Goal: Task Accomplishment & Management: Complete application form

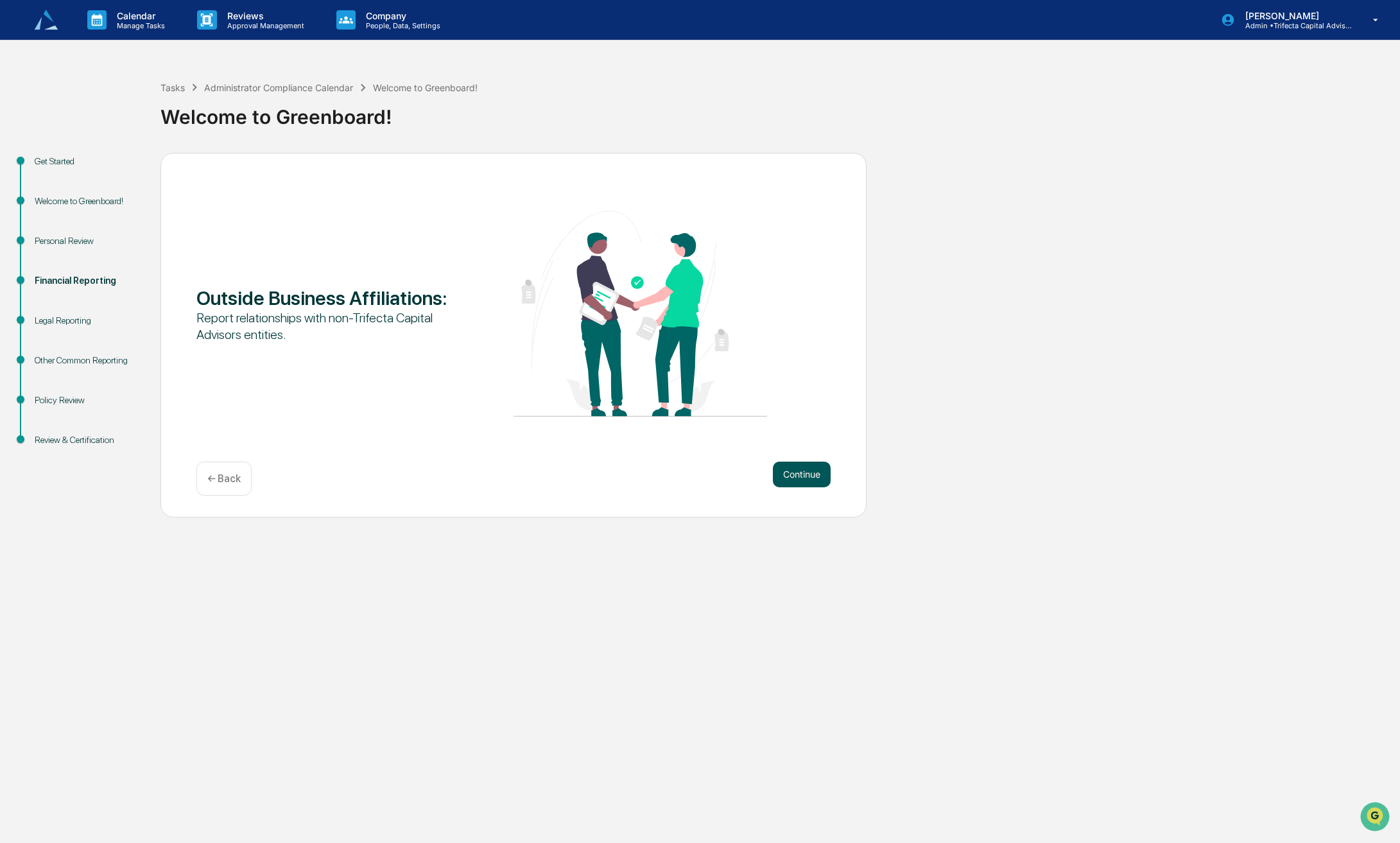
click at [807, 487] on button "Continue" at bounding box center [801, 474] width 57 height 25
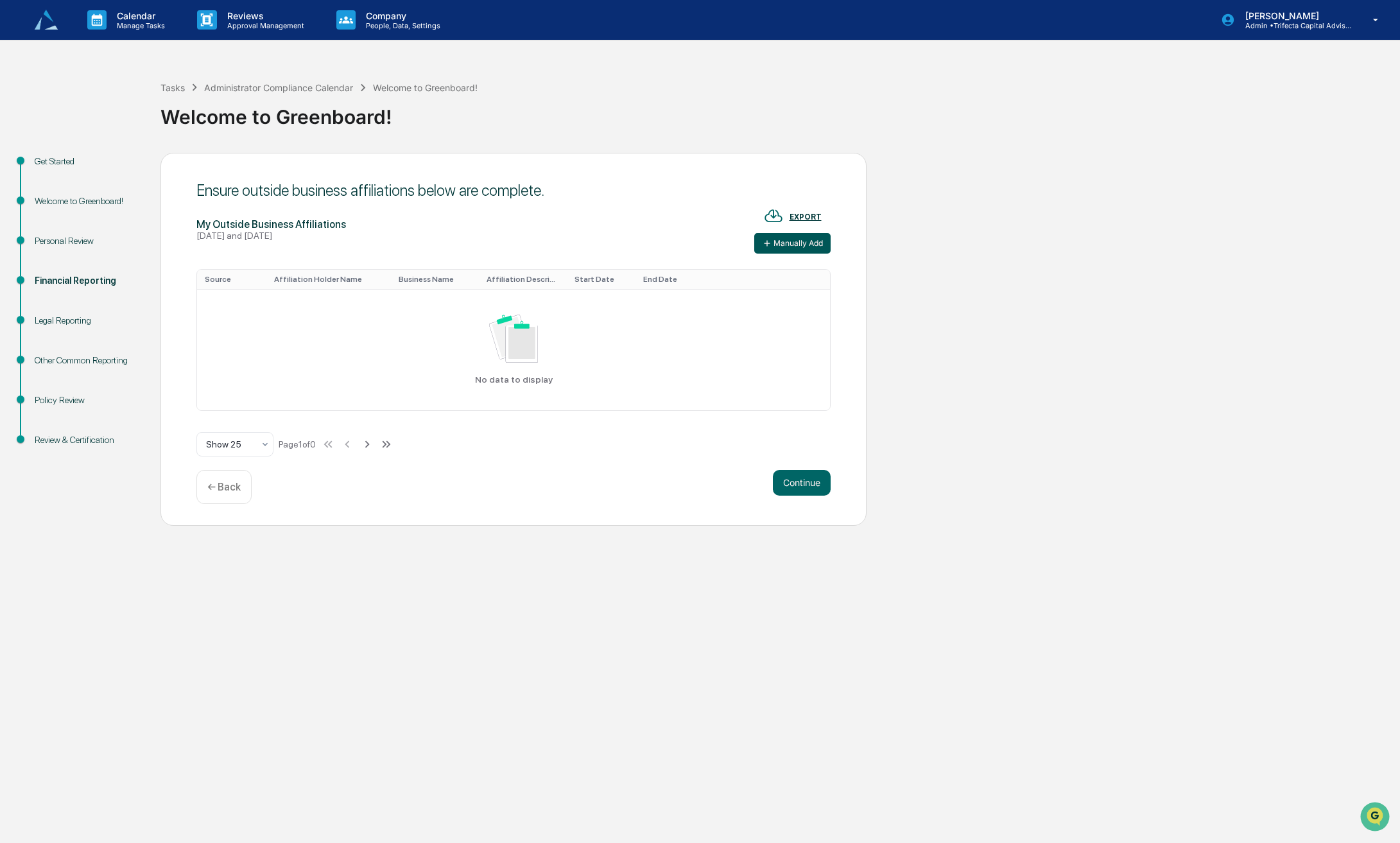
click at [772, 253] on button "Manually Add" at bounding box center [792, 244] width 77 height 21
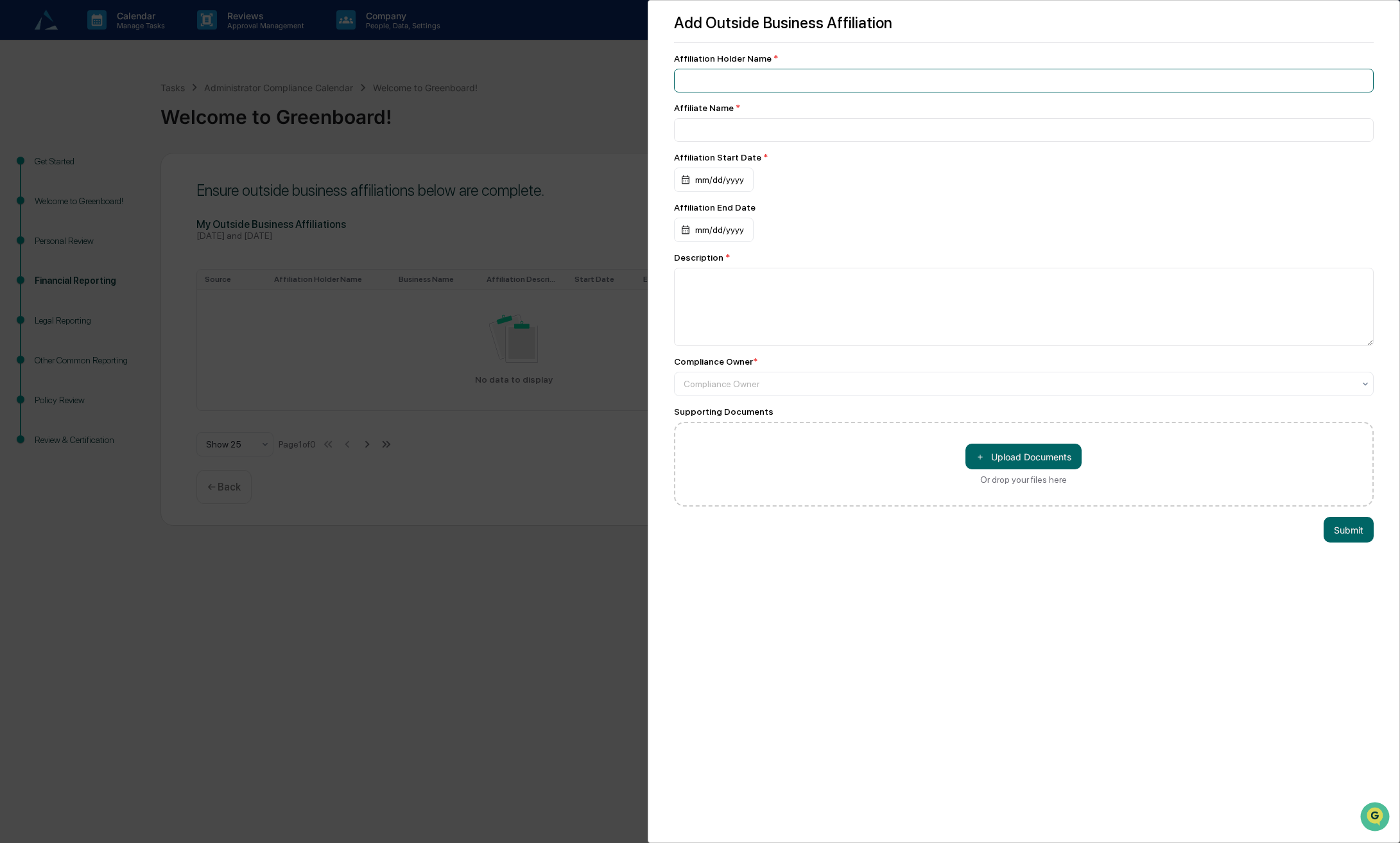
click at [734, 83] on input at bounding box center [1024, 80] width 700 height 24
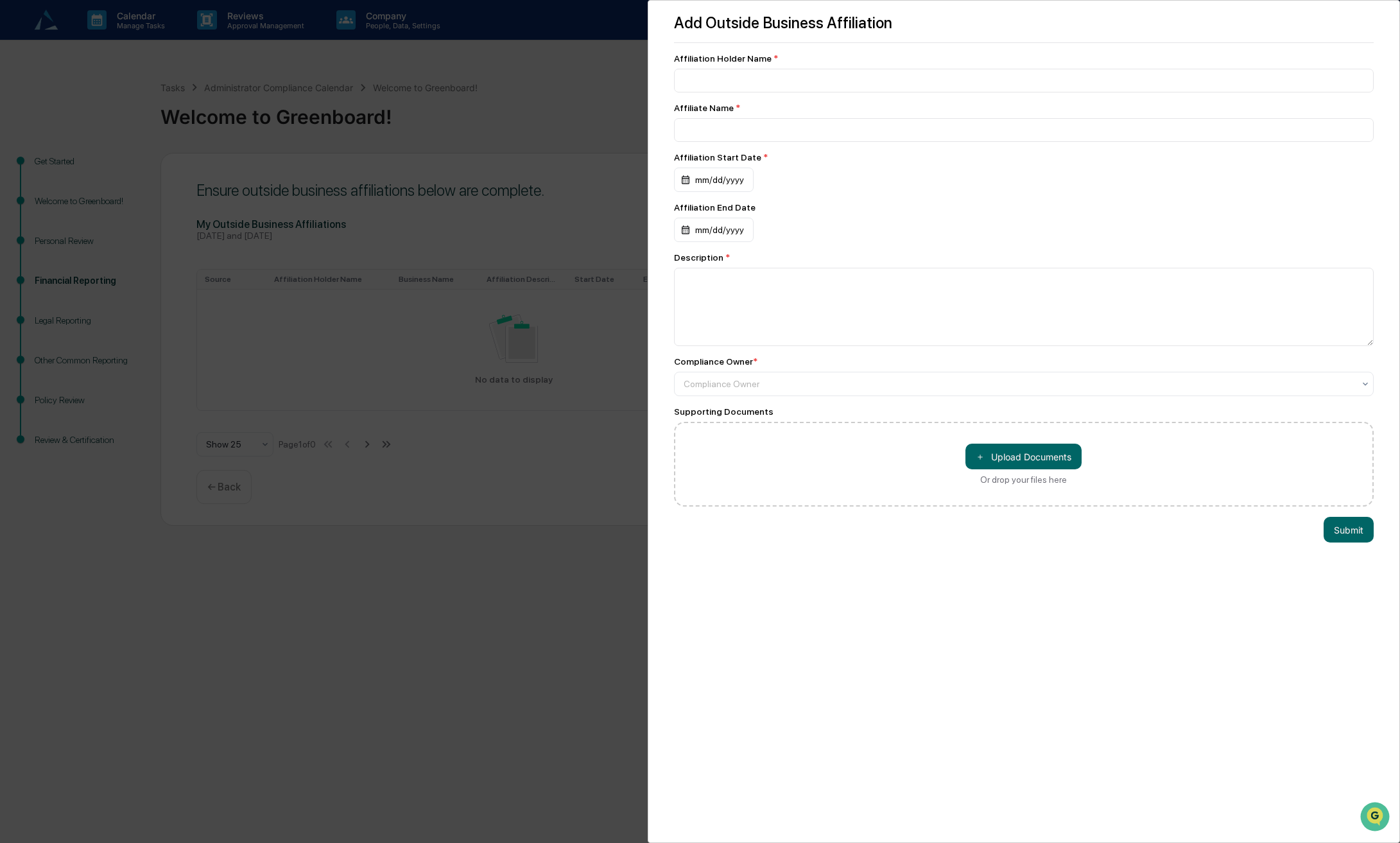
drag, startPoint x: 766, startPoint y: 55, endPoint x: 760, endPoint y: 57, distance: 6.3
click at [773, 55] on span "*" at bounding box center [775, 58] width 4 height 10
click at [750, 62] on div "Affiliation Holder Name *" at bounding box center [1024, 58] width 700 height 10
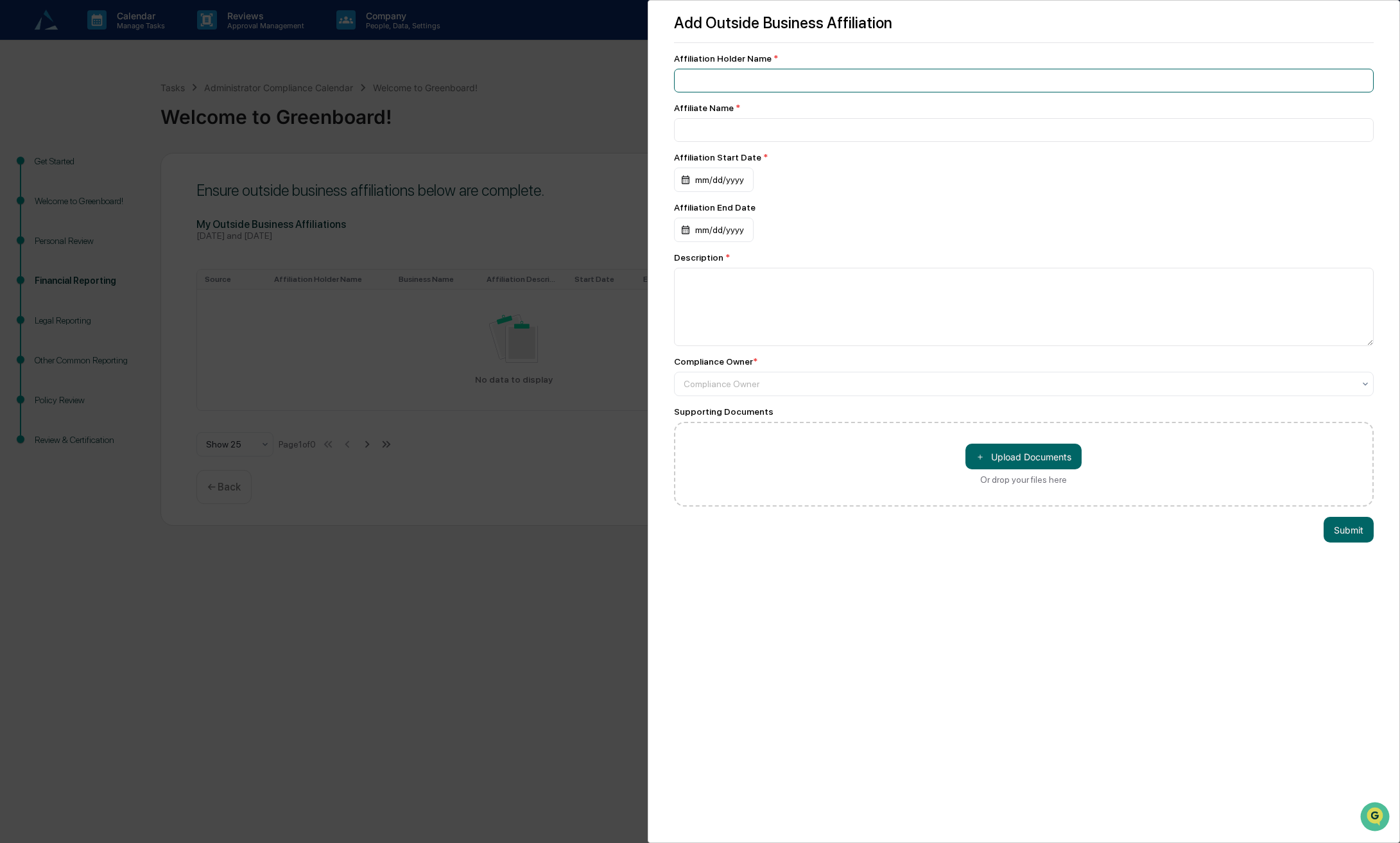
click at [737, 83] on input at bounding box center [1024, 80] width 700 height 24
click at [855, 83] on input at bounding box center [1024, 80] width 700 height 24
type input "**********"
type input "*"
type input "**********"
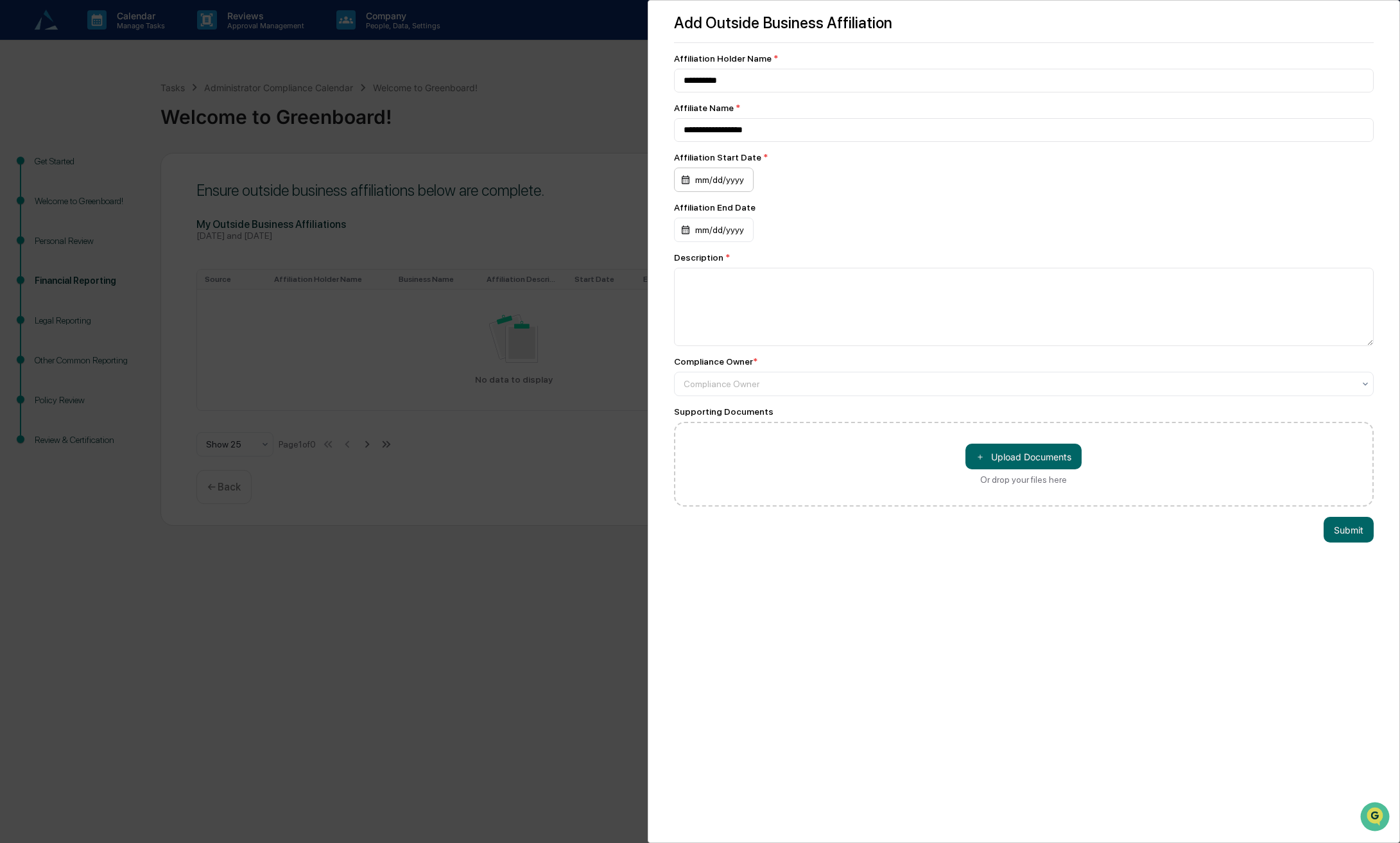
click at [729, 175] on div "mm/dd/yyyy" at bounding box center [713, 179] width 79 height 24
click at [760, 216] on icon "calendar view is open, switch to year view" at bounding box center [766, 213] width 14 height 14
click at [714, 259] on button "2017" at bounding box center [710, 256] width 46 height 24
click at [707, 243] on button "Jan" at bounding box center [710, 245] width 46 height 24
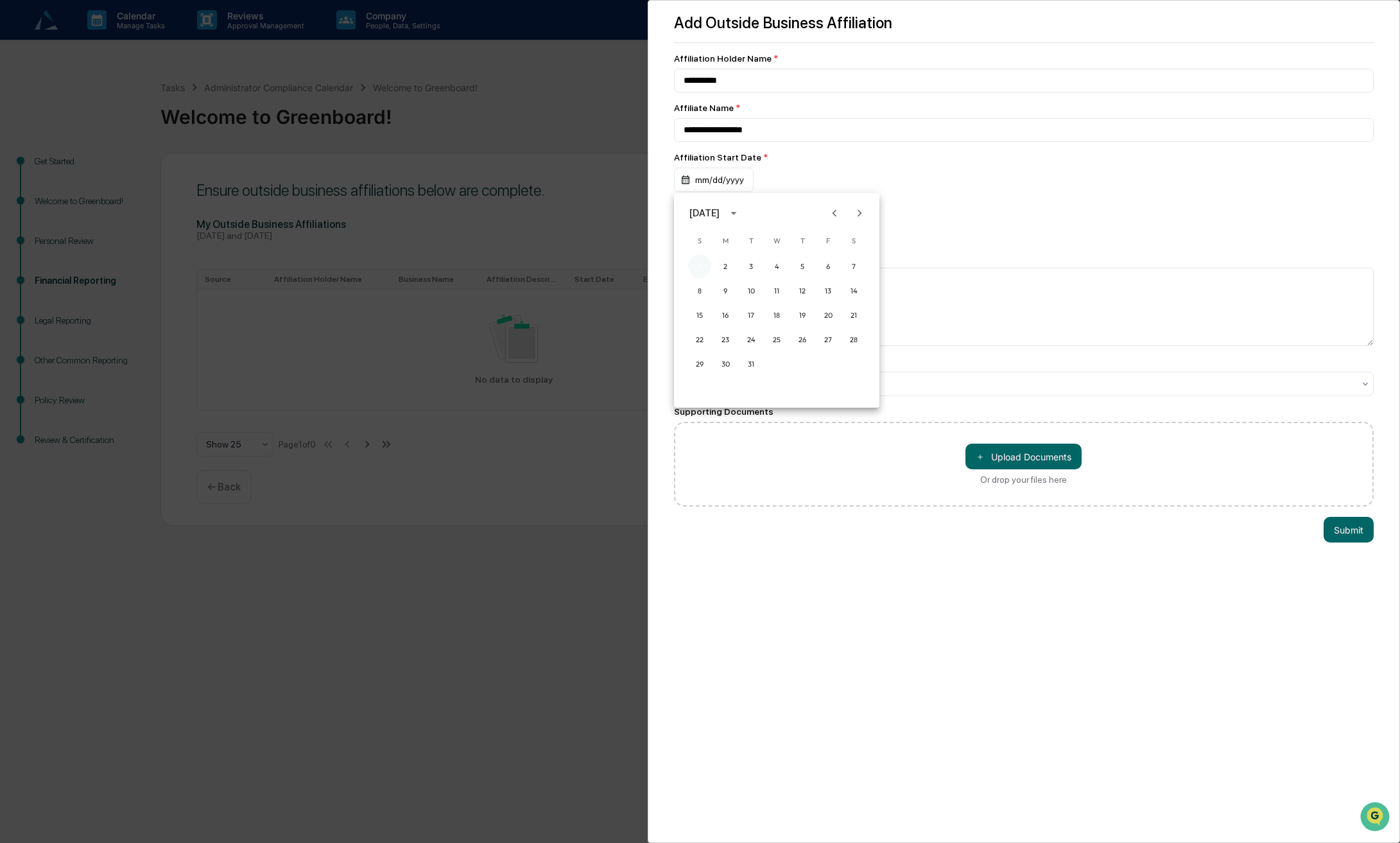
click at [699, 263] on button "1" at bounding box center [699, 266] width 24 height 24
click at [750, 298] on textarea at bounding box center [1024, 307] width 700 height 78
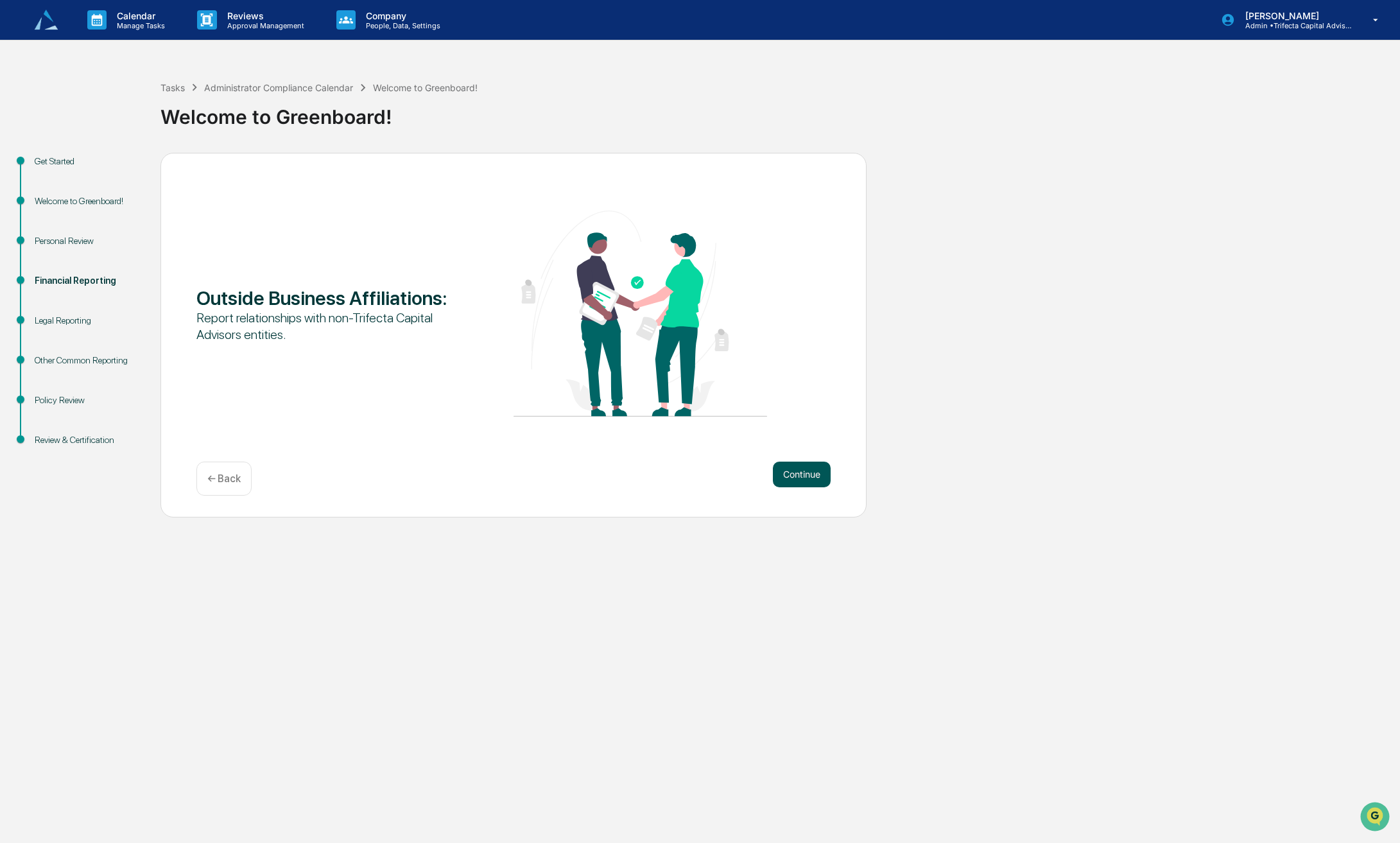
click at [797, 487] on button "Continue" at bounding box center [801, 474] width 57 height 25
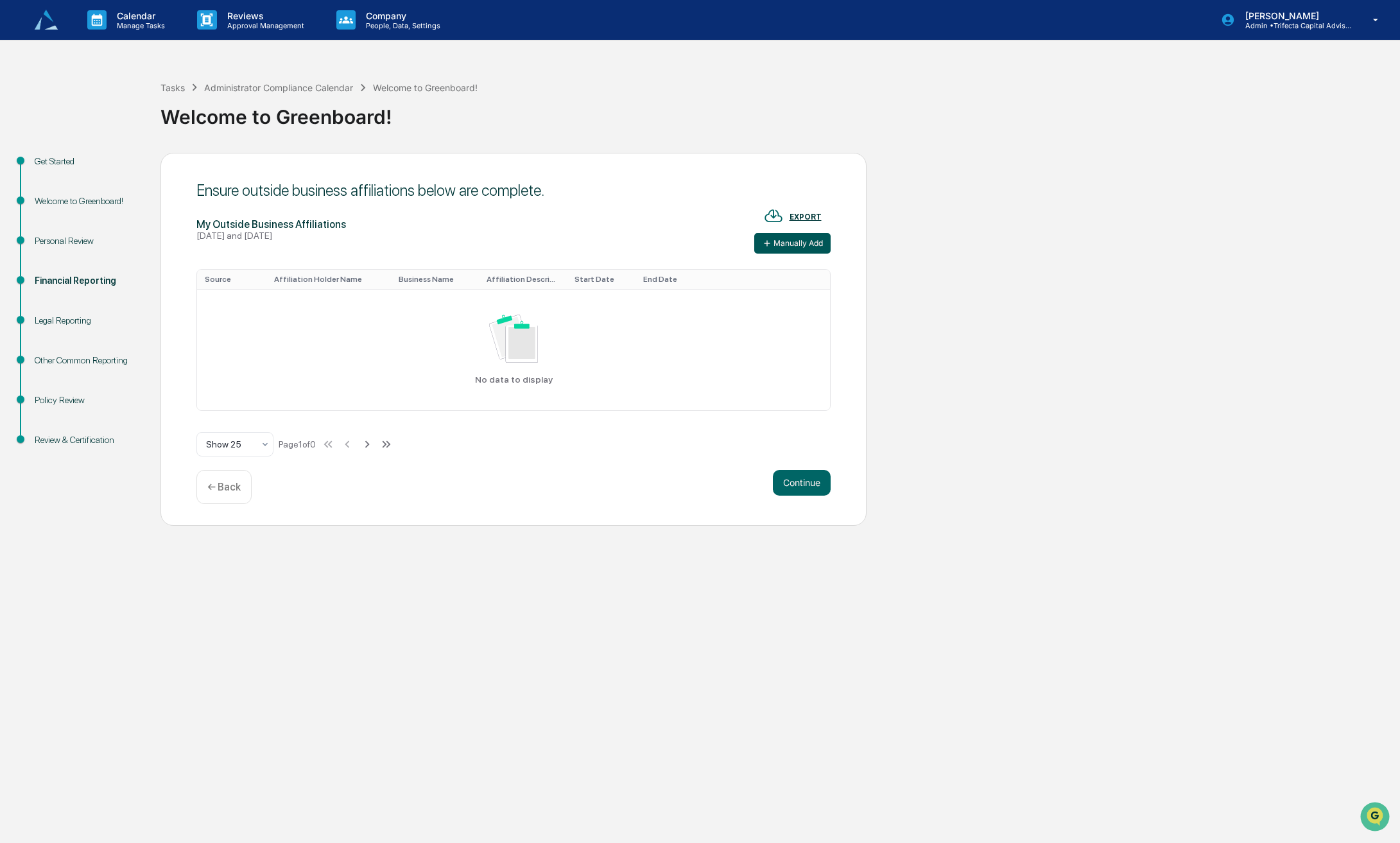
click at [807, 253] on button "Manually Add" at bounding box center [792, 244] width 77 height 21
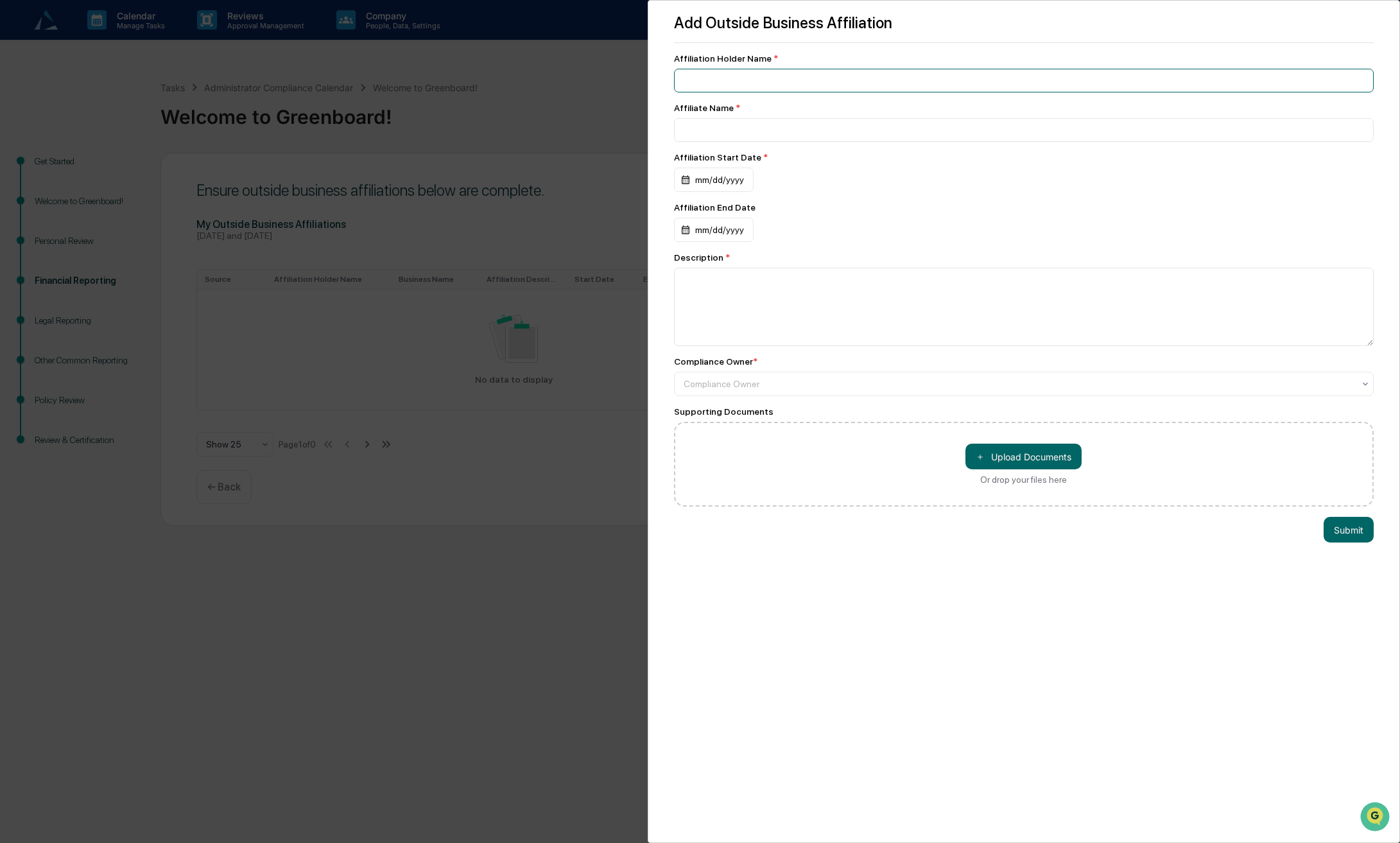
click at [814, 84] on input at bounding box center [1024, 80] width 700 height 24
type input "**********"
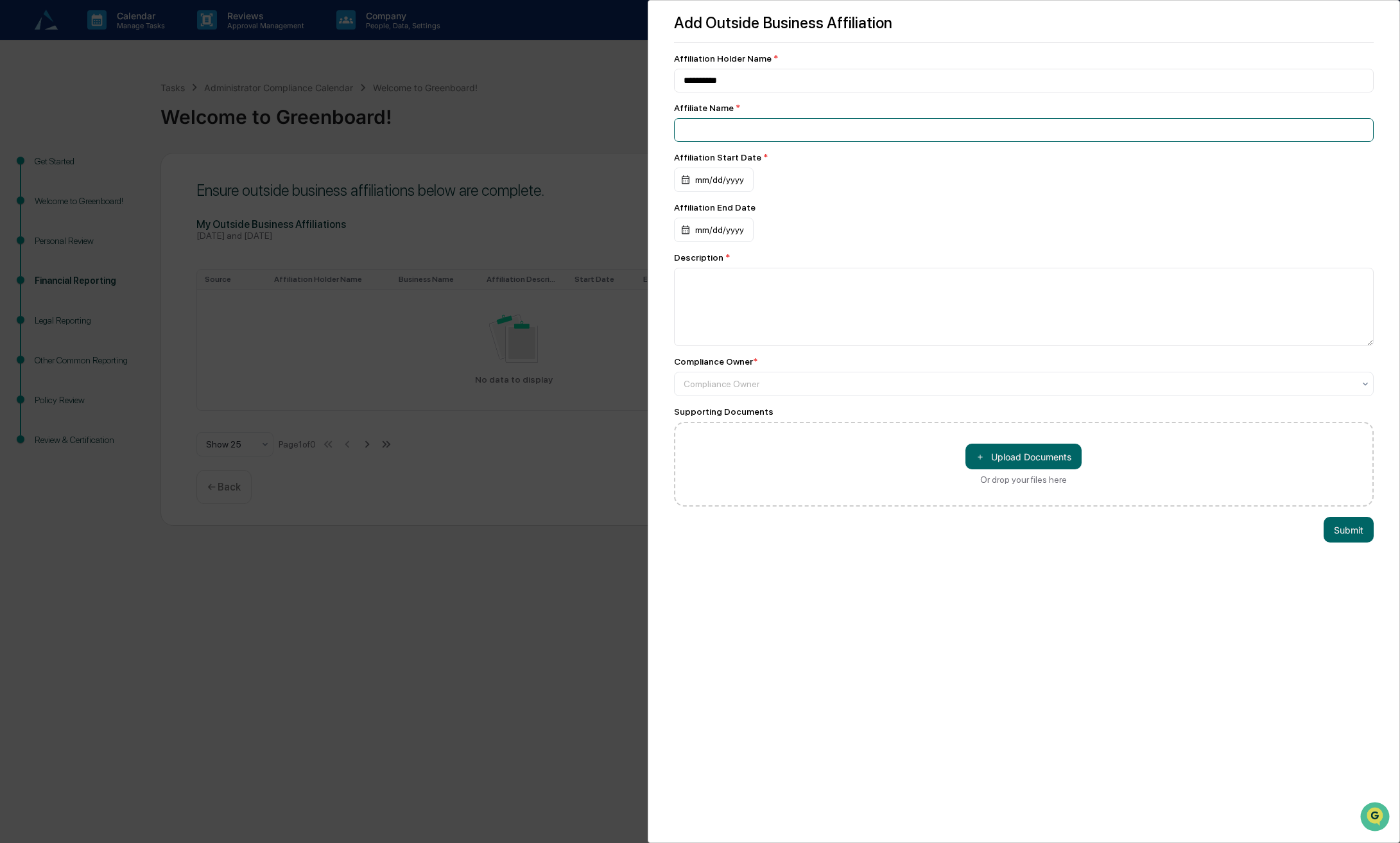
click at [750, 131] on input at bounding box center [1024, 130] width 700 height 24
click at [760, 131] on input at bounding box center [1024, 130] width 700 height 24
type input "**********"
click at [718, 173] on div "mm/dd/yyyy" at bounding box center [713, 179] width 79 height 24
click at [763, 214] on icon "calendar view is open, switch to year view" at bounding box center [765, 213] width 6 height 3
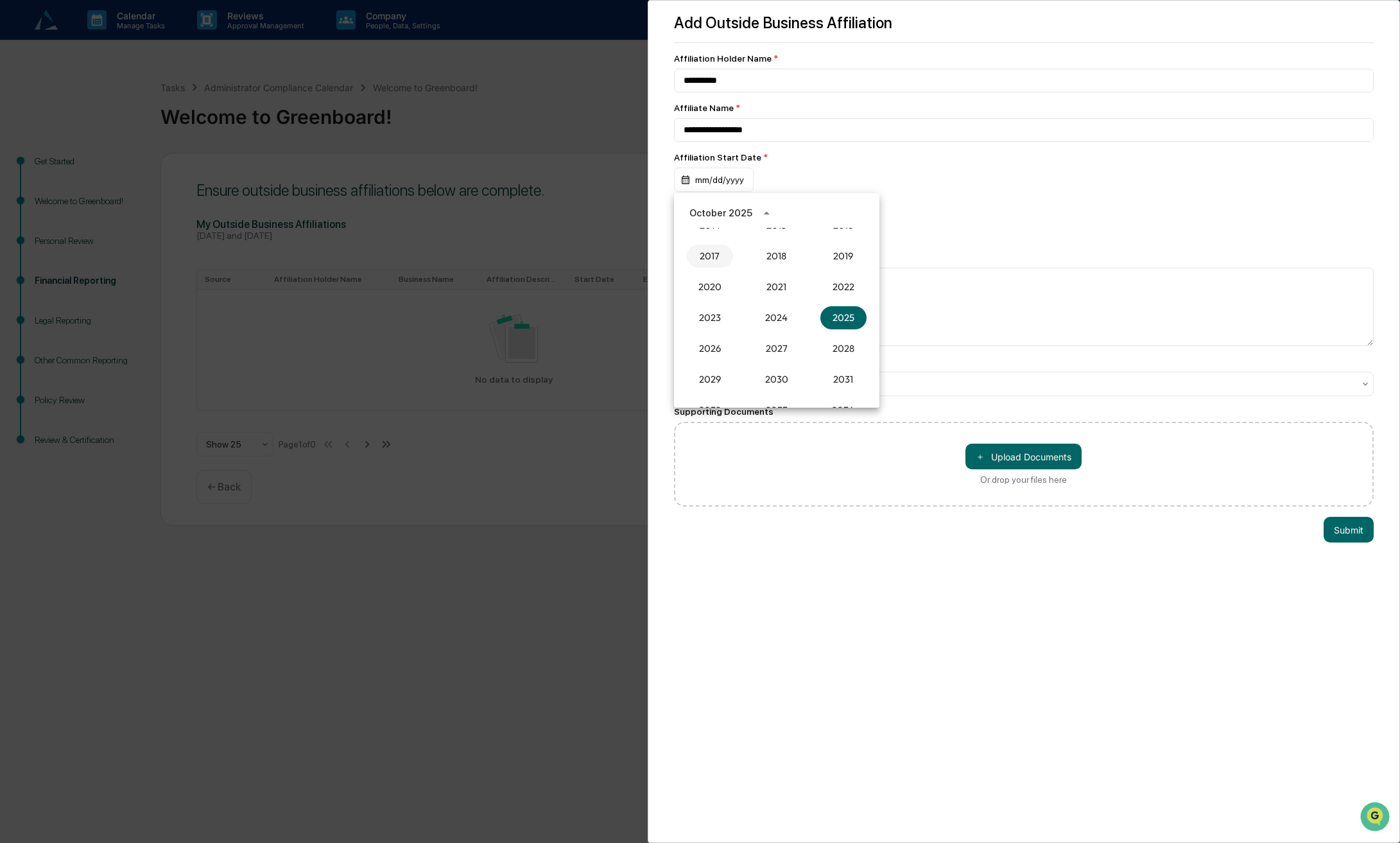
click at [713, 258] on button "2017" at bounding box center [710, 256] width 46 height 24
click at [711, 251] on button "Jan" at bounding box center [710, 245] width 46 height 24
click at [704, 264] on button "1" at bounding box center [699, 266] width 24 height 24
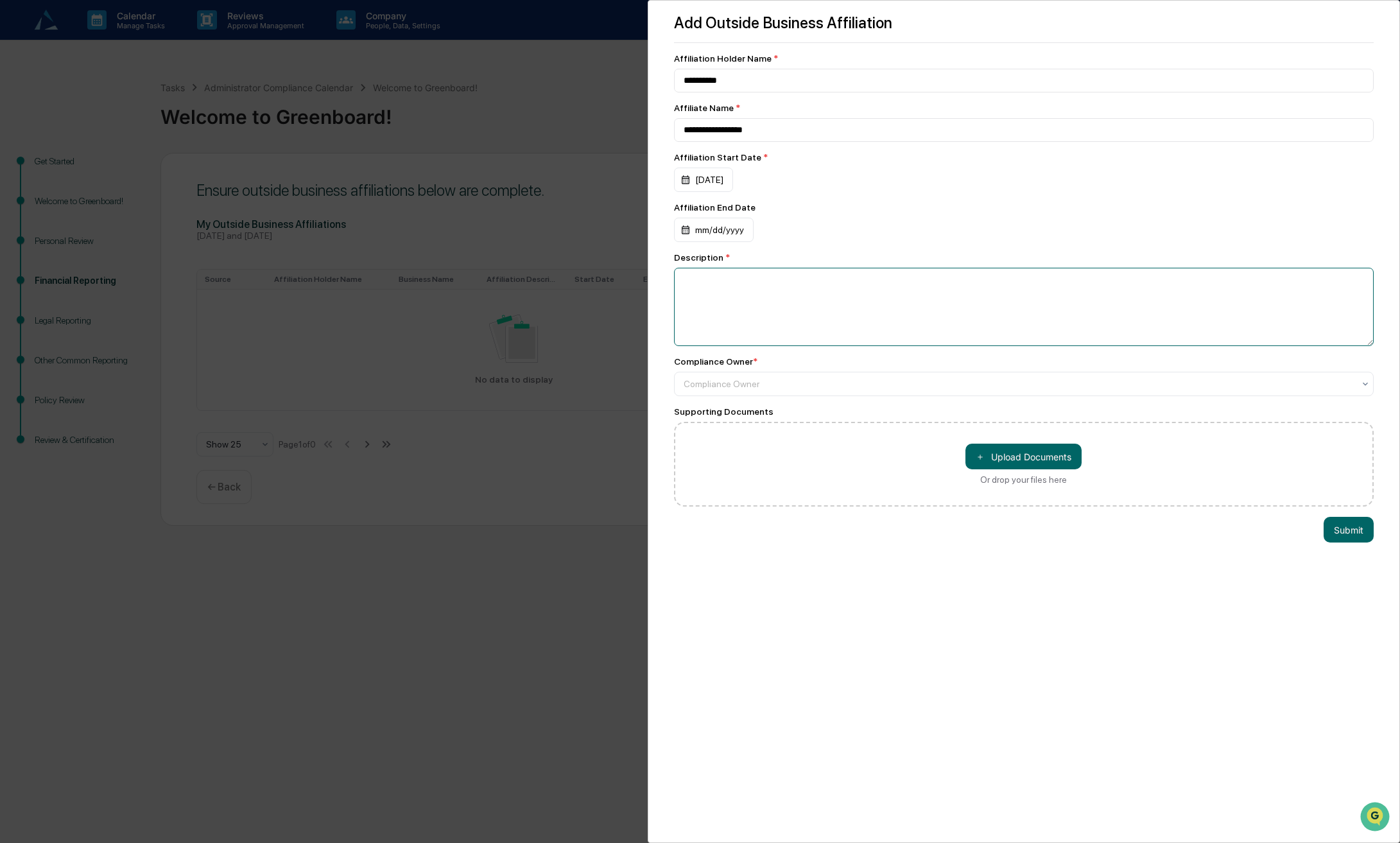
click at [710, 276] on textarea at bounding box center [1024, 307] width 700 height 78
type textarea "**********"
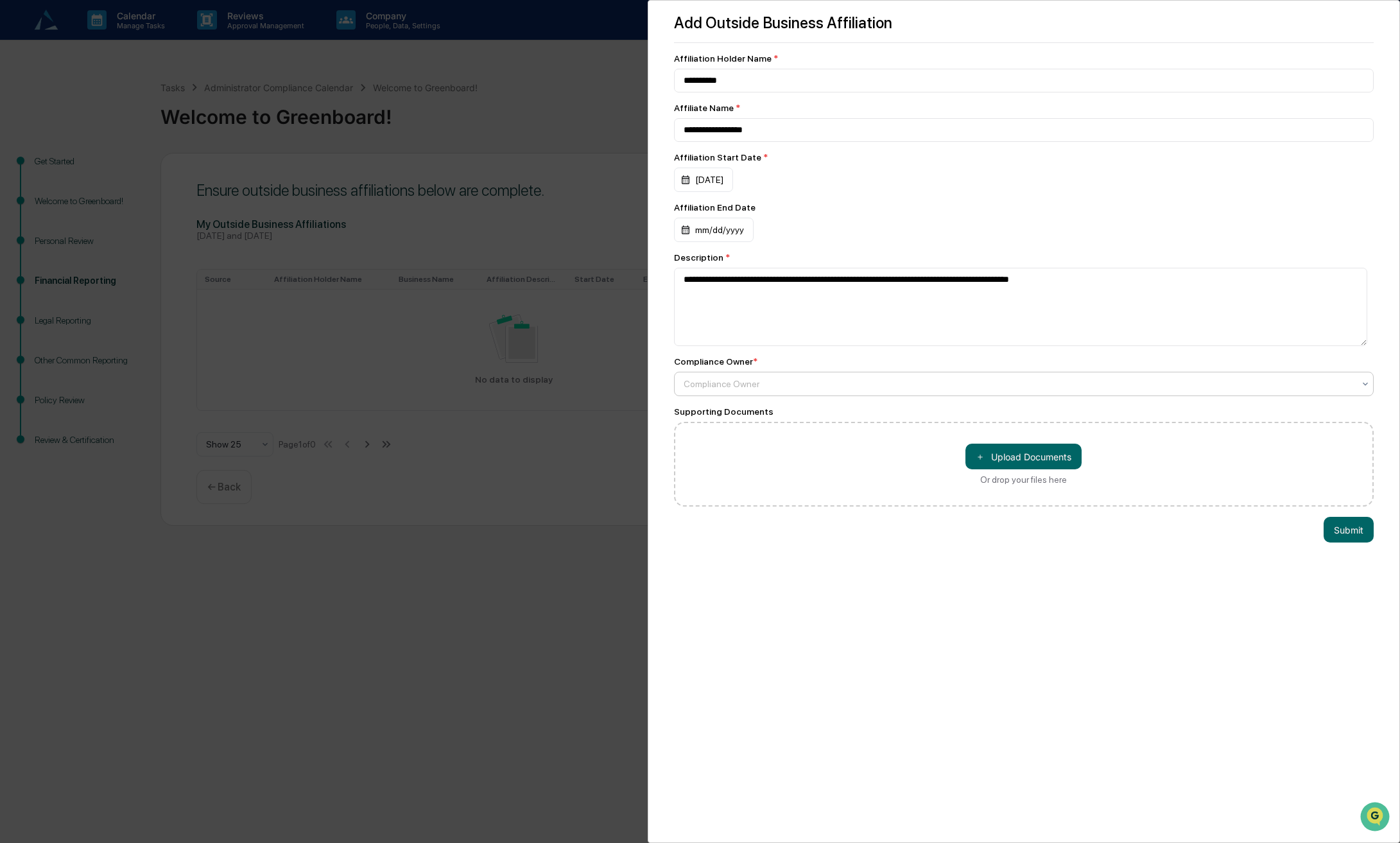
click at [880, 385] on div at bounding box center [1019, 383] width 670 height 13
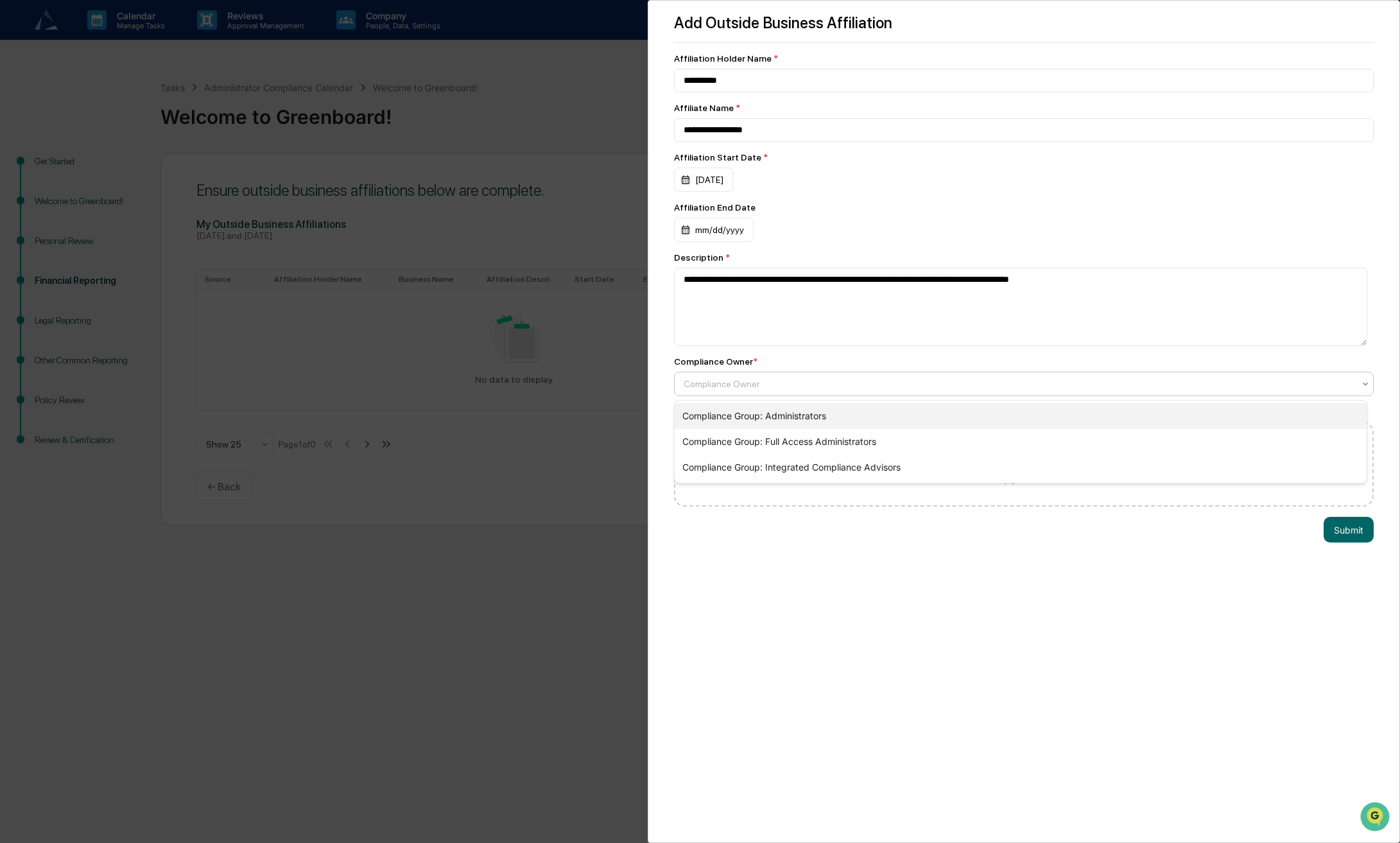
click at [856, 415] on div "Compliance Group: Administrators" at bounding box center [1020, 415] width 692 height 25
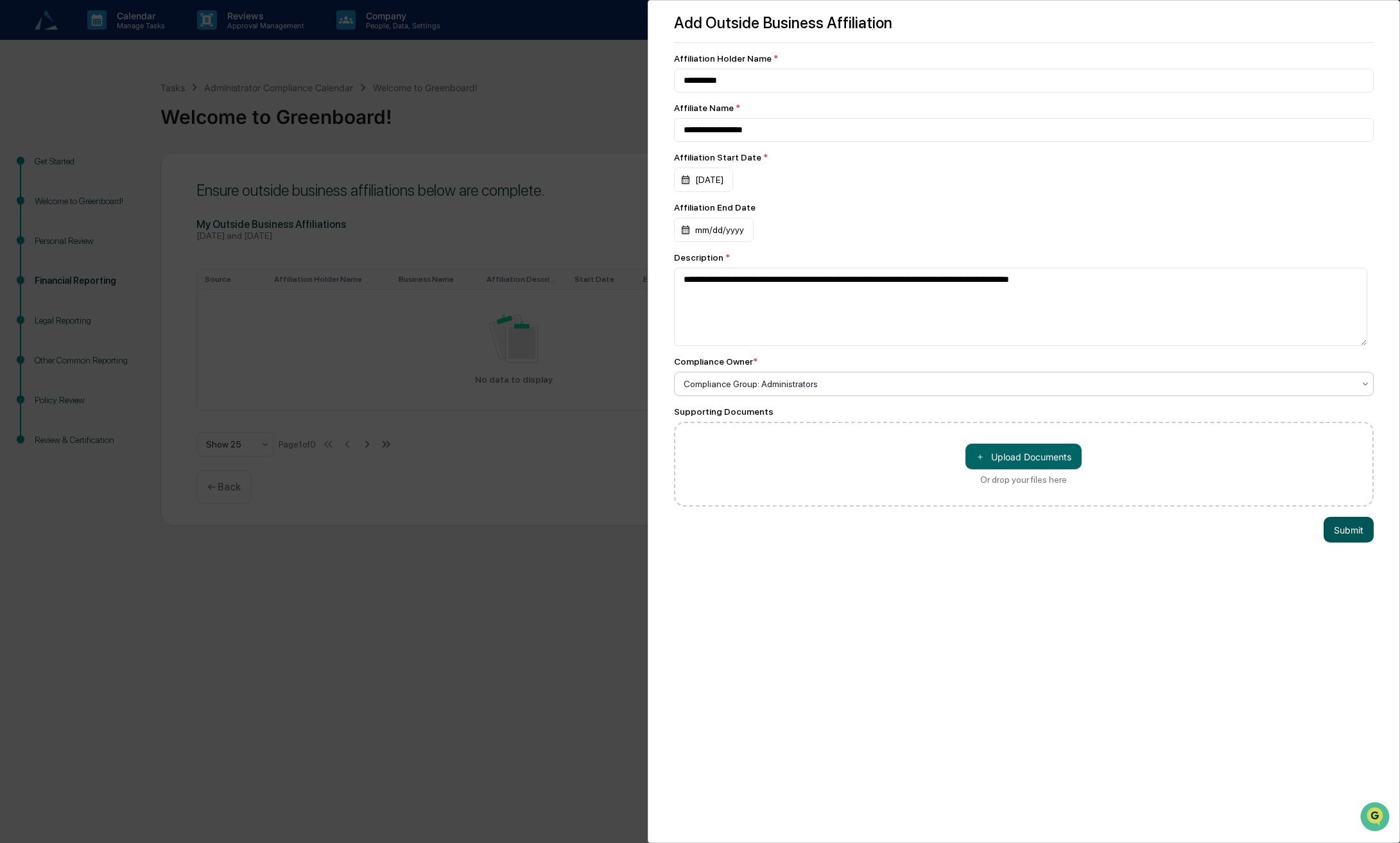
click at [1354, 539] on button "Submit" at bounding box center [1348, 529] width 50 height 25
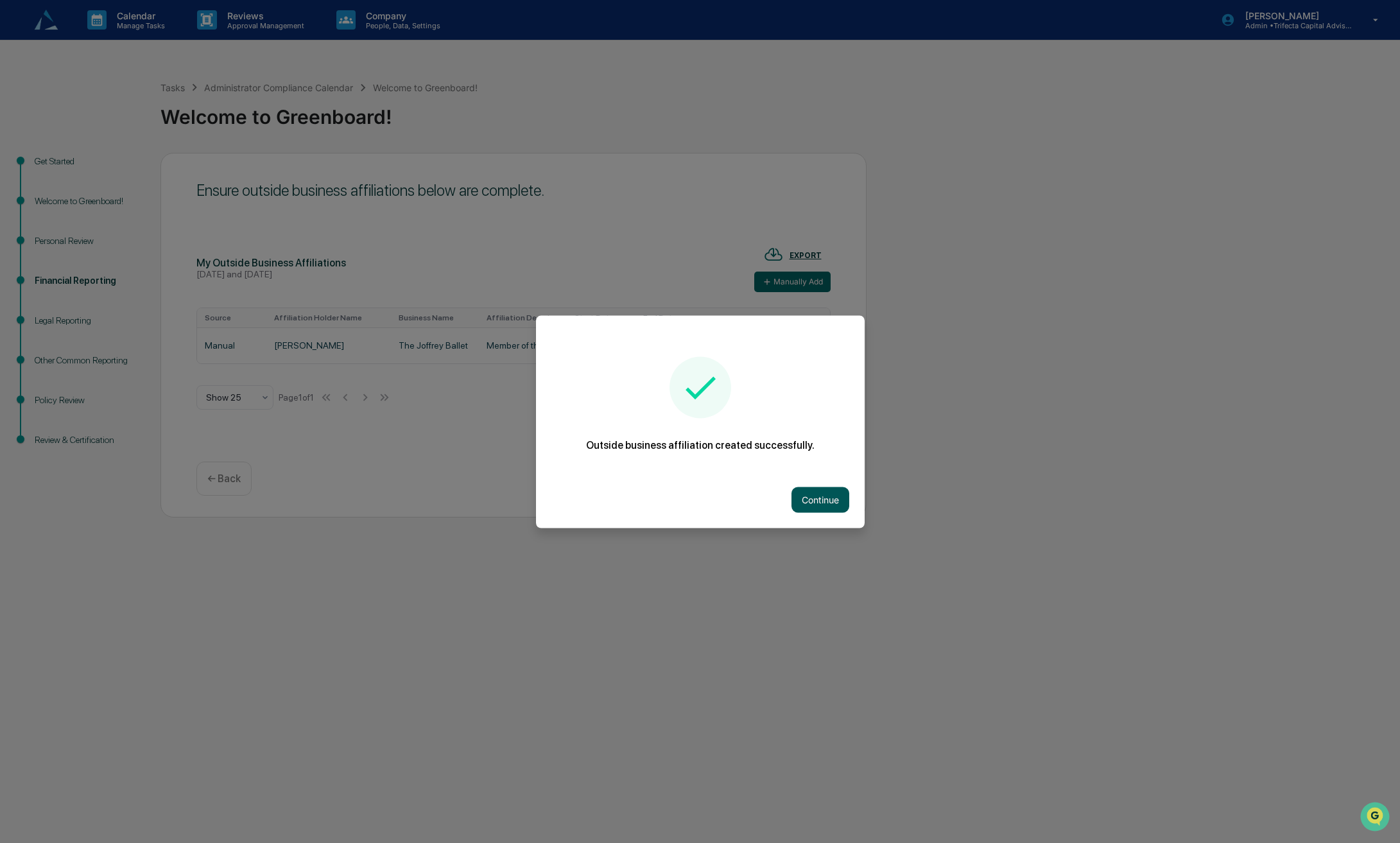
click at [809, 497] on button "Continue" at bounding box center [820, 499] width 57 height 25
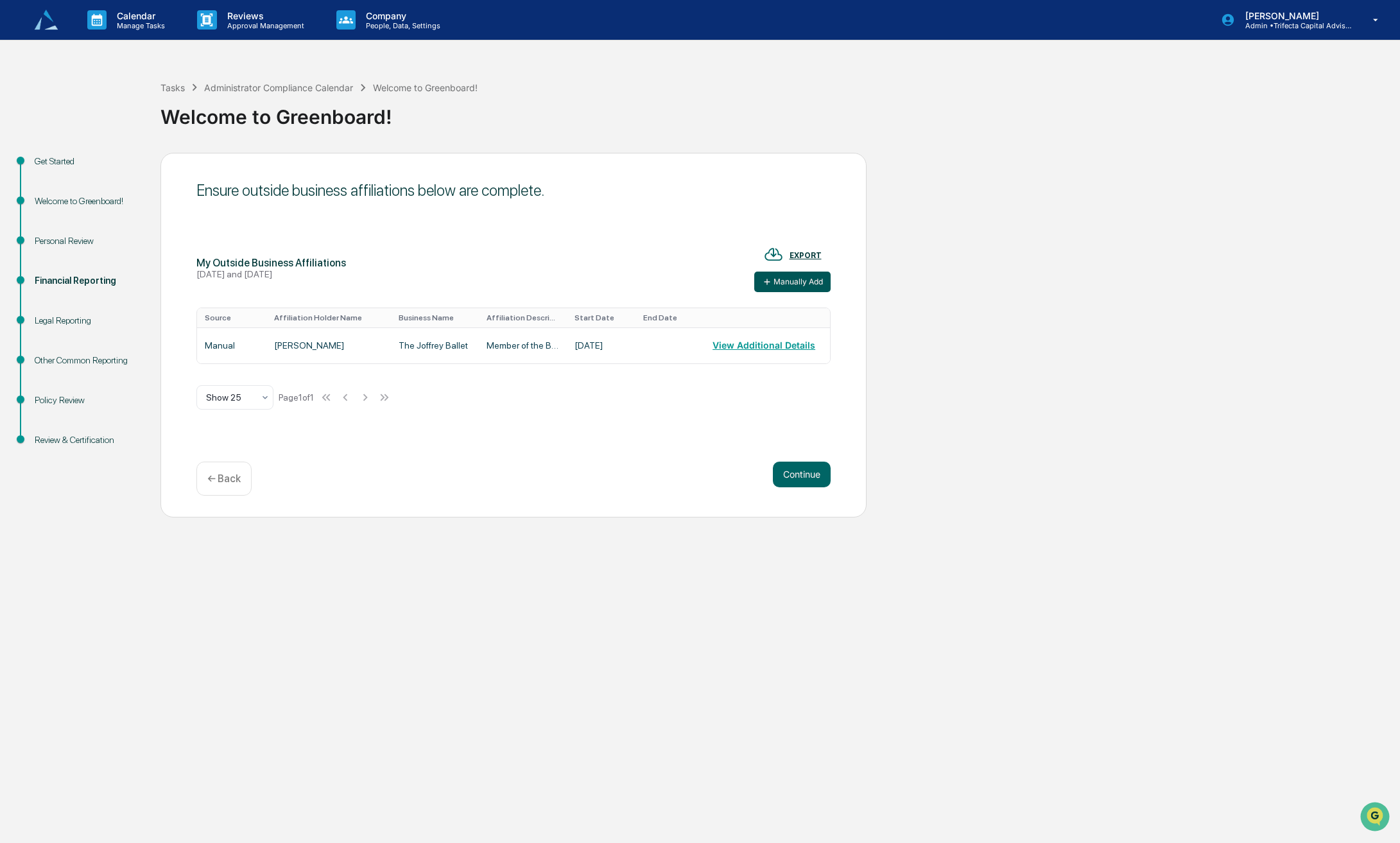
click at [797, 292] on button "Manually Add" at bounding box center [792, 282] width 77 height 21
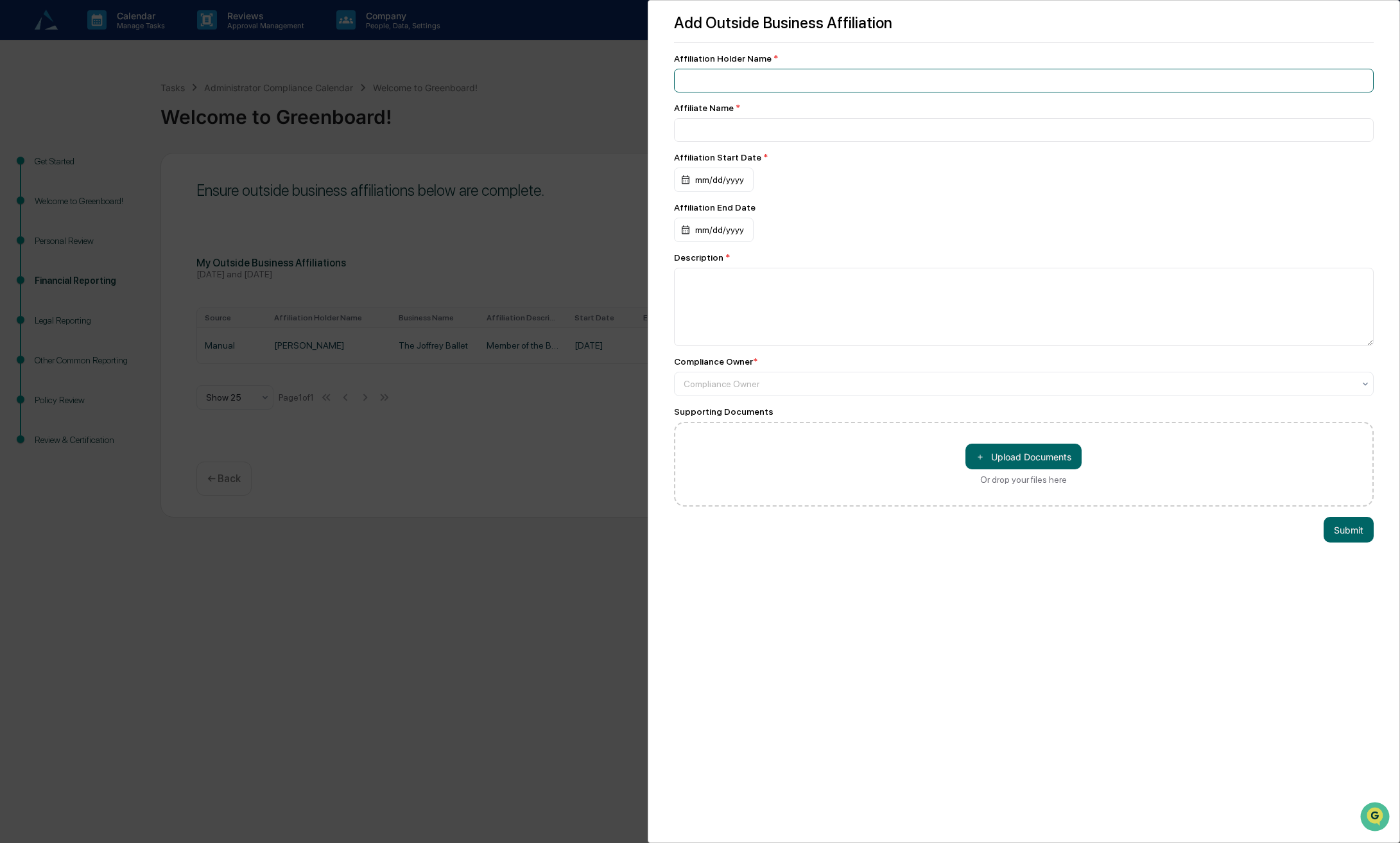
click at [730, 80] on input at bounding box center [1024, 80] width 700 height 24
type input "**********"
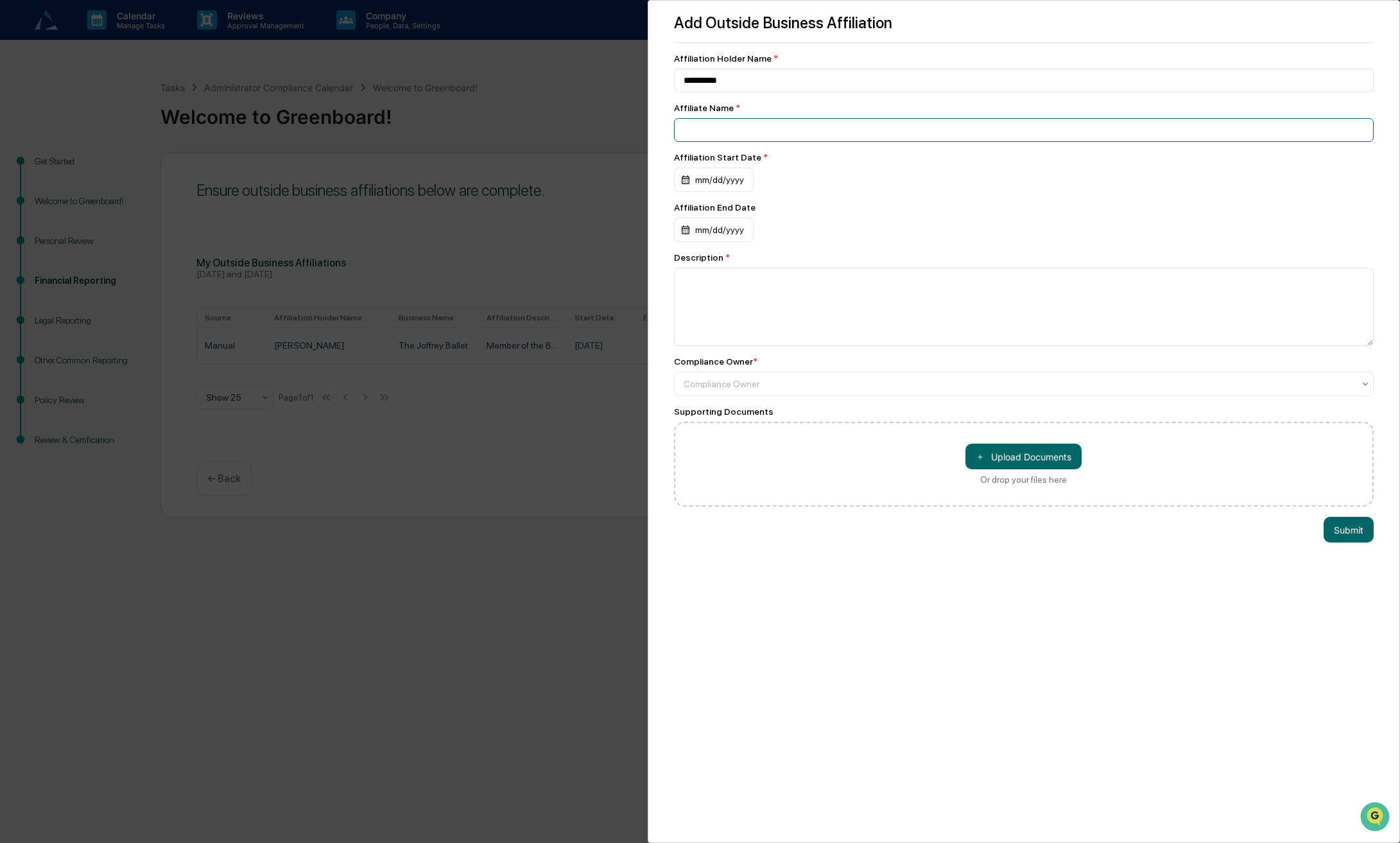
click at [738, 125] on input at bounding box center [1024, 130] width 700 height 24
type input "**********"
click at [723, 188] on div "mm/dd/yyyy" at bounding box center [713, 179] width 79 height 24
click at [764, 213] on icon "calendar view is open, switch to year view" at bounding box center [765, 213] width 6 height 3
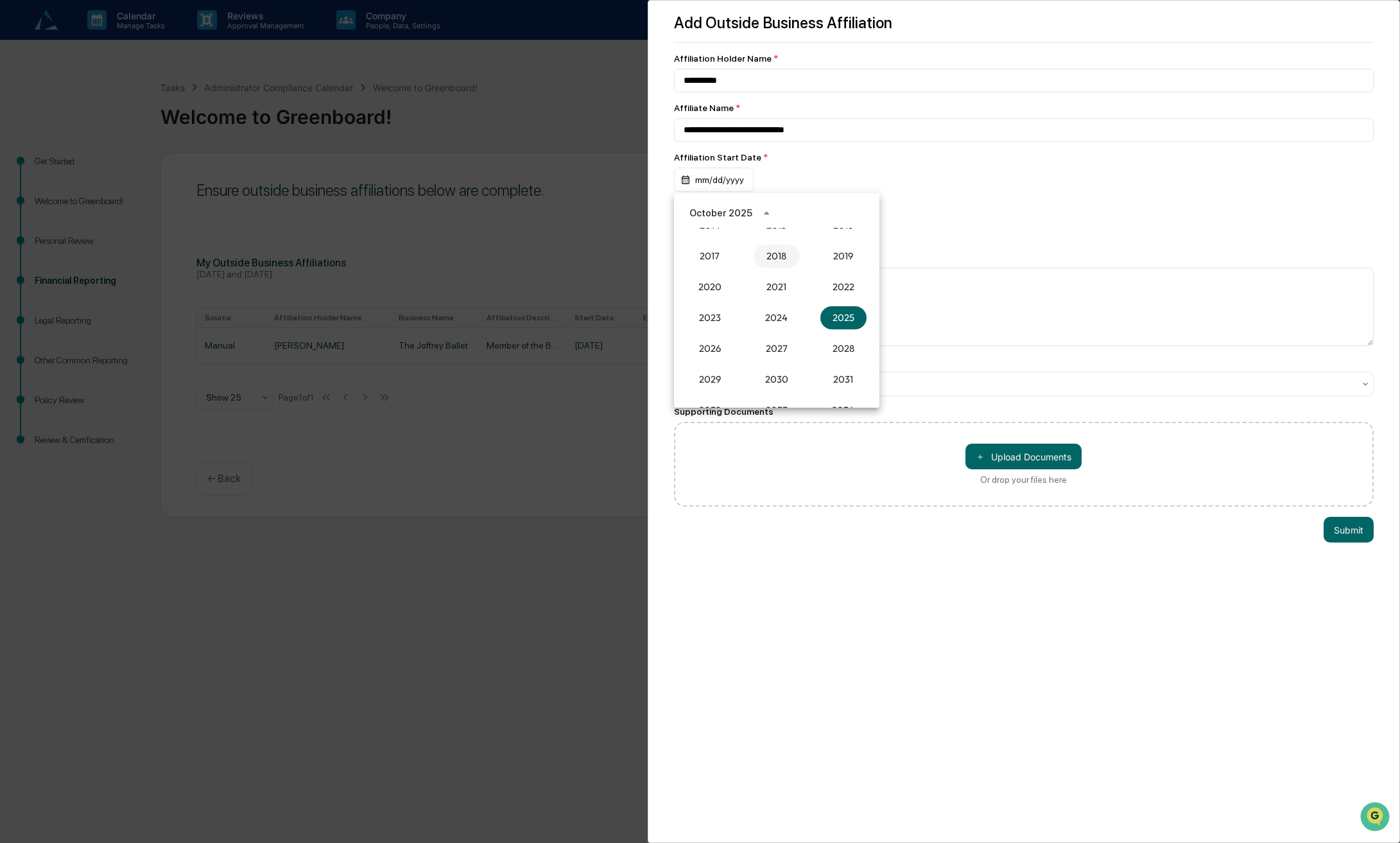
click at [775, 255] on button "2018" at bounding box center [776, 256] width 46 height 24
click at [851, 344] on button "Dec" at bounding box center [843, 345] width 46 height 24
click at [852, 267] on button "1" at bounding box center [853, 266] width 24 height 24
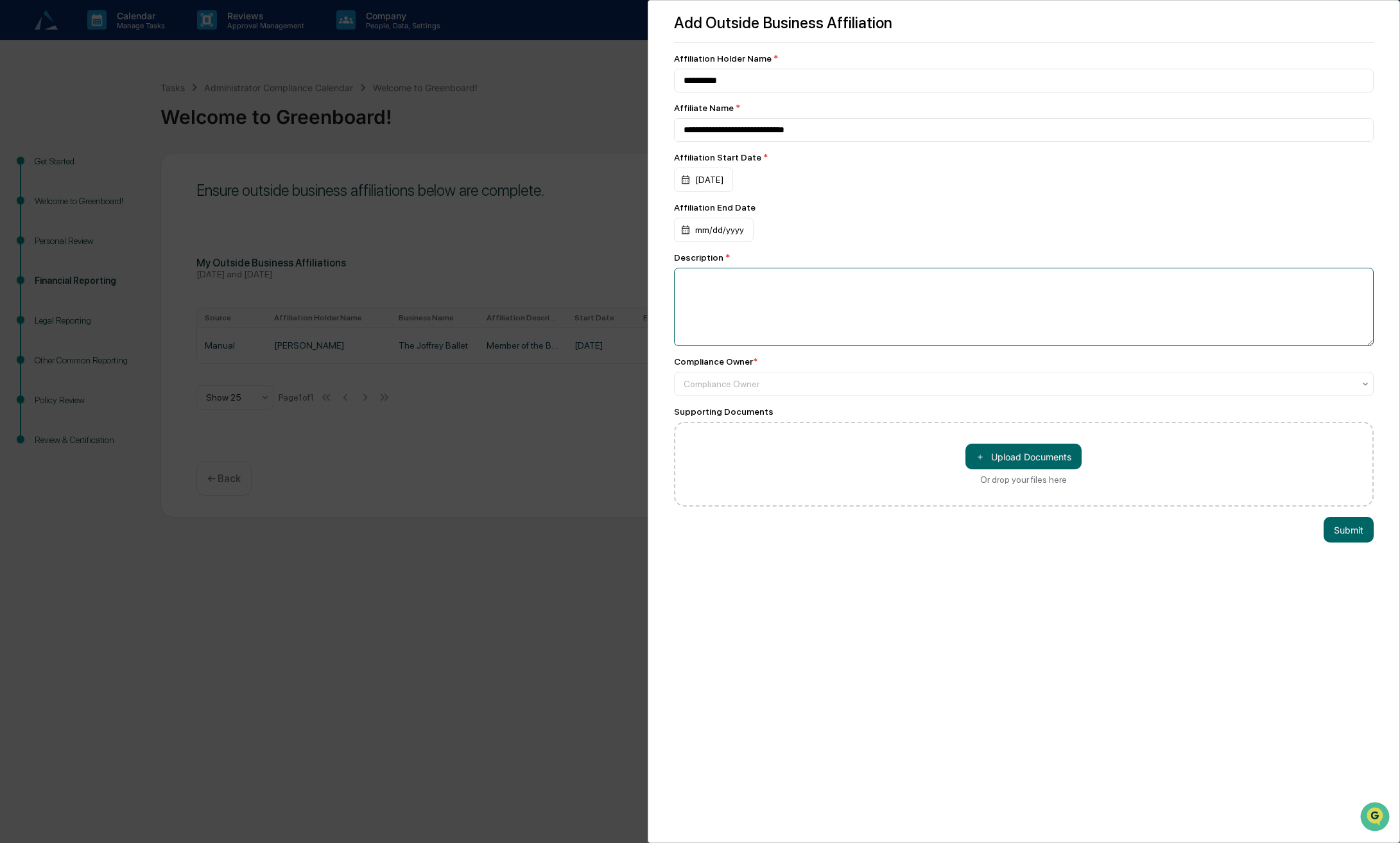
click at [763, 292] on textarea at bounding box center [1024, 307] width 700 height 78
type textarea "**********"
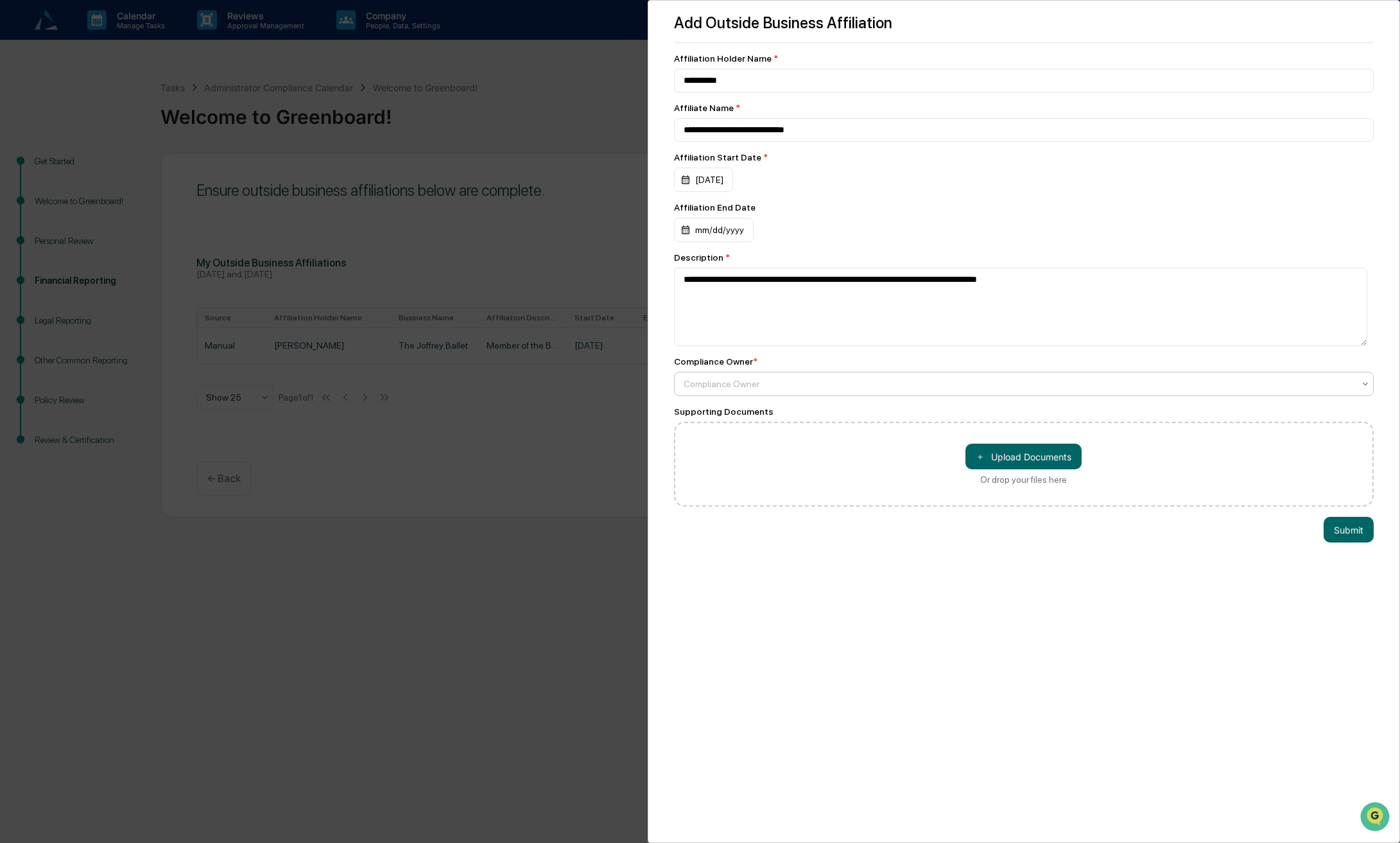
click at [757, 388] on div at bounding box center [1019, 383] width 670 height 13
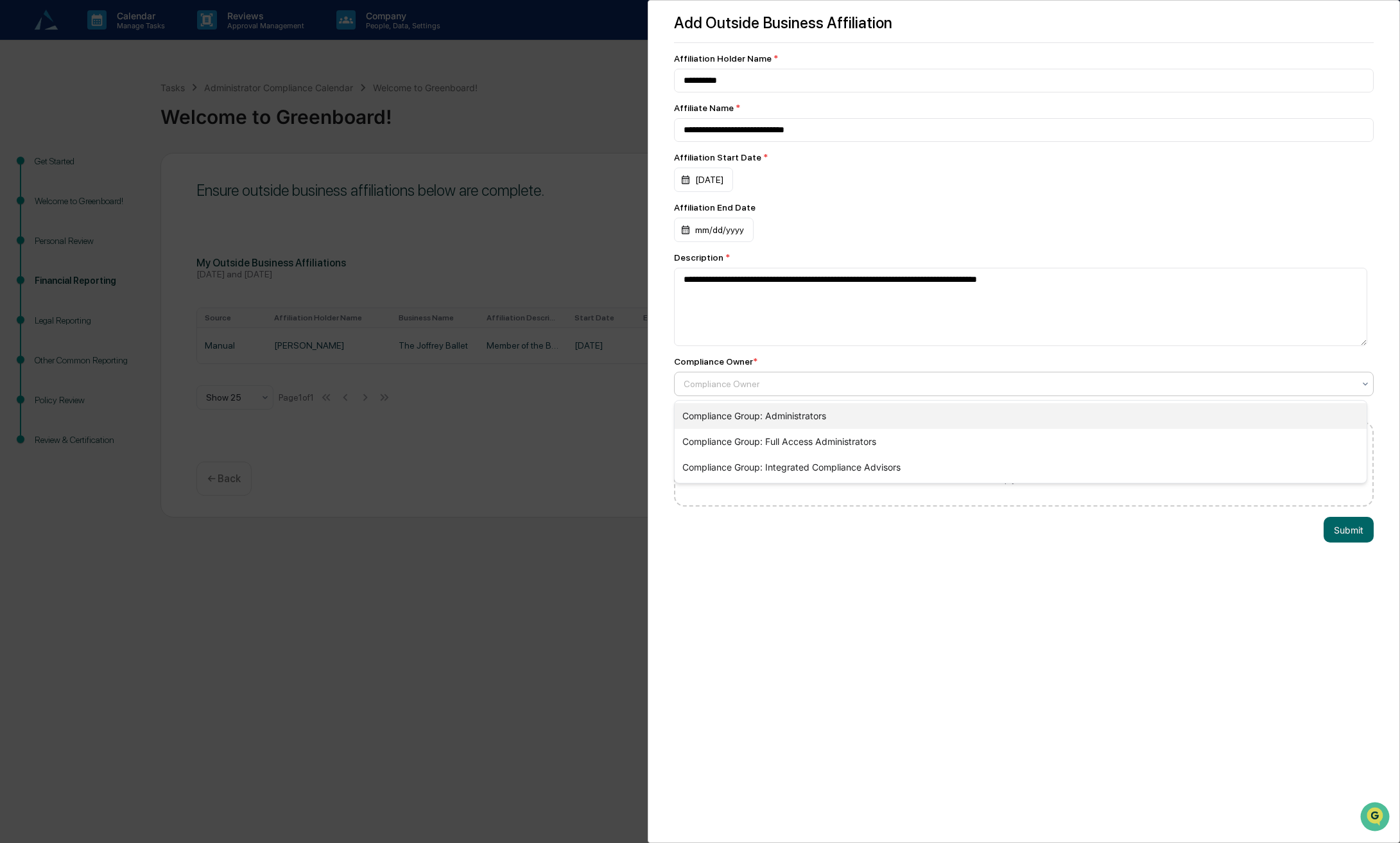
click at [760, 411] on div "Compliance Group: Administrators" at bounding box center [1020, 415] width 692 height 25
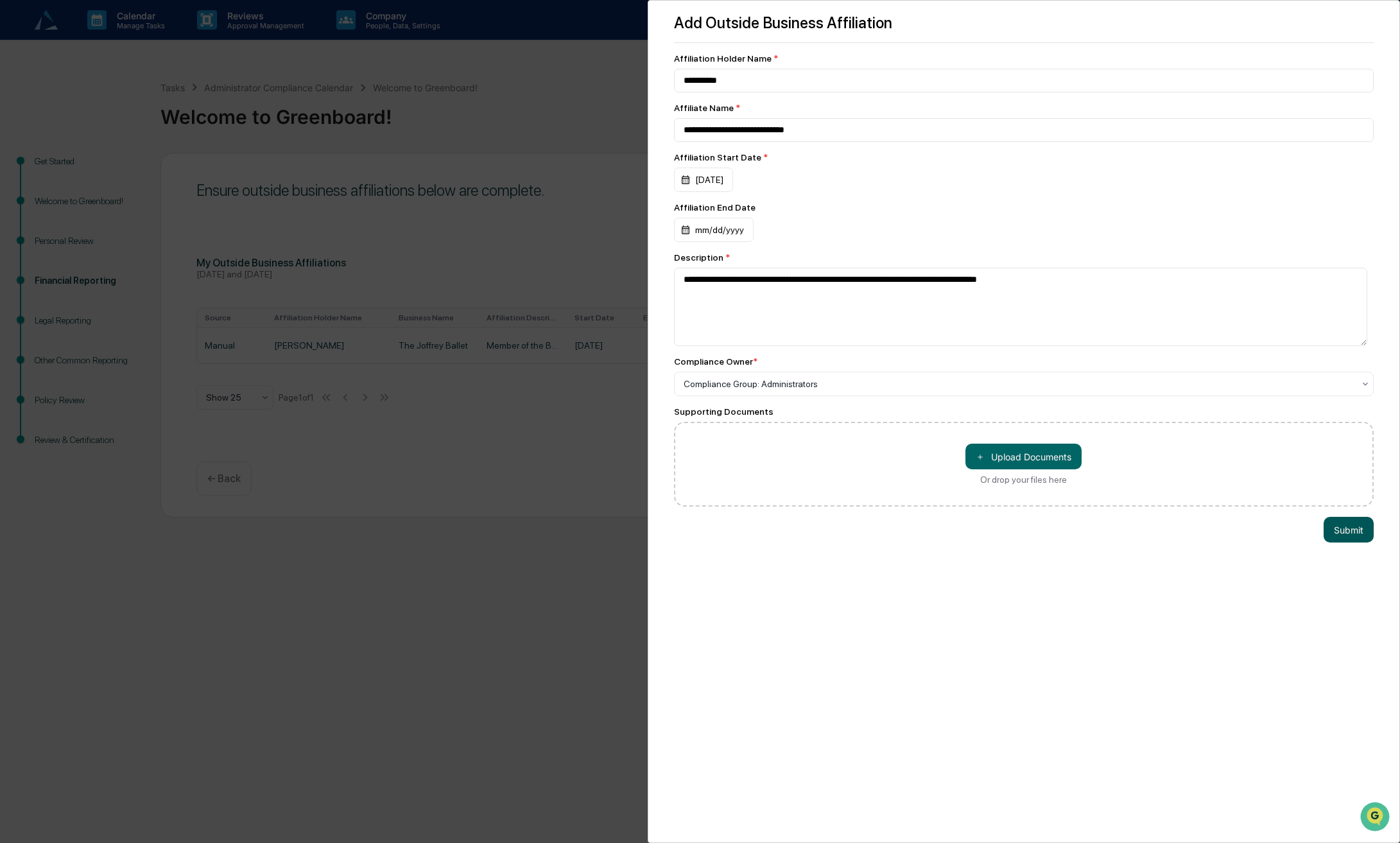
click at [1337, 538] on button "Submit" at bounding box center [1348, 529] width 50 height 25
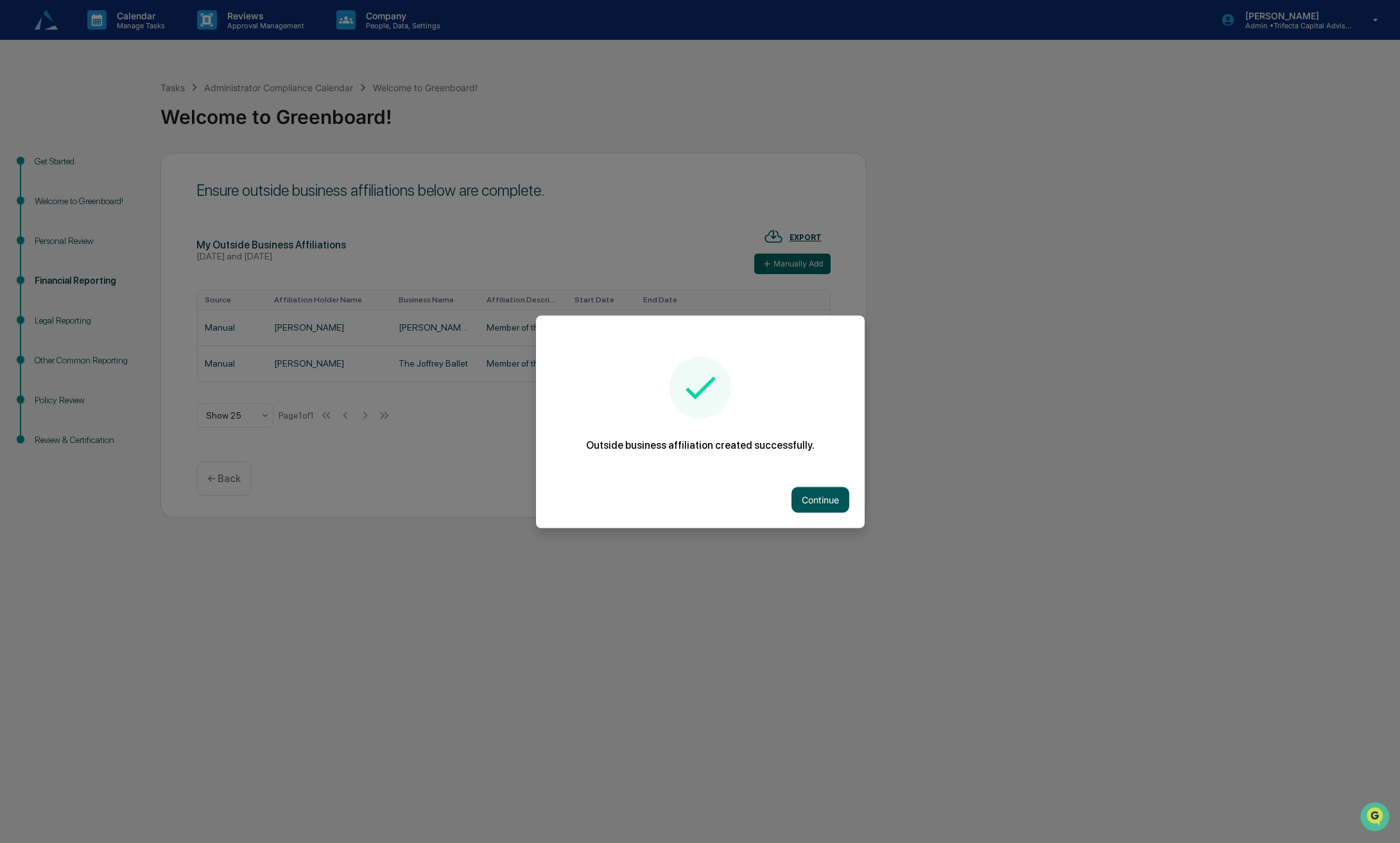
click at [815, 499] on button "Continue" at bounding box center [820, 499] width 57 height 25
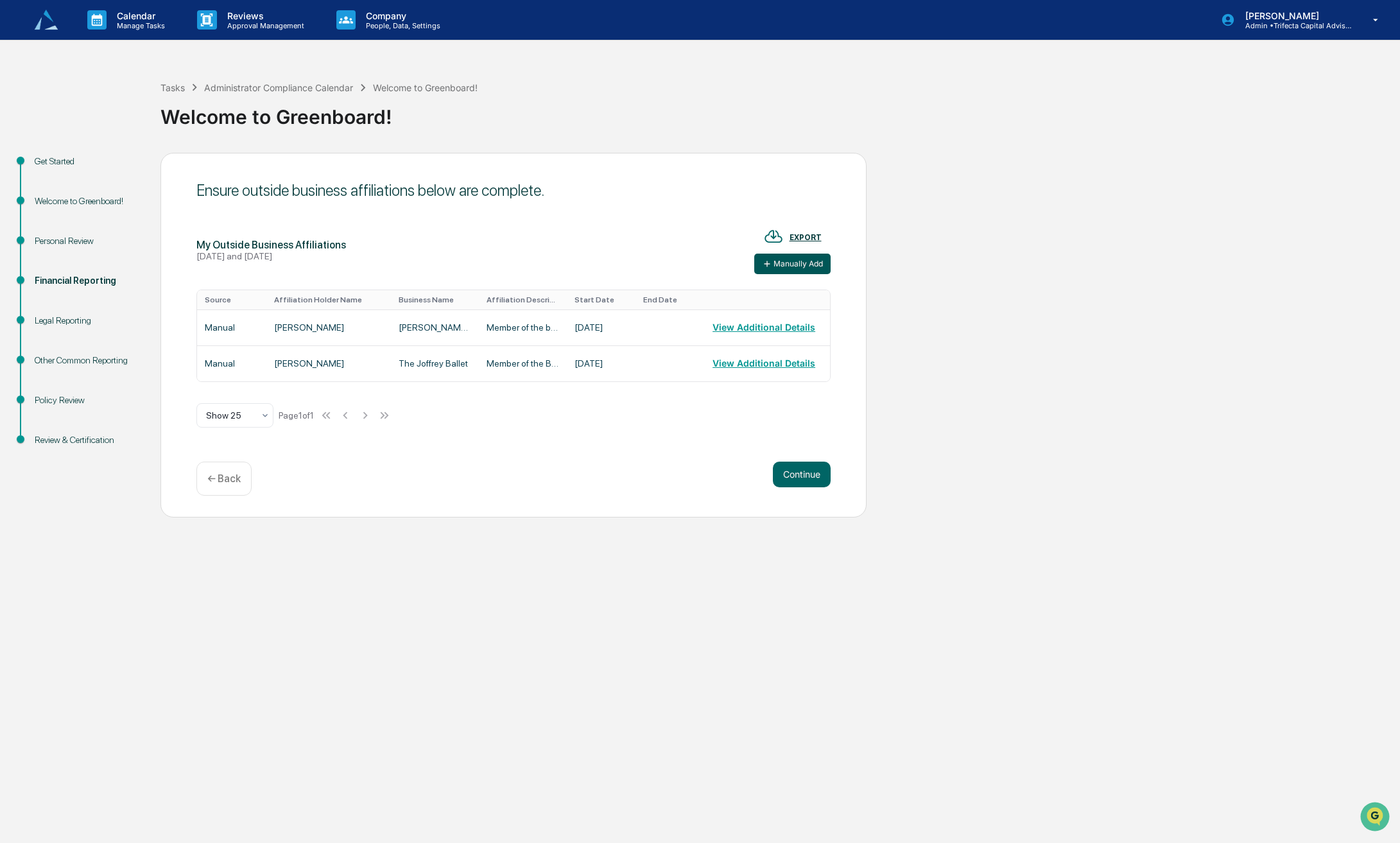
click at [791, 274] on button "Manually Add" at bounding box center [792, 264] width 77 height 21
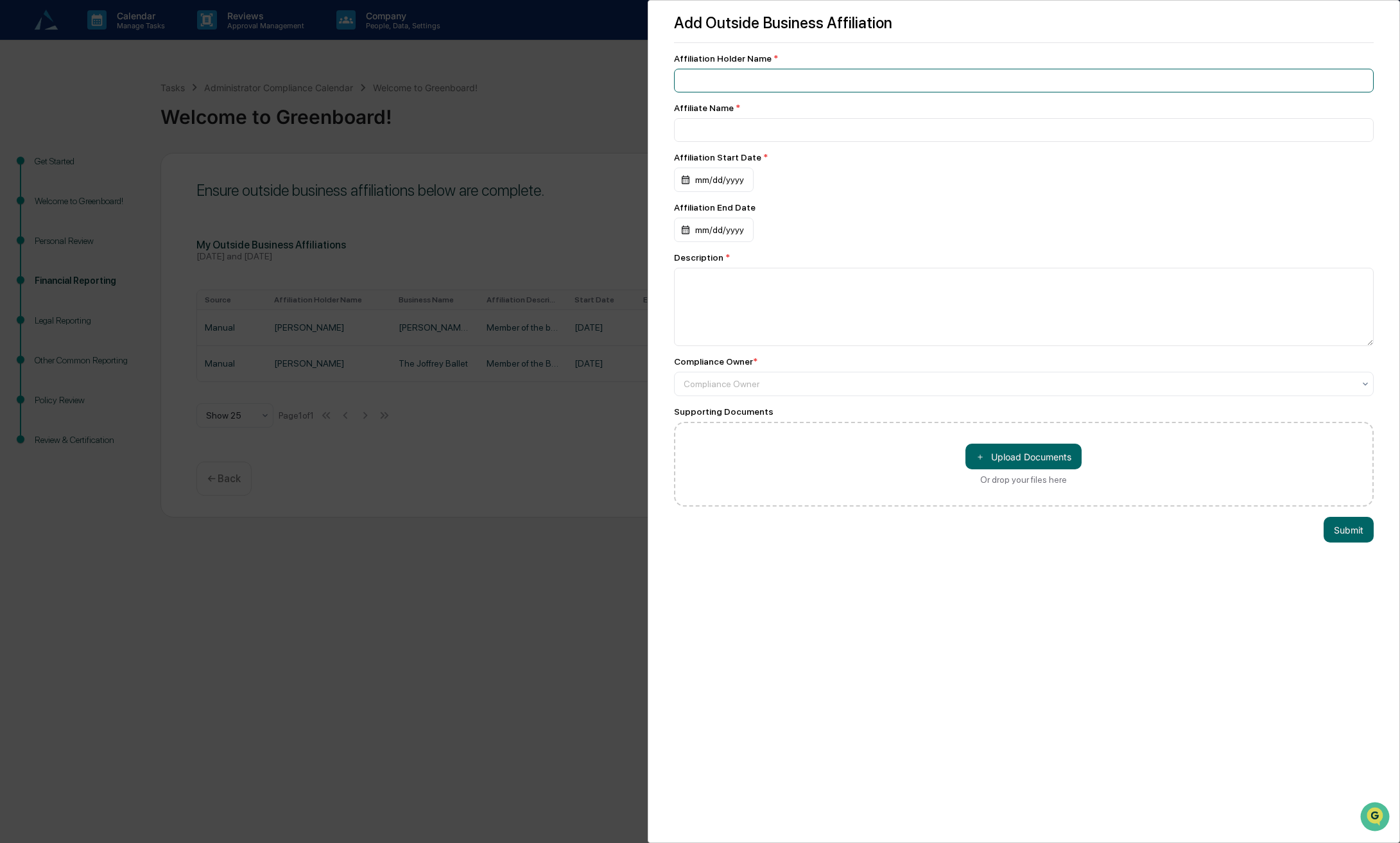
click at [798, 82] on input at bounding box center [1024, 80] width 700 height 24
type input "**********"
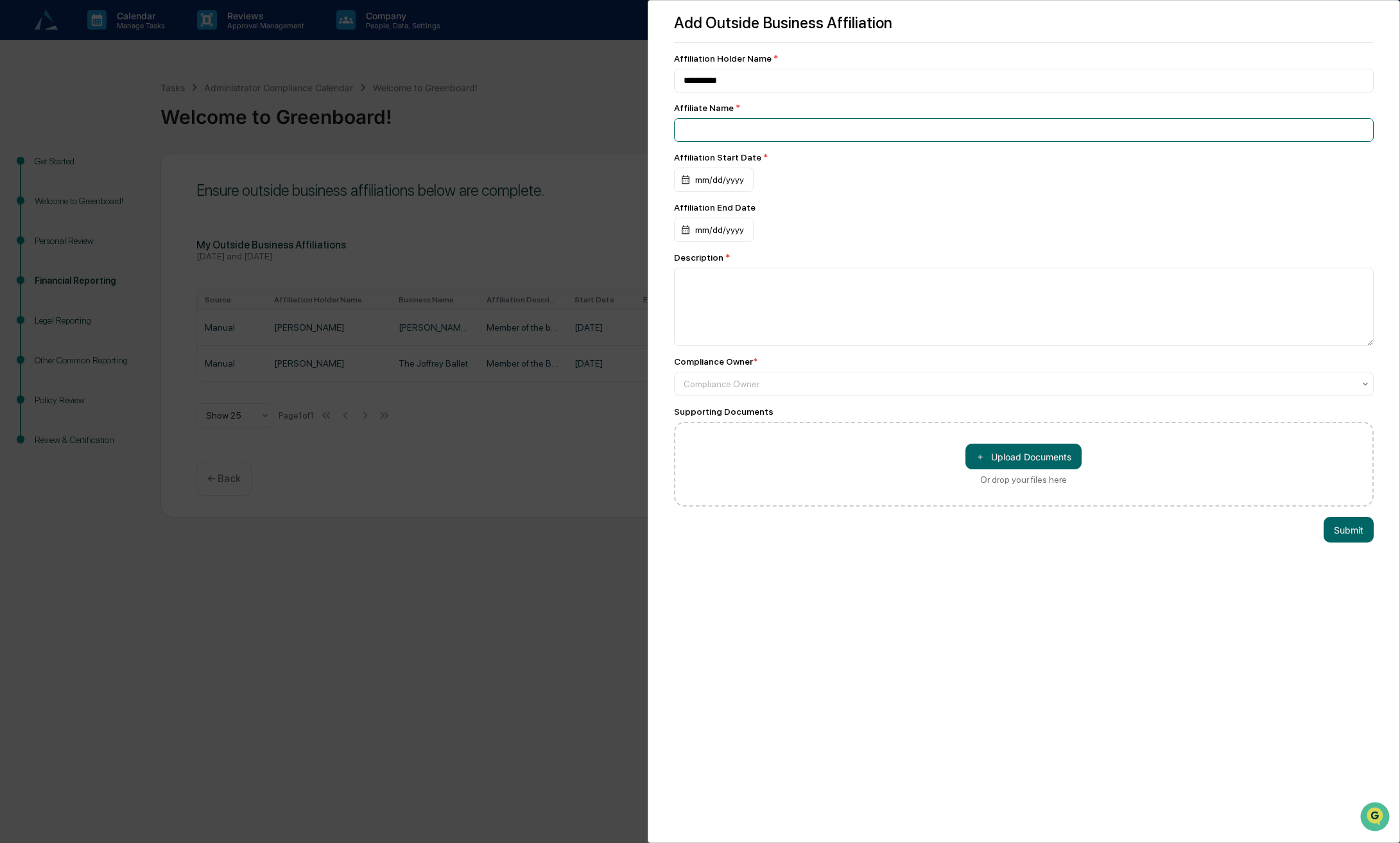
click at [765, 142] on input at bounding box center [1024, 130] width 700 height 24
type input "**********"
click at [900, 291] on textarea at bounding box center [1024, 307] width 700 height 78
click at [726, 177] on div "mm/dd/yyyy" at bounding box center [713, 179] width 79 height 24
click at [759, 212] on icon "calendar view is open, switch to year view" at bounding box center [766, 213] width 14 height 14
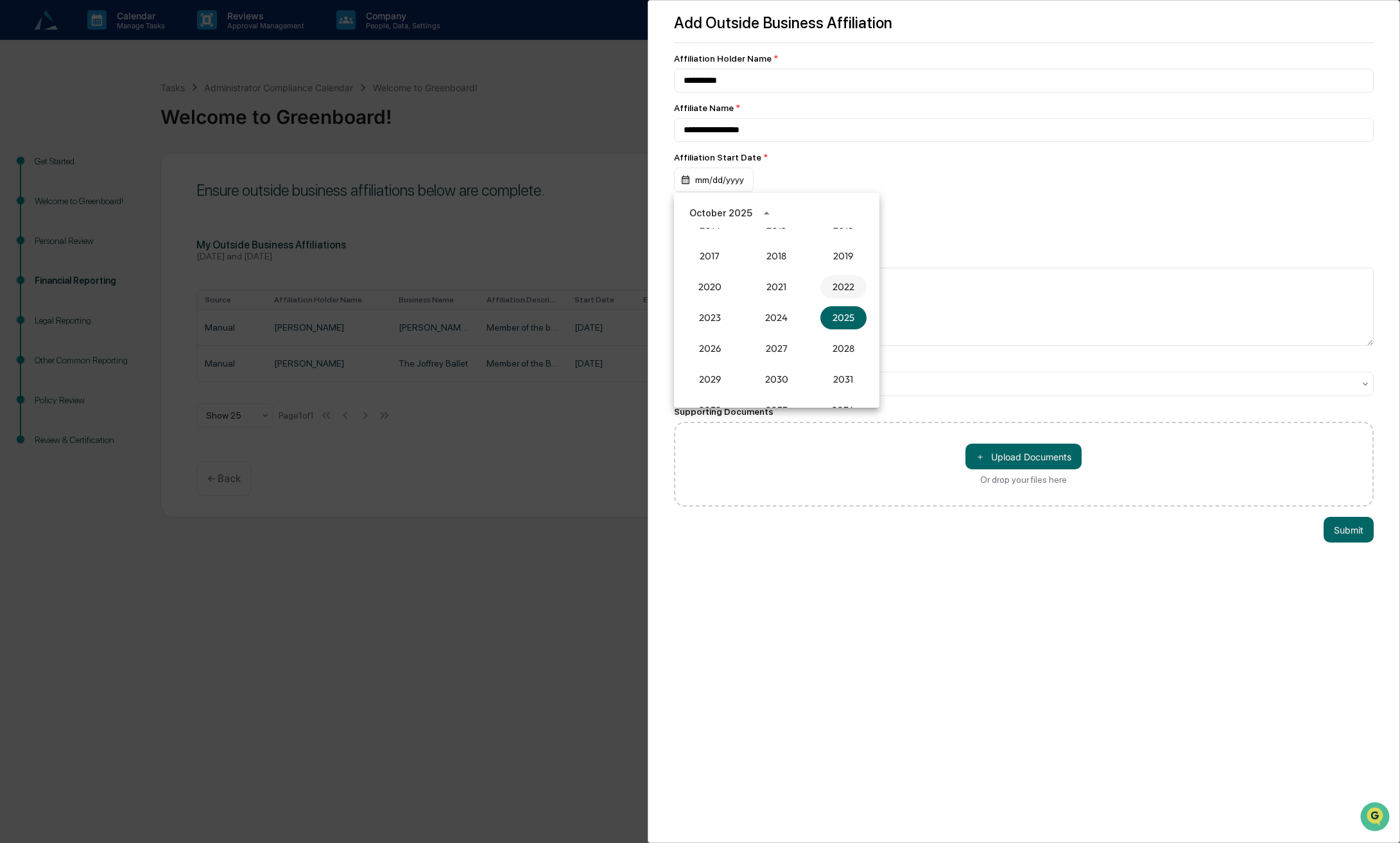
click at [845, 286] on button "2022" at bounding box center [843, 287] width 46 height 24
click at [838, 314] on button "Sep" at bounding box center [843, 311] width 46 height 24
click at [699, 363] on button "25" at bounding box center [699, 364] width 24 height 24
click at [733, 174] on div "09/25/2022" at bounding box center [703, 179] width 59 height 24
click at [723, 362] on button "26" at bounding box center [725, 364] width 24 height 24
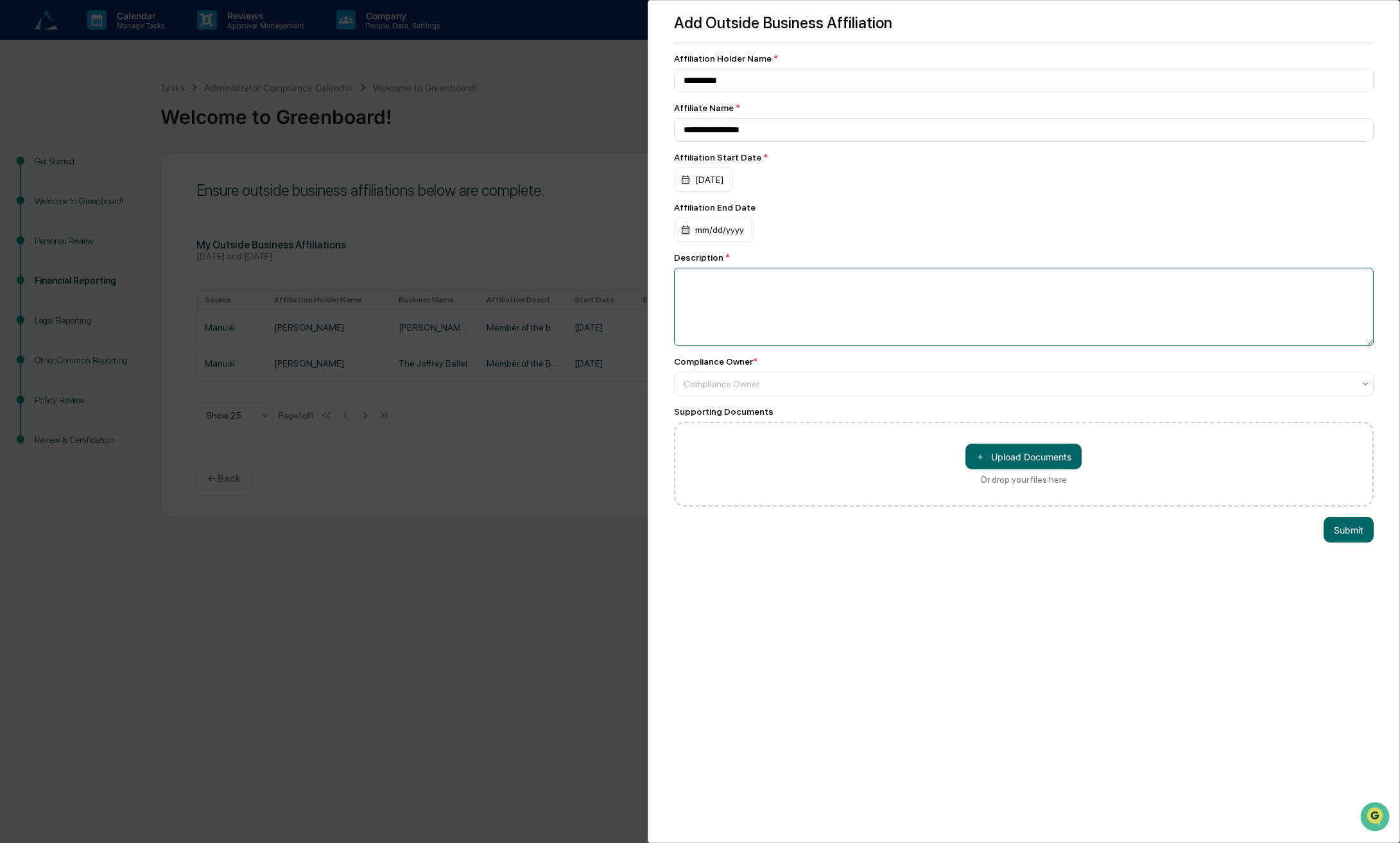
click at [746, 312] on textarea at bounding box center [1024, 307] width 700 height 78
click at [965, 282] on textarea "**********" at bounding box center [1020, 307] width 694 height 78
type textarea "**********"
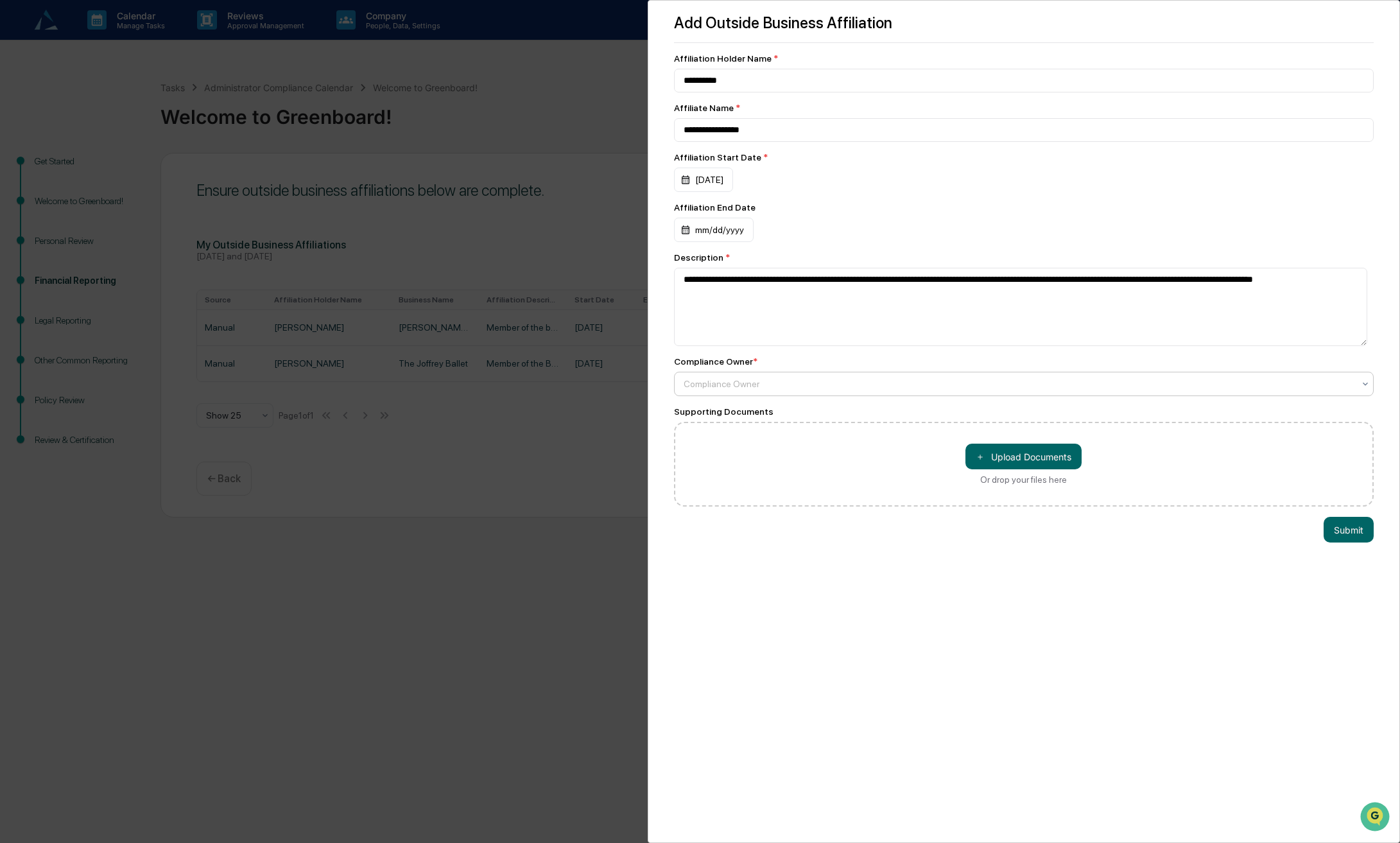
click at [777, 389] on div at bounding box center [1019, 383] width 670 height 13
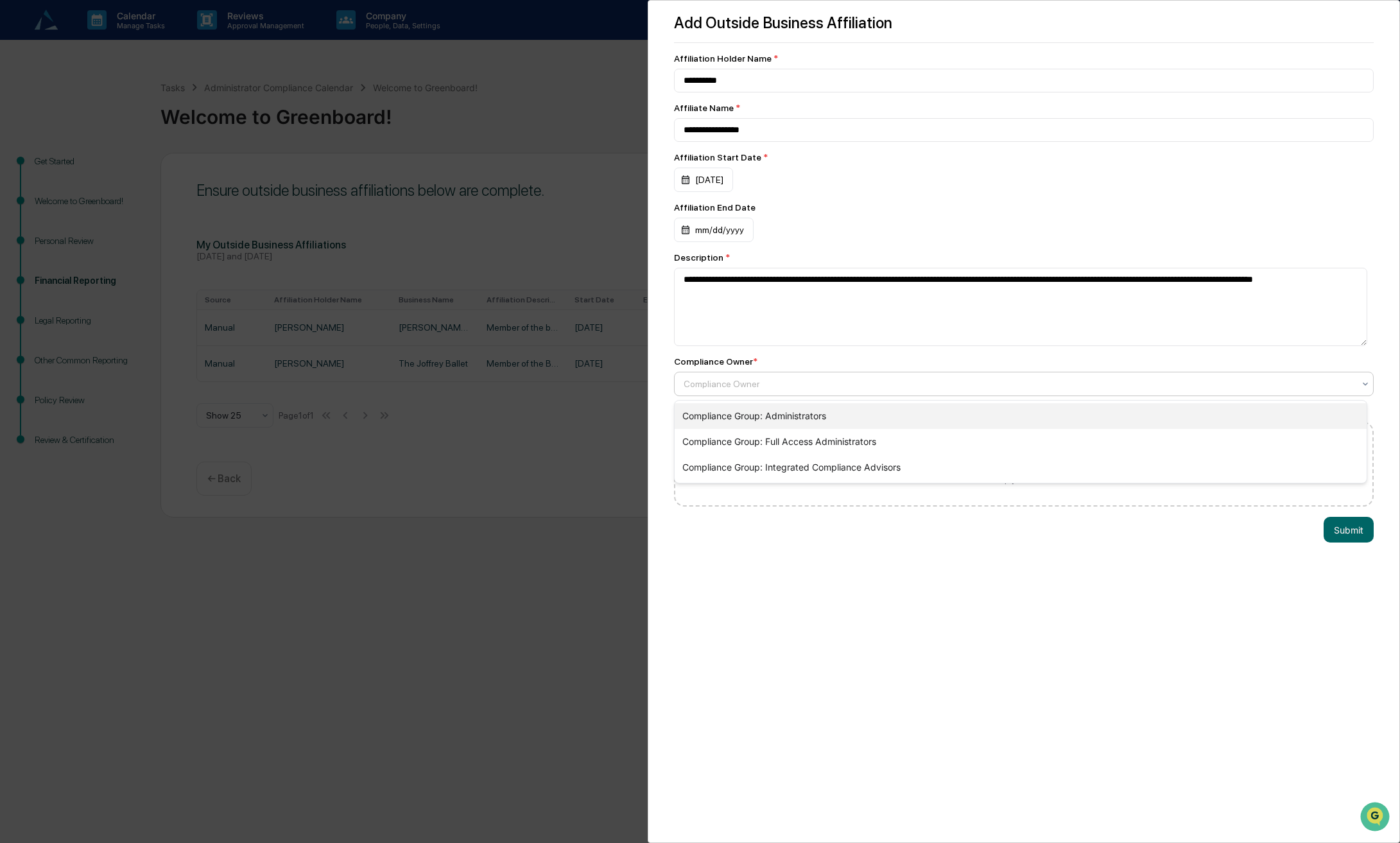
click at [783, 417] on div "Compliance Group: Administrators" at bounding box center [1020, 415] width 692 height 25
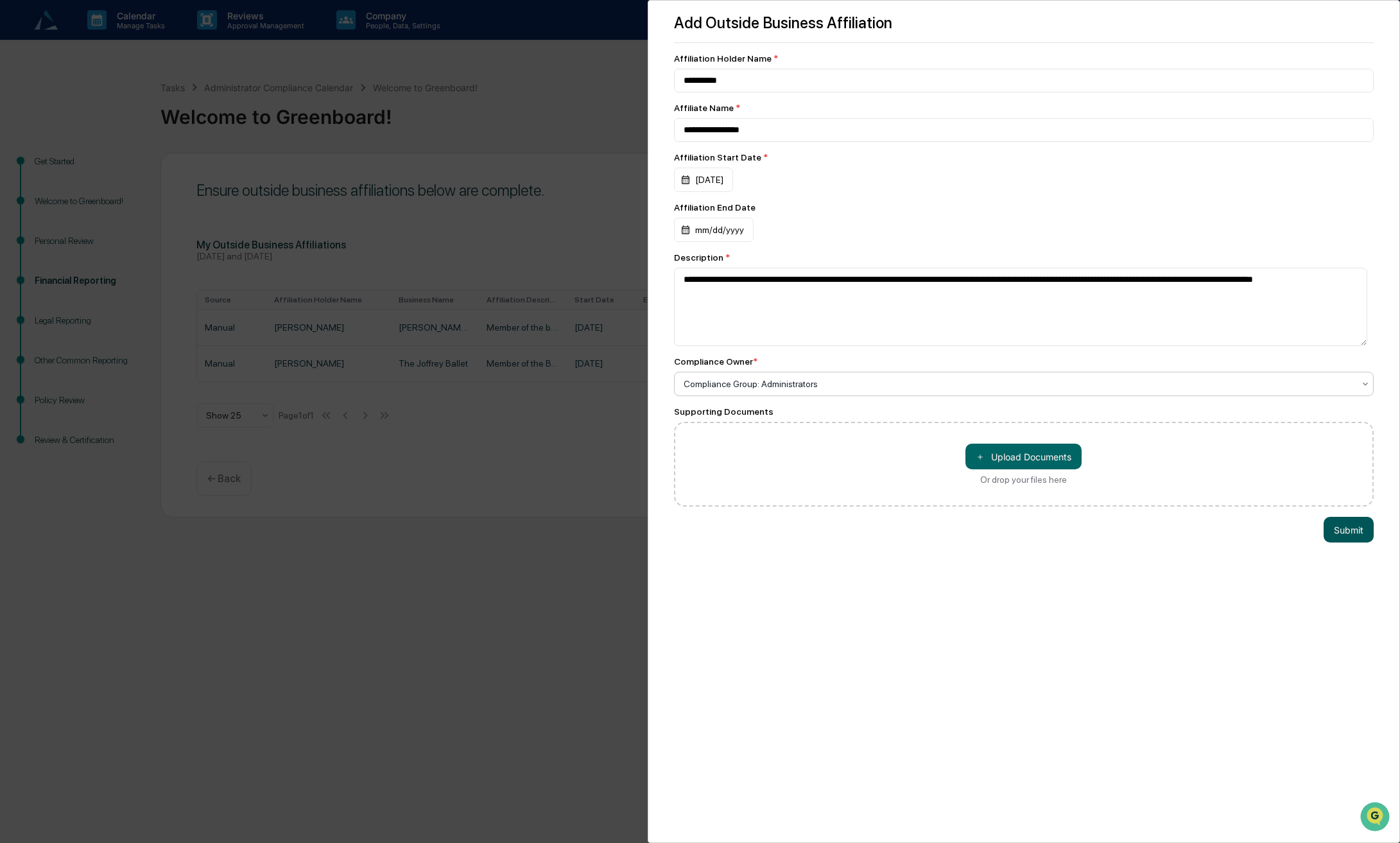
click at [1340, 534] on button "Submit" at bounding box center [1348, 529] width 50 height 25
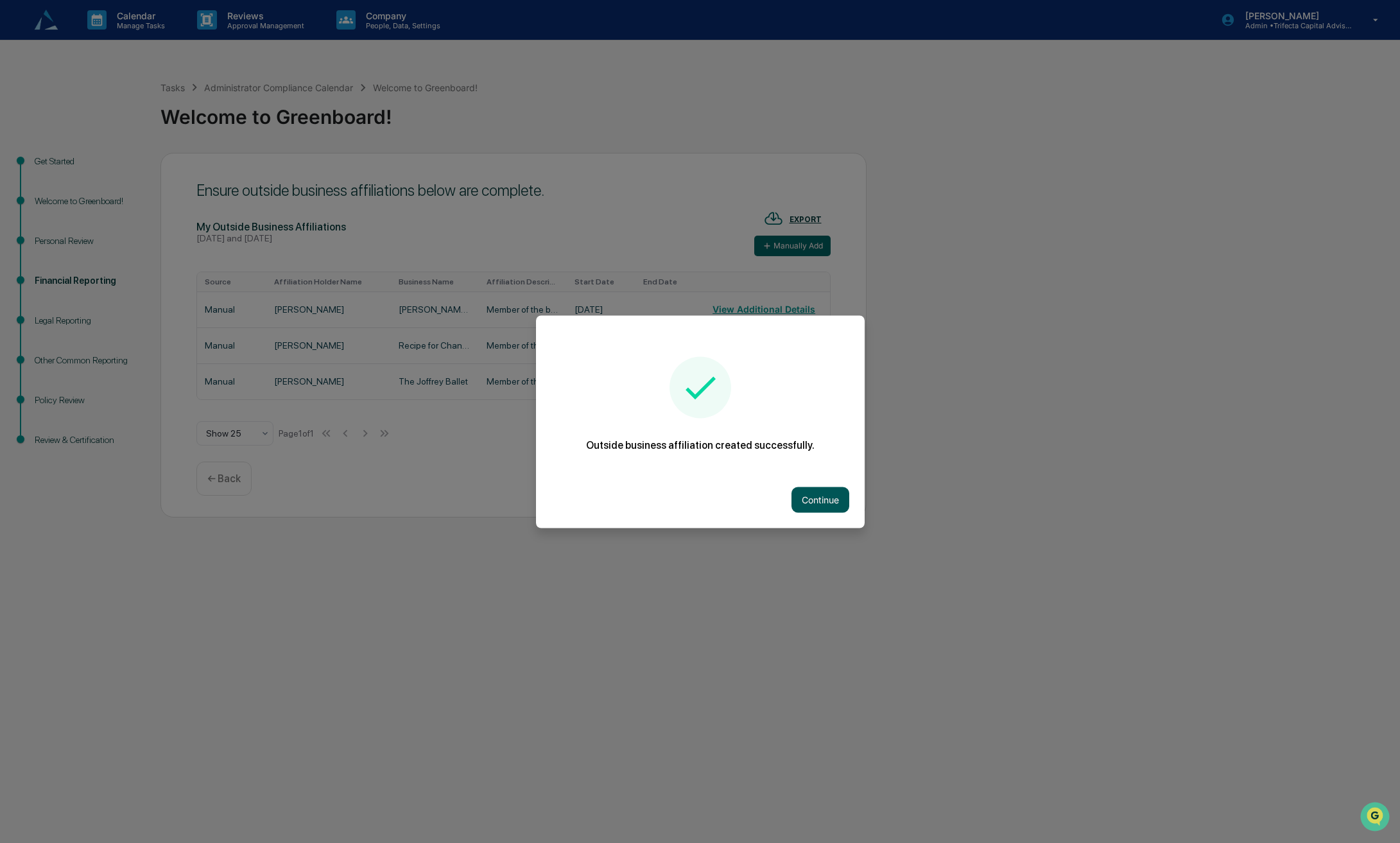
click at [799, 499] on button "Continue" at bounding box center [820, 499] width 57 height 25
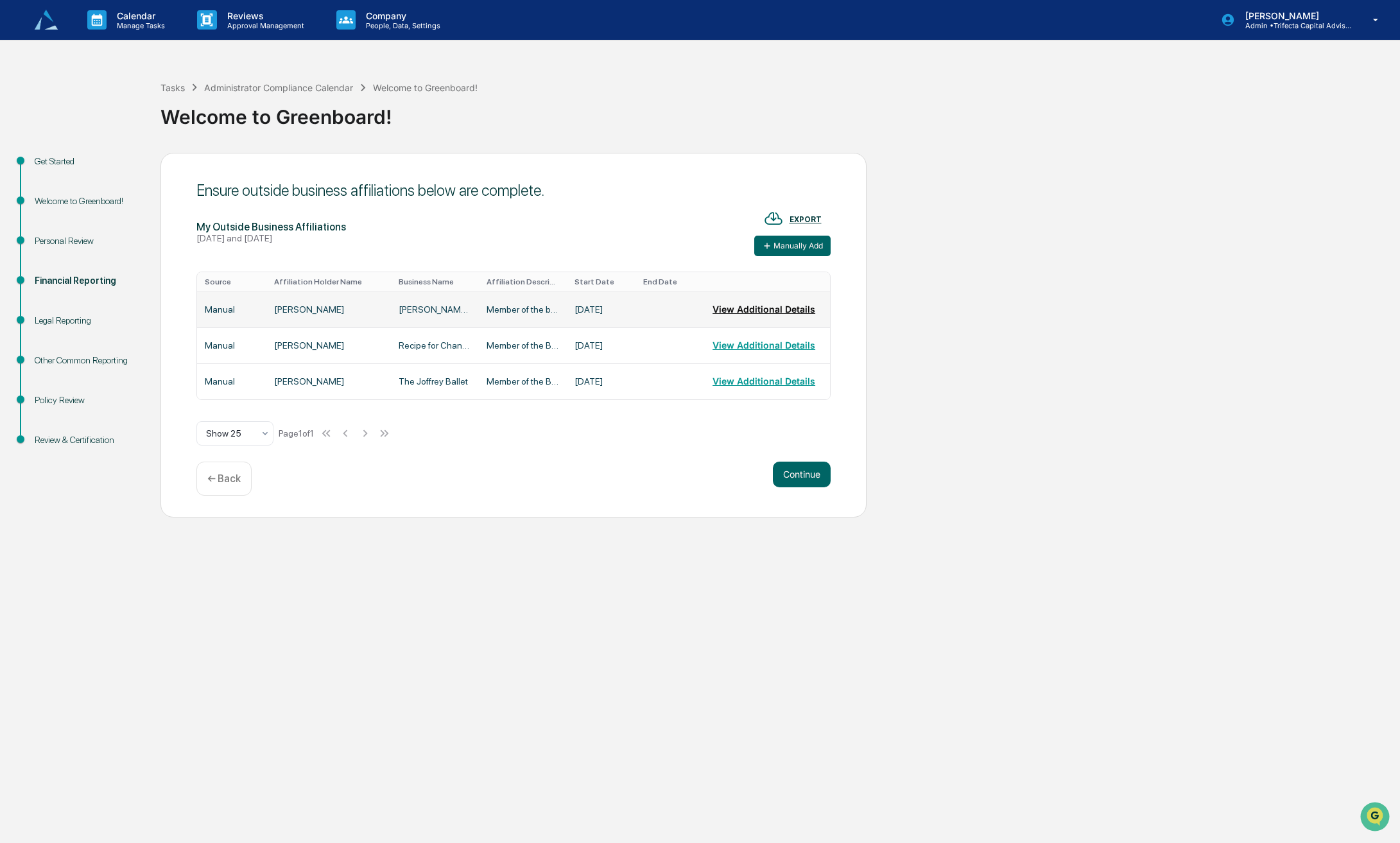
click at [750, 322] on button "View Additional Details" at bounding box center [764, 309] width 103 height 25
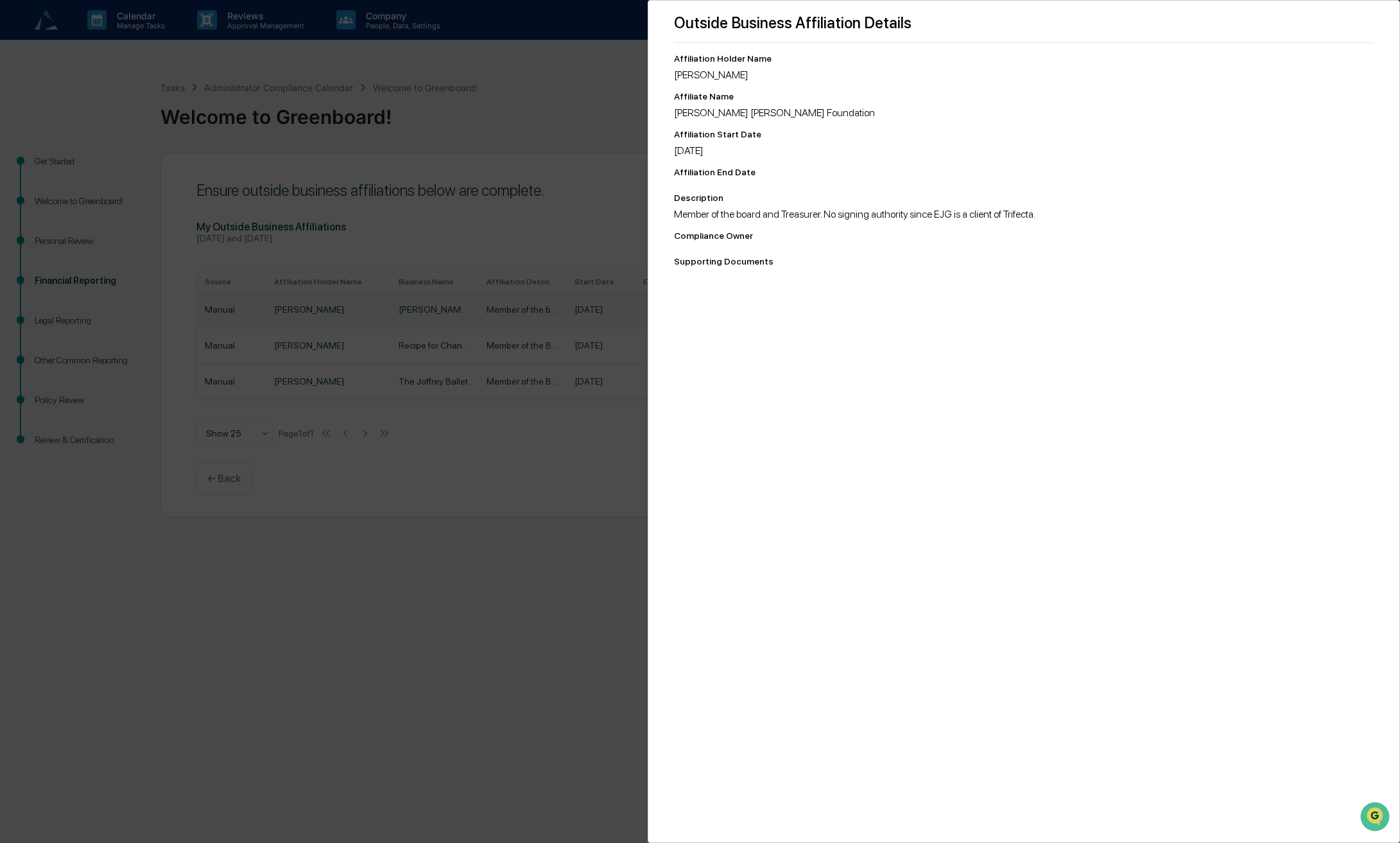
click at [342, 361] on div "Outside Business Affiliation Details Affiliation Holder Name Sue Oleari Affilia…" at bounding box center [700, 422] width 1400 height 843
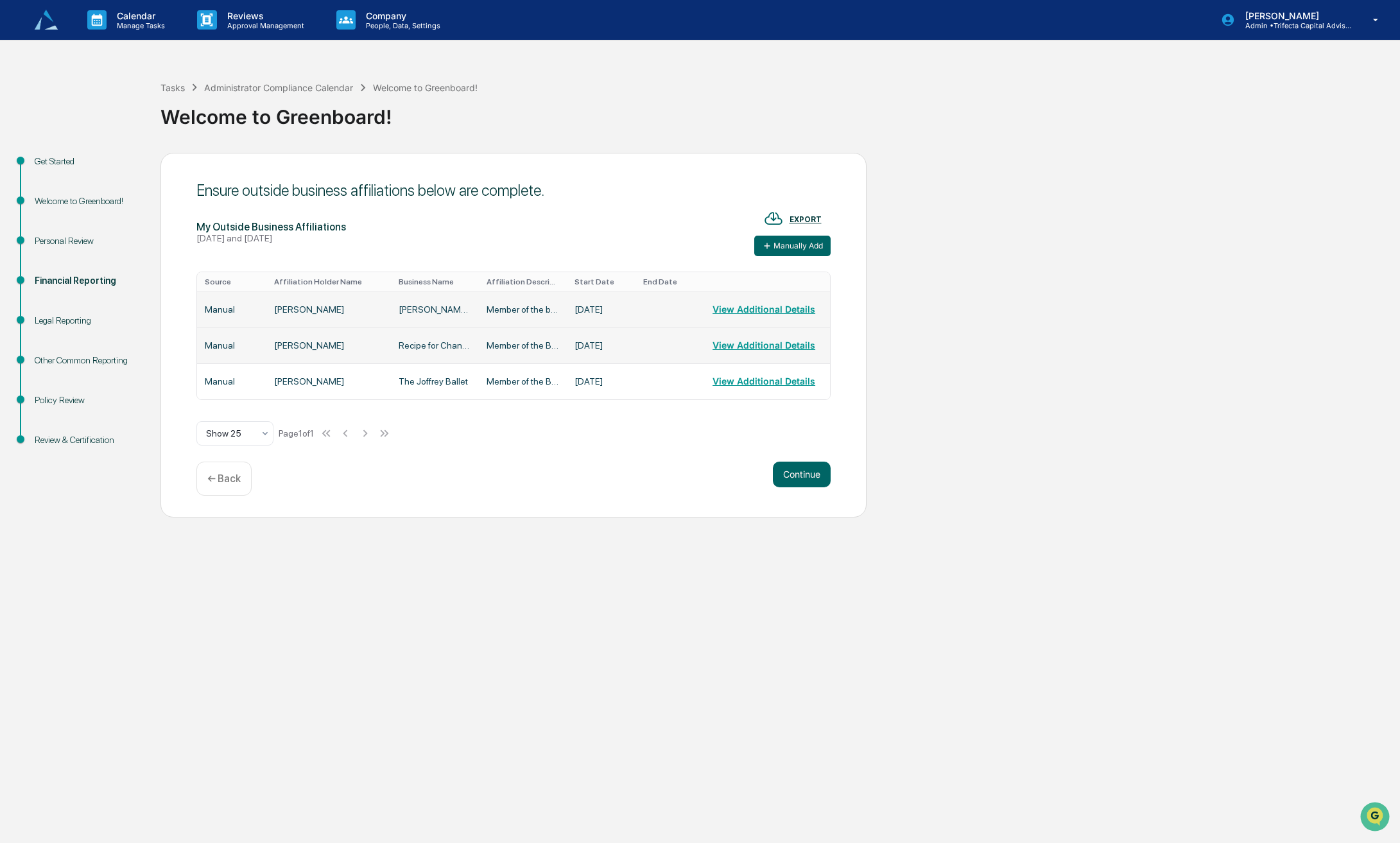
click at [239, 363] on td "Manual" at bounding box center [232, 345] width 70 height 36
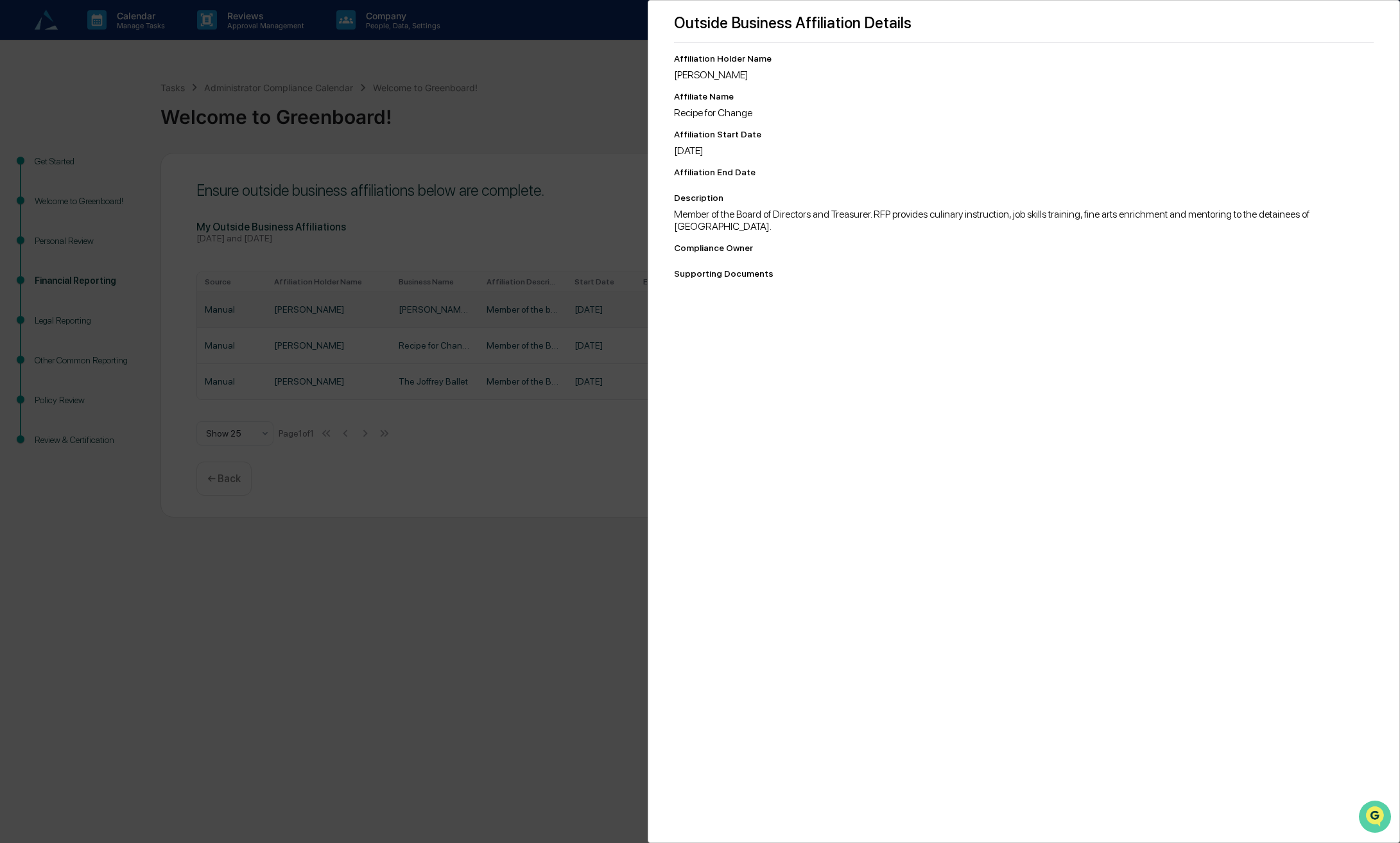
click at [1377, 824] on icon "Open customer support" at bounding box center [1374, 833] width 32 height 32
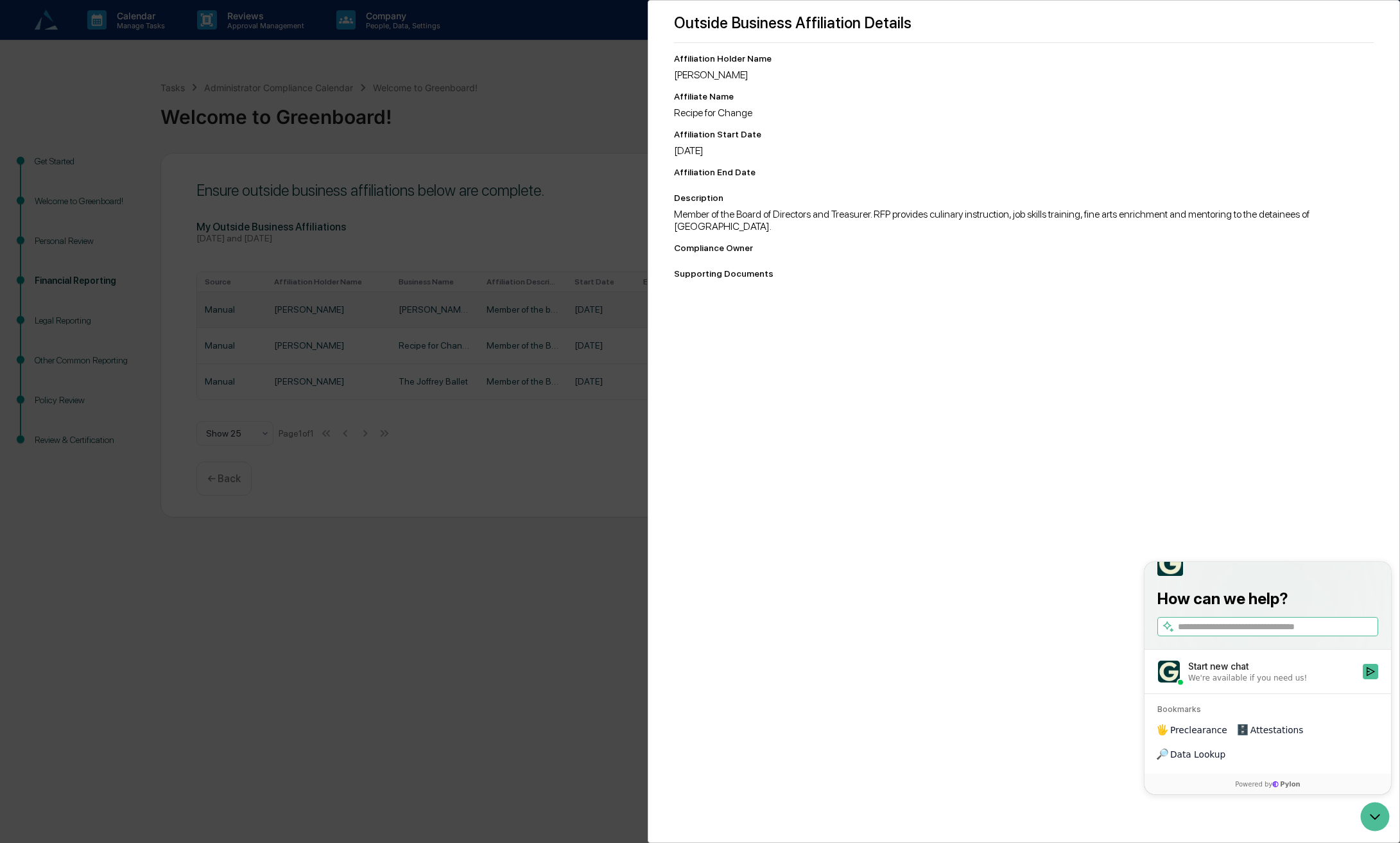
click at [951, 646] on div "Outside Business Affiliation Details Affiliation Holder Name Sue Oleari Affilia…" at bounding box center [1024, 422] width 753 height 843
click at [589, 204] on div "Outside Business Affiliation Details Affiliation Holder Name Sue Oleari Affilia…" at bounding box center [700, 422] width 1400 height 843
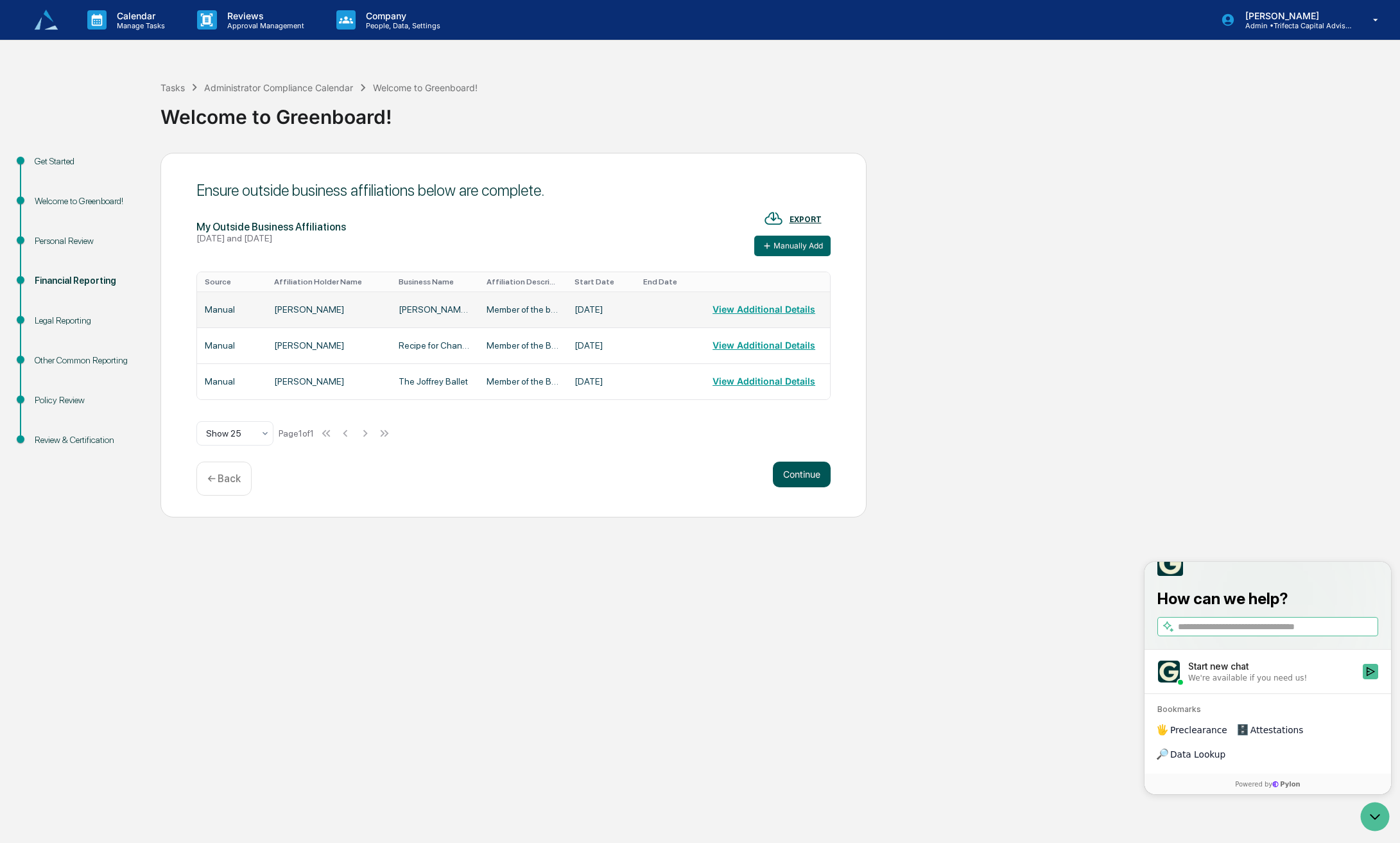
click at [790, 487] on button "Continue" at bounding box center [801, 474] width 57 height 25
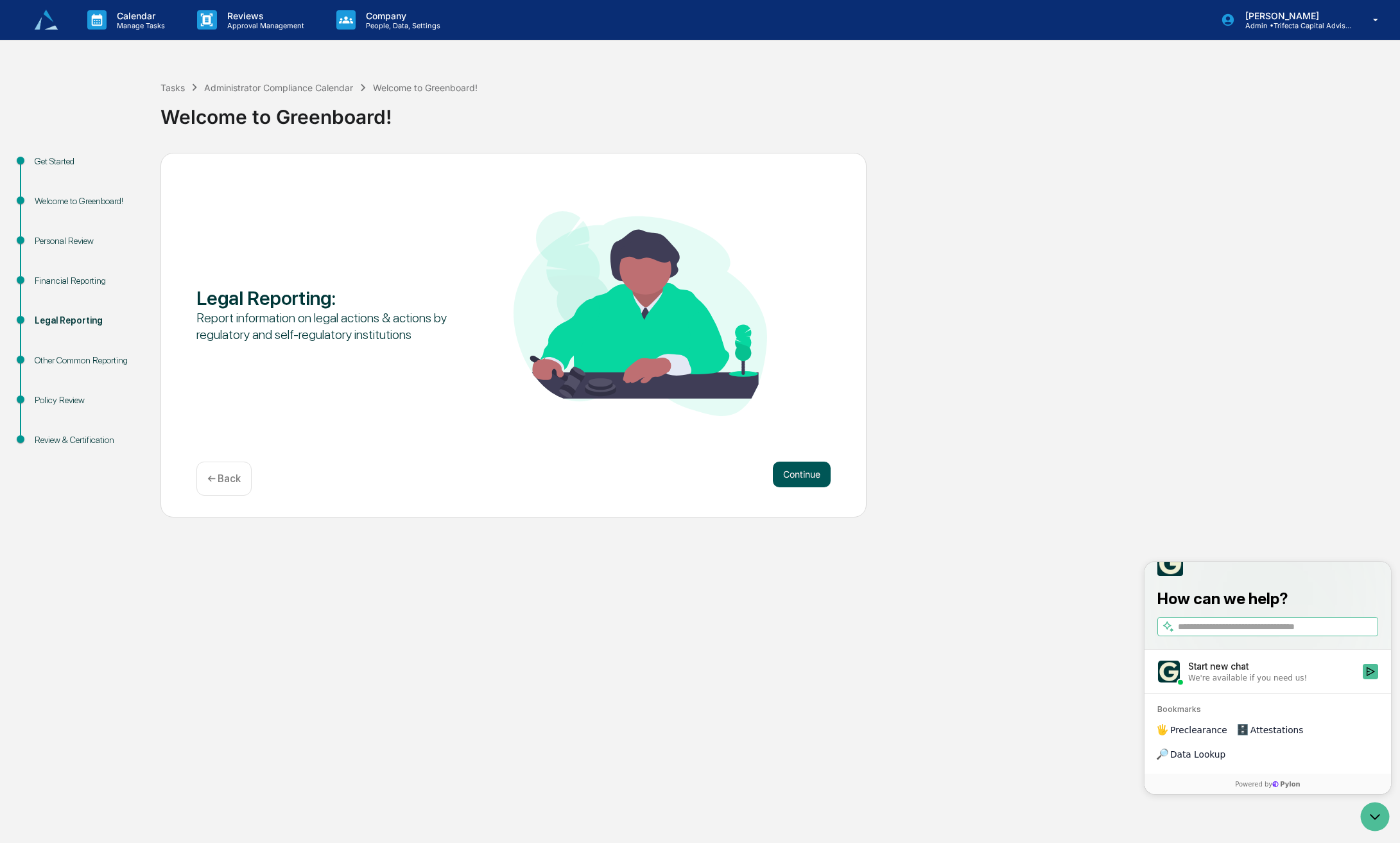
click at [790, 487] on button "Continue" at bounding box center [801, 474] width 57 height 25
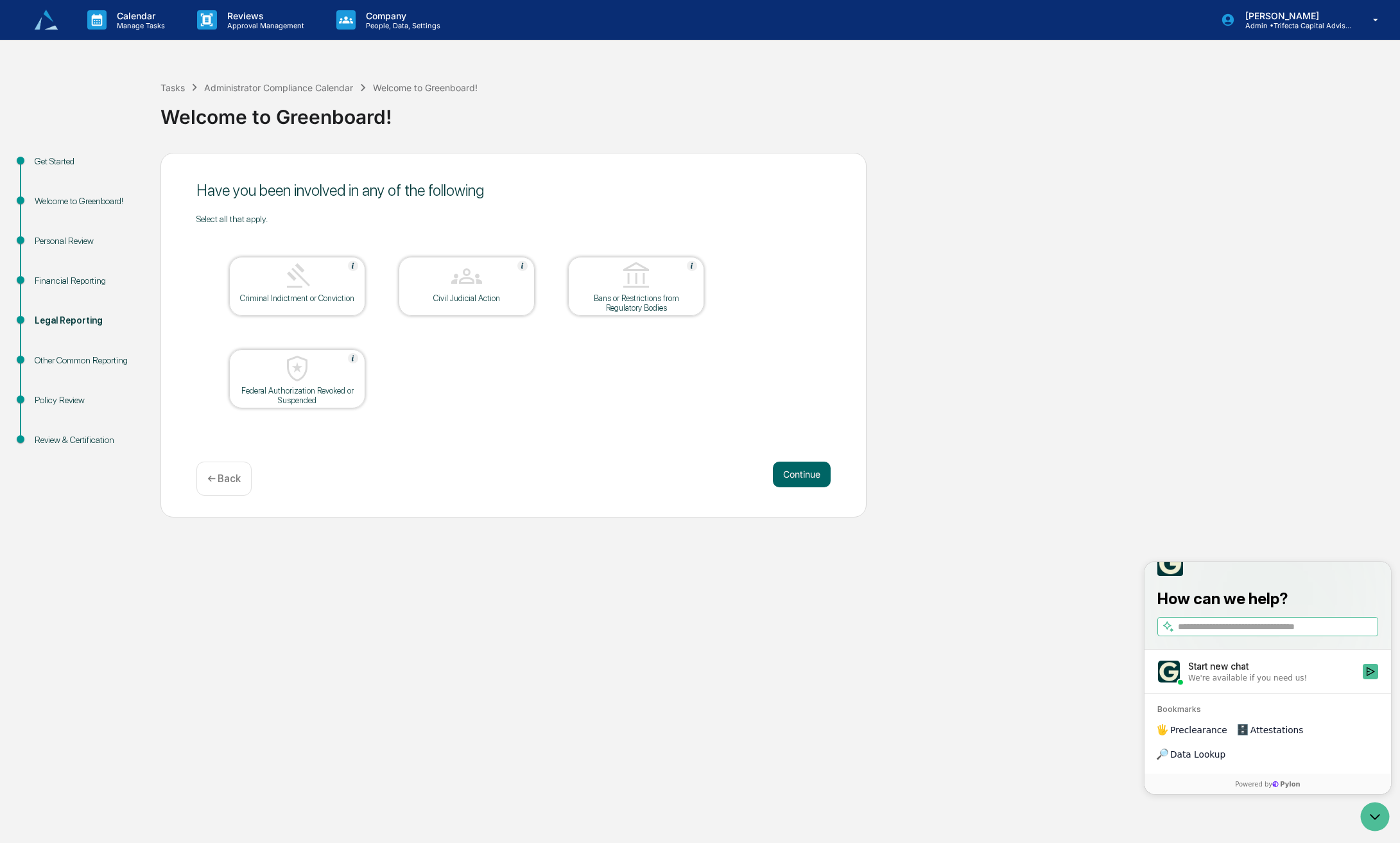
click at [228, 485] on p "← Back" at bounding box center [224, 479] width 33 height 12
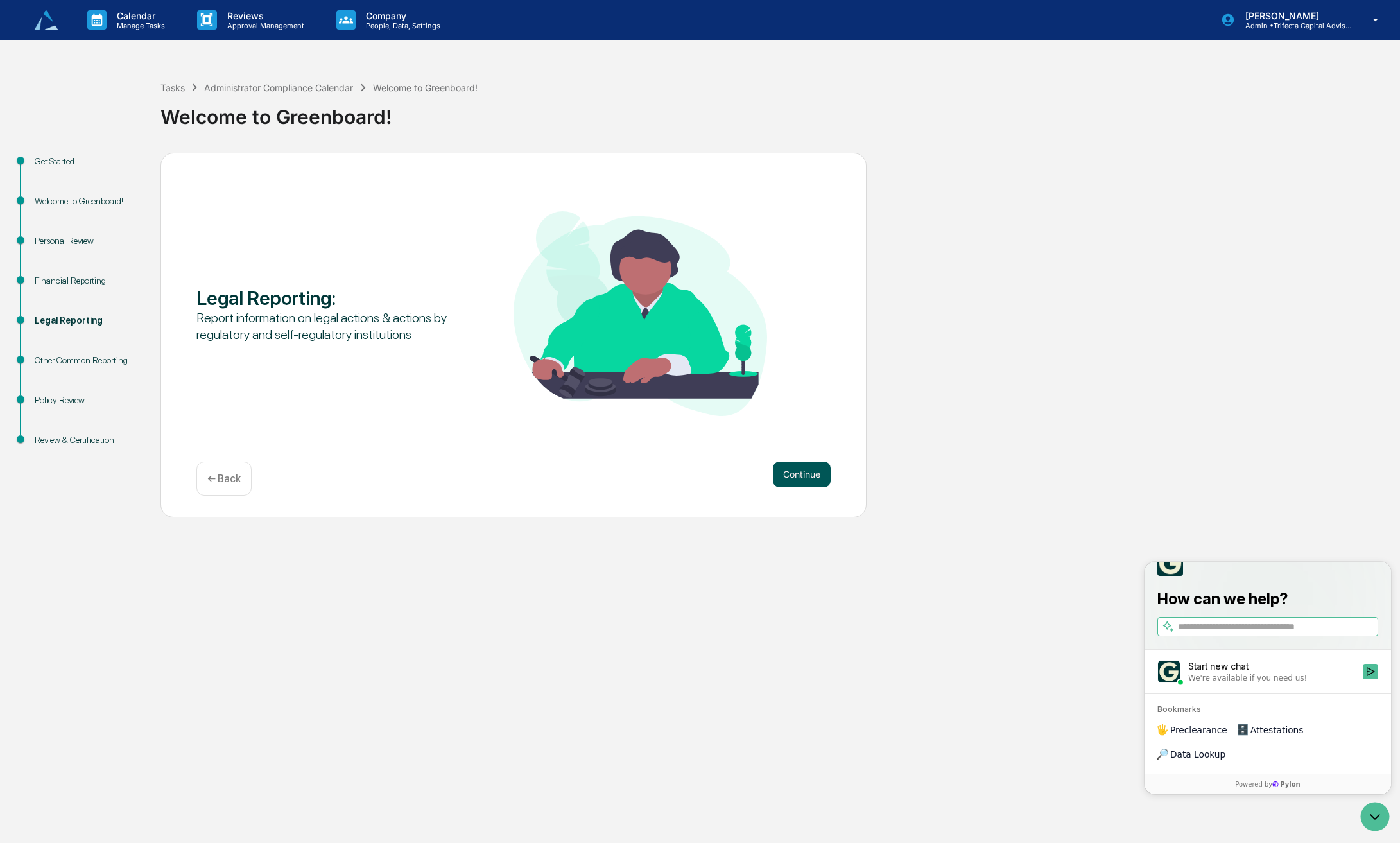
click at [815, 487] on button "Continue" at bounding box center [801, 474] width 57 height 25
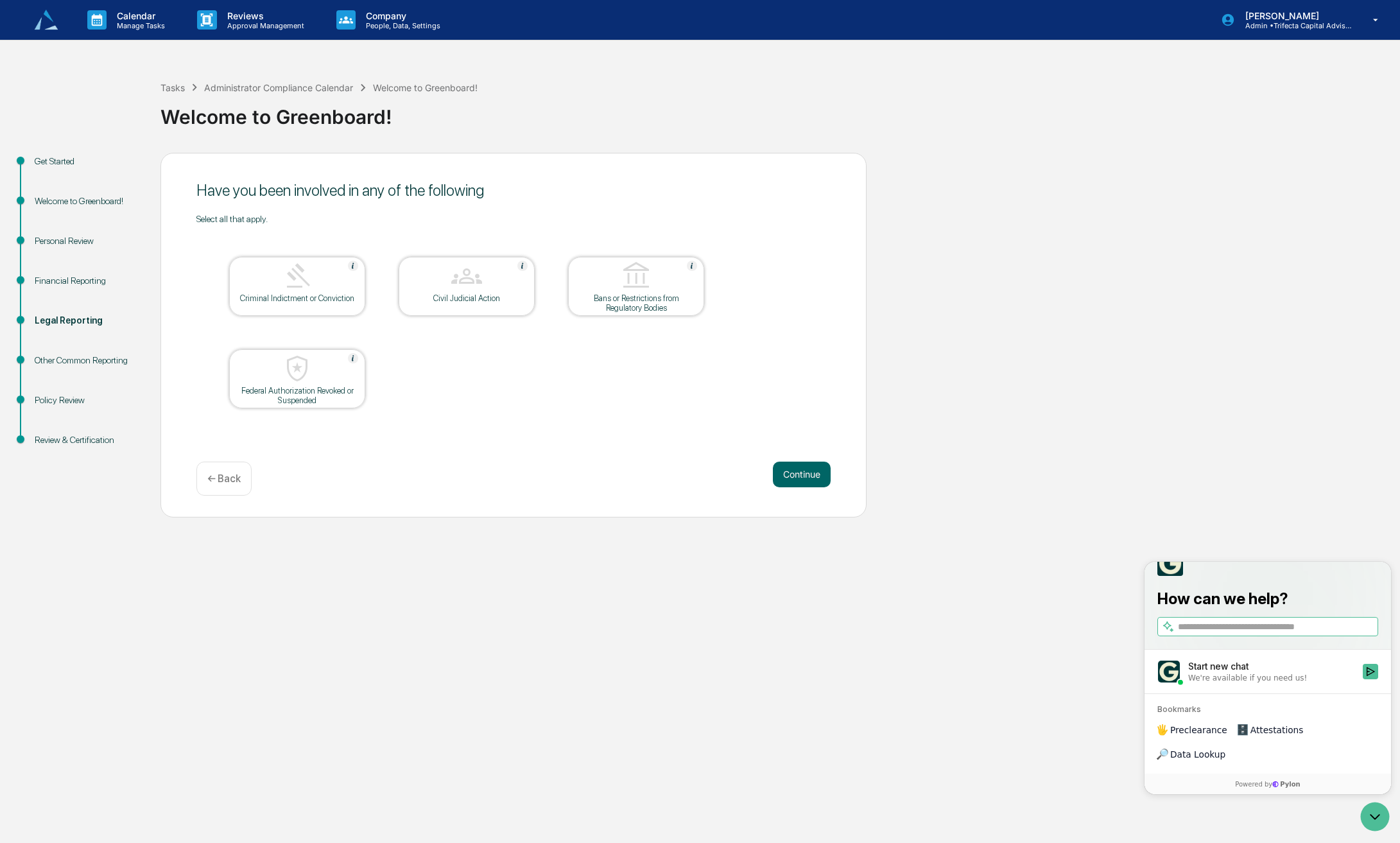
click at [815, 487] on button "Continue" at bounding box center [801, 474] width 57 height 25
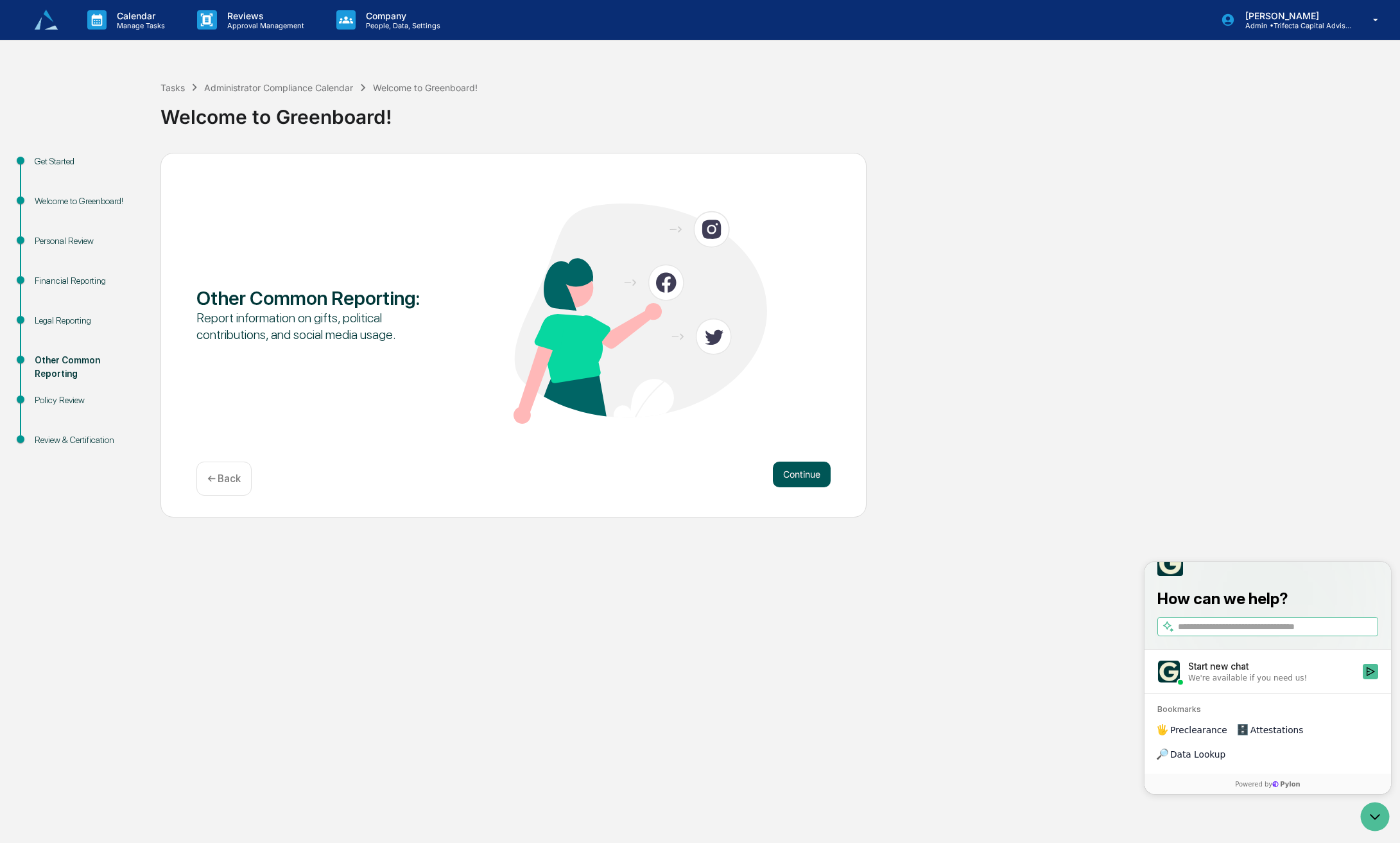
click at [813, 487] on button "Continue" at bounding box center [801, 474] width 57 height 25
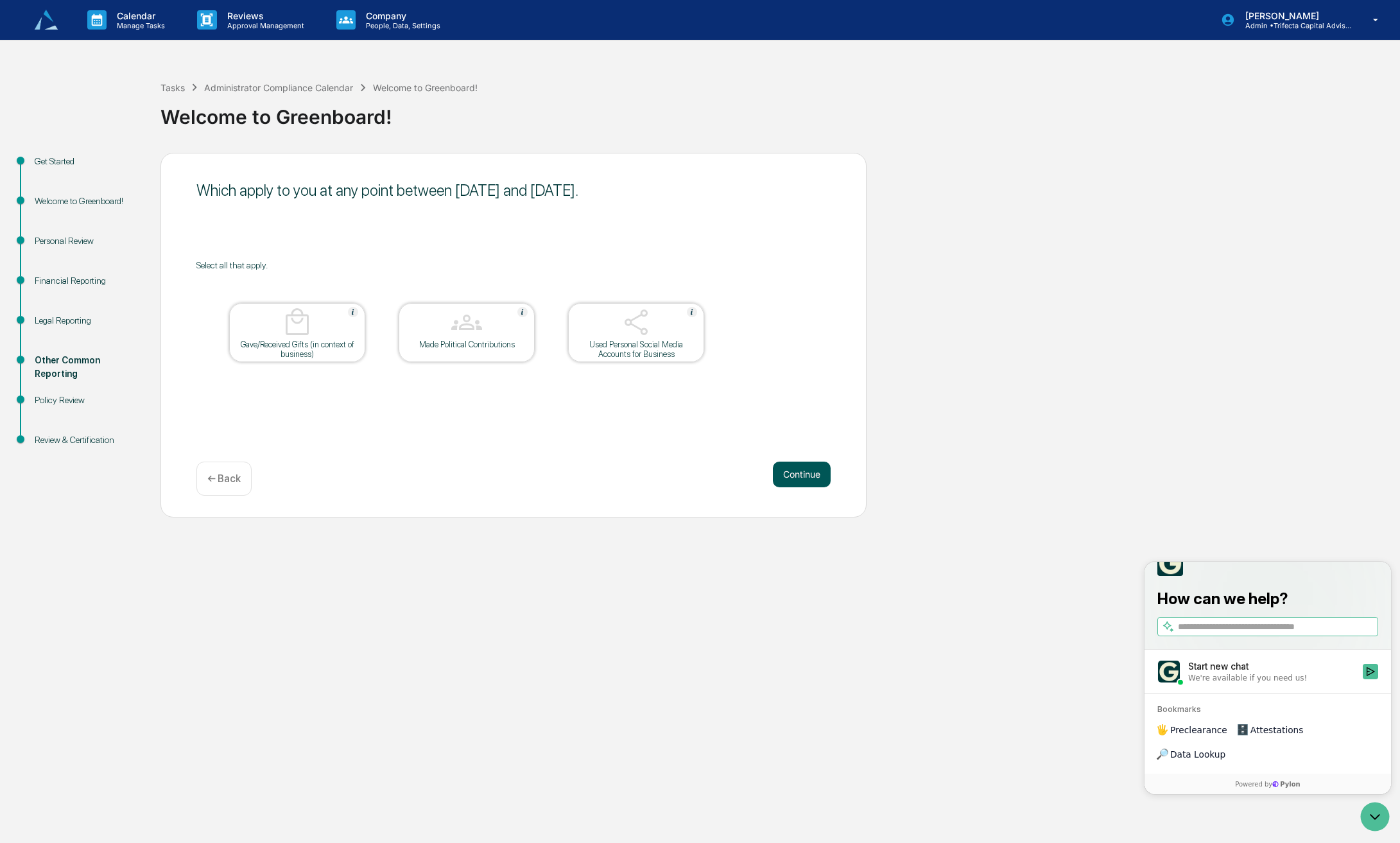
click at [791, 487] on button "Continue" at bounding box center [801, 474] width 57 height 25
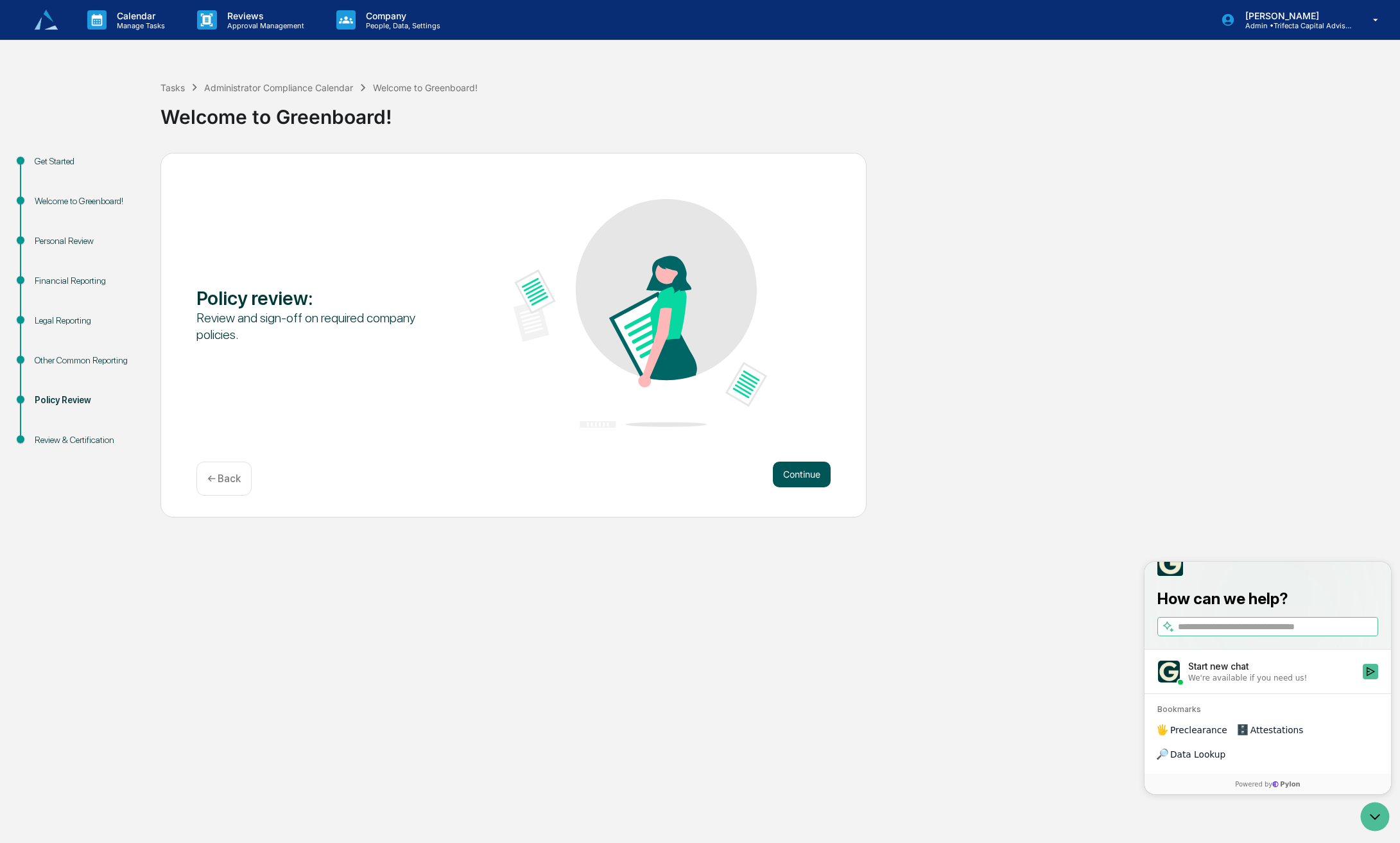
click at [799, 487] on button "Continue" at bounding box center [801, 474] width 57 height 25
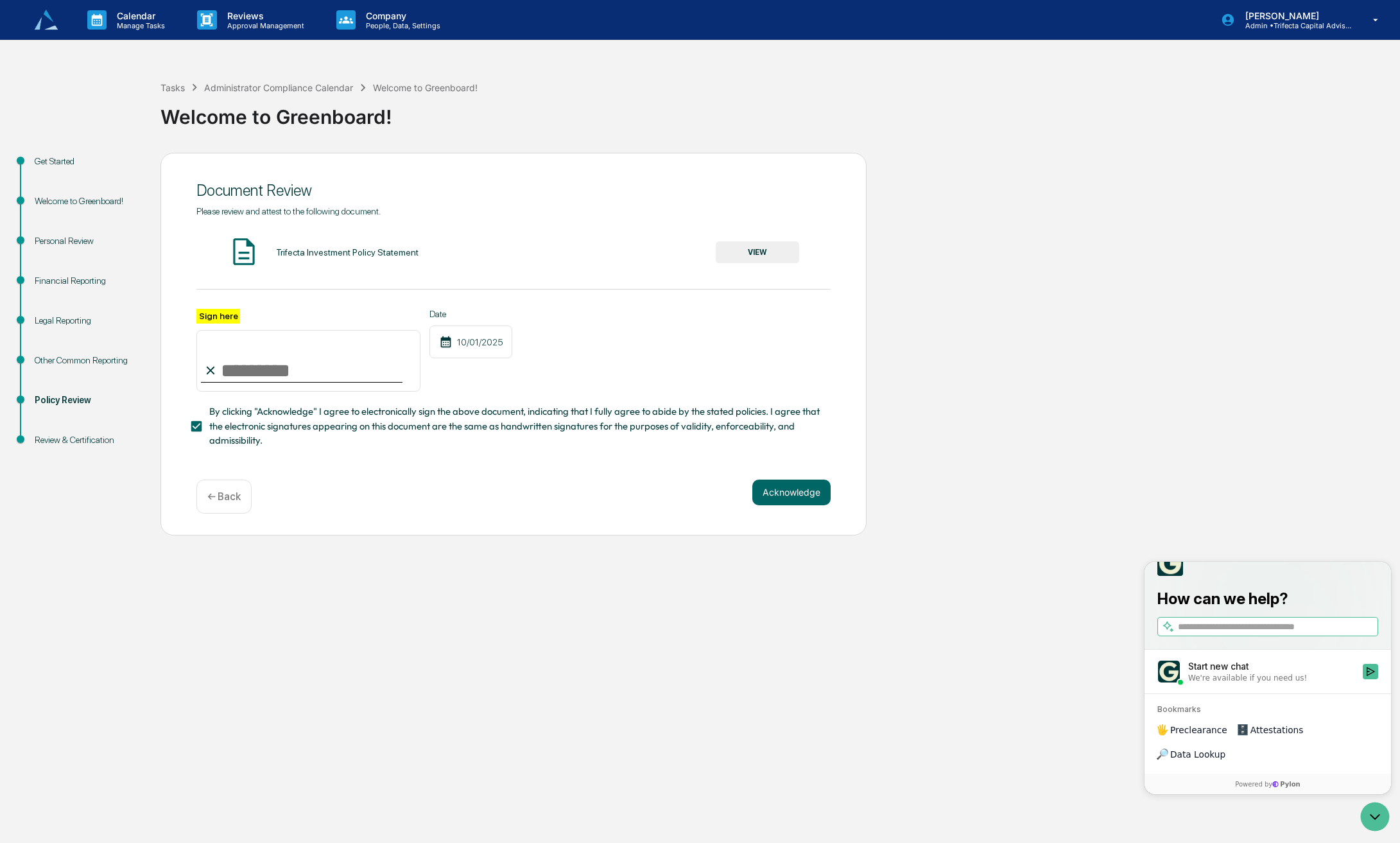
click at [783, 263] on button "VIEW" at bounding box center [757, 252] width 84 height 22
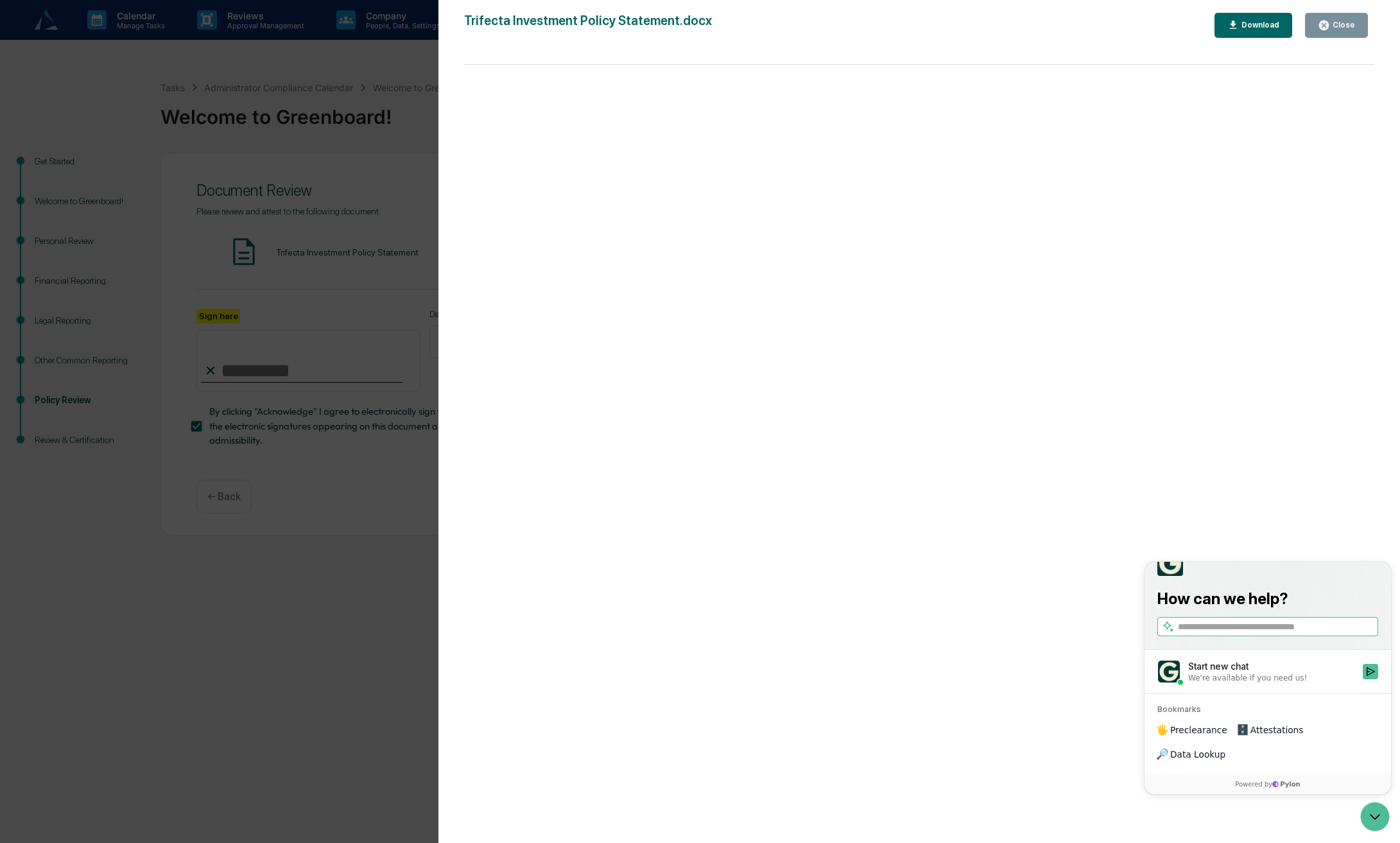
click at [1336, 26] on div "Close" at bounding box center [1342, 25] width 25 height 9
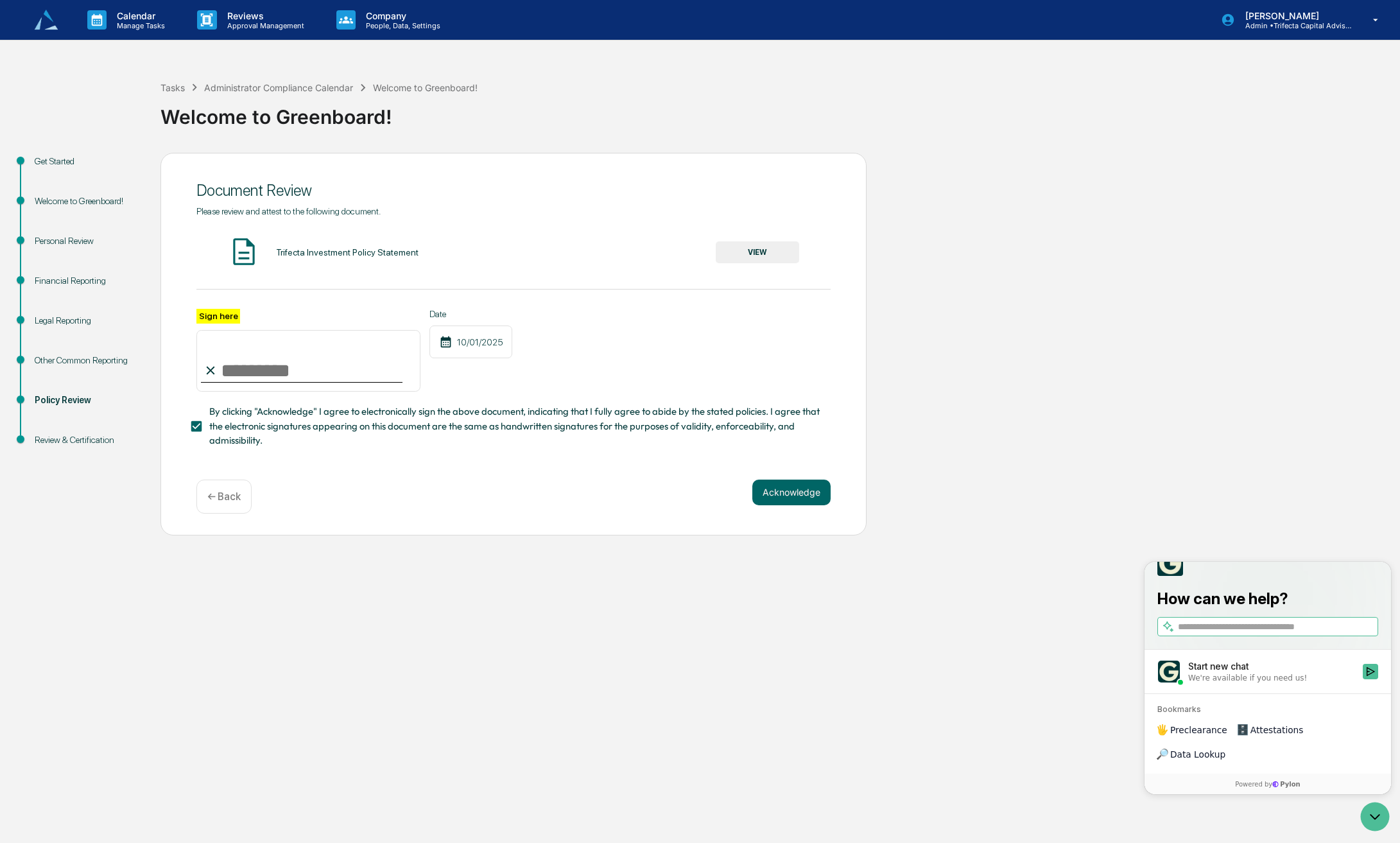
click at [299, 392] on input "Sign here" at bounding box center [308, 361] width 224 height 62
type input "**********"
click at [801, 505] on button "Acknowledge" at bounding box center [791, 492] width 78 height 25
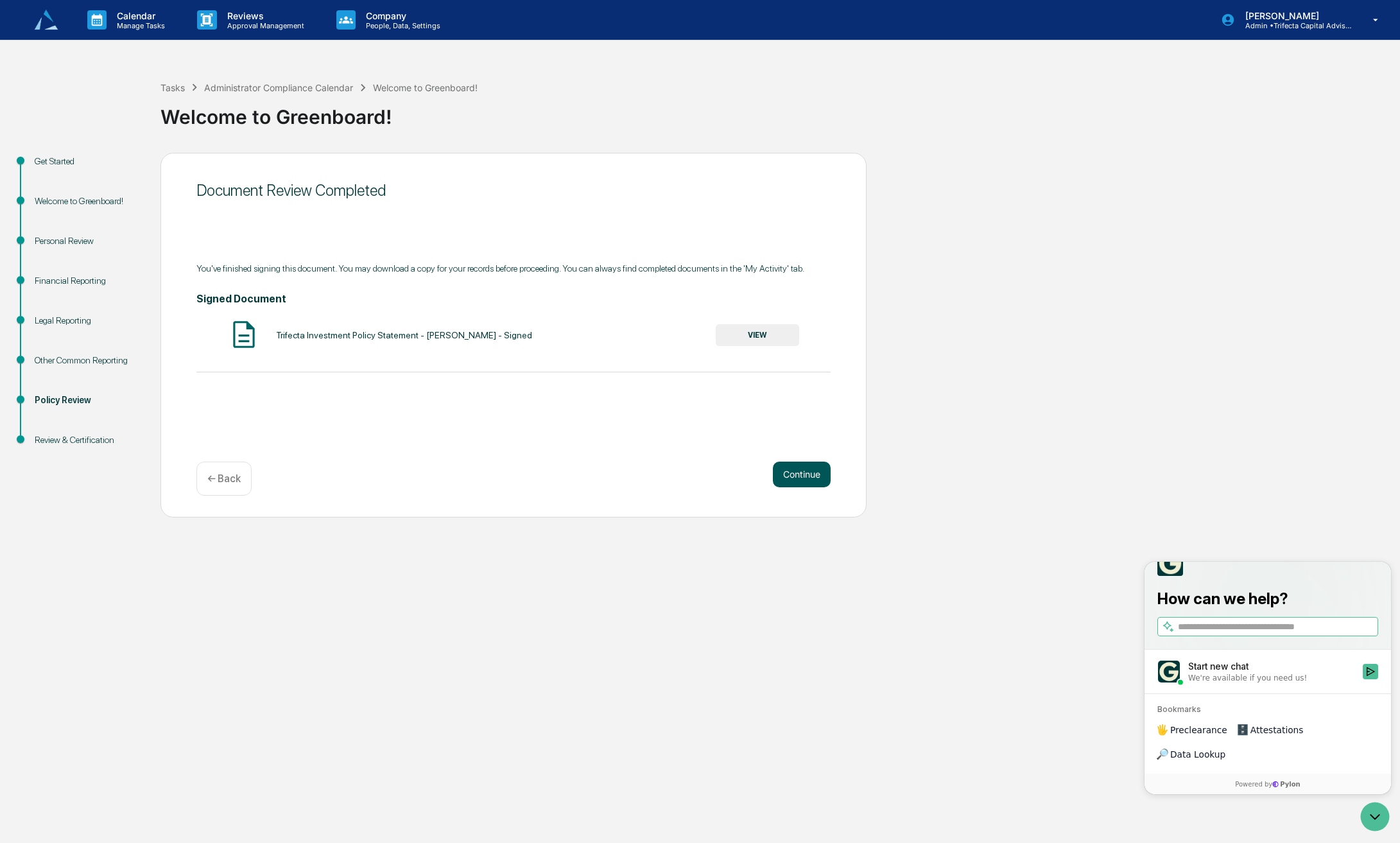
click at [799, 487] on button "Continue" at bounding box center [801, 474] width 57 height 25
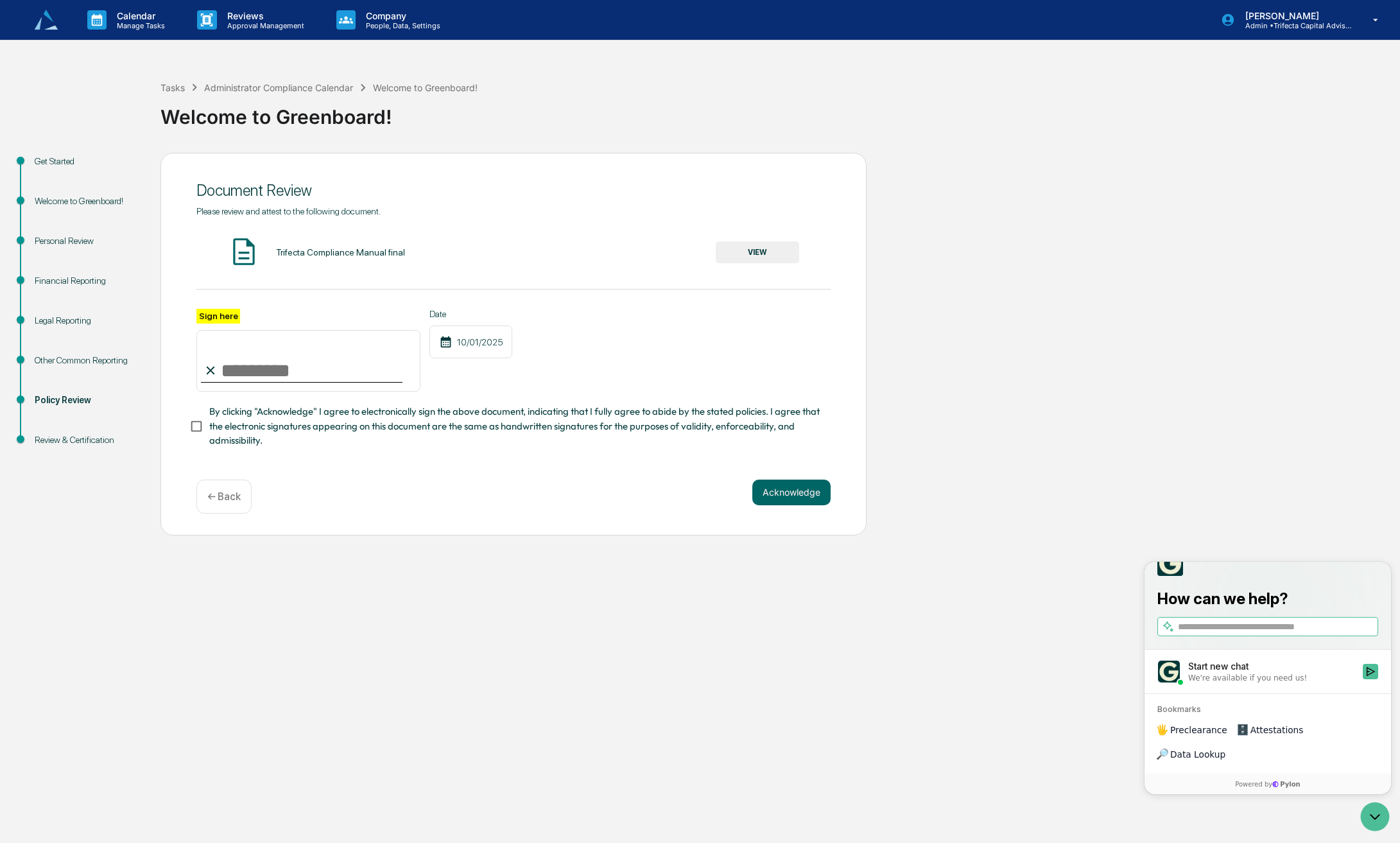
drag, startPoint x: 248, startPoint y: 413, endPoint x: 251, endPoint y: 405, distance: 8.5
click at [249, 392] on input "Sign here" at bounding box center [308, 361] width 224 height 62
type input "**********"
click at [779, 505] on button "Acknowledge" at bounding box center [791, 492] width 78 height 25
click at [792, 521] on button "Acknowledge" at bounding box center [791, 507] width 78 height 25
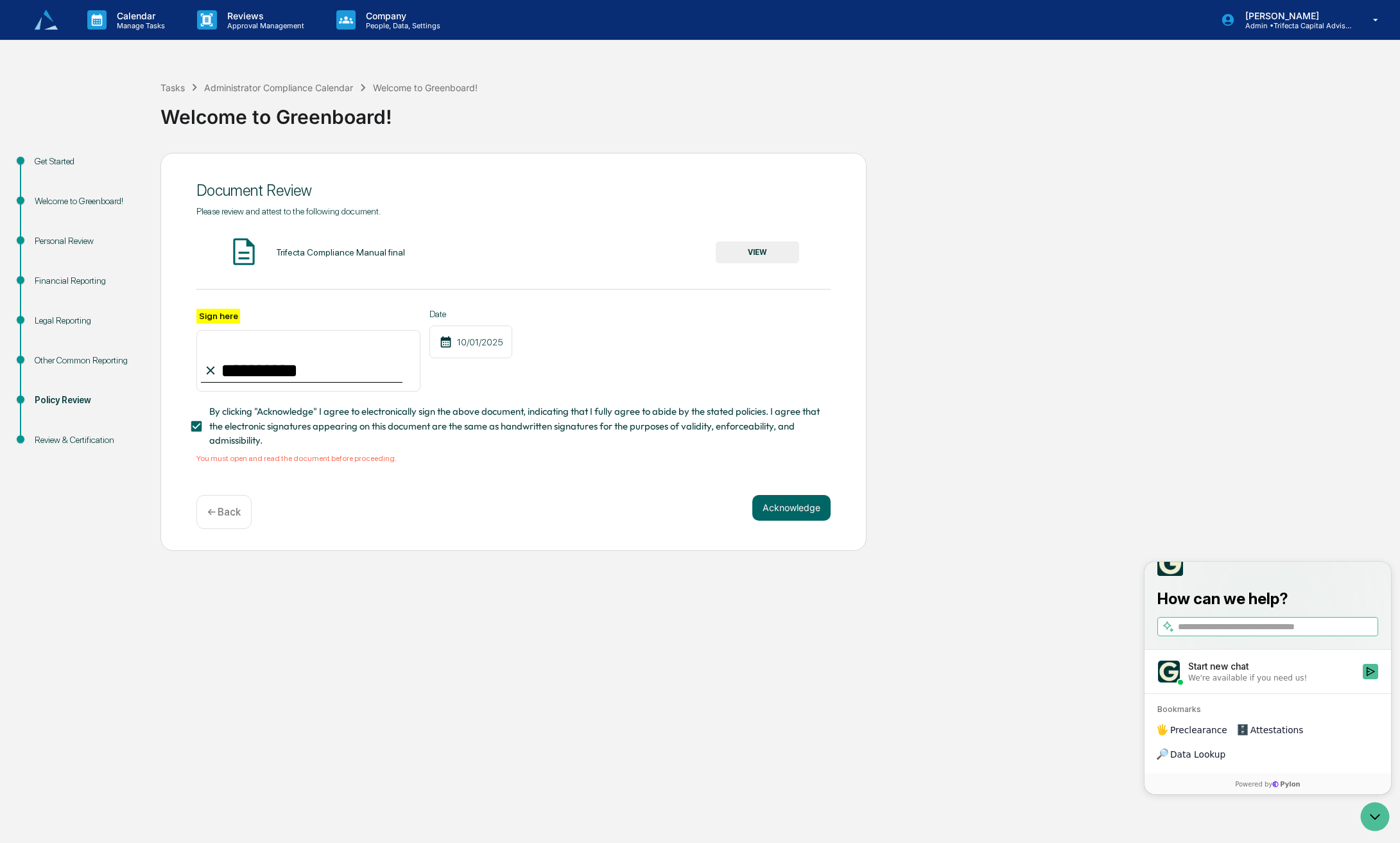
click at [362, 258] on div "Trifecta Compliance Manual final" at bounding box center [340, 253] width 129 height 10
click at [766, 263] on button "VIEW" at bounding box center [757, 252] width 84 height 22
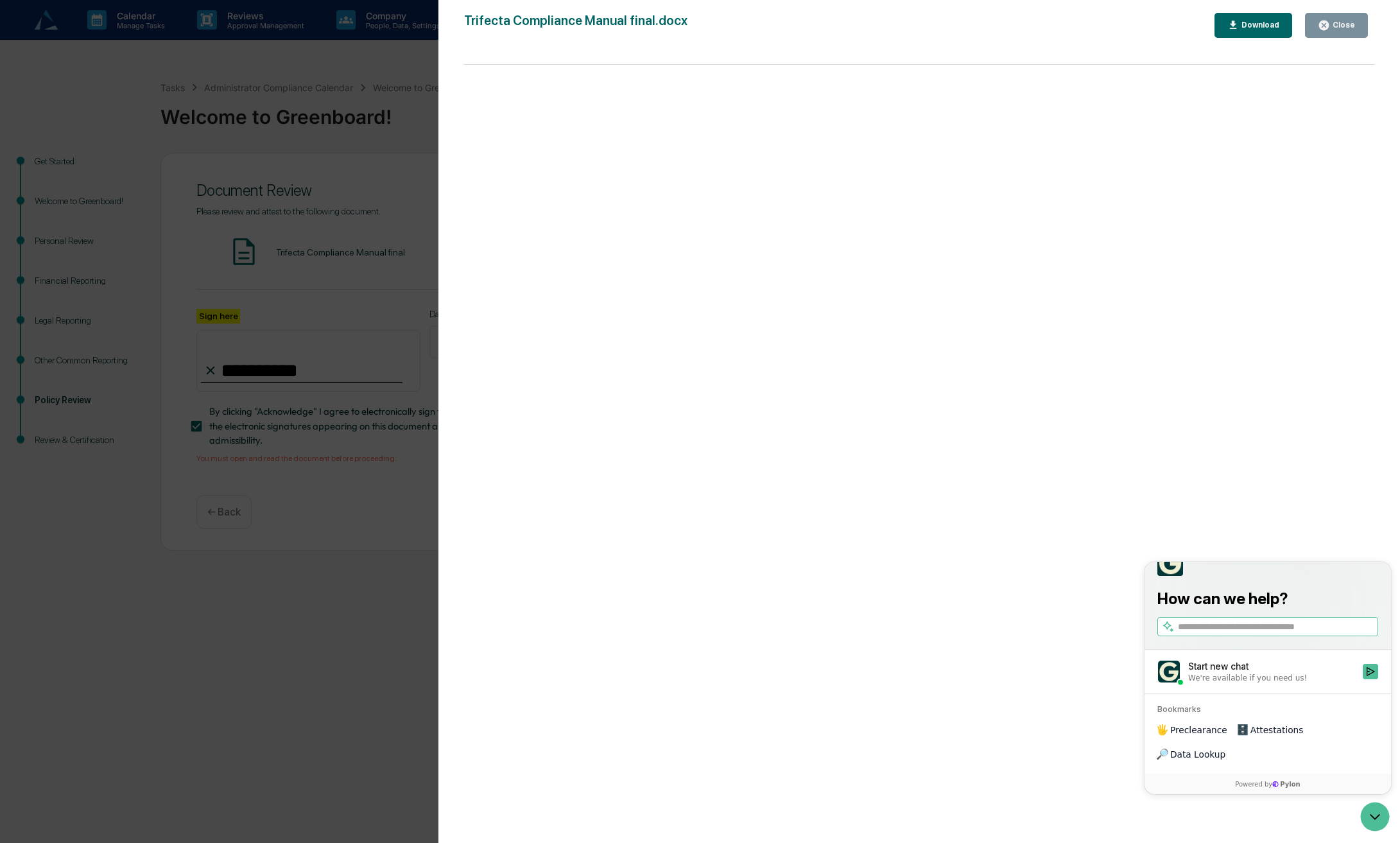
click at [1333, 25] on div "Close" at bounding box center [1342, 25] width 25 height 9
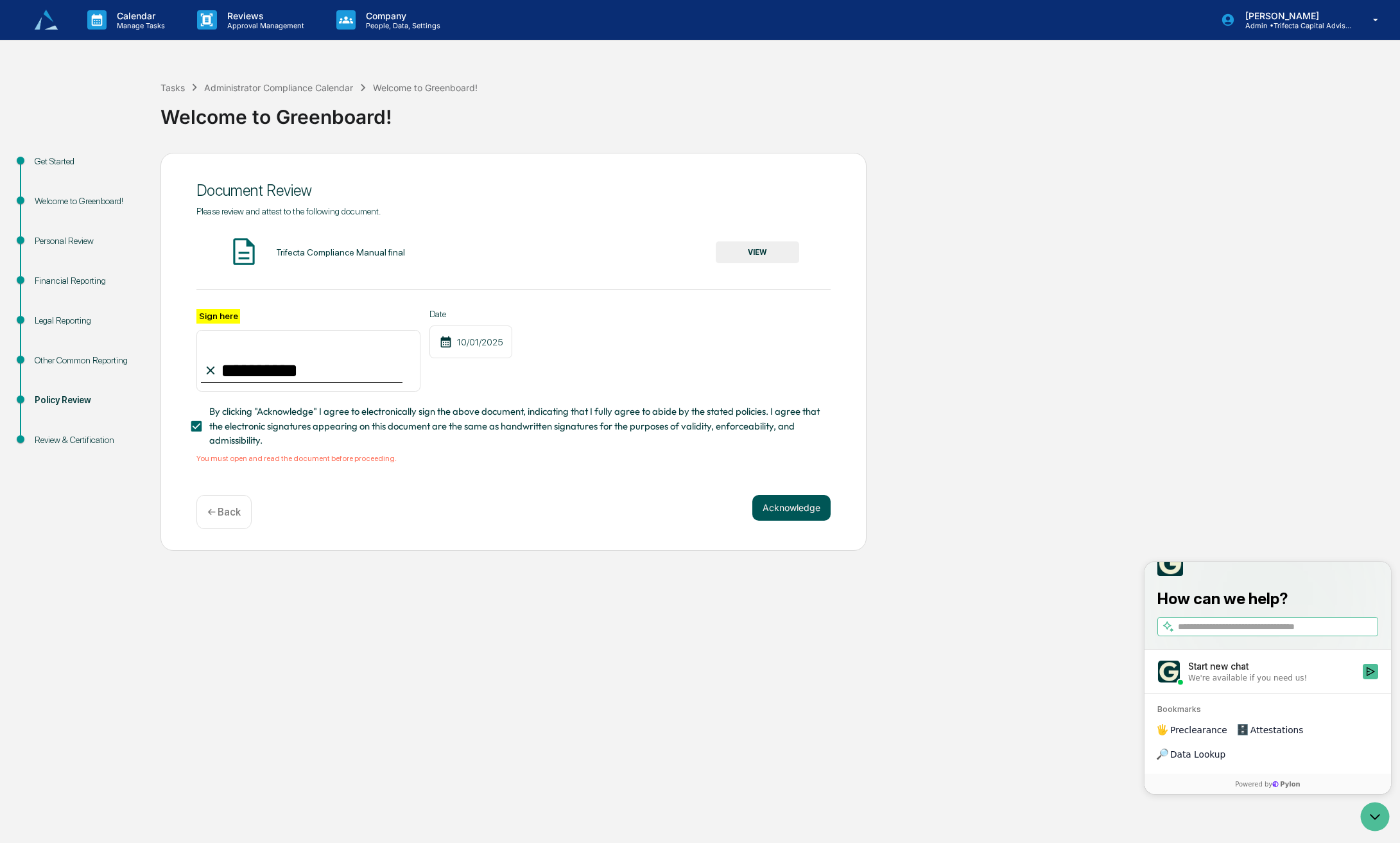
click at [793, 521] on button "Acknowledge" at bounding box center [791, 507] width 78 height 25
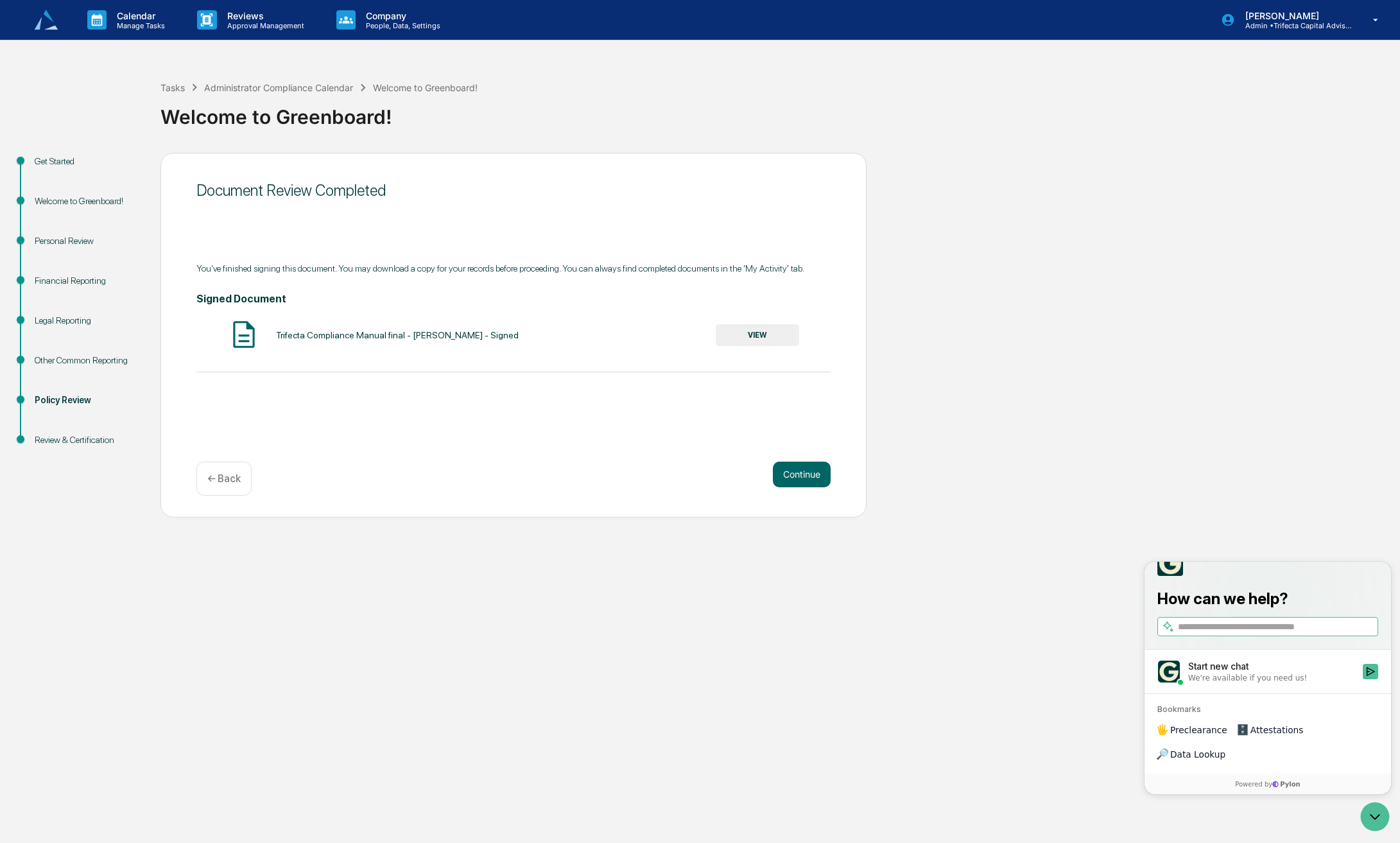
click at [777, 346] on button "VIEW" at bounding box center [757, 334] width 84 height 22
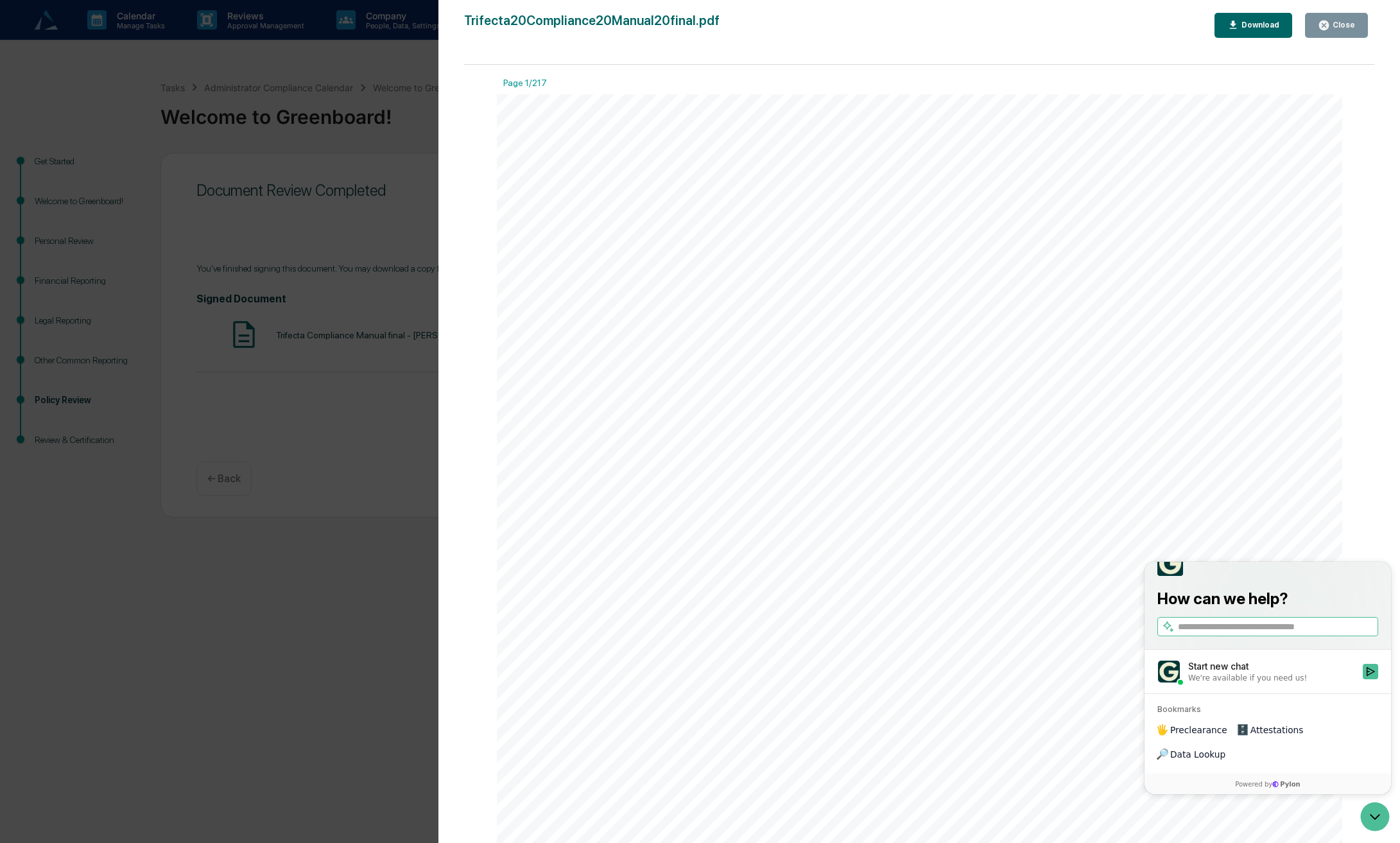
scroll to position [2953, 0]
click at [1343, 25] on div "Close" at bounding box center [1342, 25] width 25 height 9
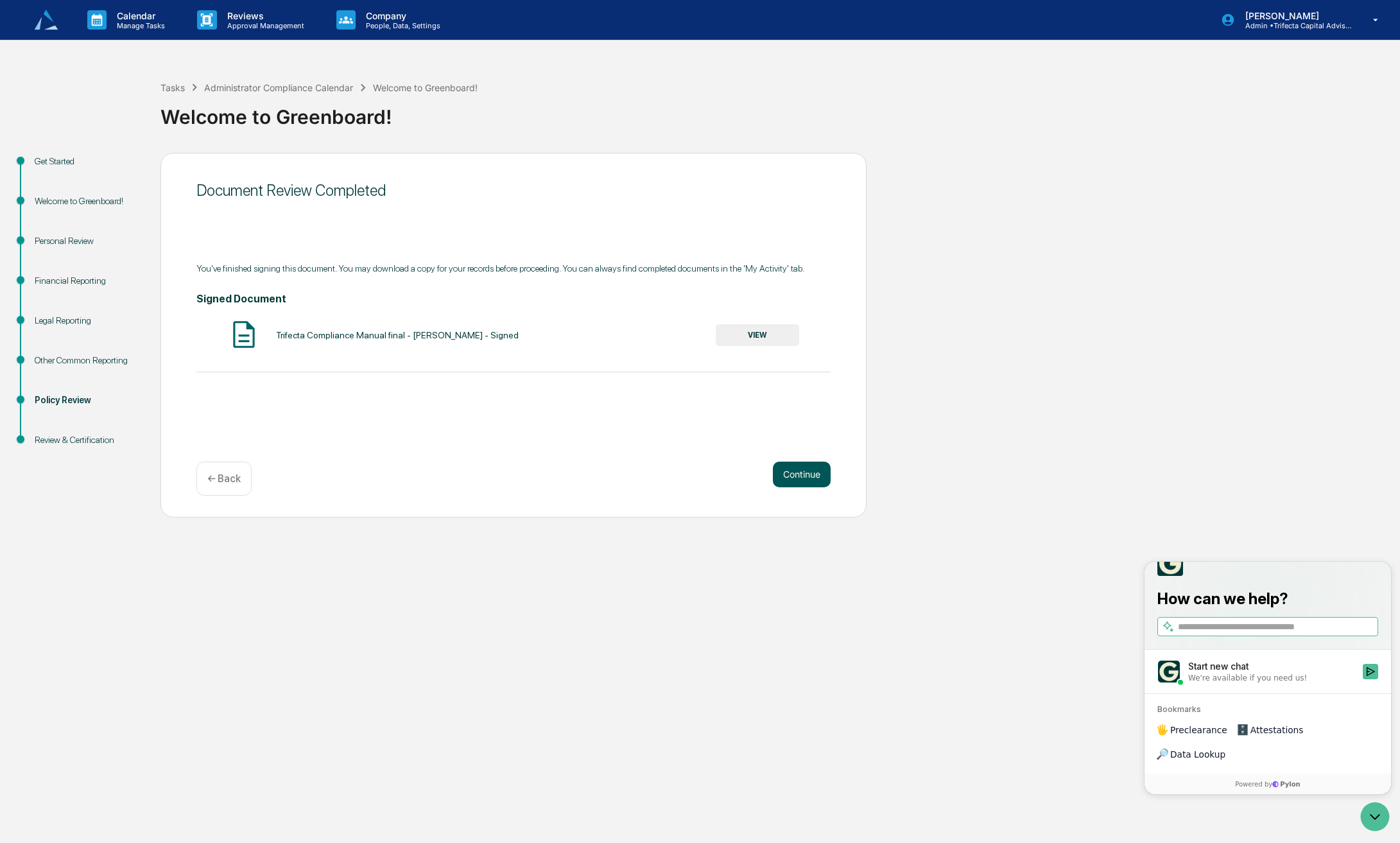
click at [804, 487] on button "Continue" at bounding box center [801, 474] width 57 height 25
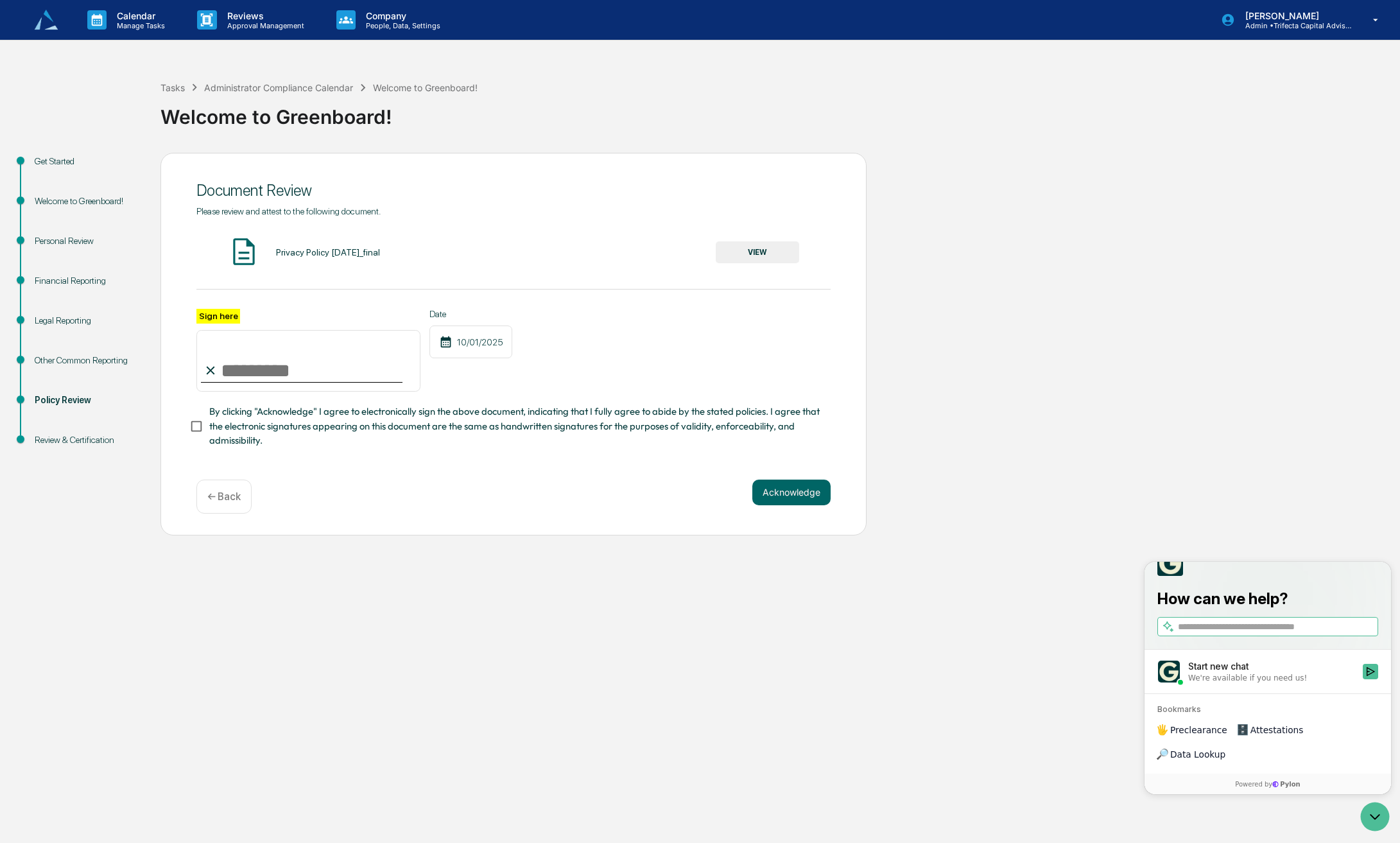
click at [285, 385] on input "Sign here" at bounding box center [308, 361] width 224 height 62
type input "**********"
drag, startPoint x: 416, startPoint y: 529, endPoint x: 392, endPoint y: 525, distance: 24.3
click at [416, 514] on div "Acknowledge ← Back" at bounding box center [514, 496] width 634 height 34
click at [783, 505] on button "Acknowledge" at bounding box center [791, 492] width 78 height 25
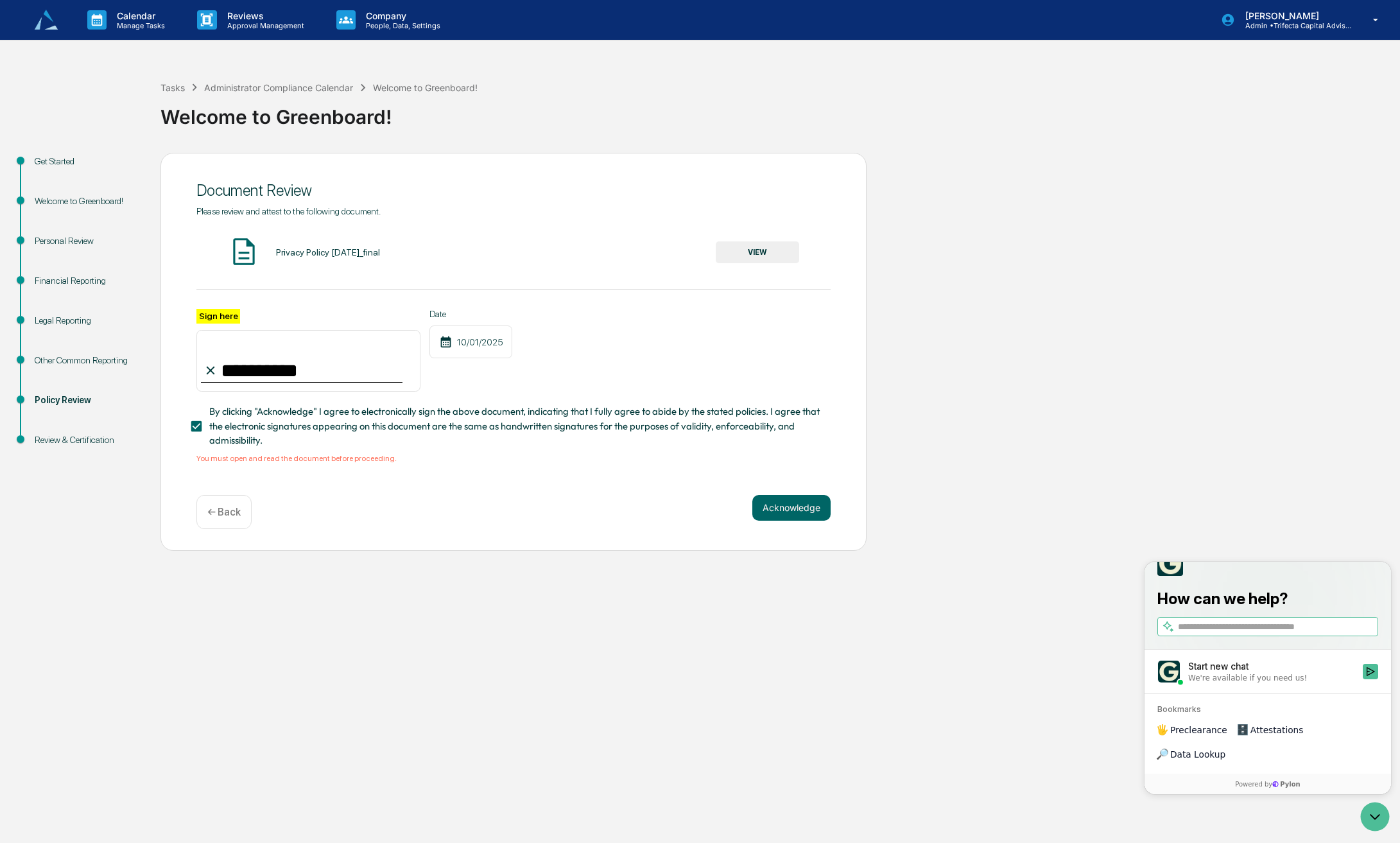
click at [735, 263] on button "VIEW" at bounding box center [757, 252] width 84 height 22
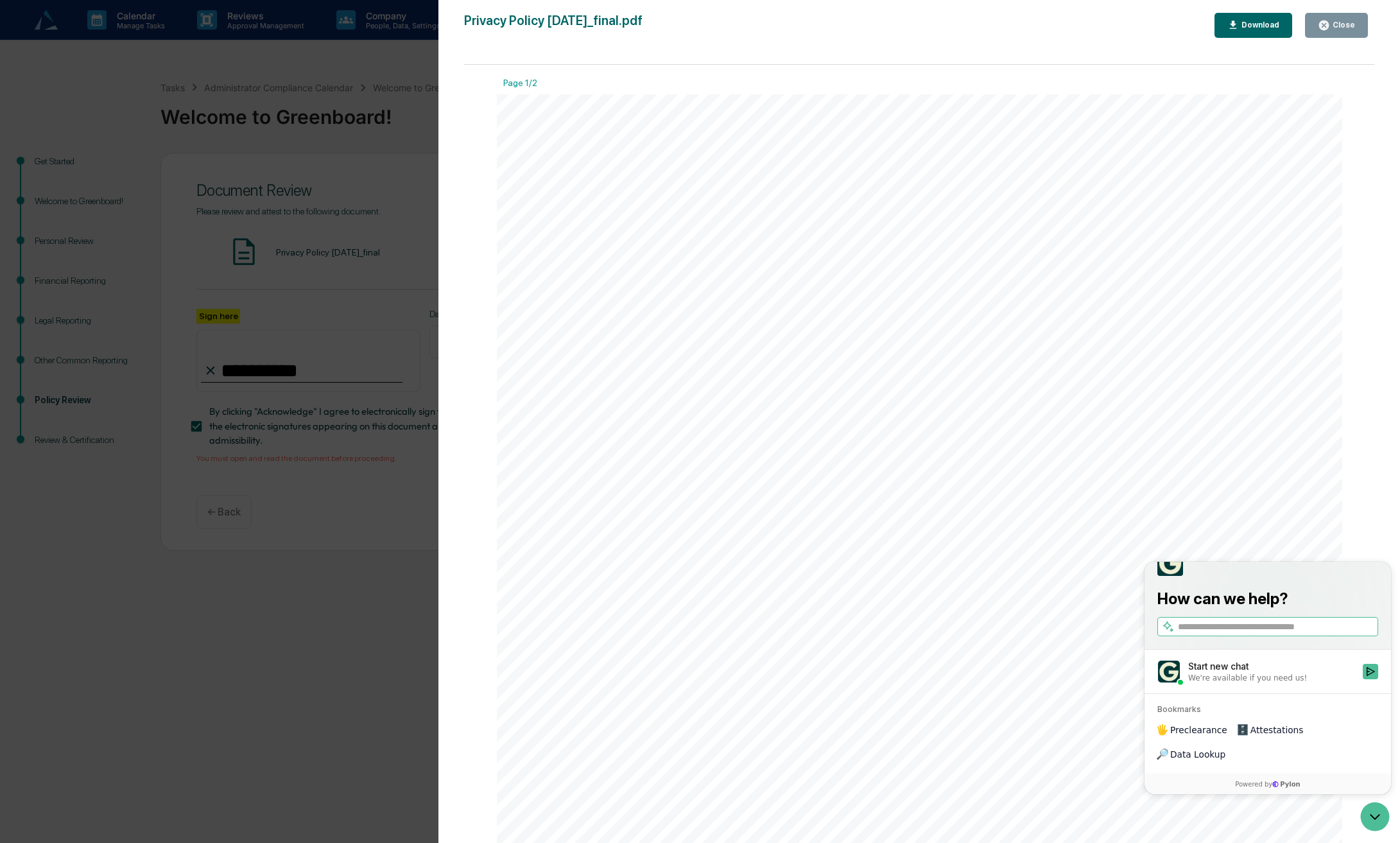
click at [1343, 31] on button "Close" at bounding box center [1336, 25] width 63 height 25
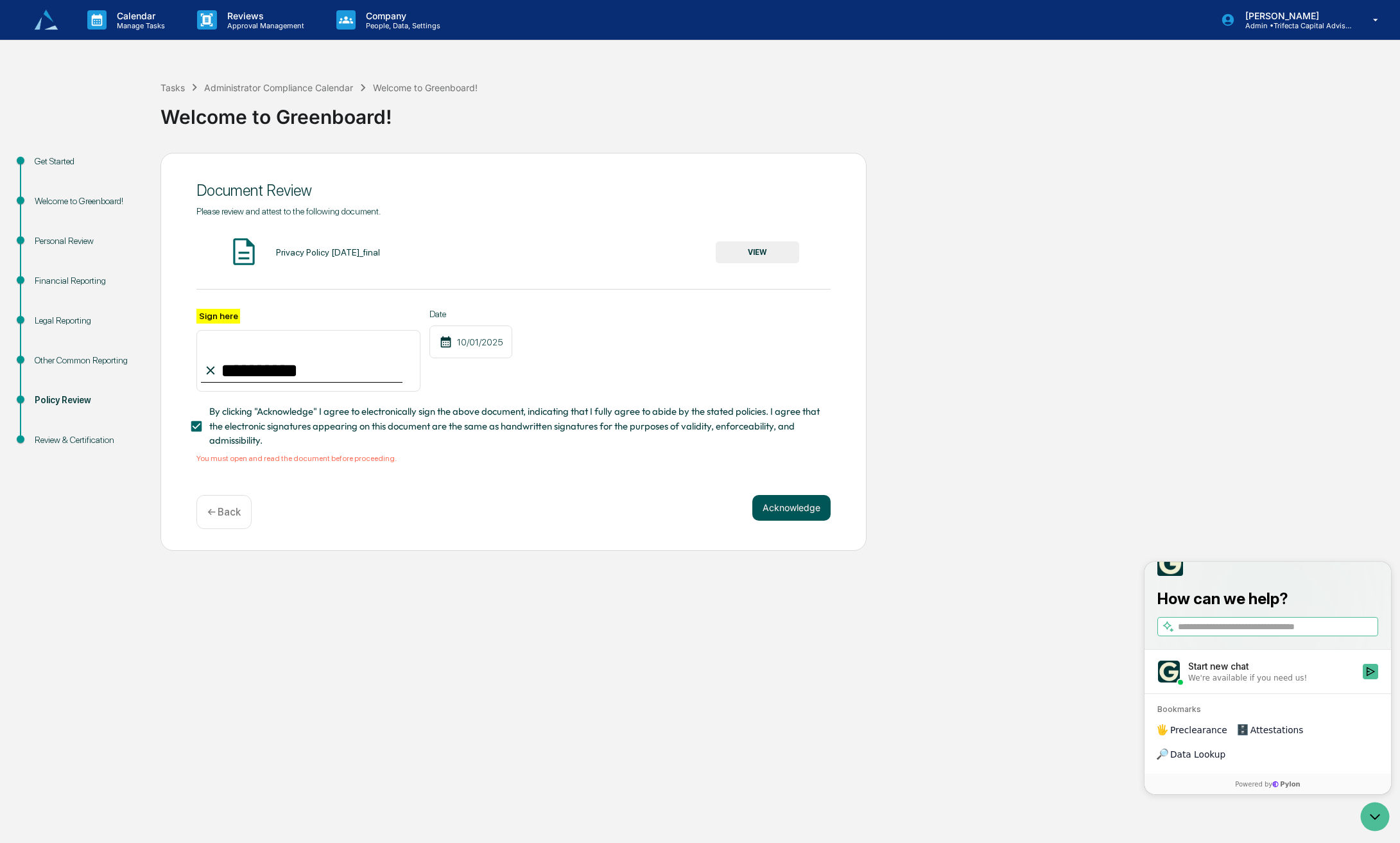
click at [806, 521] on button "Acknowledge" at bounding box center [791, 507] width 78 height 25
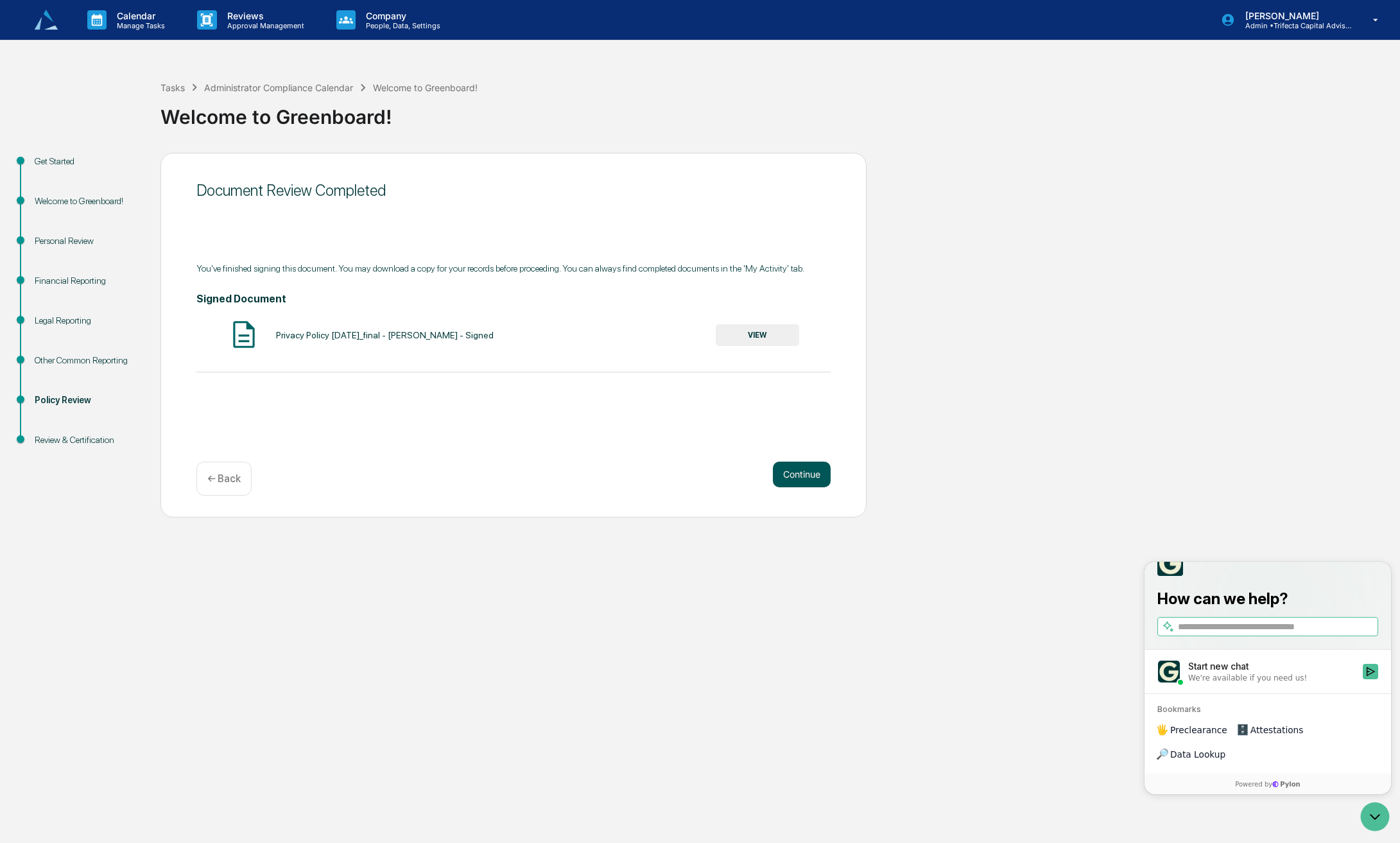
click at [797, 487] on button "Continue" at bounding box center [801, 474] width 57 height 25
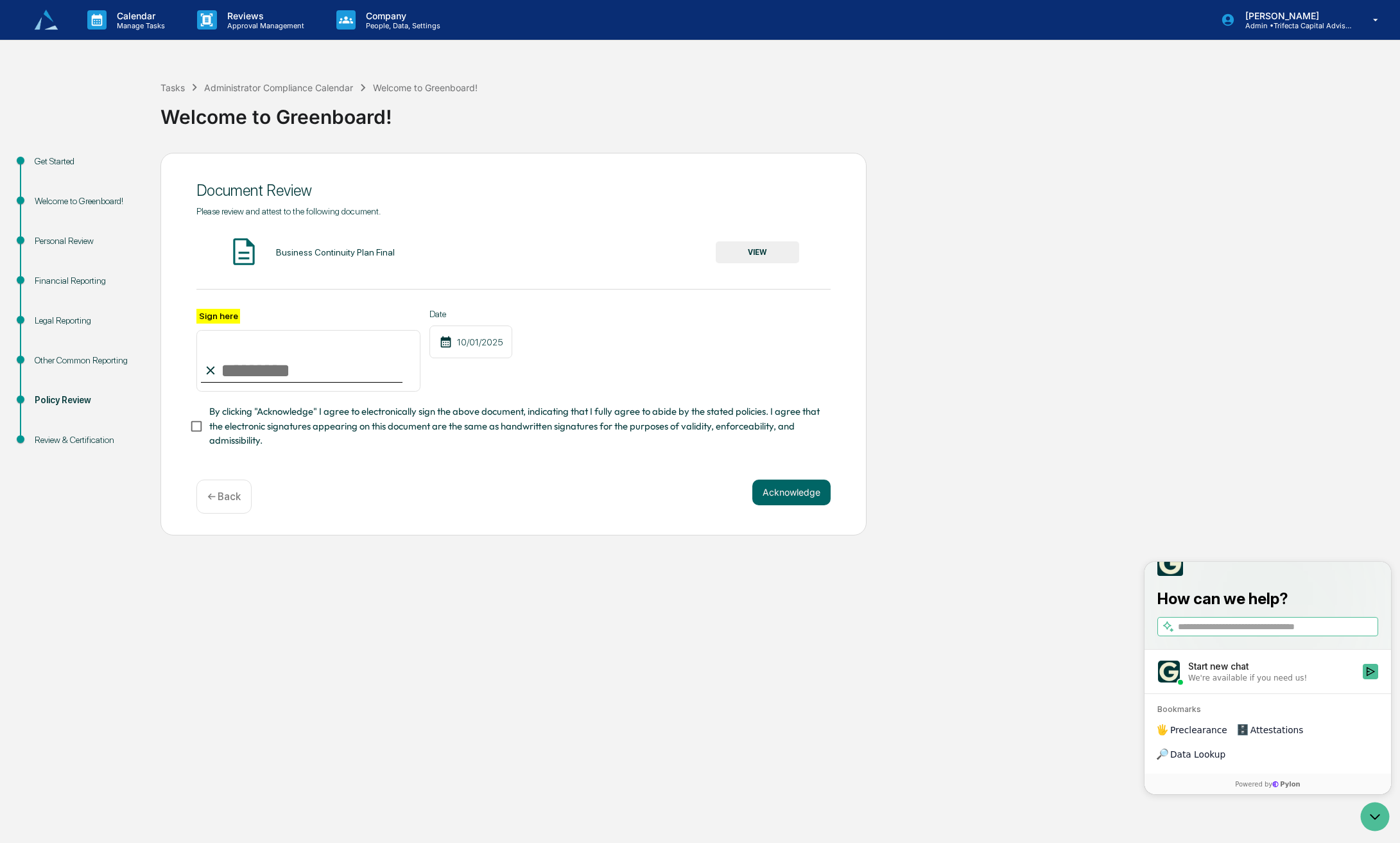
click at [771, 263] on button "VIEW" at bounding box center [757, 252] width 84 height 22
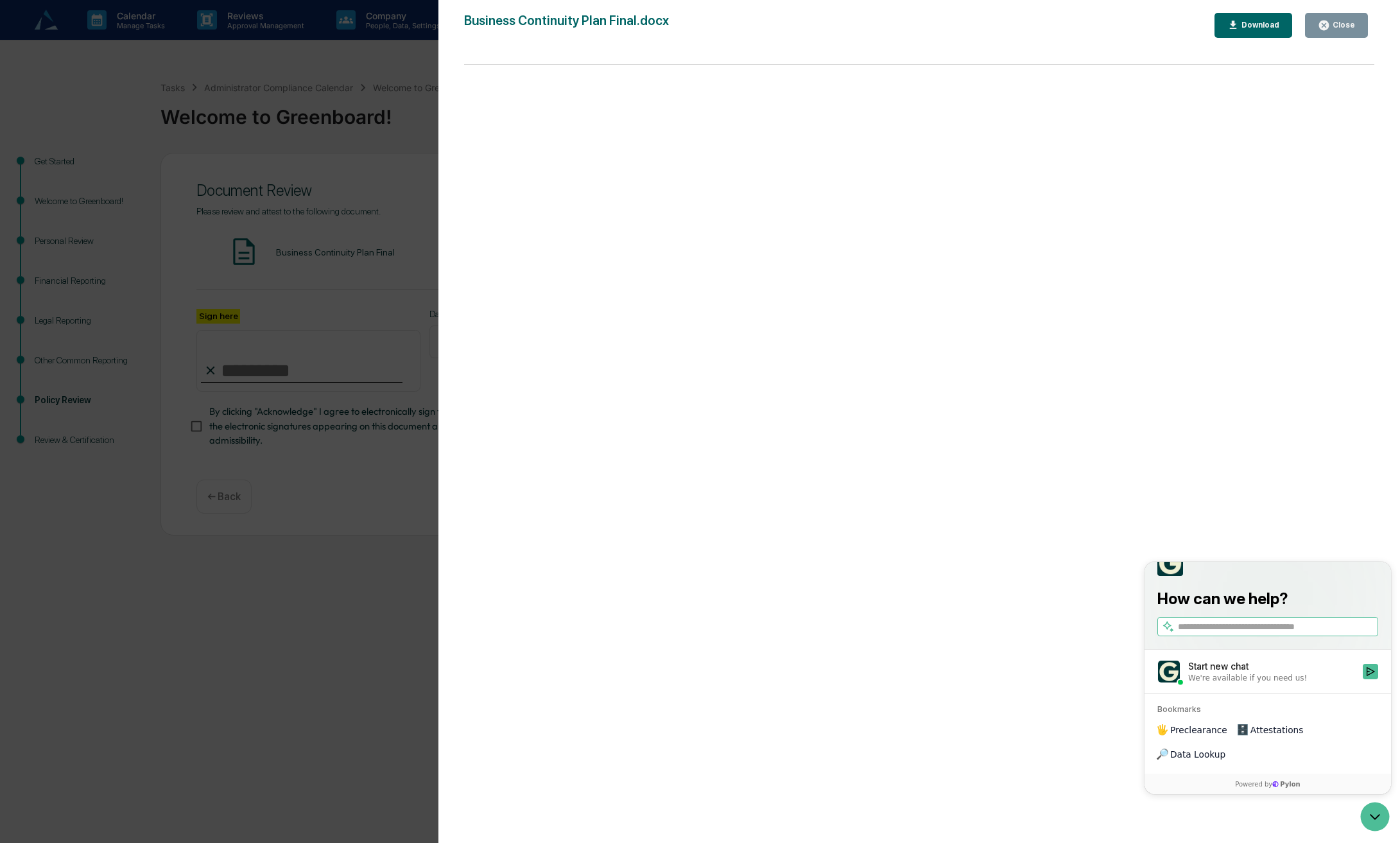
click at [1343, 20] on div "Close" at bounding box center [1336, 25] width 37 height 12
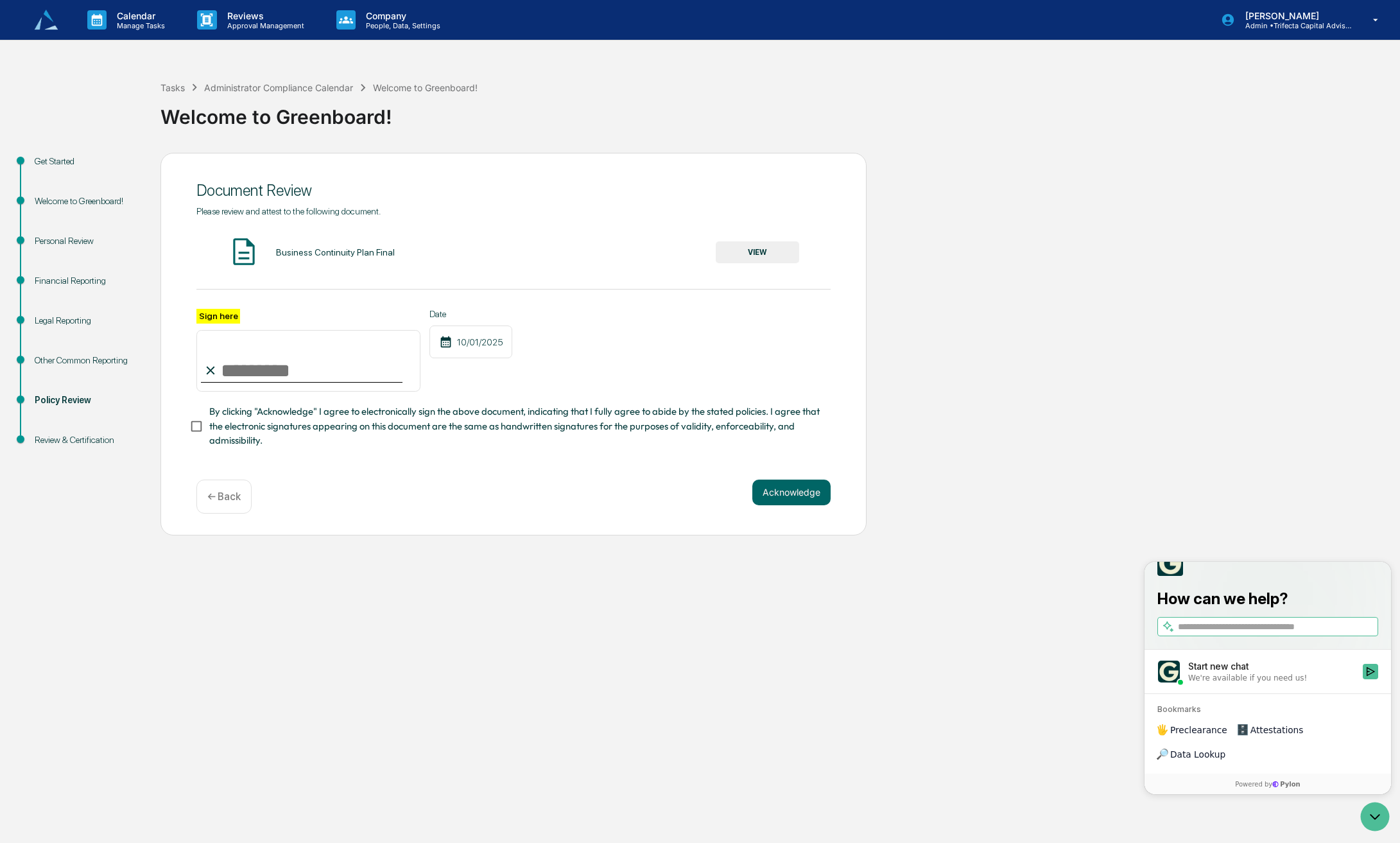
click at [274, 392] on input "Sign here" at bounding box center [308, 361] width 224 height 62
type input "**********"
click at [765, 505] on button "Acknowledge" at bounding box center [791, 492] width 78 height 25
click at [780, 521] on button "Acknowledge" at bounding box center [791, 507] width 78 height 25
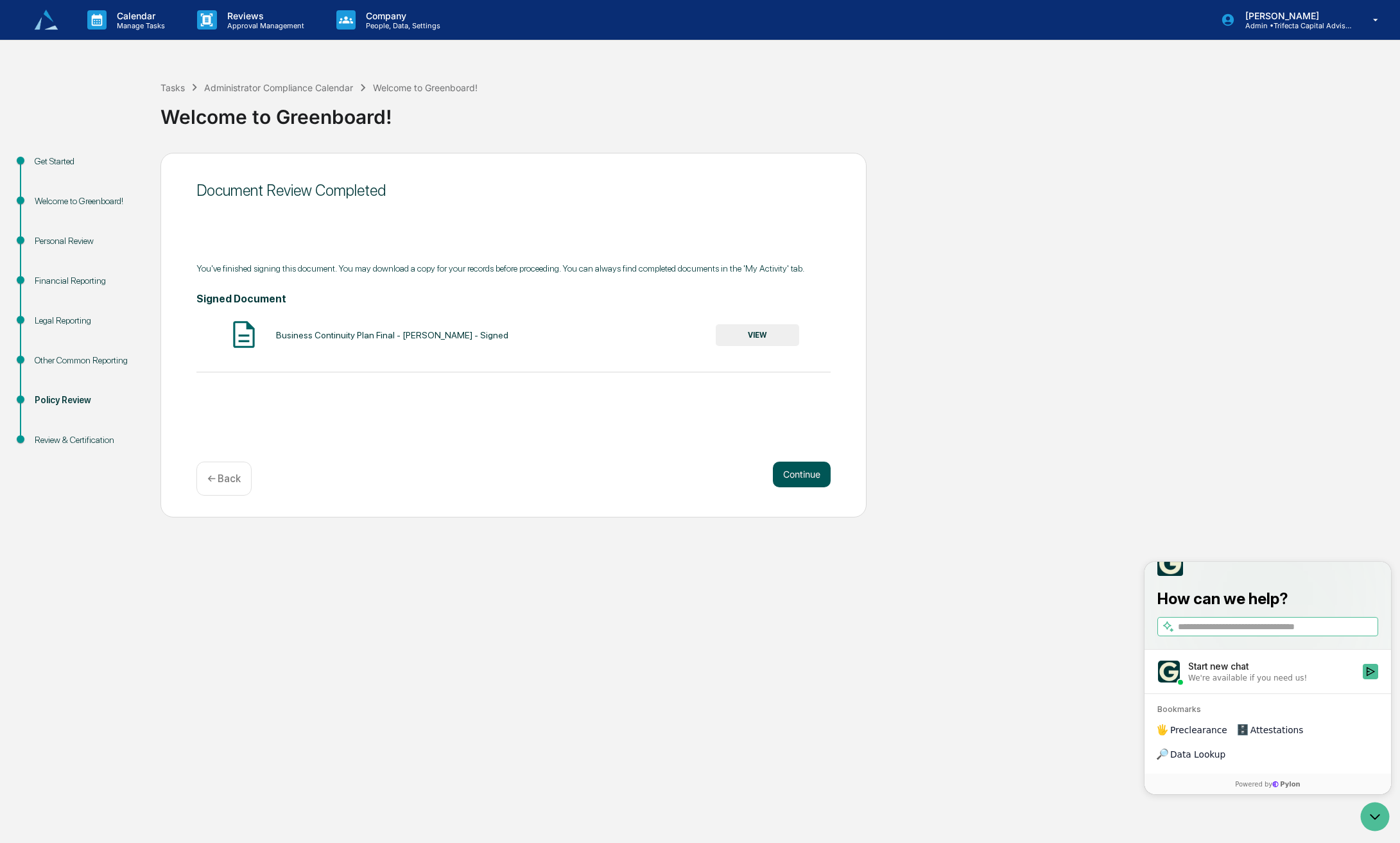
click at [797, 487] on button "Continue" at bounding box center [801, 474] width 57 height 25
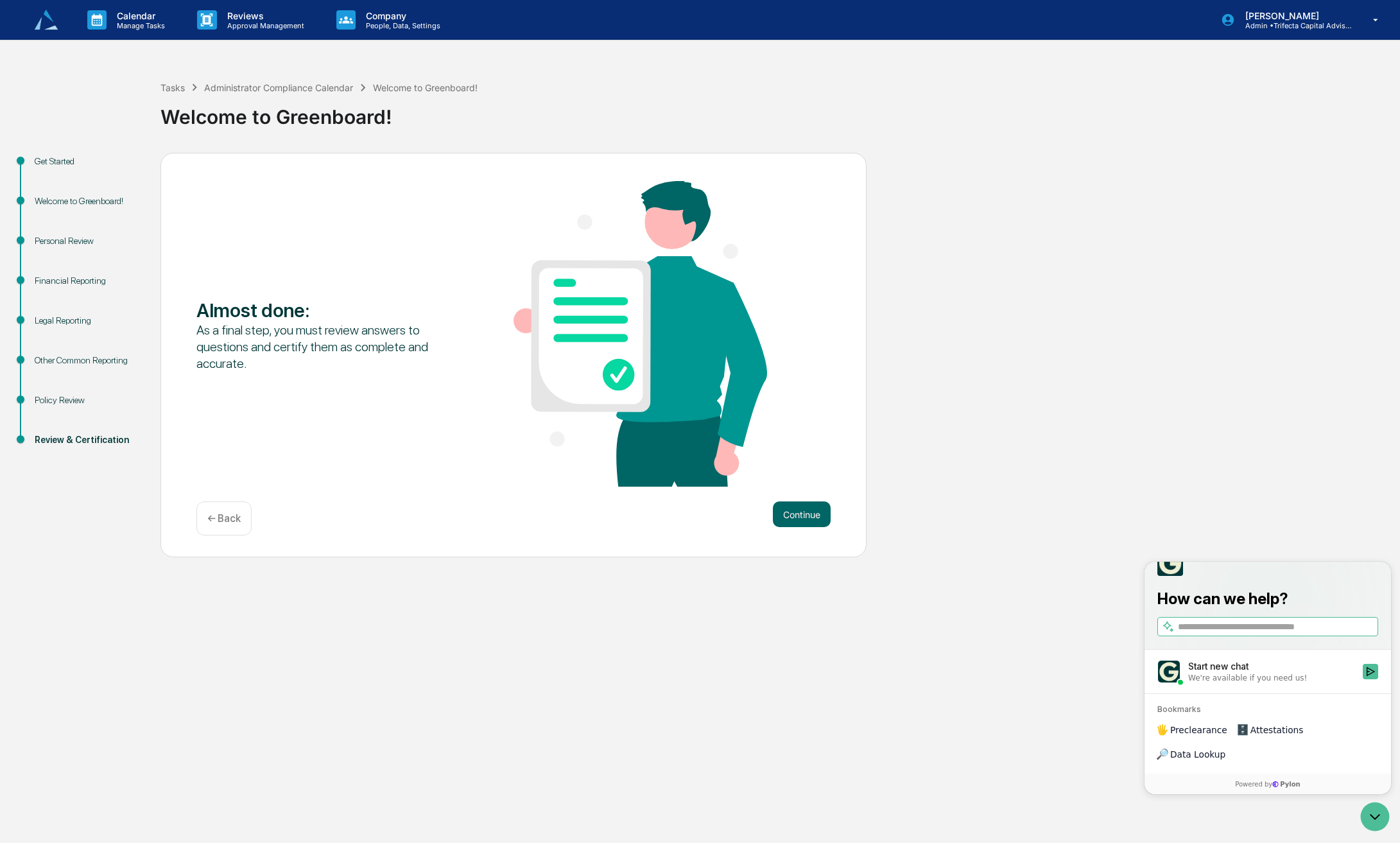
drag, startPoint x: 796, startPoint y: 513, endPoint x: 799, endPoint y: 523, distance: 10.4
click at [797, 514] on div "Almost done : As a final step, you must review answers to questions and certify…" at bounding box center [513, 354] width 706 height 405
click at [804, 527] on button "Continue" at bounding box center [801, 514] width 57 height 25
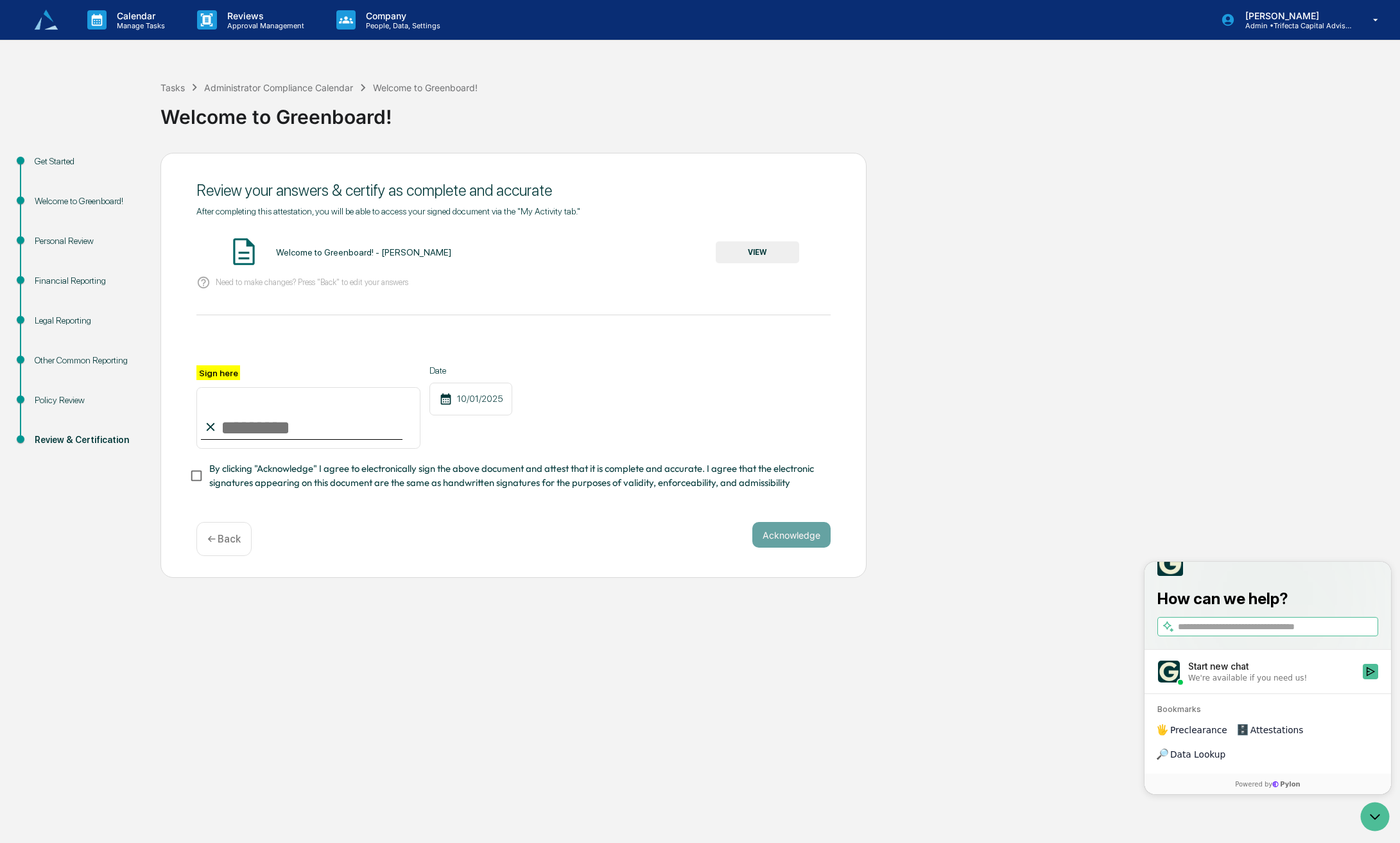
click at [293, 448] on input "Sign here" at bounding box center [308, 417] width 224 height 62
type input "**********"
click at [771, 263] on button "VIEW" at bounding box center [757, 252] width 84 height 22
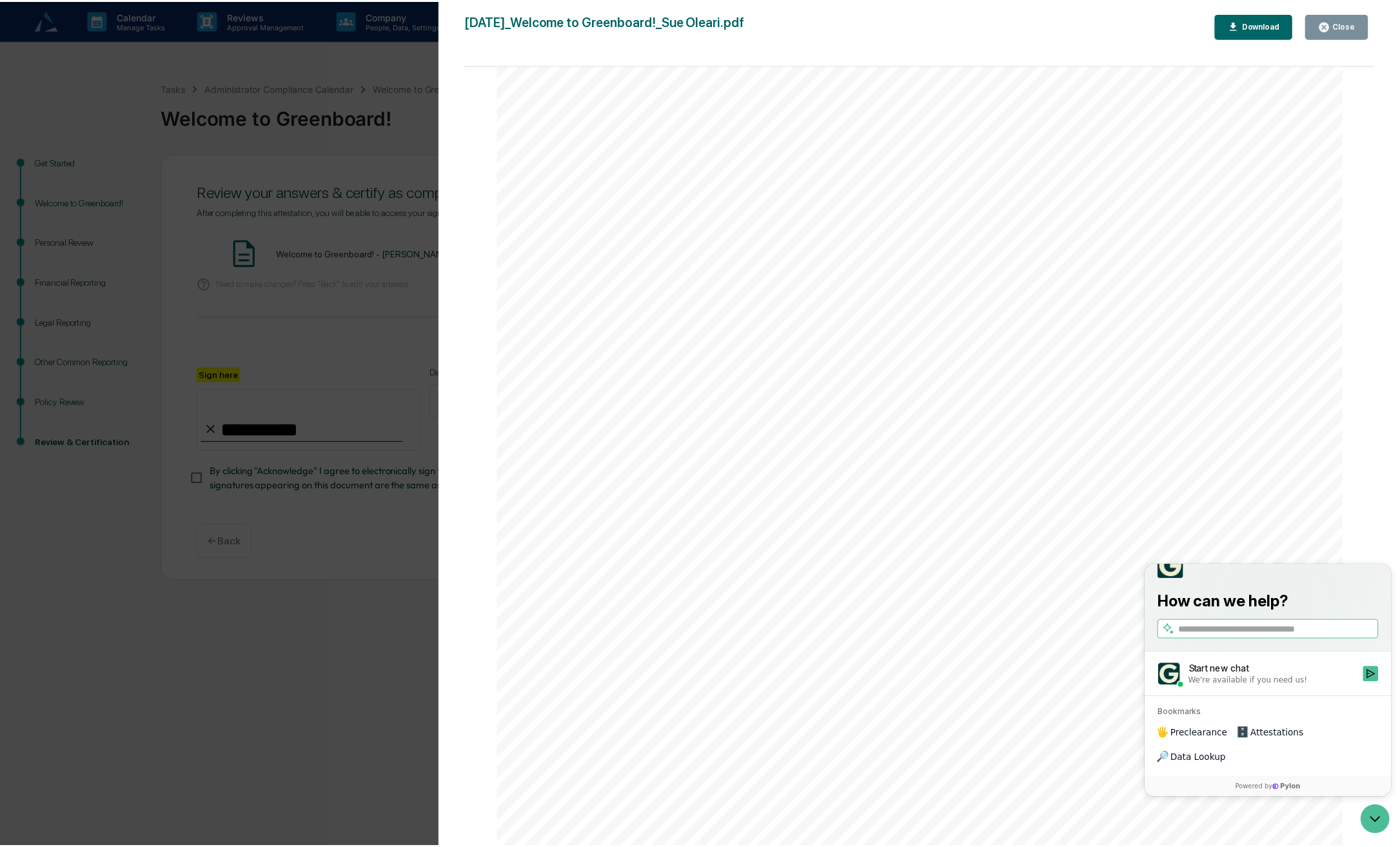
scroll to position [12890, 0]
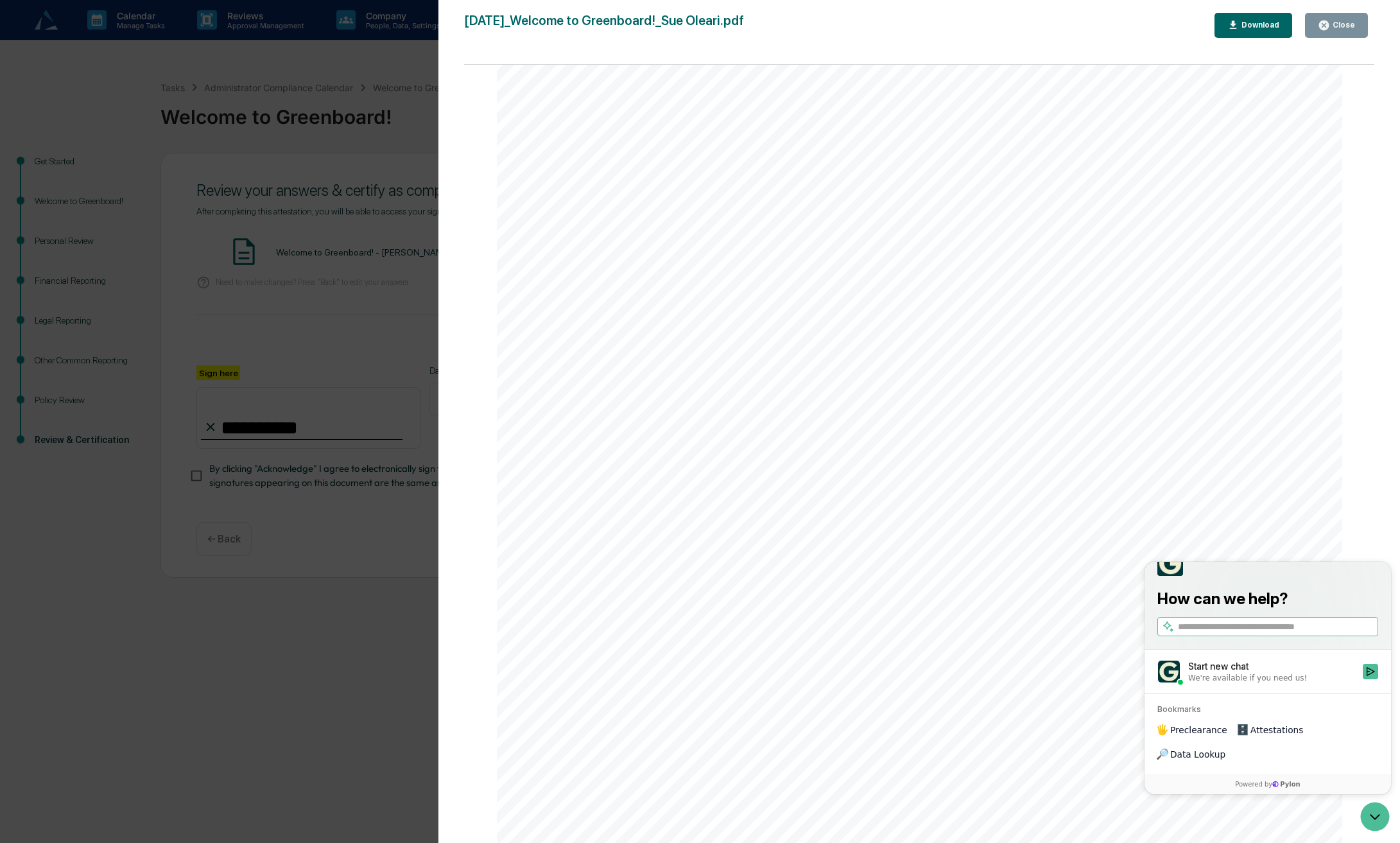
click at [1322, 30] on icon "button" at bounding box center [1323, 25] width 12 height 12
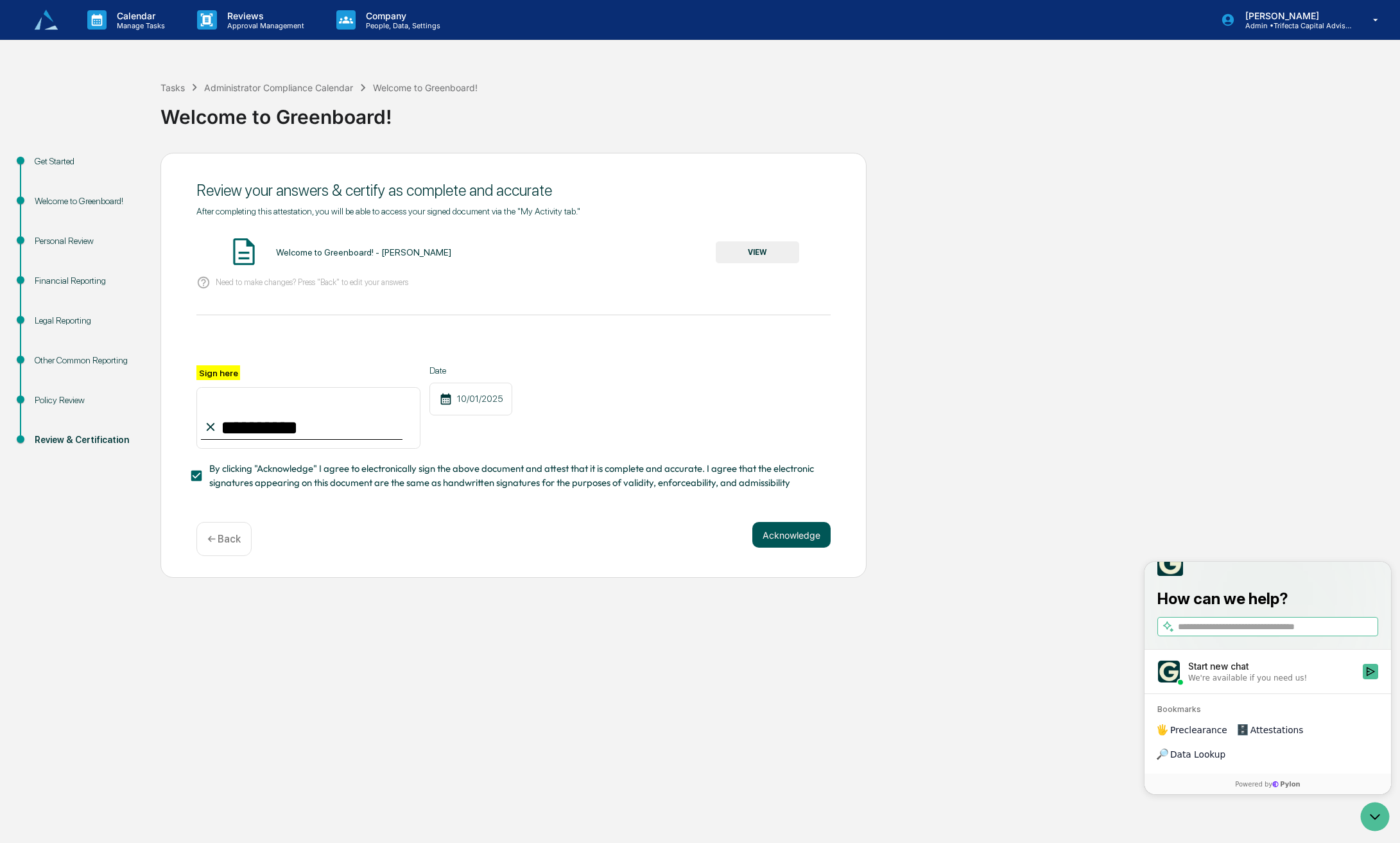
click at [780, 548] on button "Acknowledge" at bounding box center [791, 534] width 78 height 25
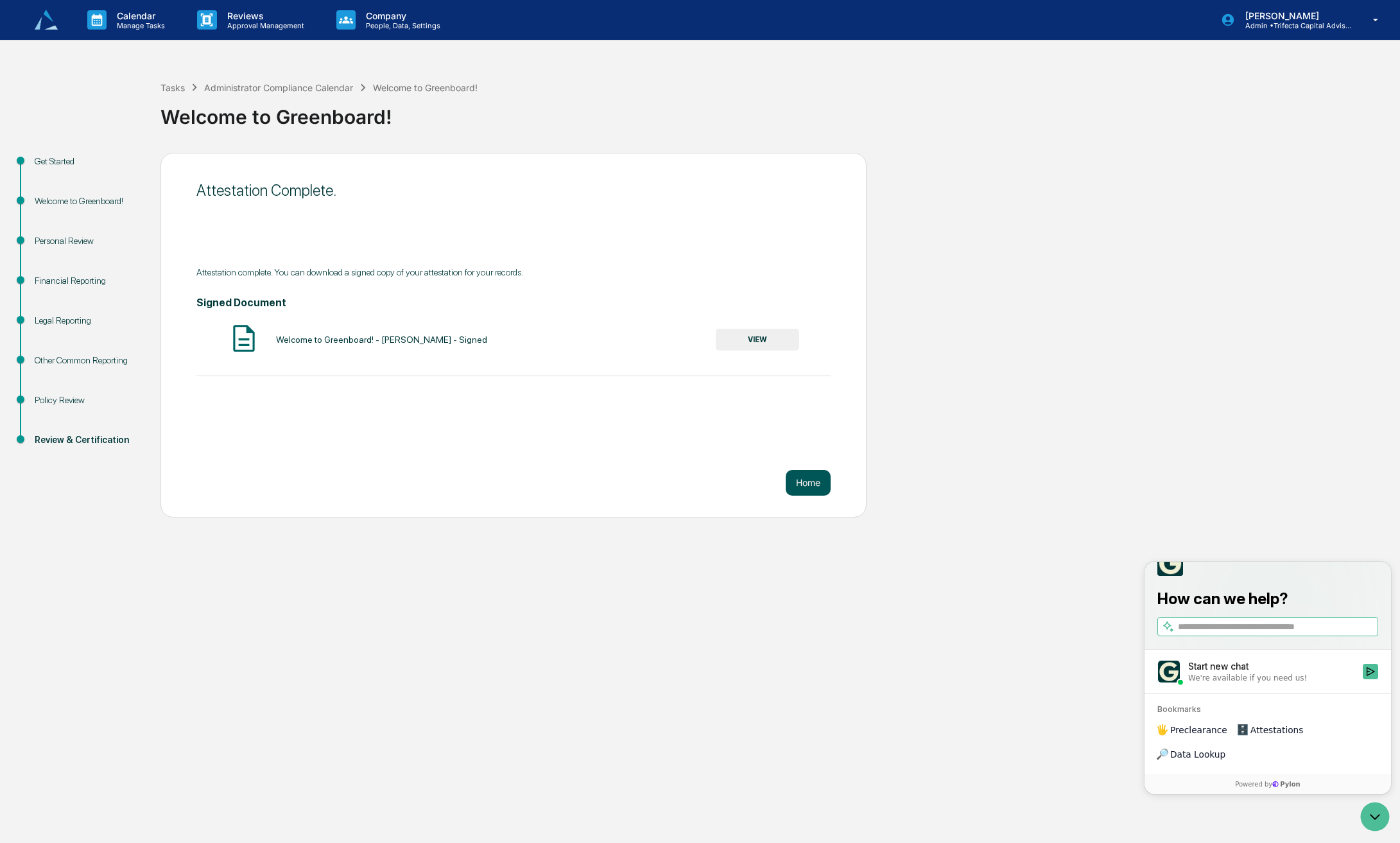
click at [804, 496] on button "Home" at bounding box center [808, 482] width 45 height 25
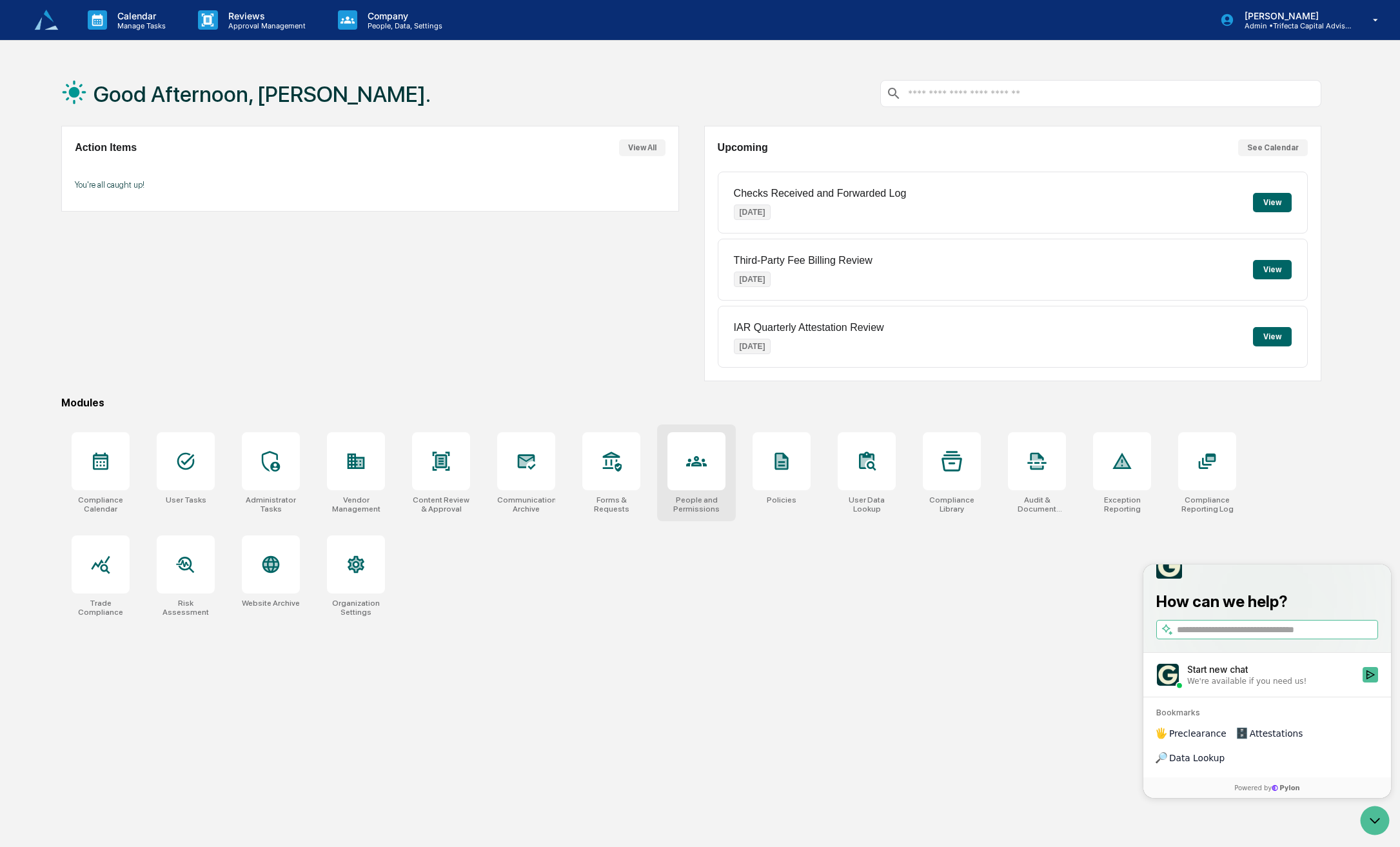
click at [692, 469] on icon at bounding box center [696, 461] width 21 height 21
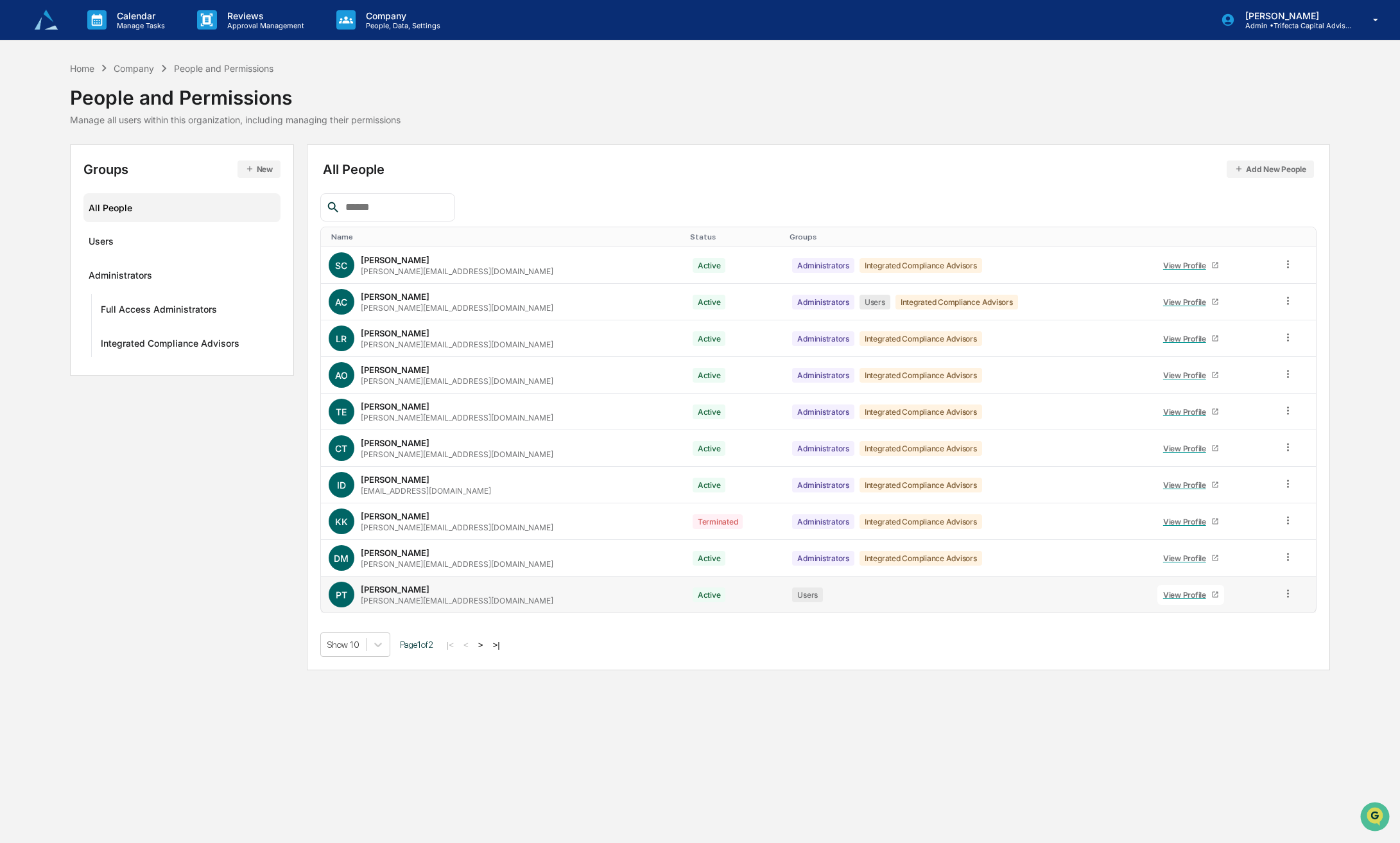
click at [1170, 599] on div "View Profile" at bounding box center [1187, 594] width 48 height 10
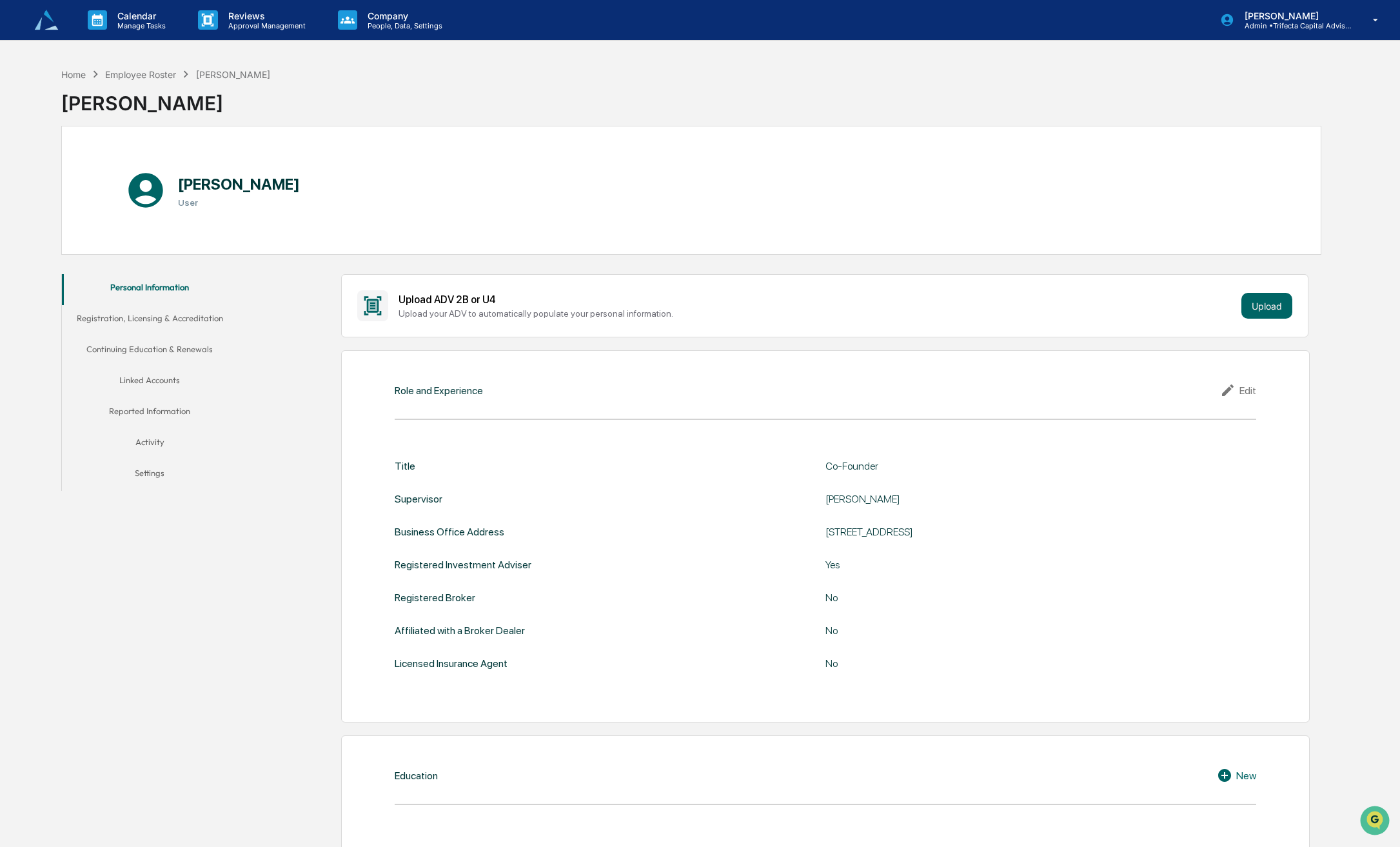
click at [157, 315] on button "Registration, Licensing & Accreditation" at bounding box center [150, 320] width 176 height 31
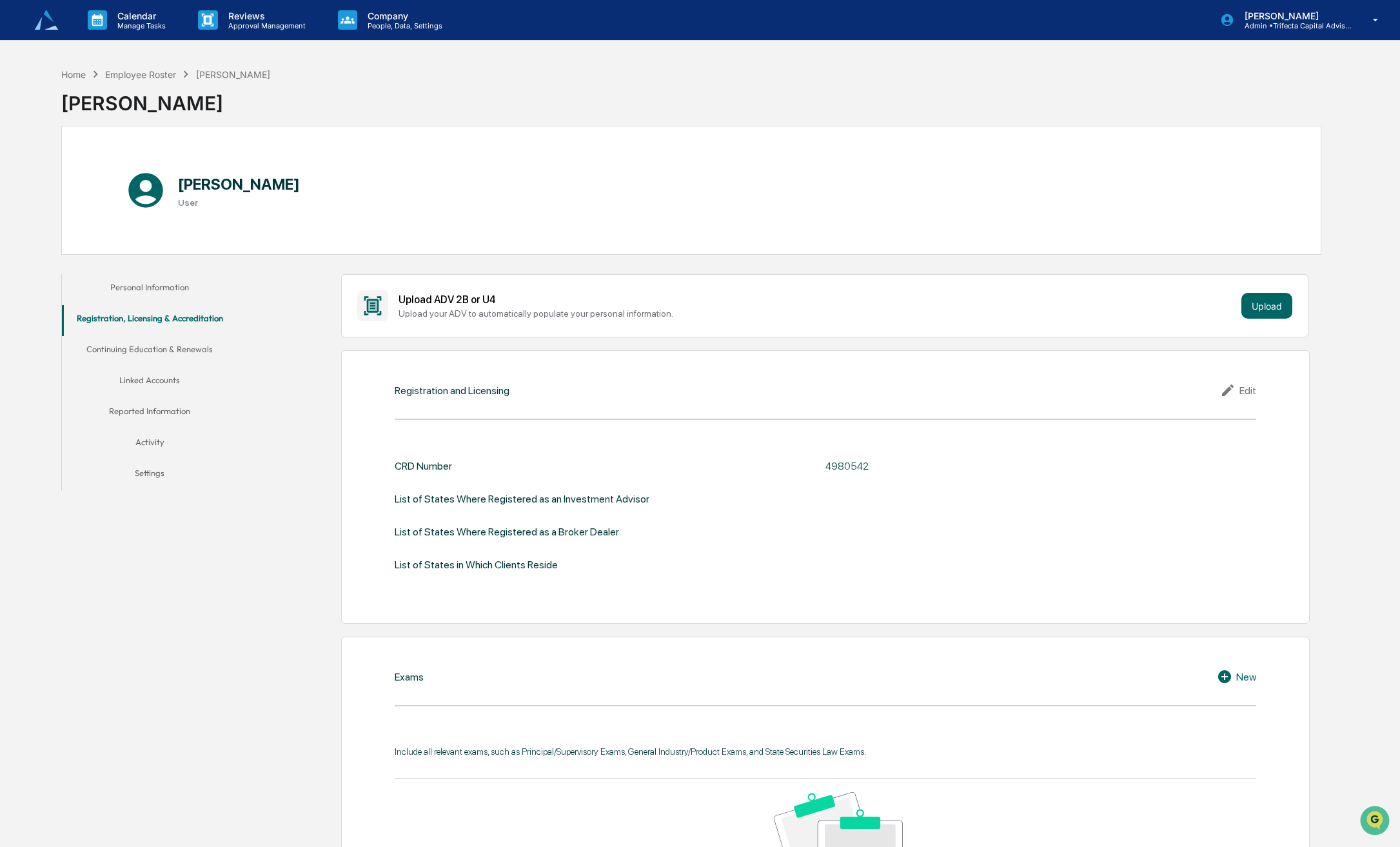
click at [138, 350] on button "Continuing Education & Renewals" at bounding box center [150, 351] width 176 height 31
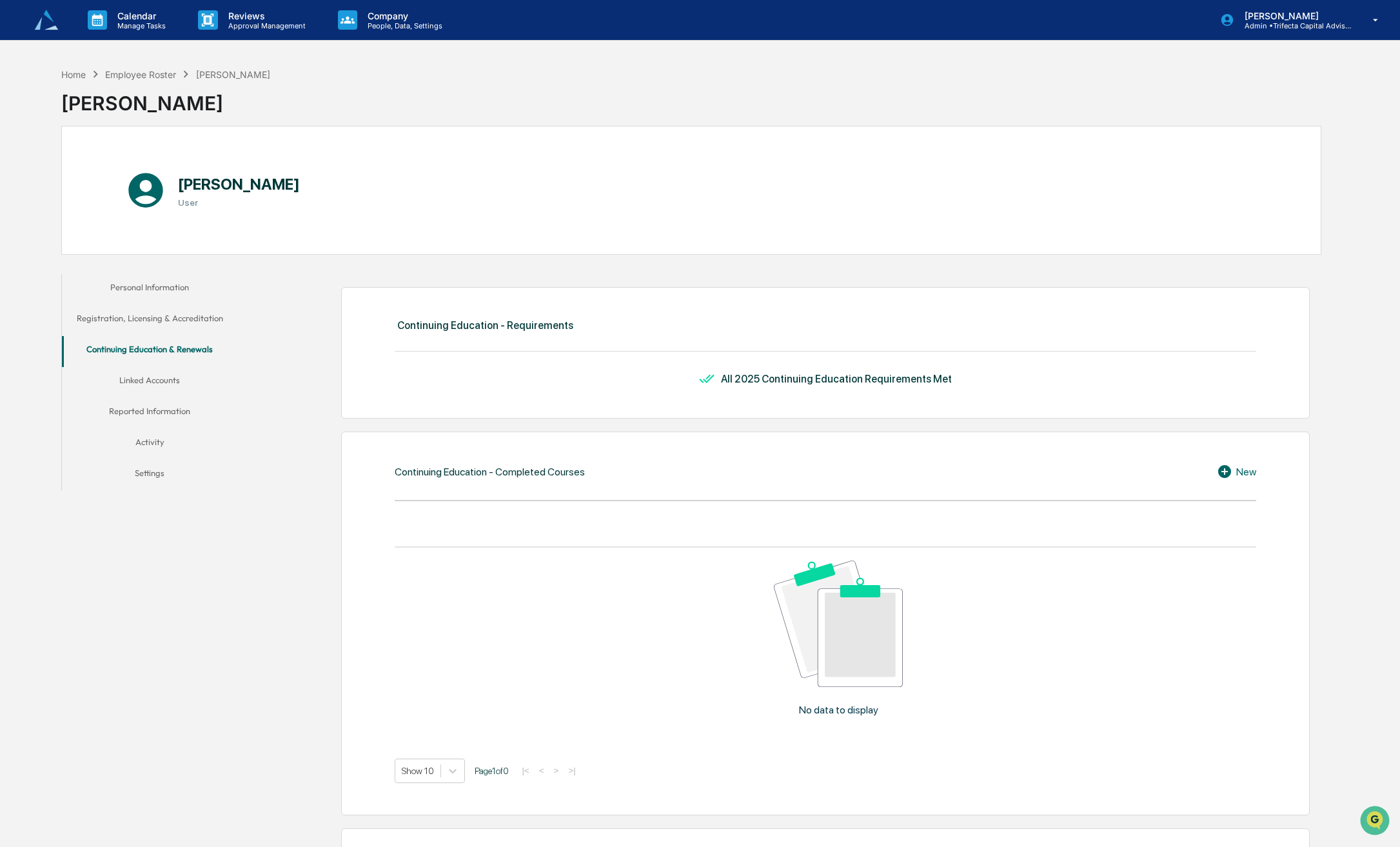
click at [150, 377] on button "Linked Accounts" at bounding box center [150, 382] width 176 height 31
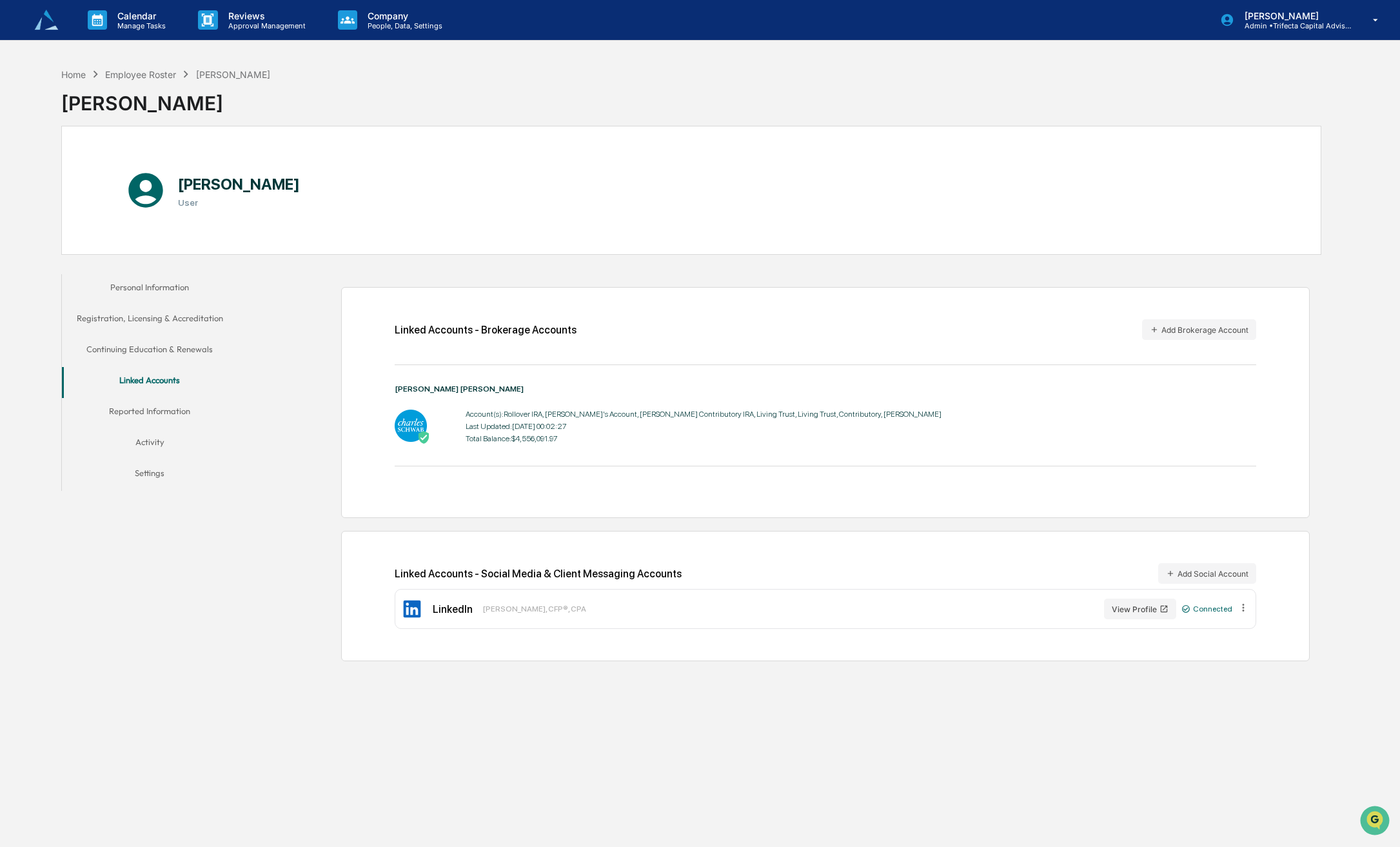
click at [160, 416] on button "Reported Information" at bounding box center [150, 413] width 176 height 31
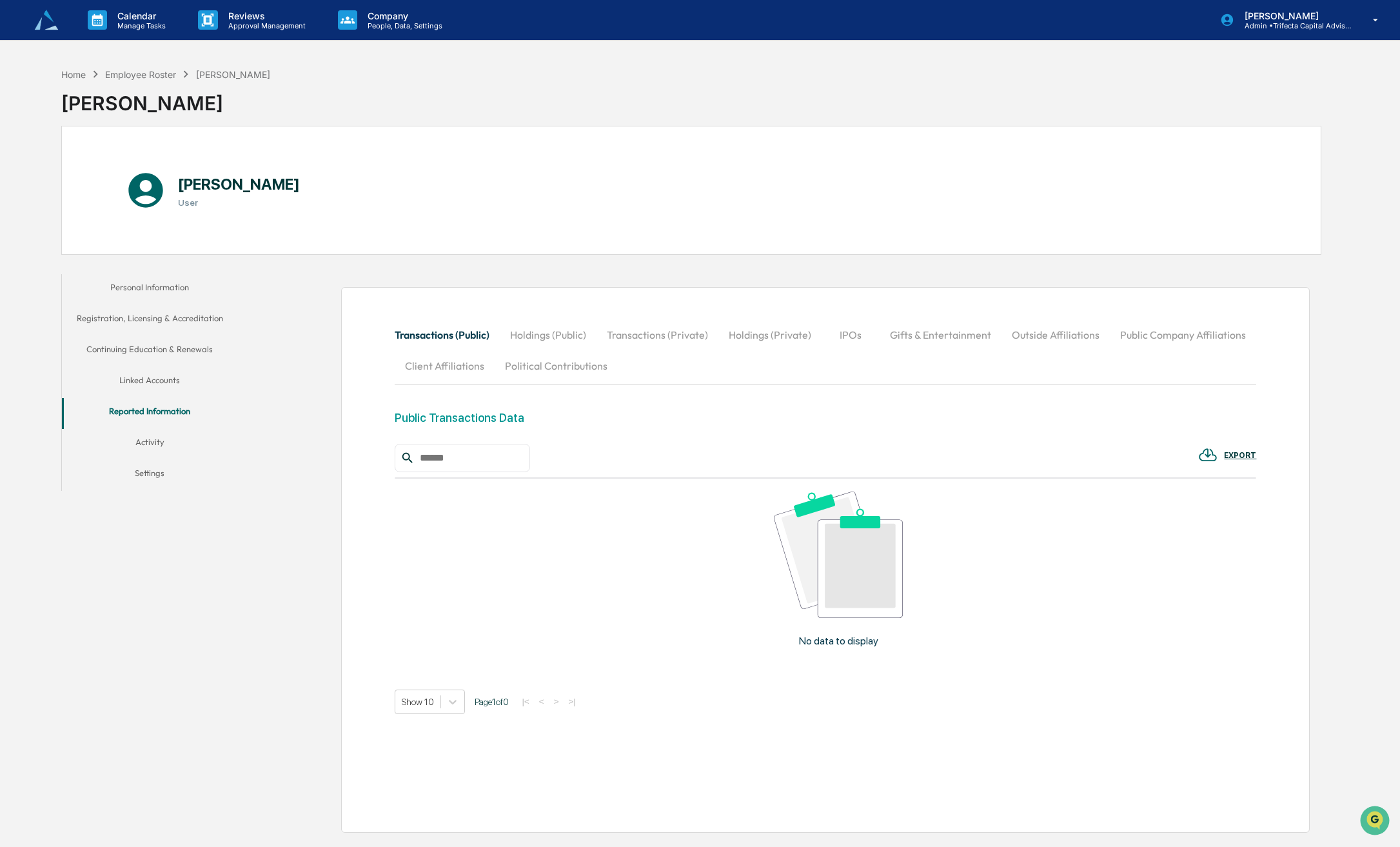
click at [156, 445] on button "Activity" at bounding box center [150, 444] width 176 height 31
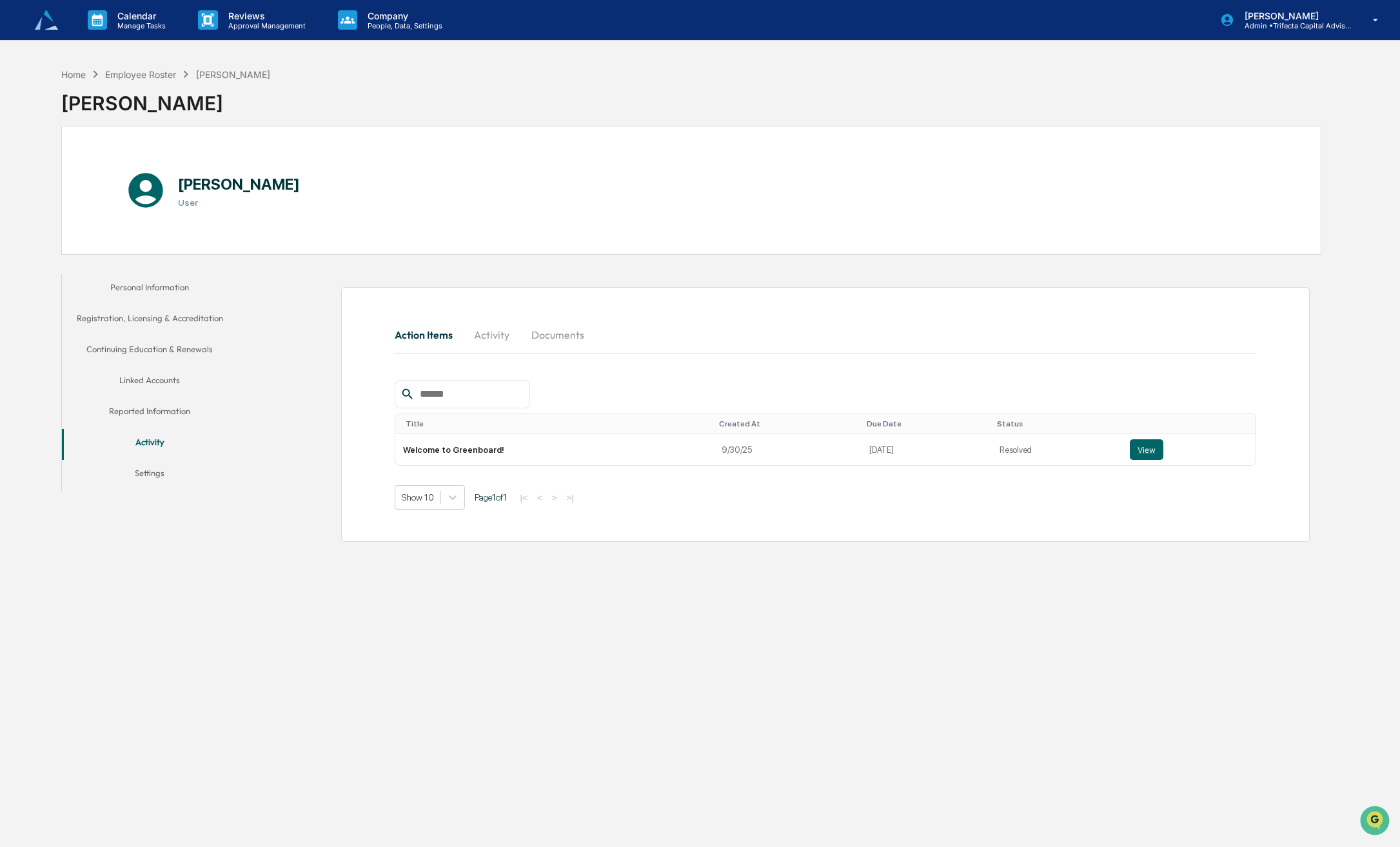
click at [146, 472] on button "Settings" at bounding box center [150, 475] width 176 height 31
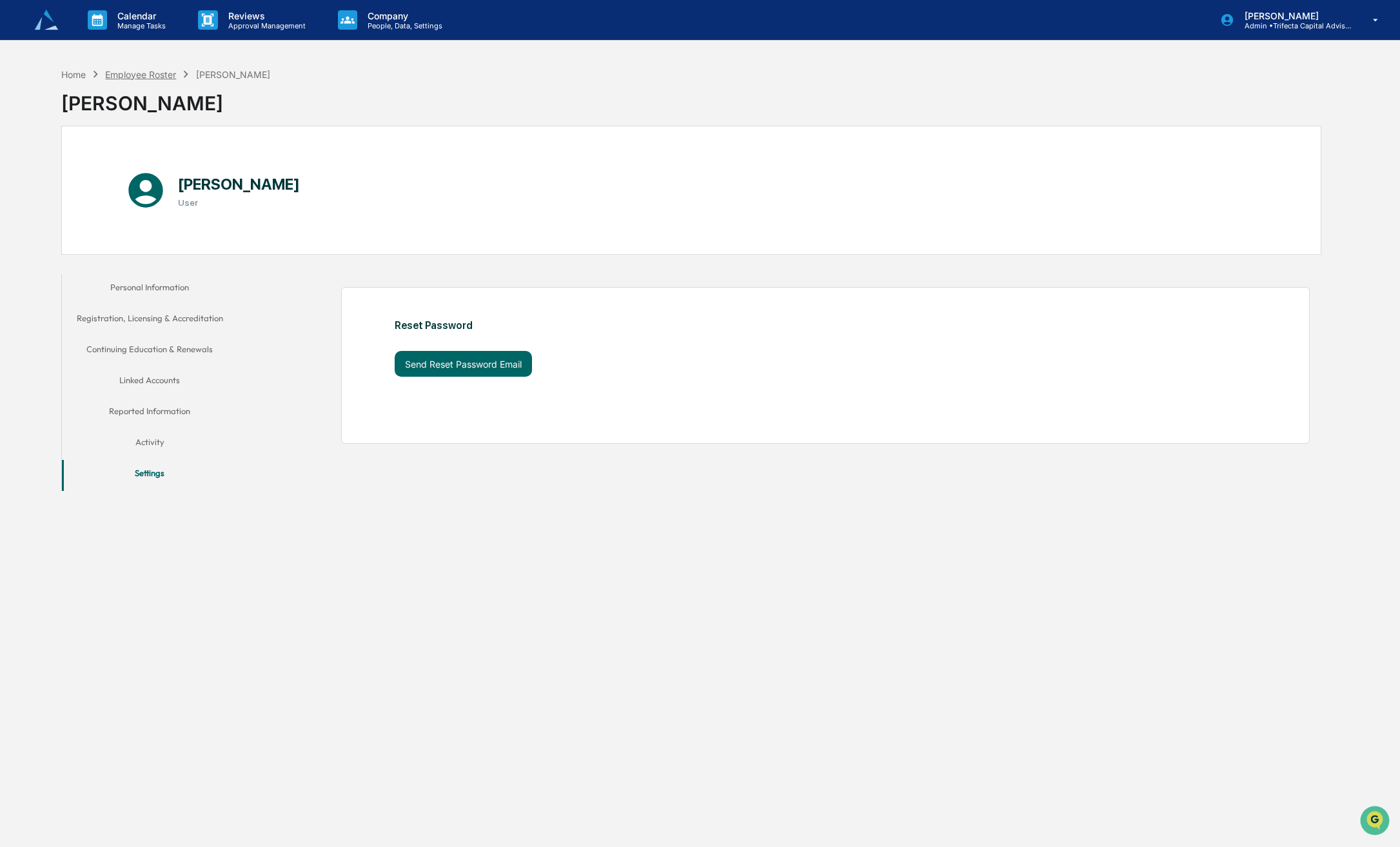
click at [150, 69] on div "Employee Roster" at bounding box center [140, 74] width 71 height 11
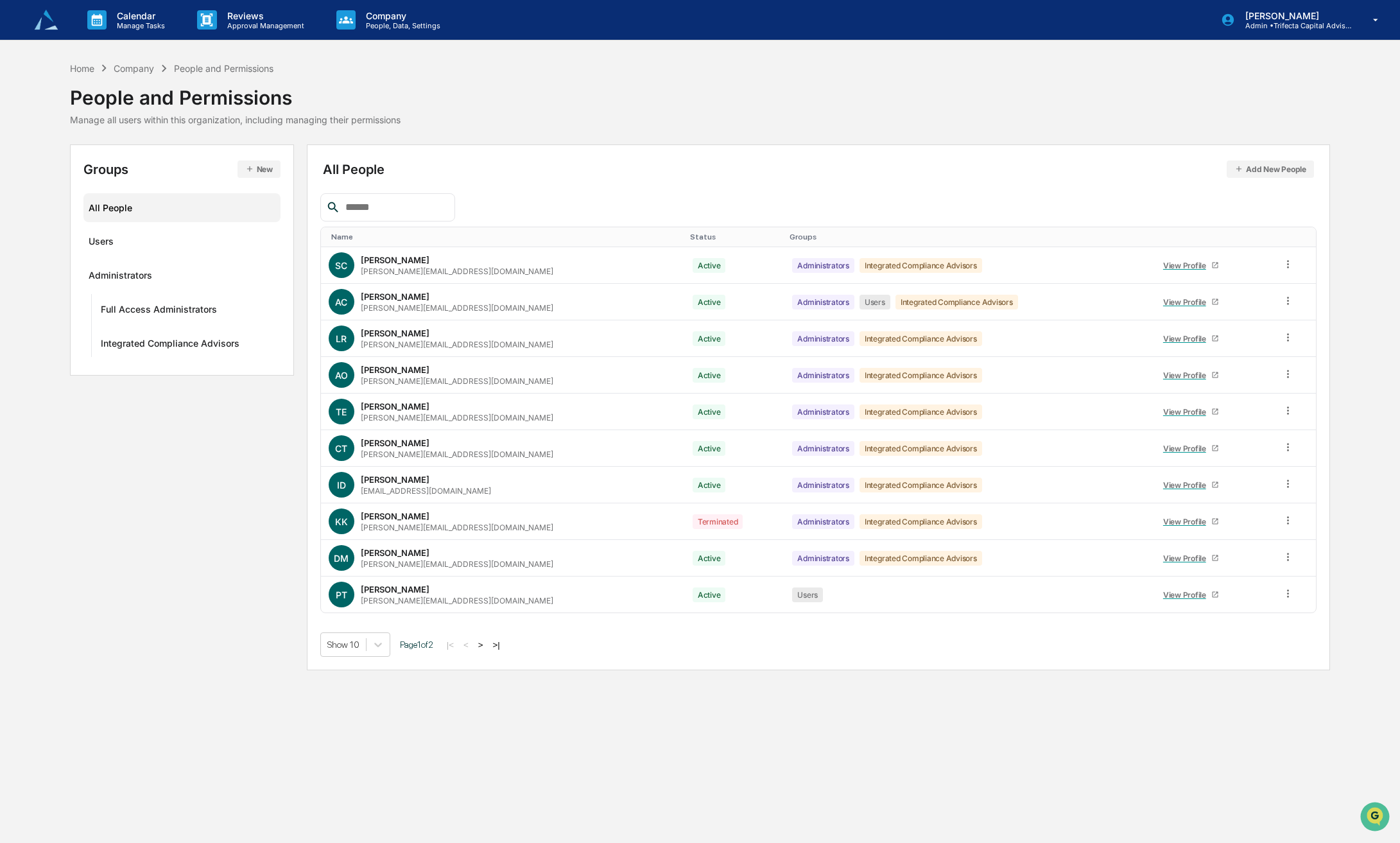
click at [497, 651] on button ">|" at bounding box center [496, 644] width 15 height 11
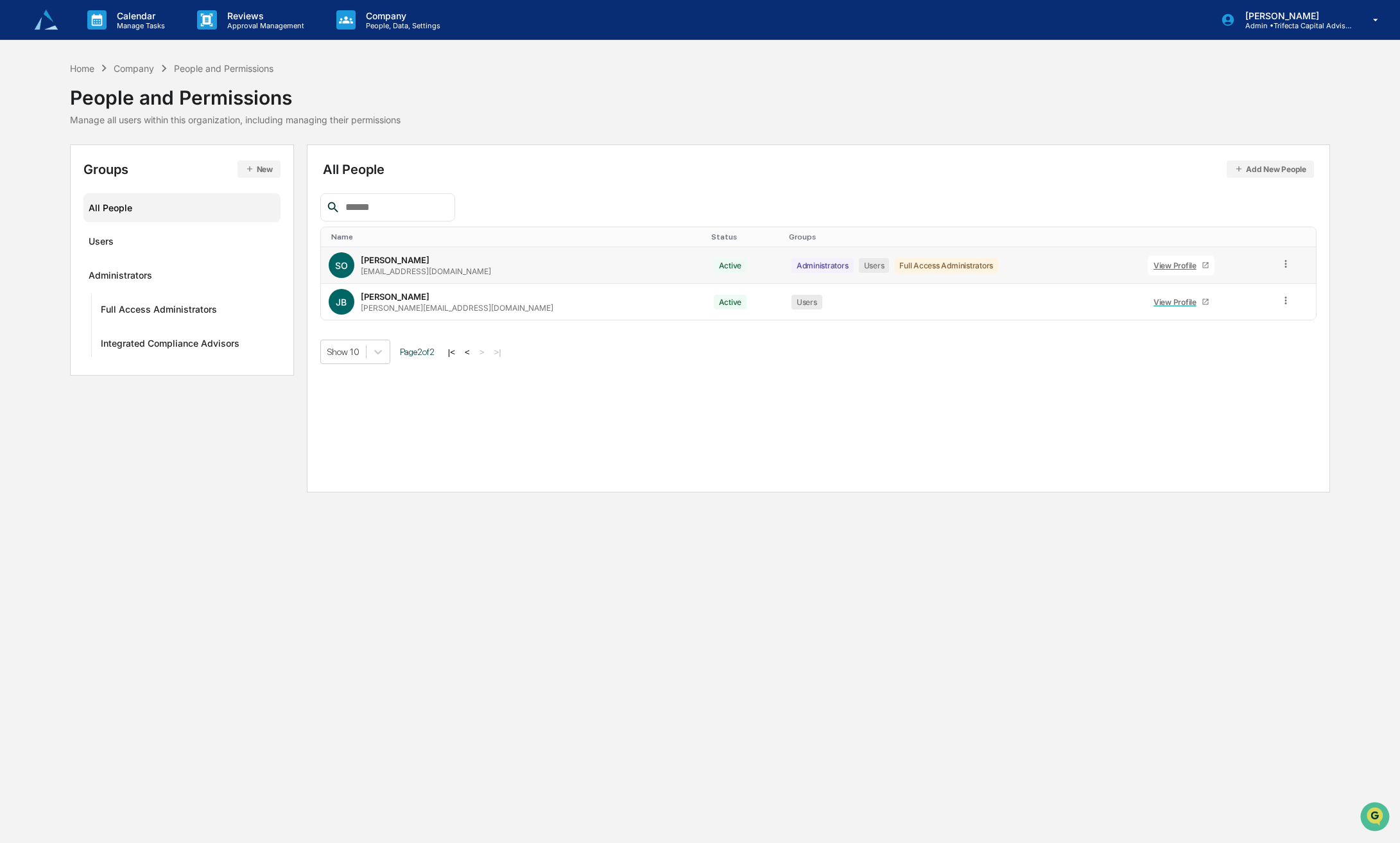
click at [1154, 270] on div "View Profile" at bounding box center [1177, 265] width 48 height 10
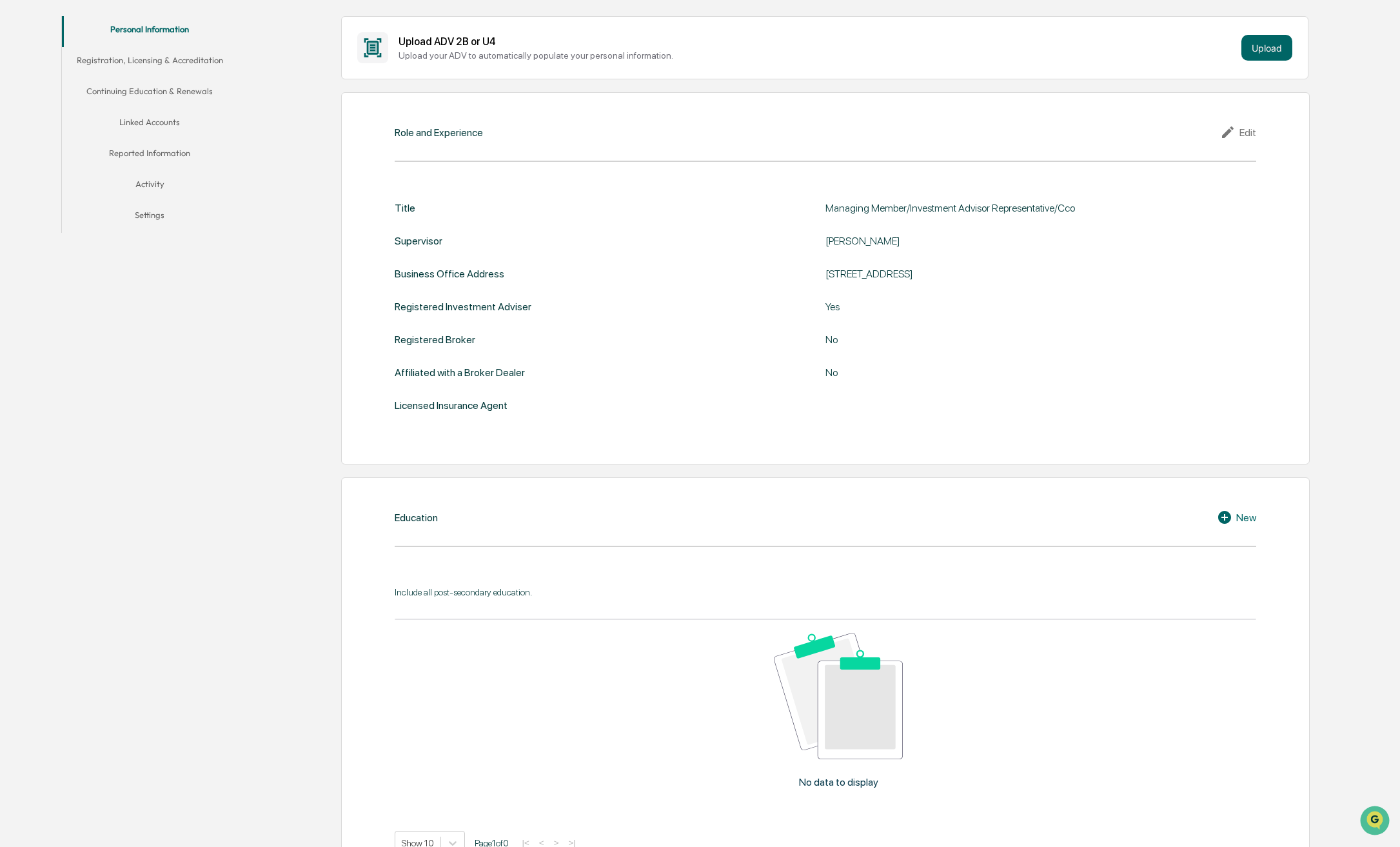
scroll to position [323, 0]
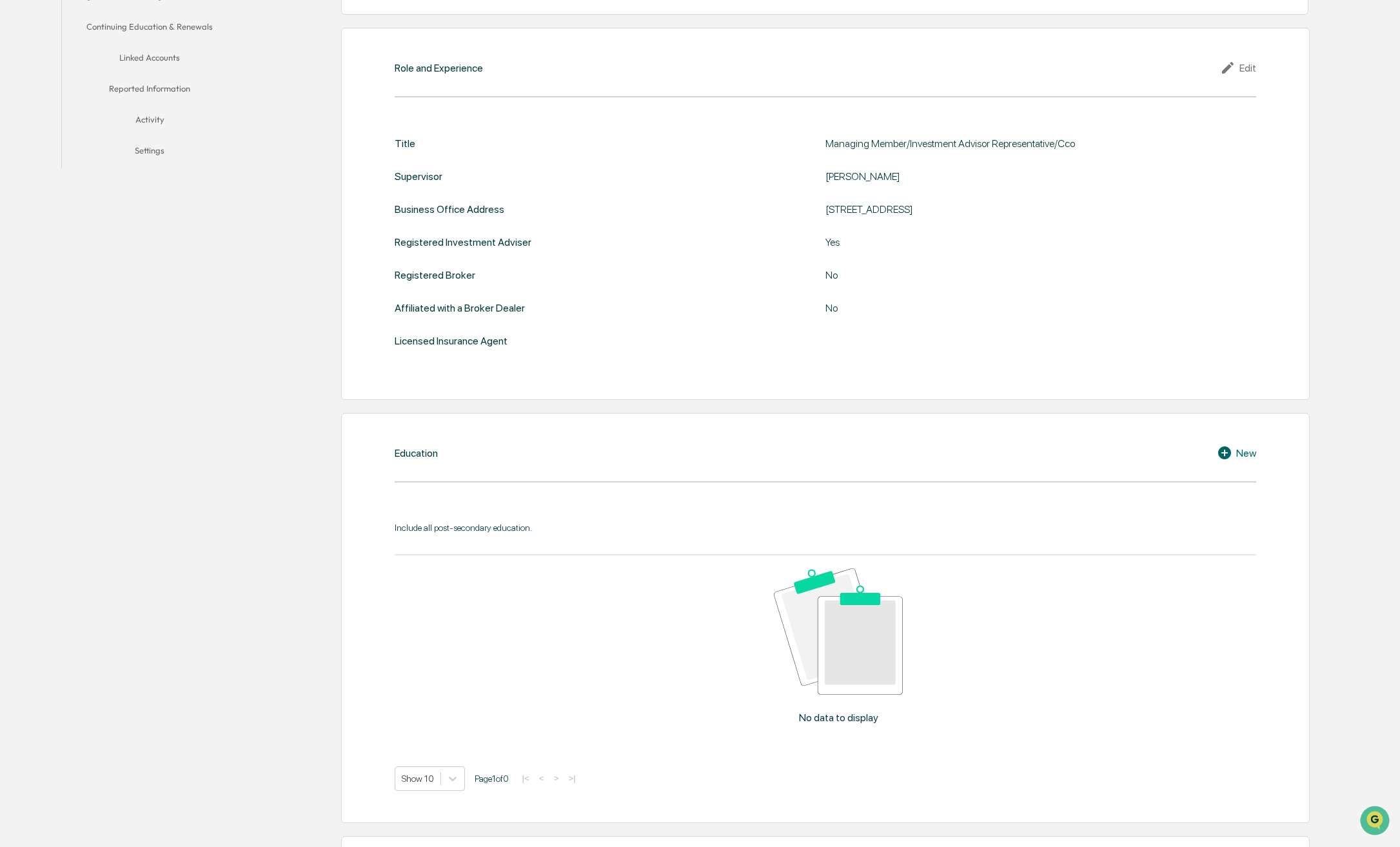
click at [1242, 456] on div "New" at bounding box center [1236, 453] width 39 height 16
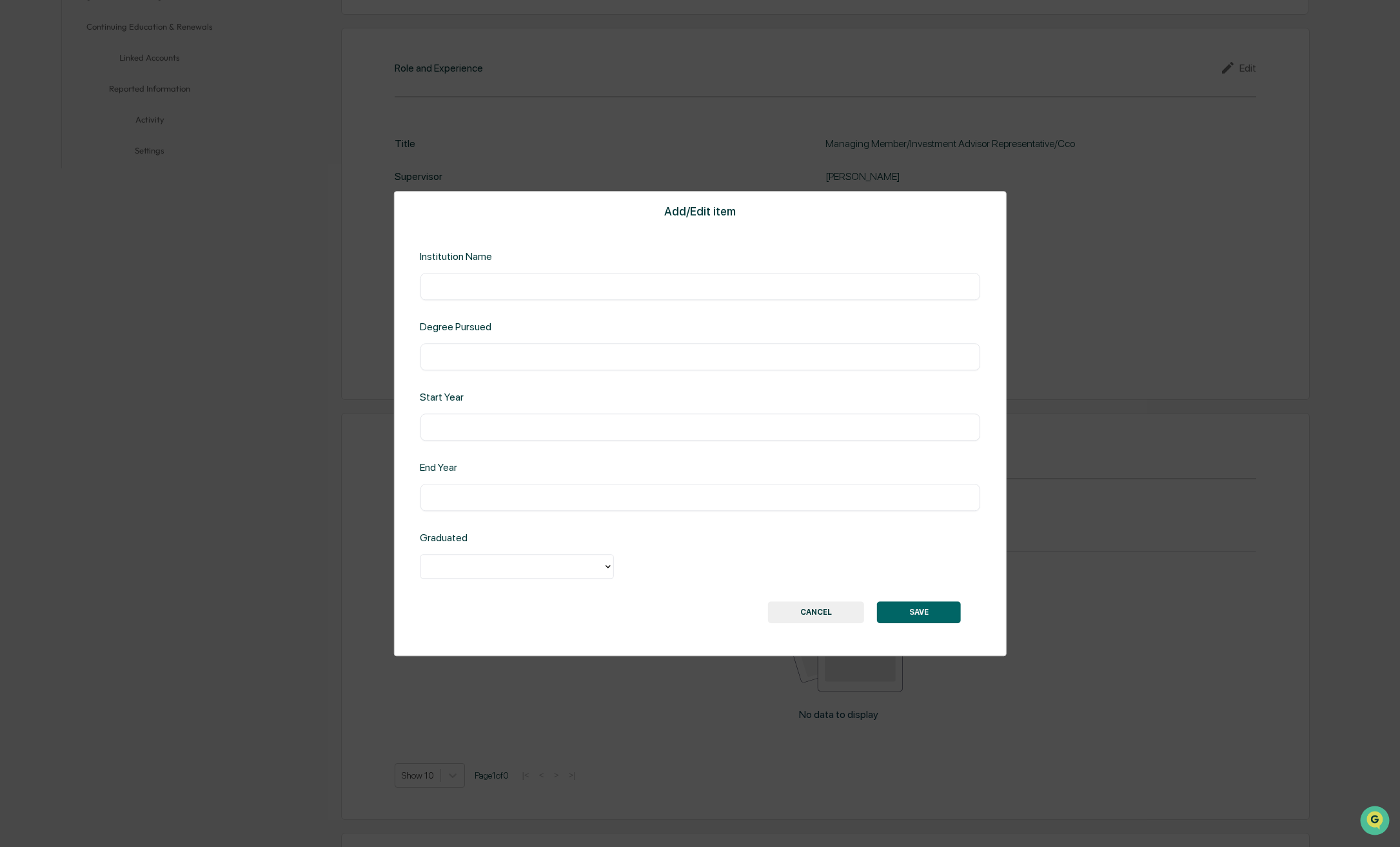
click at [553, 290] on input "text" at bounding box center [700, 286] width 541 height 13
type input "**********"
type input "*******"
type input "****"
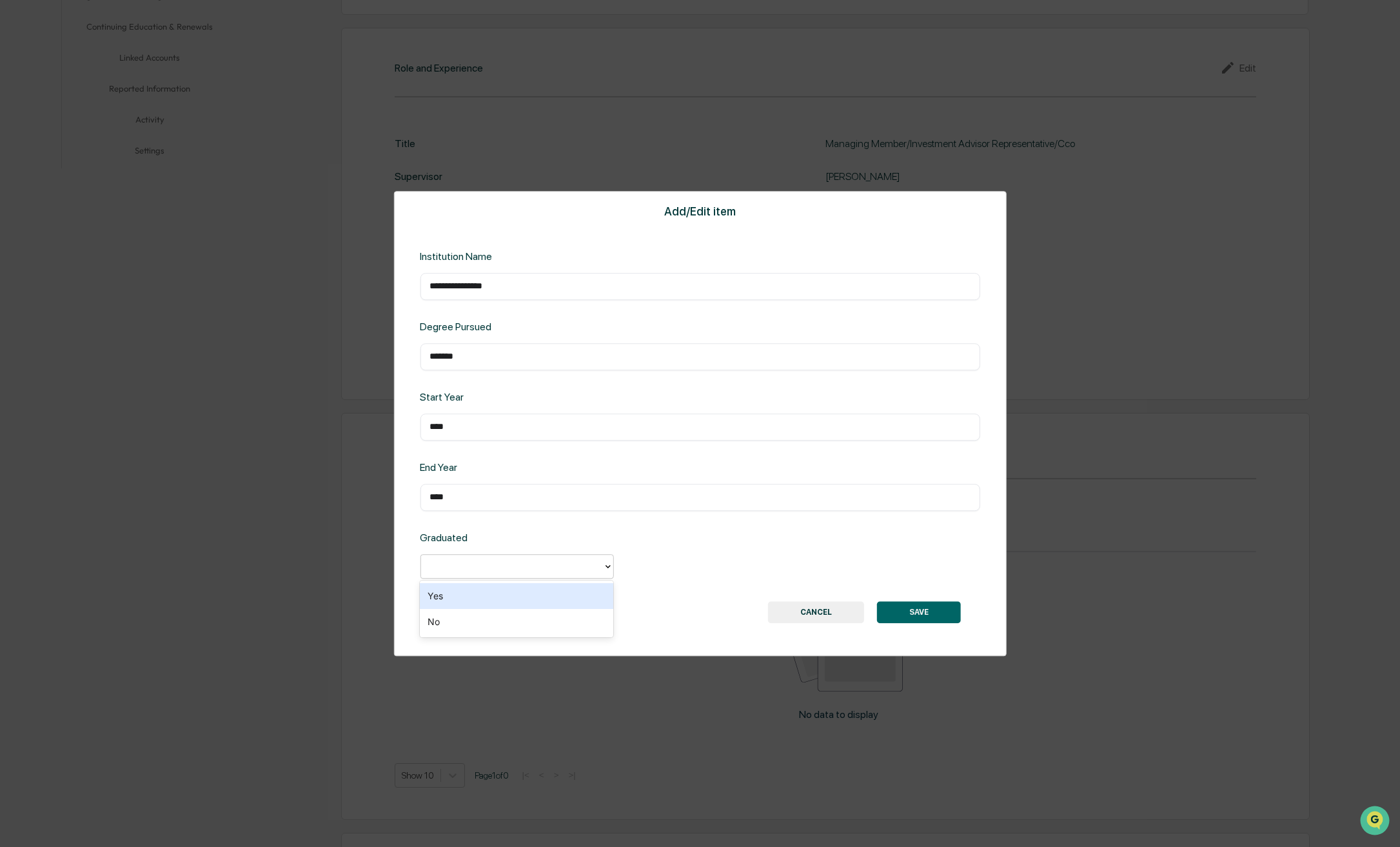
click at [607, 572] on div at bounding box center [607, 566] width 10 height 24
click at [590, 595] on div "Yes" at bounding box center [516, 595] width 193 height 25
click at [929, 616] on button "SAVE" at bounding box center [919, 612] width 84 height 22
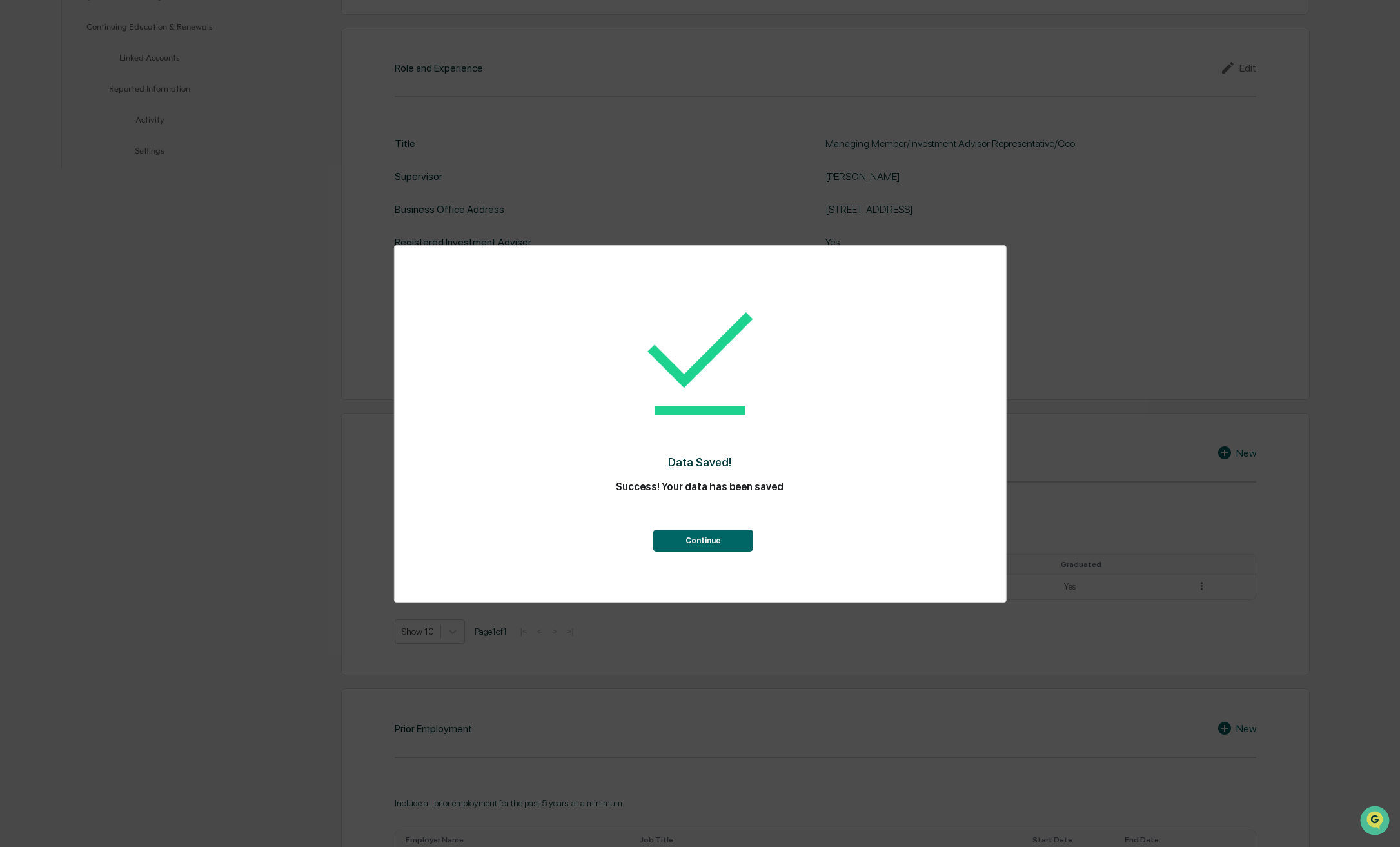
click at [713, 540] on button "Continue" at bounding box center [704, 540] width 100 height 22
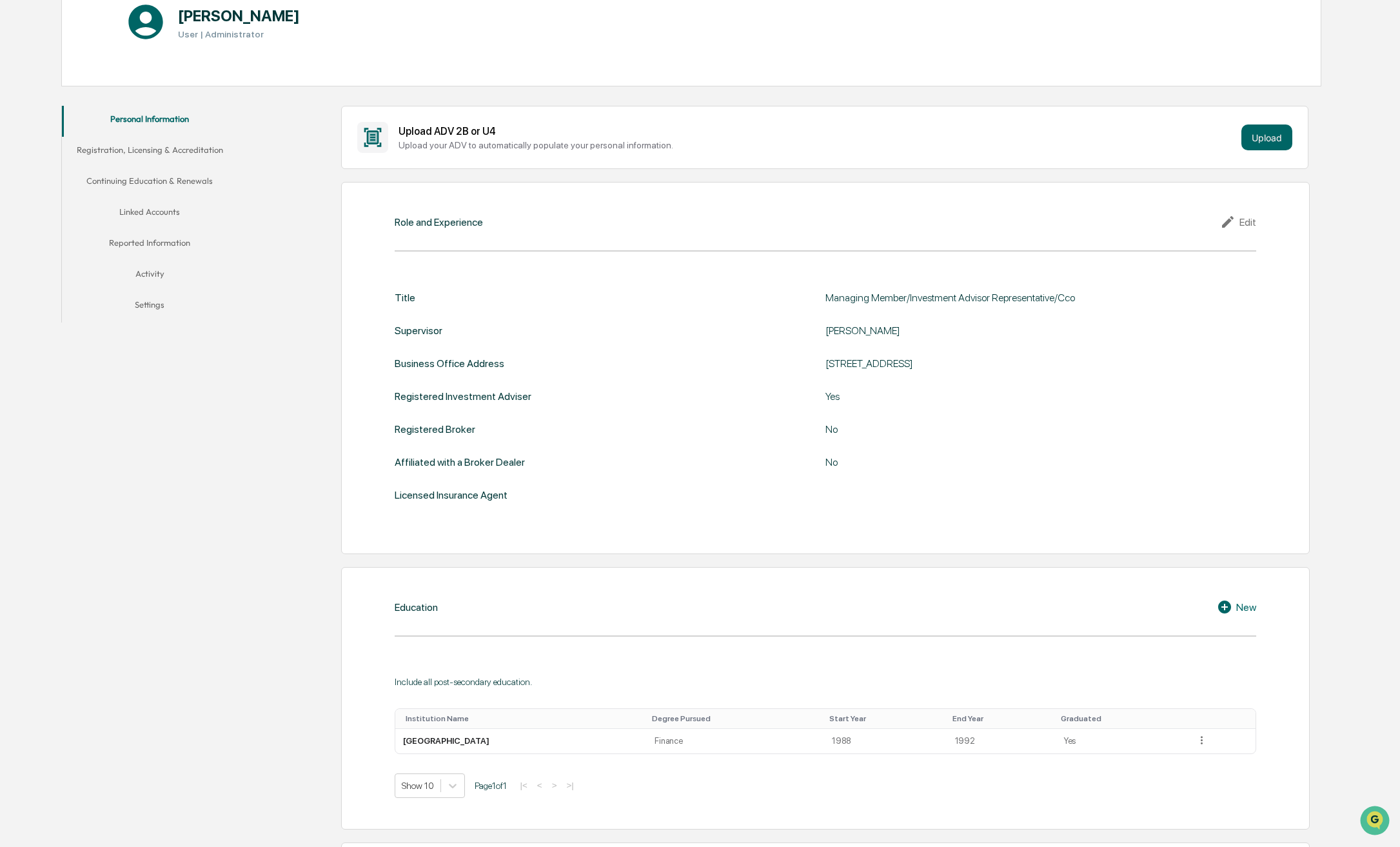
scroll to position [0, 0]
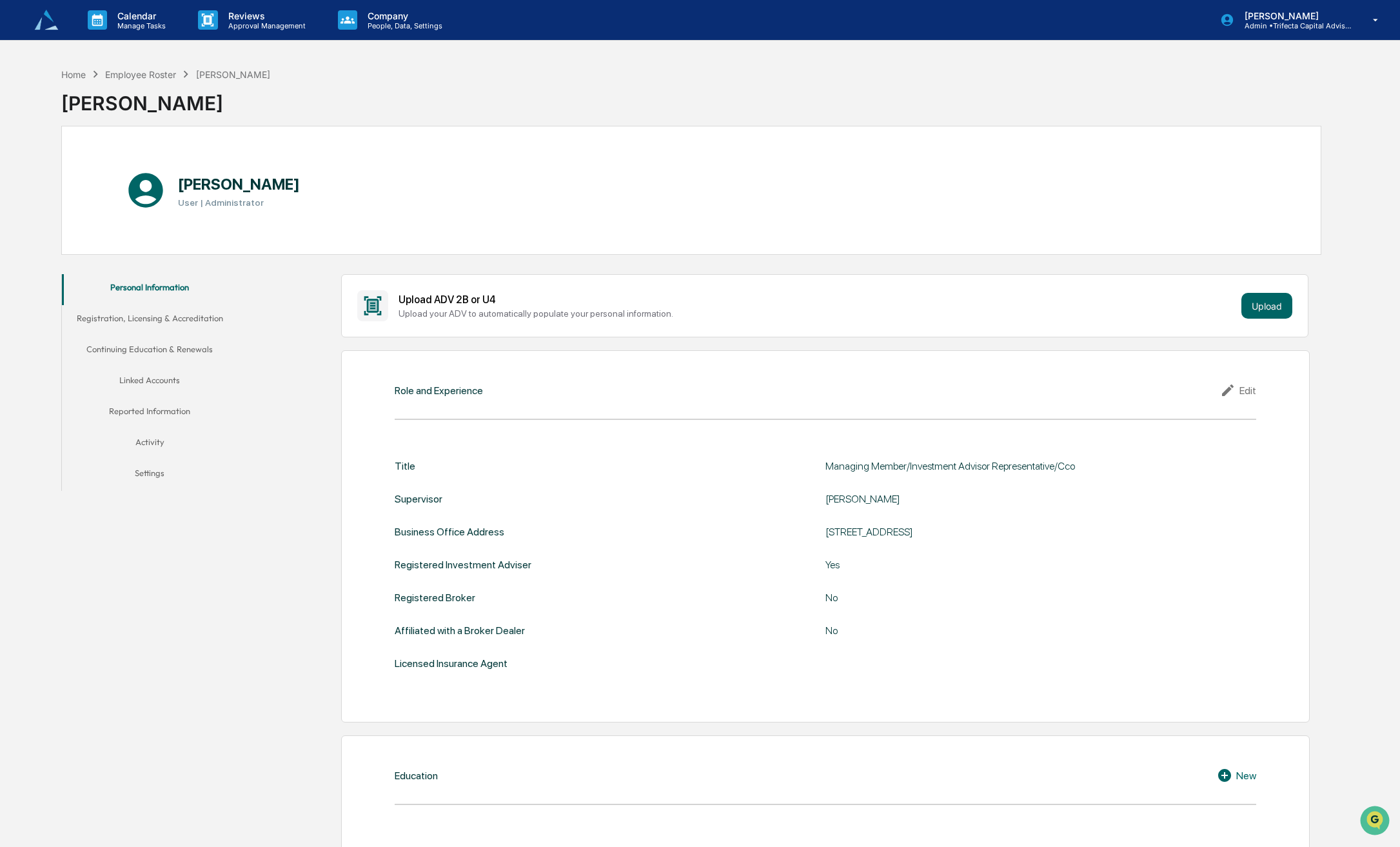
click at [134, 318] on button "Registration, Licensing & Accreditation" at bounding box center [150, 320] width 176 height 31
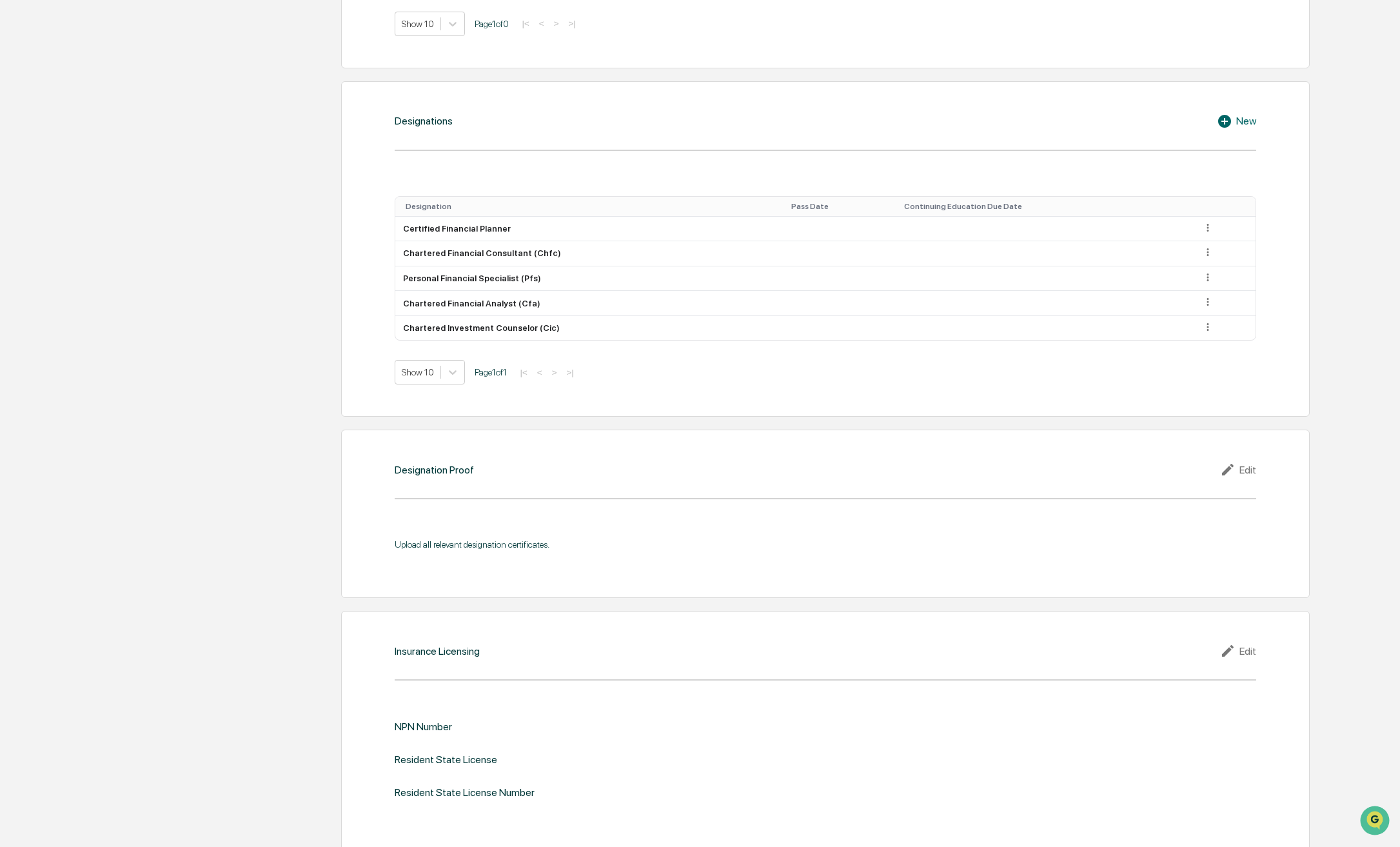
scroll to position [710, 0]
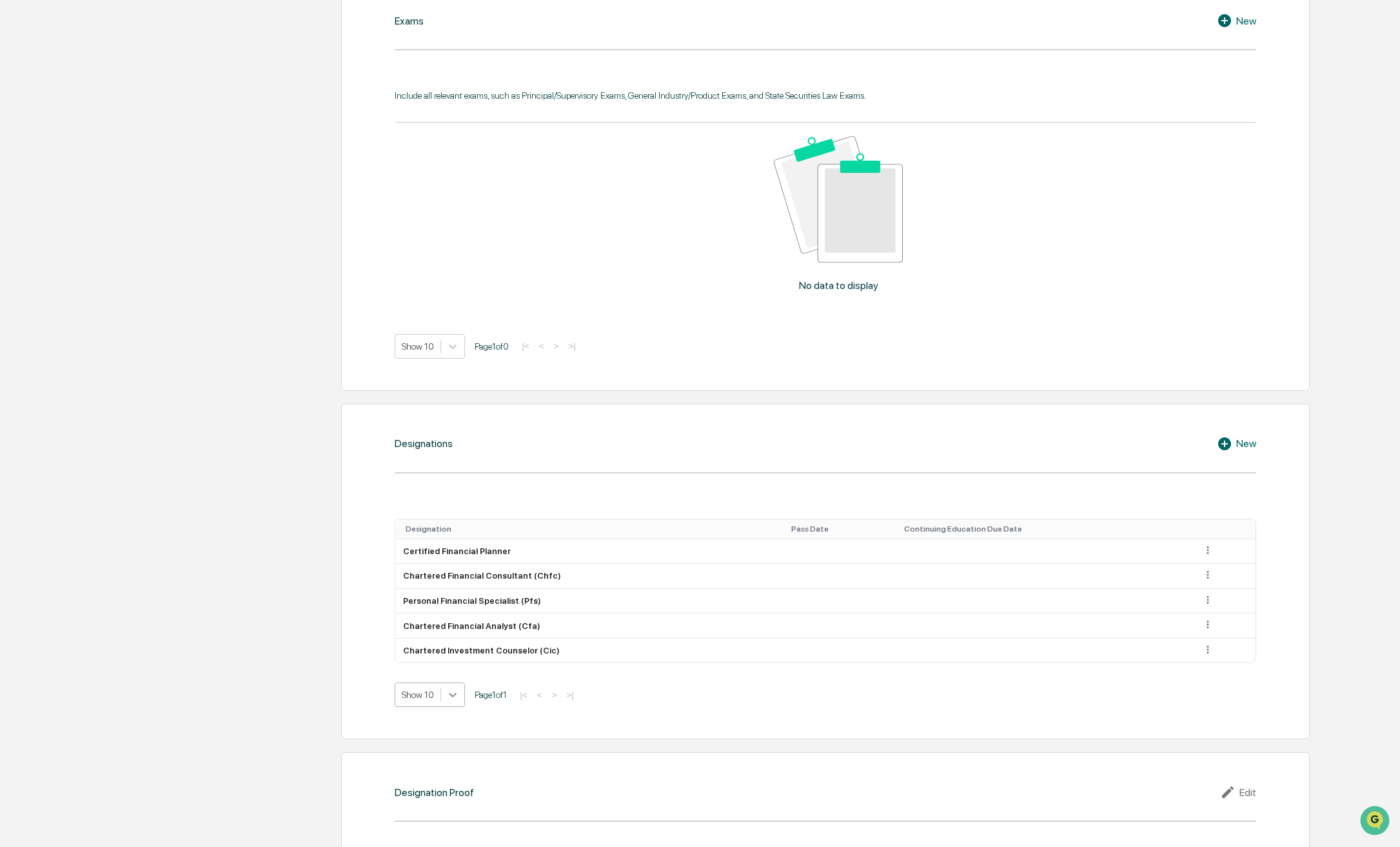
click at [458, 688] on icon at bounding box center [452, 694] width 13 height 13
click at [458, 688] on icon at bounding box center [452, 694] width 13 height 13
click at [1241, 436] on div "New" at bounding box center [1236, 444] width 39 height 16
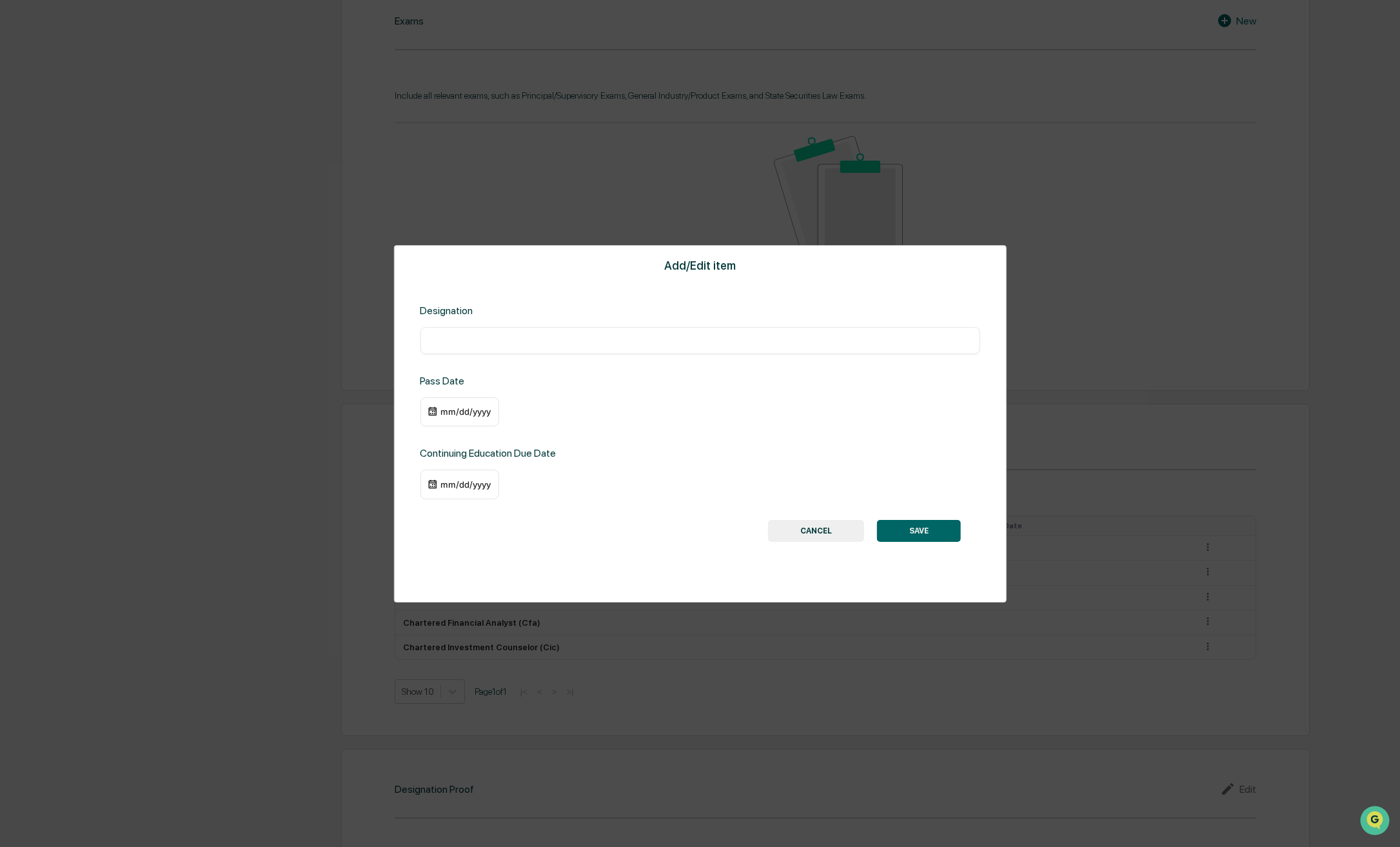
click at [505, 339] on input "text" at bounding box center [700, 340] width 541 height 13
type input "**********"
click at [474, 411] on div "mm/dd/yyyy" at bounding box center [466, 411] width 52 height 10
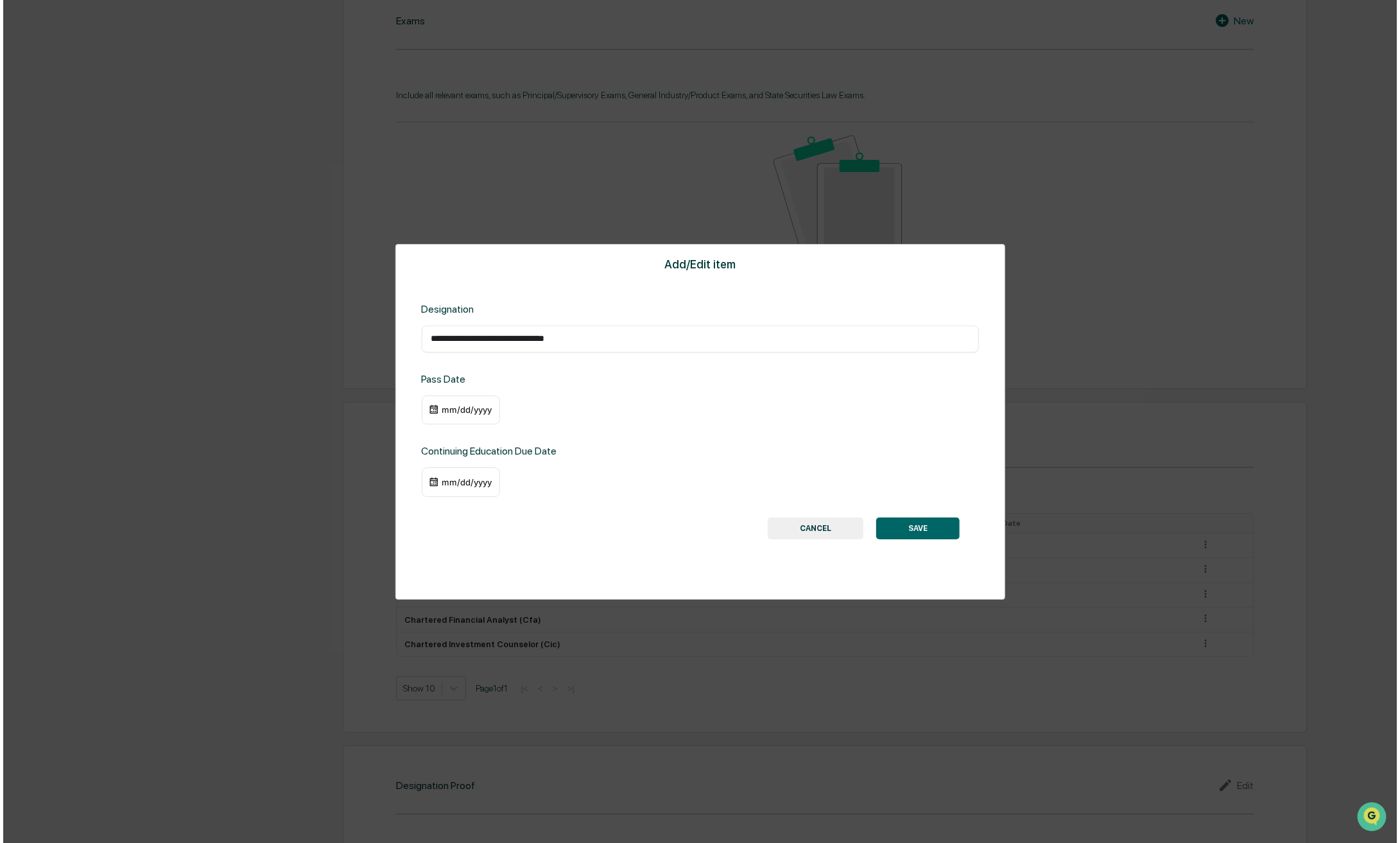
scroll to position [707, 0]
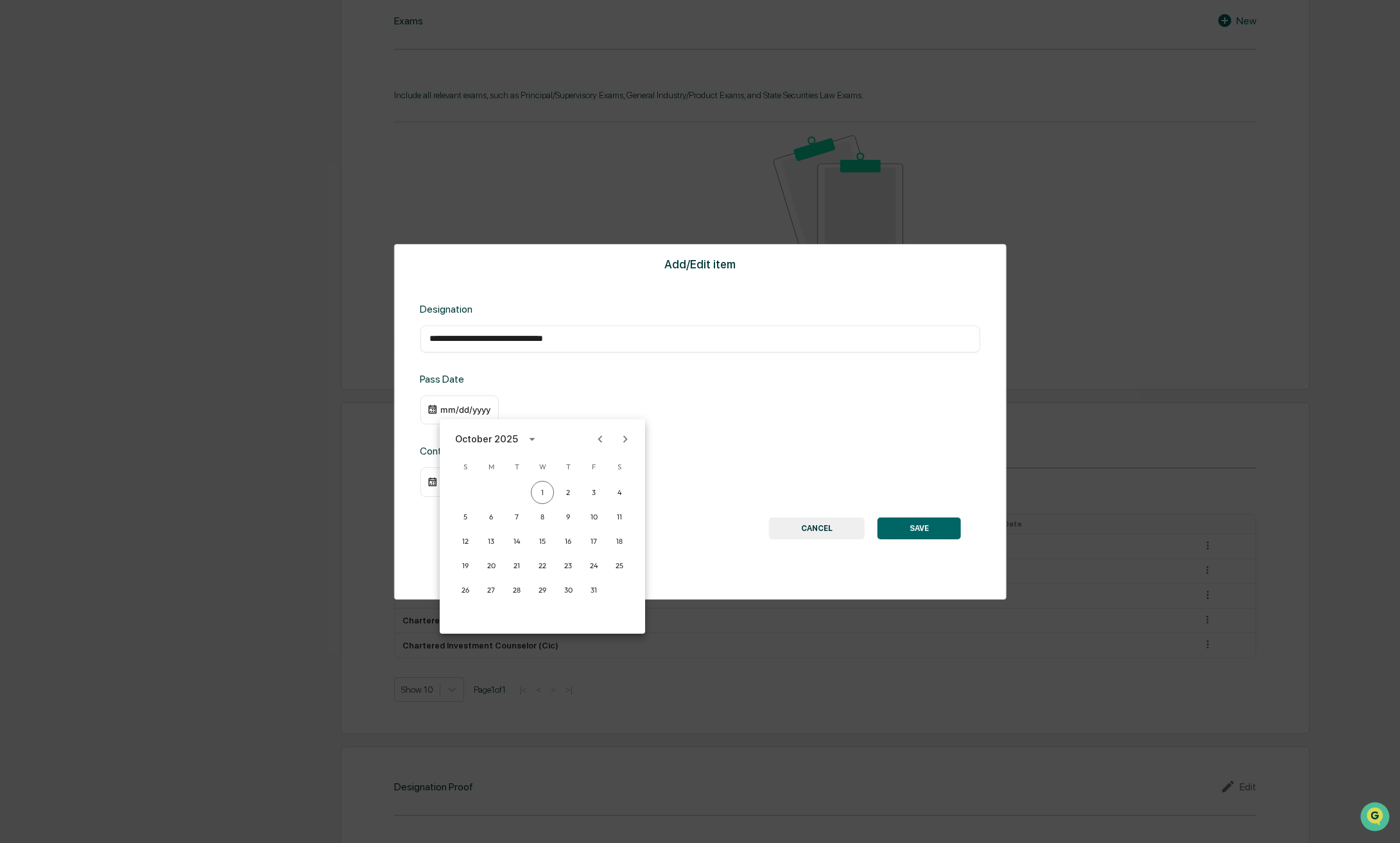
click at [528, 440] on icon "calendar view is open, switch to year view" at bounding box center [531, 440] width 6 height 3
click at [606, 511] on button "2022" at bounding box center [609, 513] width 46 height 24
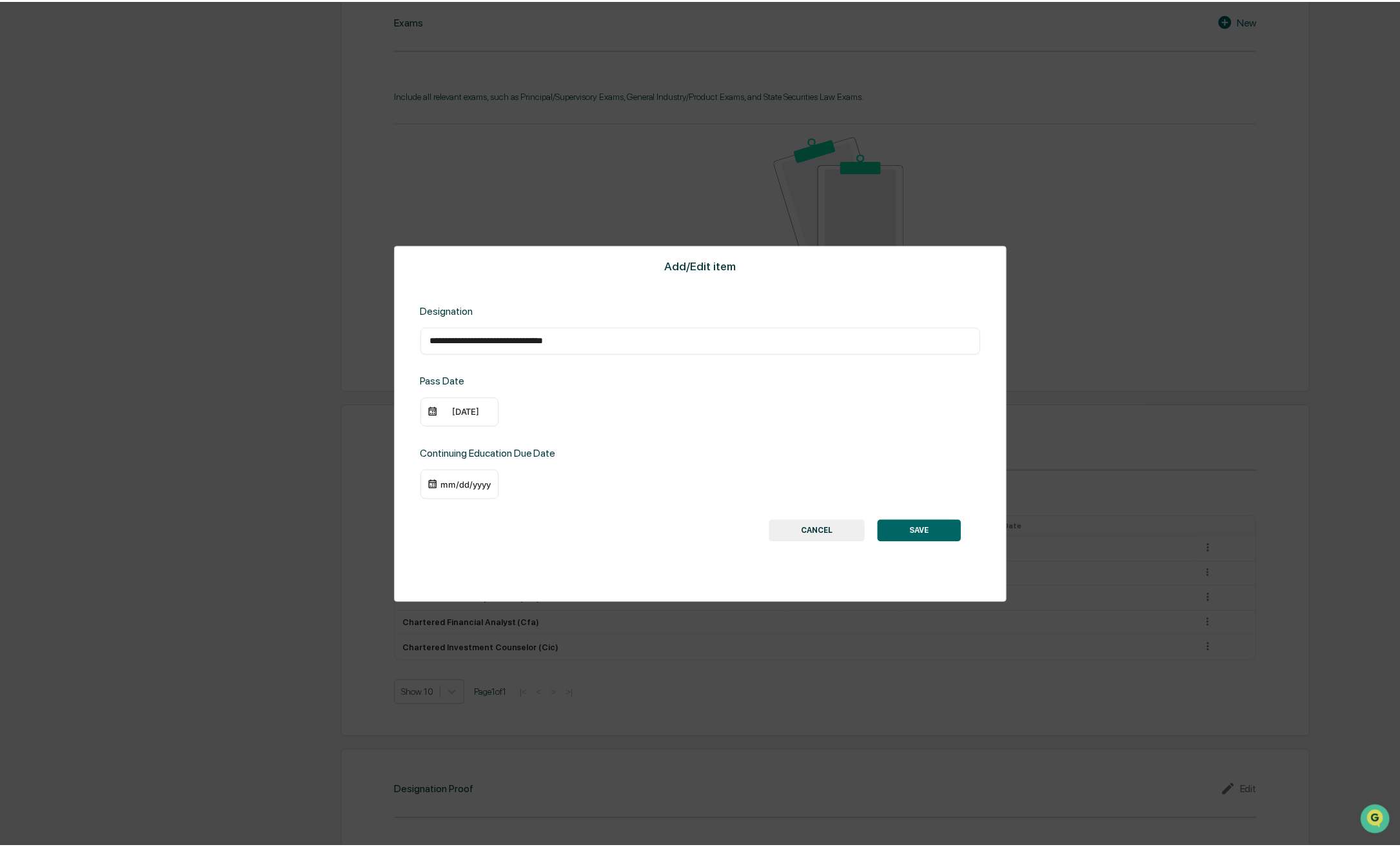
scroll to position [710, 0]
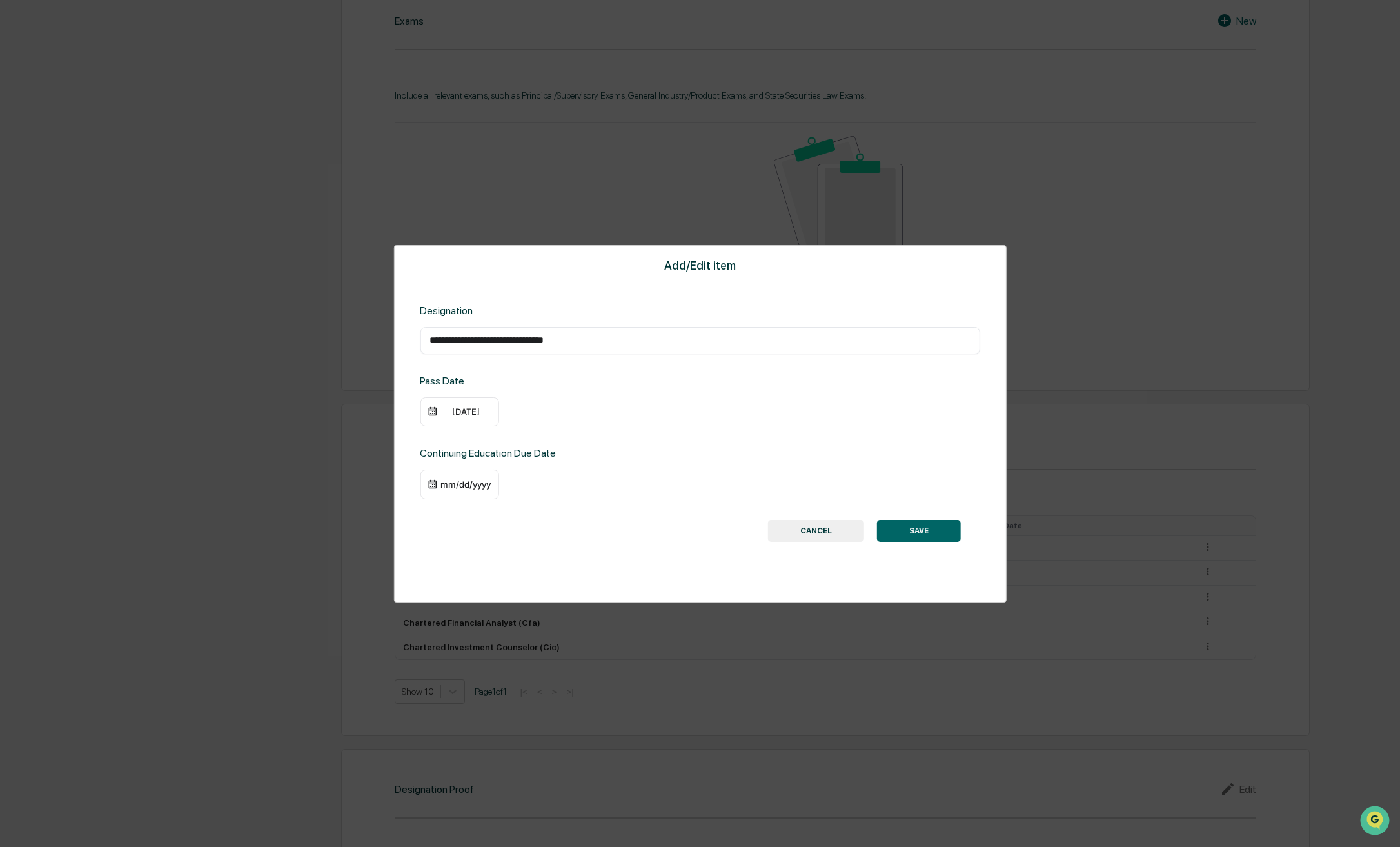
click at [452, 408] on div "10/01/2022" at bounding box center [466, 411] width 52 height 10
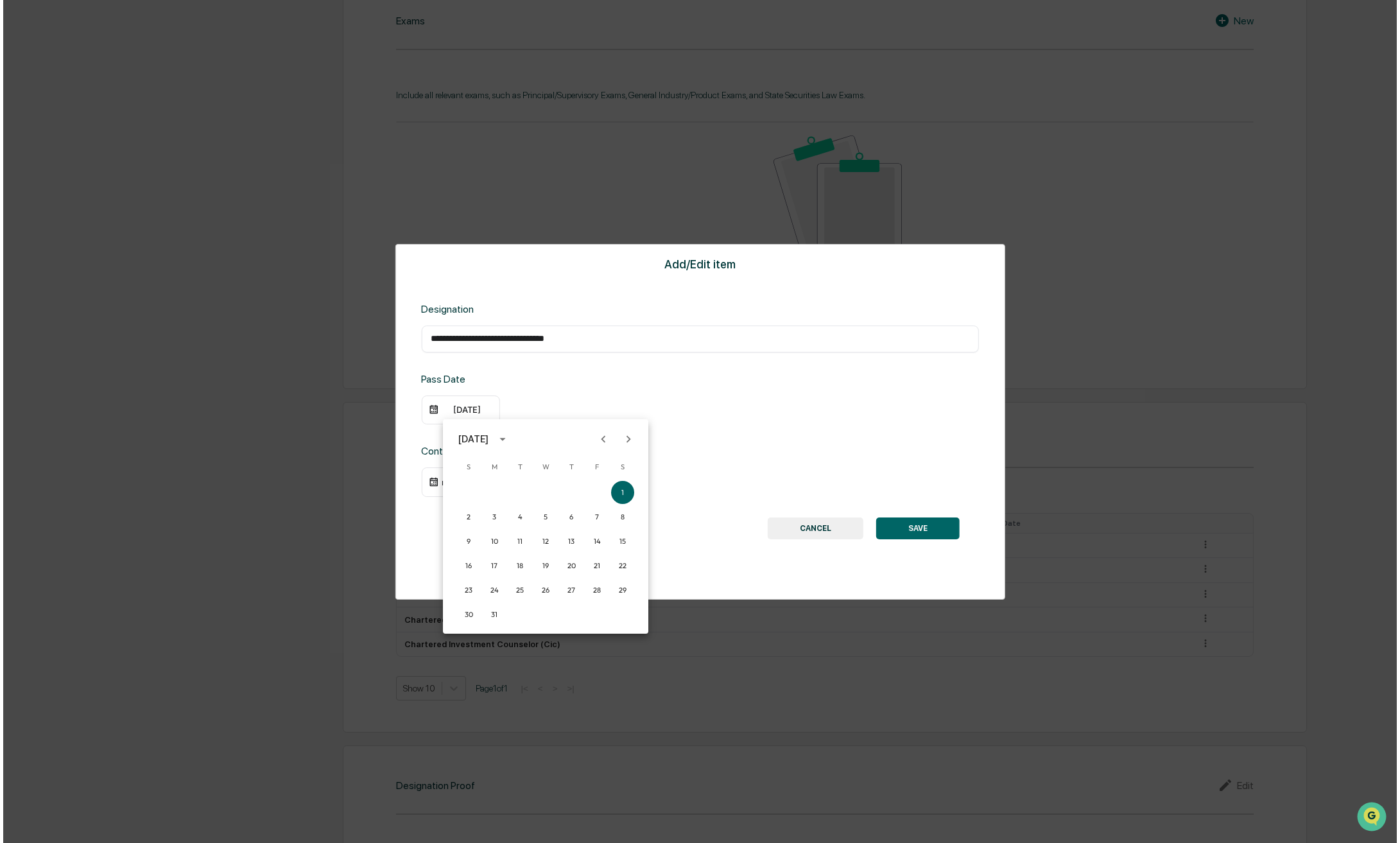
scroll to position [707, 0]
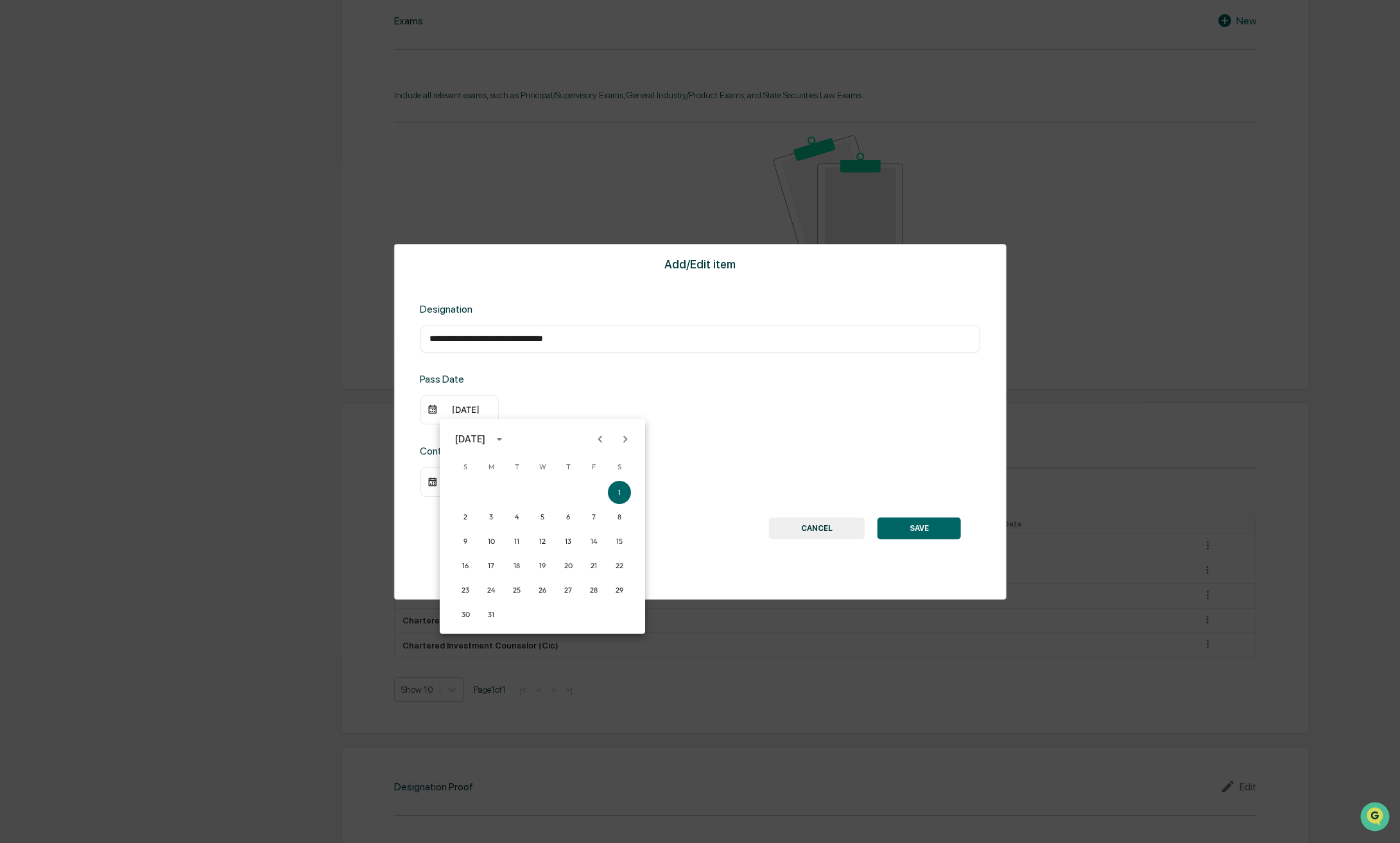
click at [602, 435] on icon "Previous month" at bounding box center [600, 439] width 14 height 14
click at [602, 435] on icon "Previous month" at bounding box center [600, 439] width 4 height 7
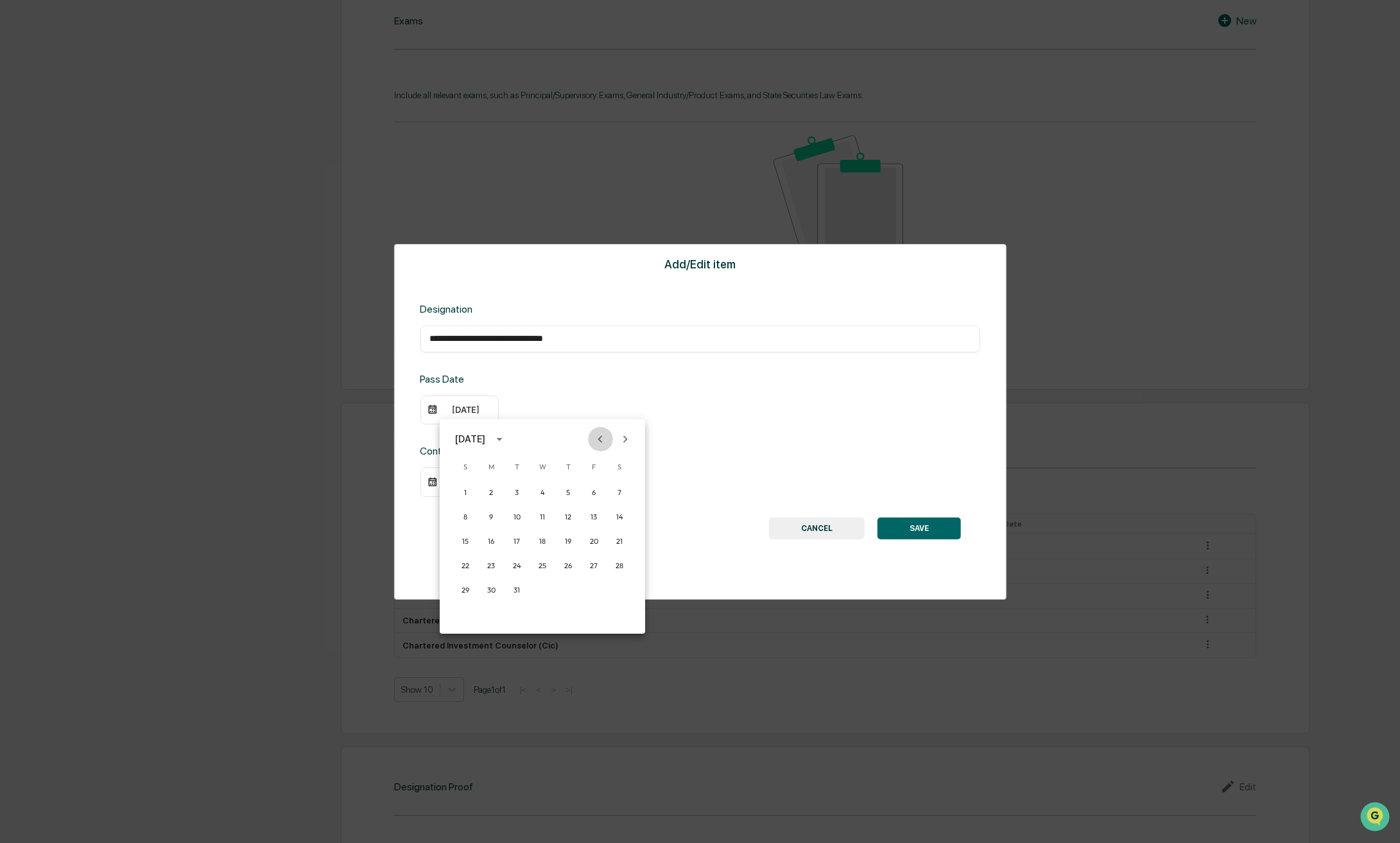
click at [602, 435] on icon "Previous month" at bounding box center [600, 439] width 4 height 7
click at [592, 492] on button "1" at bounding box center [594, 492] width 24 height 24
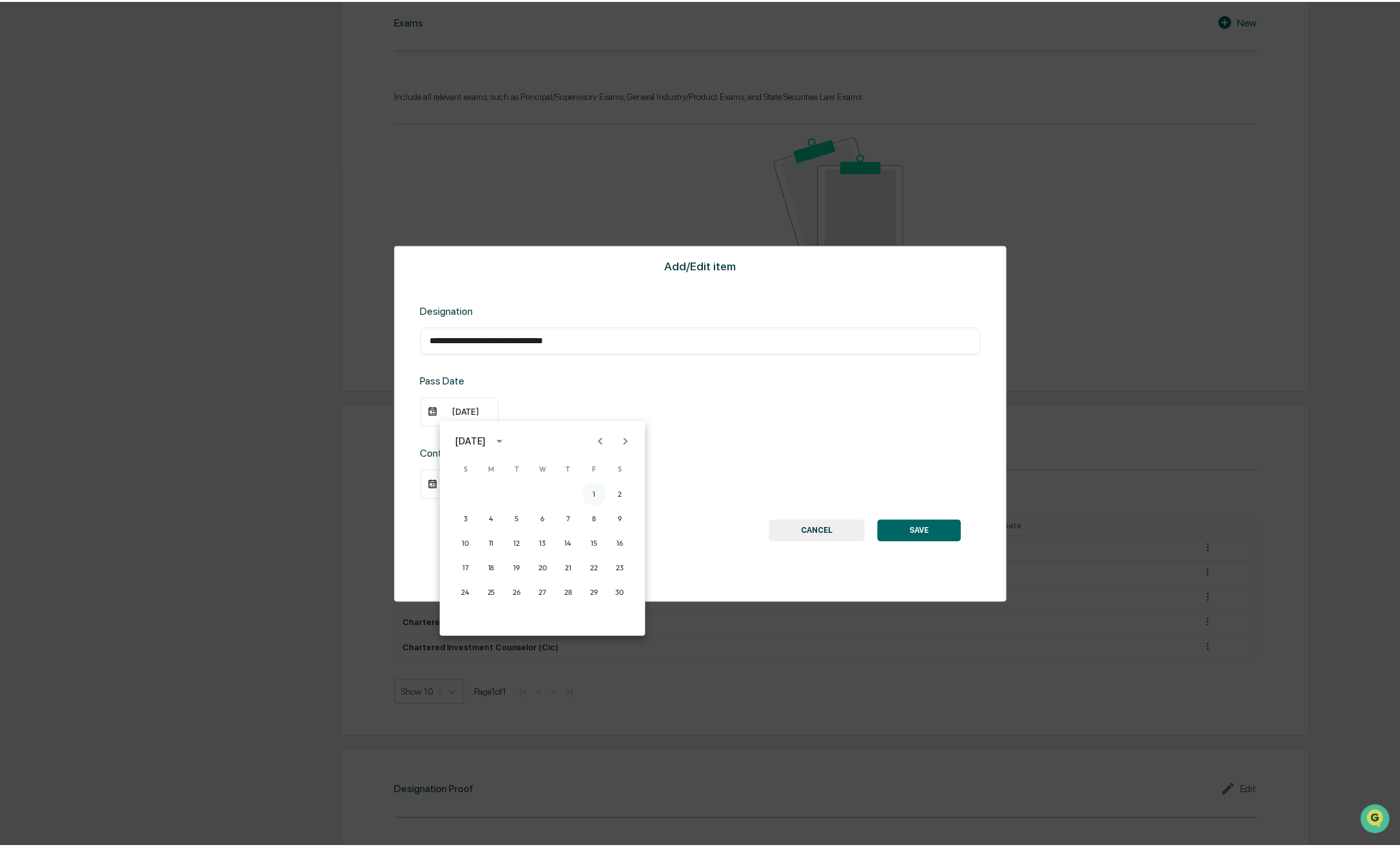
scroll to position [710, 0]
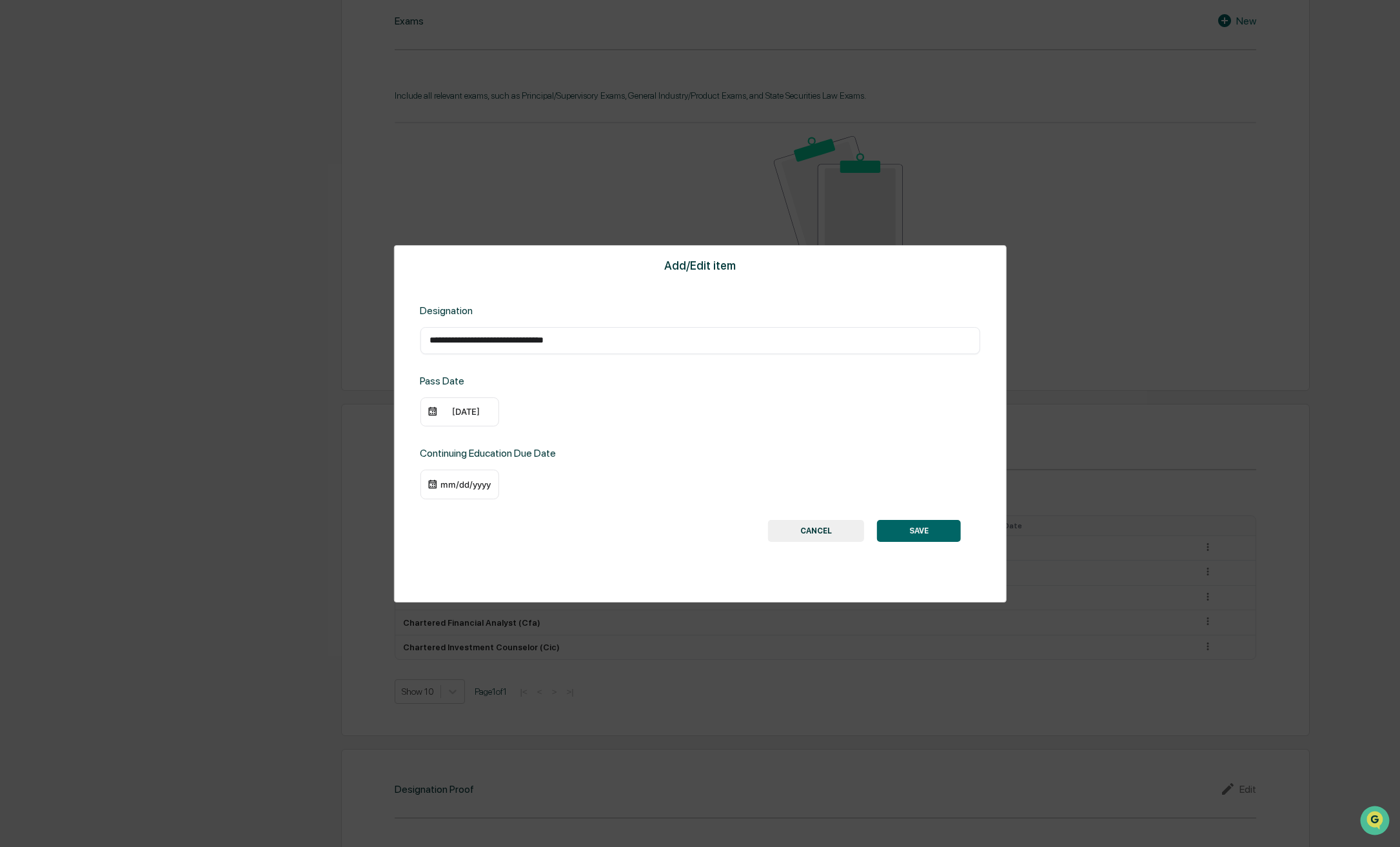
click at [482, 489] on div "mm/dd/yyyy" at bounding box center [466, 485] width 52 height 10
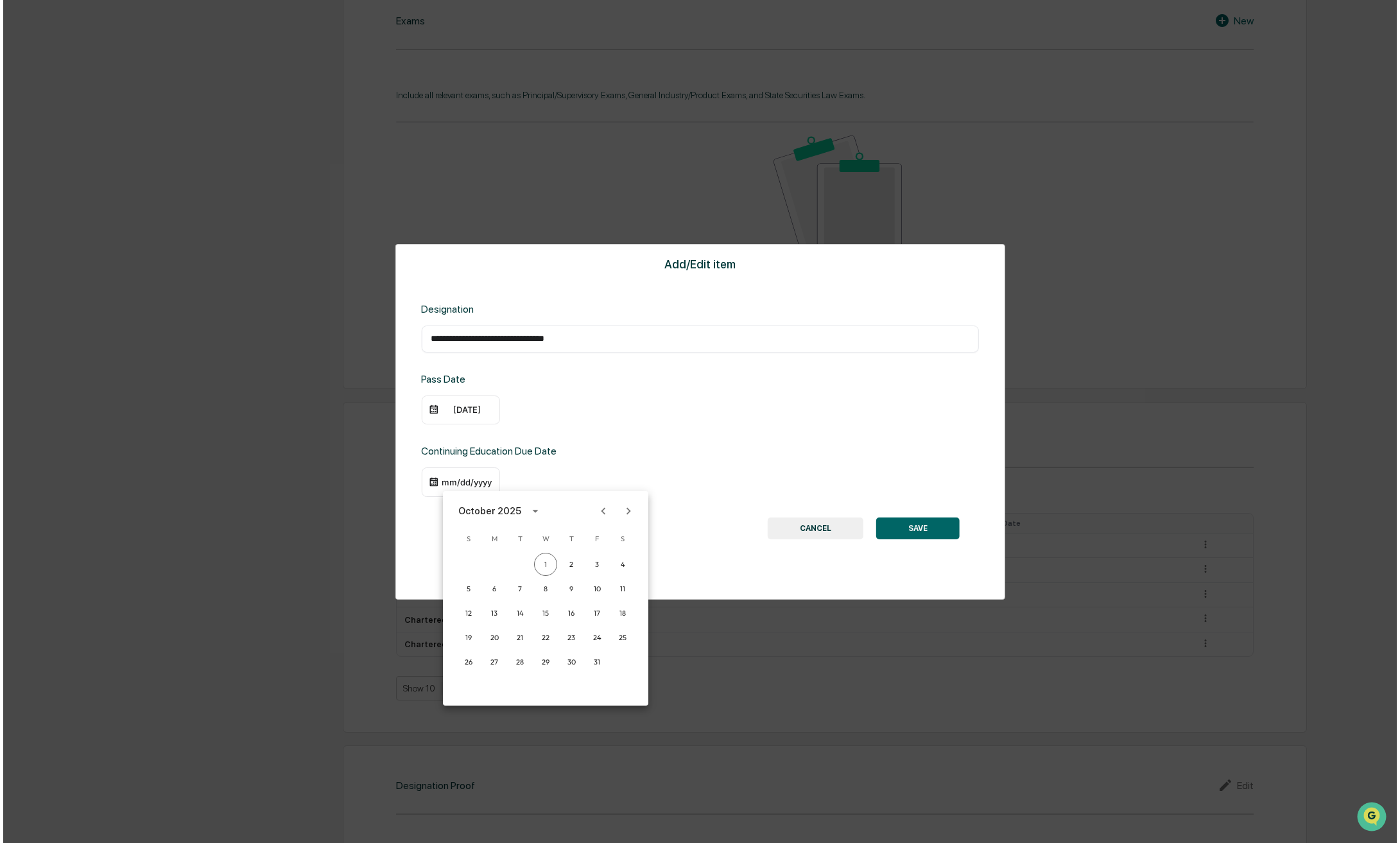
scroll to position [707, 0]
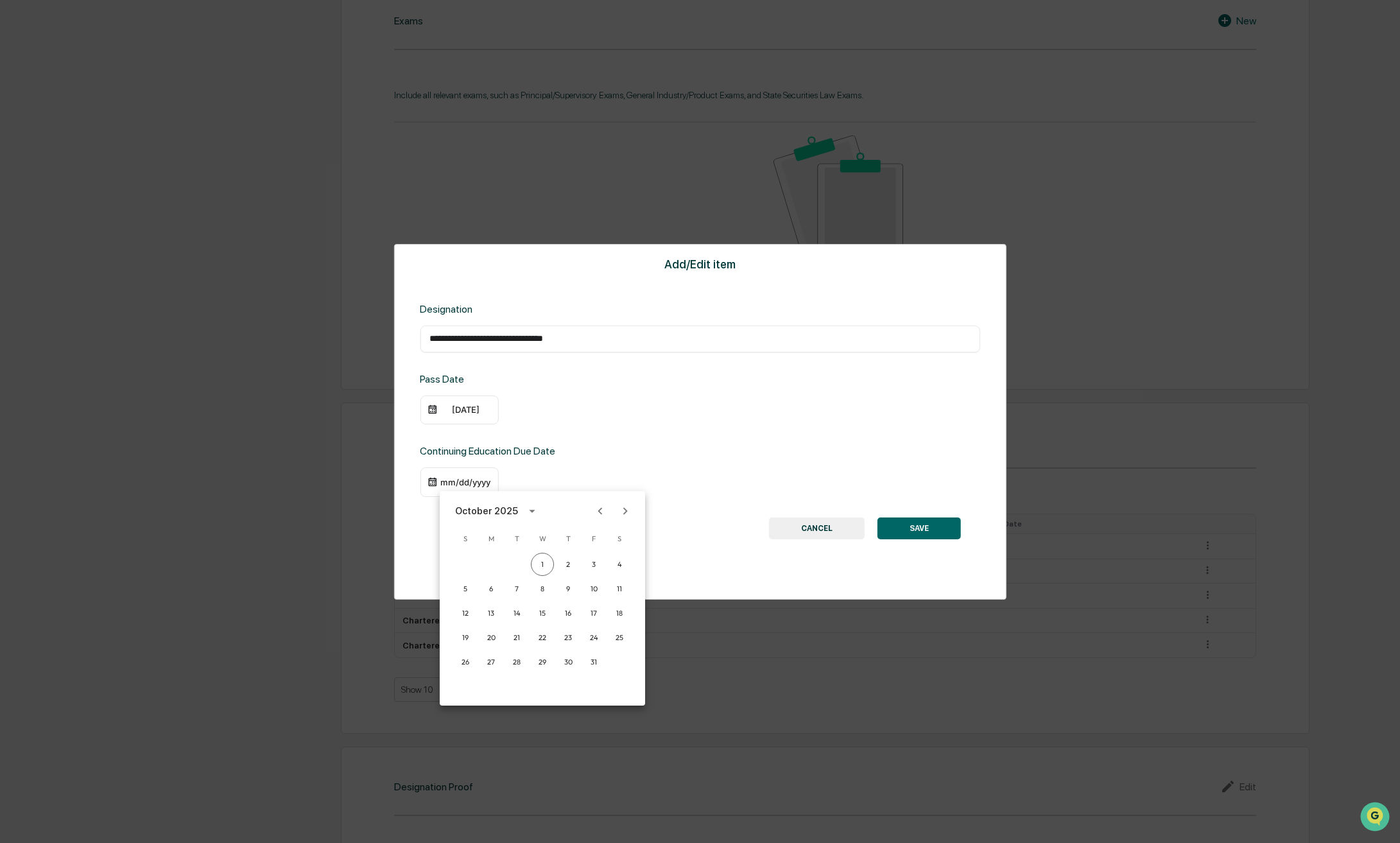
click at [624, 512] on icon "Next month" at bounding box center [625, 510] width 4 height 7
click at [507, 511] on icon "calendar view is open, switch to year view" at bounding box center [499, 511] width 14 height 14
click at [475, 649] on button "2026" at bounding box center [475, 646] width 46 height 24
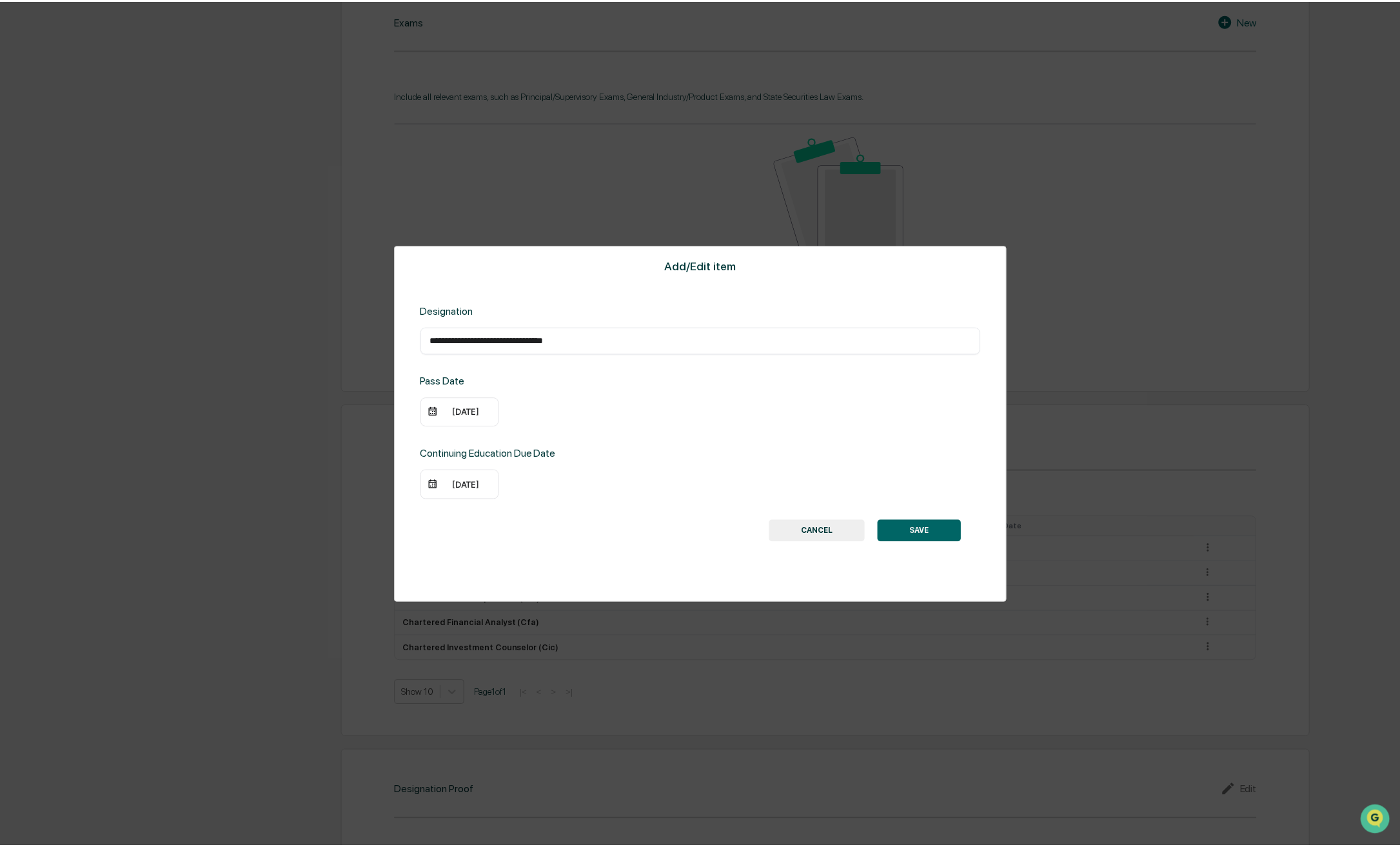
scroll to position [710, 0]
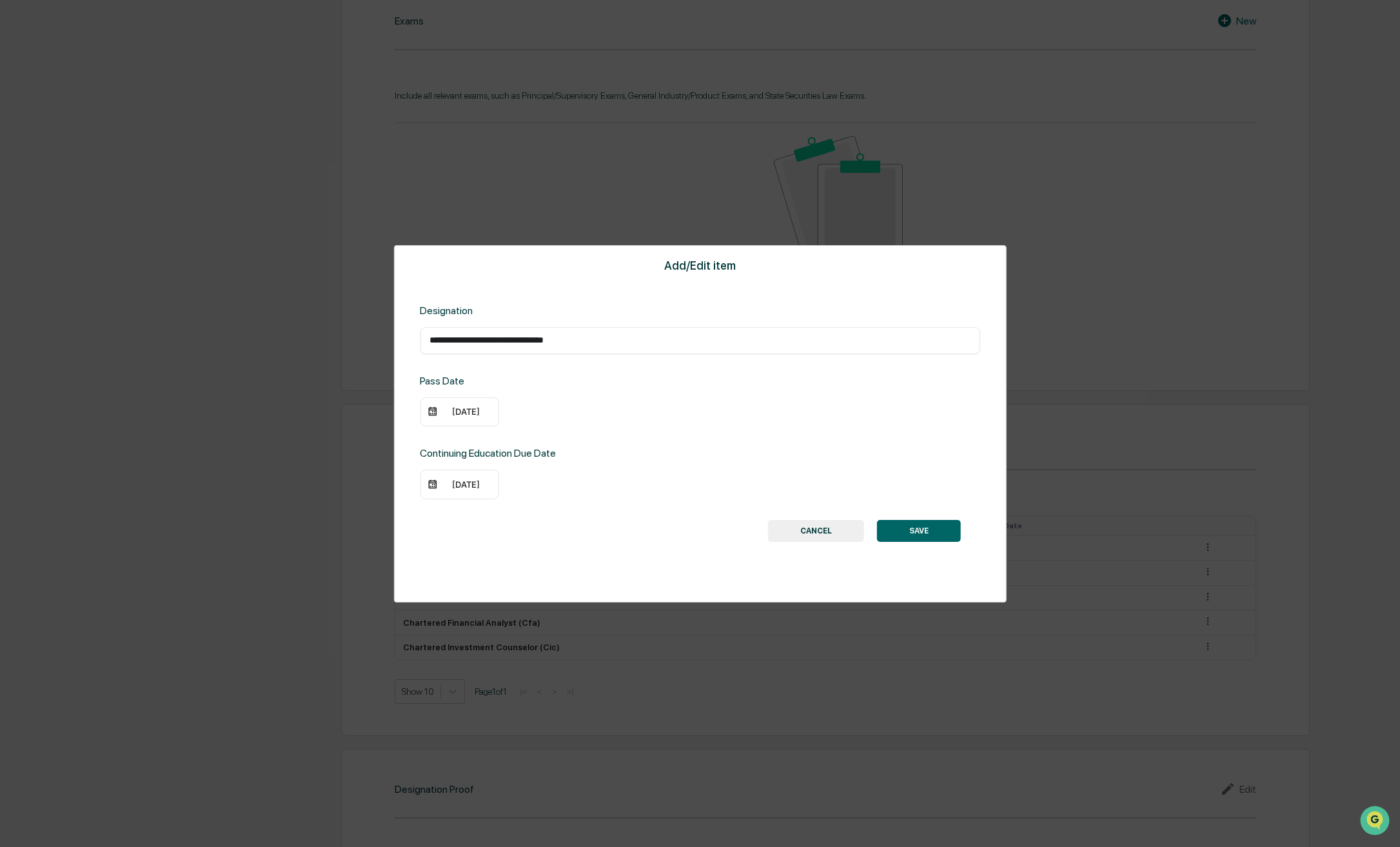
click at [498, 486] on div "10/01/2026" at bounding box center [459, 485] width 79 height 30
click at [477, 489] on div "10/01/2026" at bounding box center [466, 485] width 52 height 10
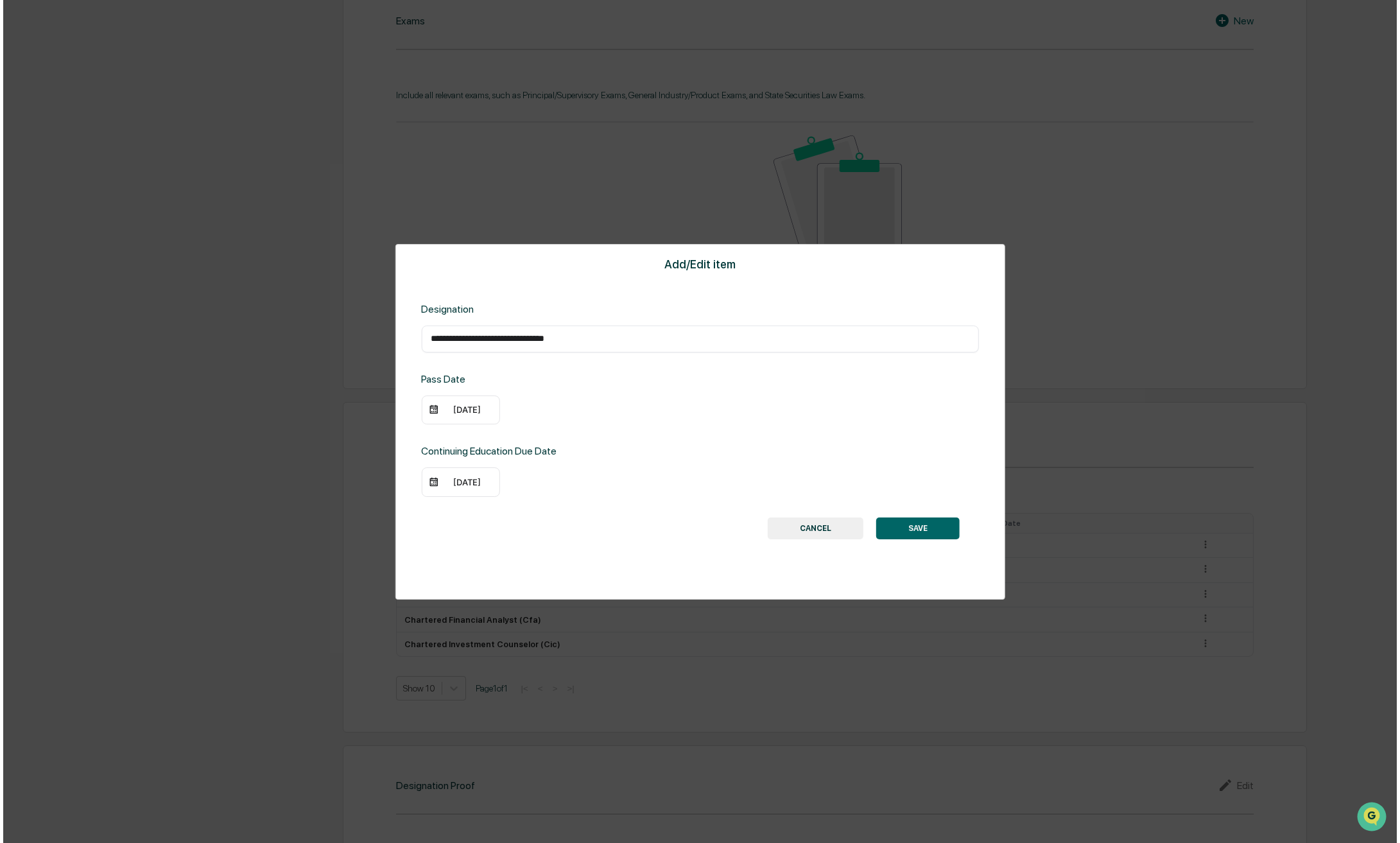
scroll to position [707, 0]
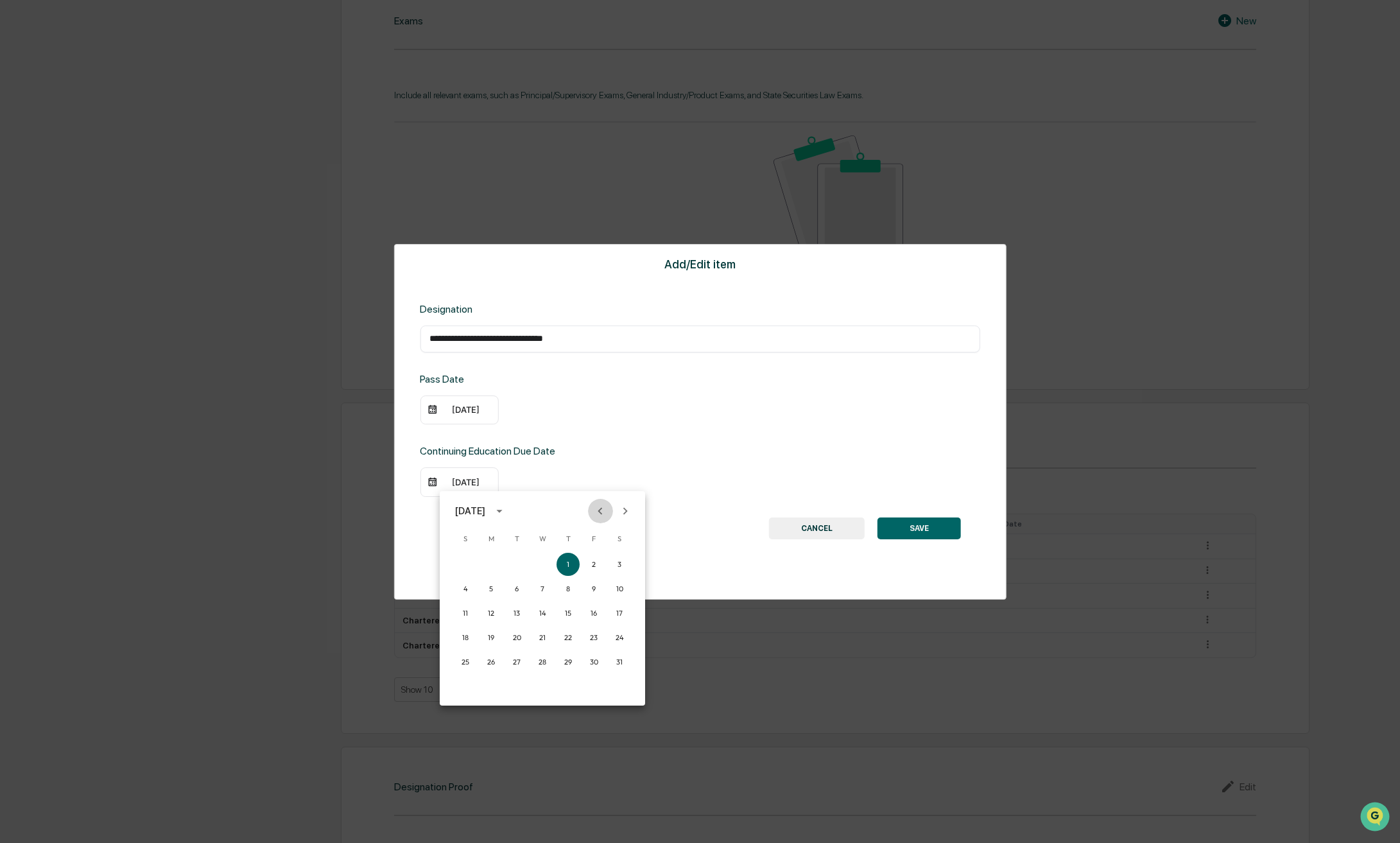
click at [599, 510] on icon "Previous month" at bounding box center [600, 511] width 14 height 14
click at [599, 510] on icon "Previous month" at bounding box center [600, 510] width 4 height 7
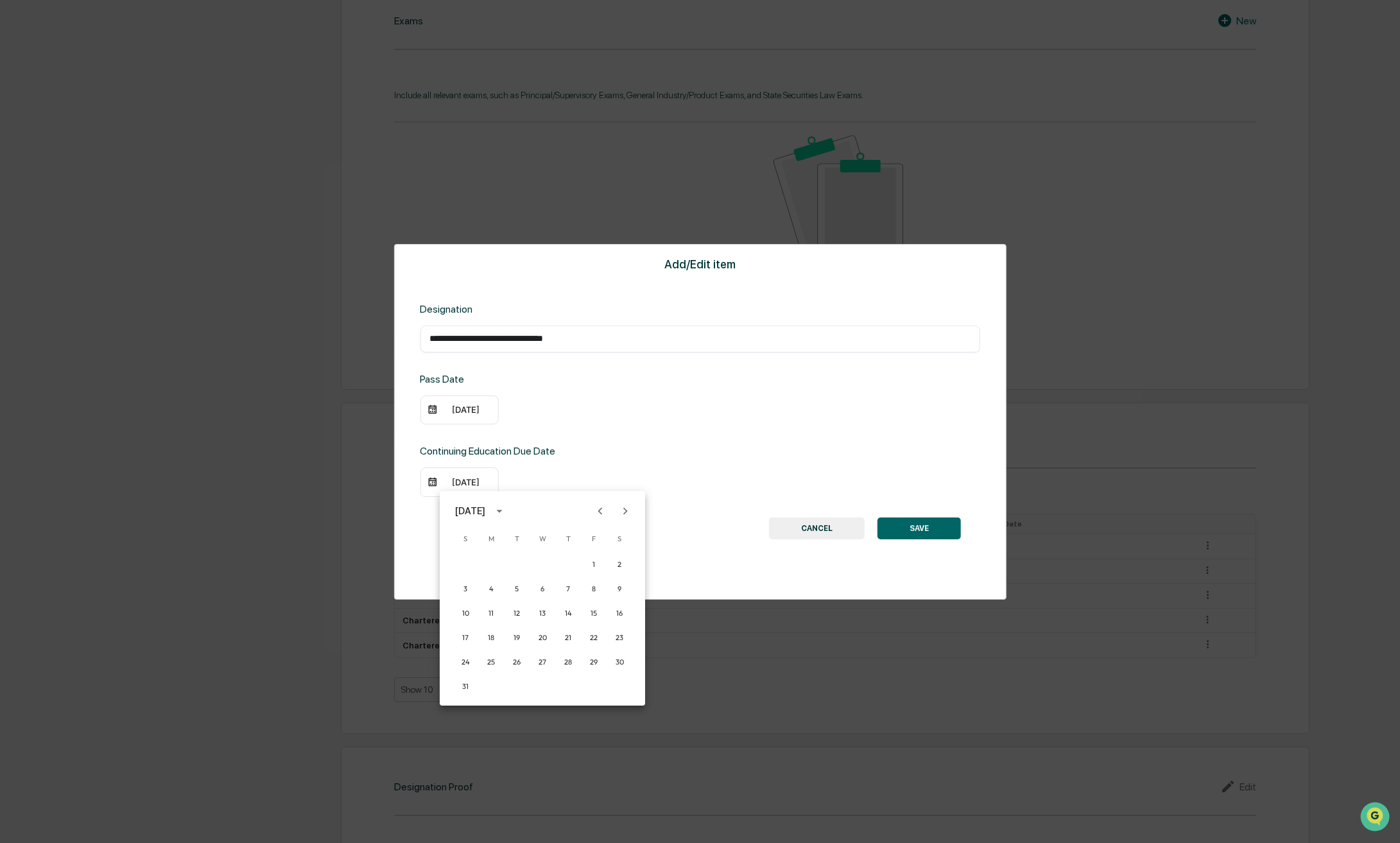
click at [599, 510] on icon "Previous month" at bounding box center [600, 510] width 4 height 7
click at [541, 563] on button "1" at bounding box center [542, 564] width 24 height 24
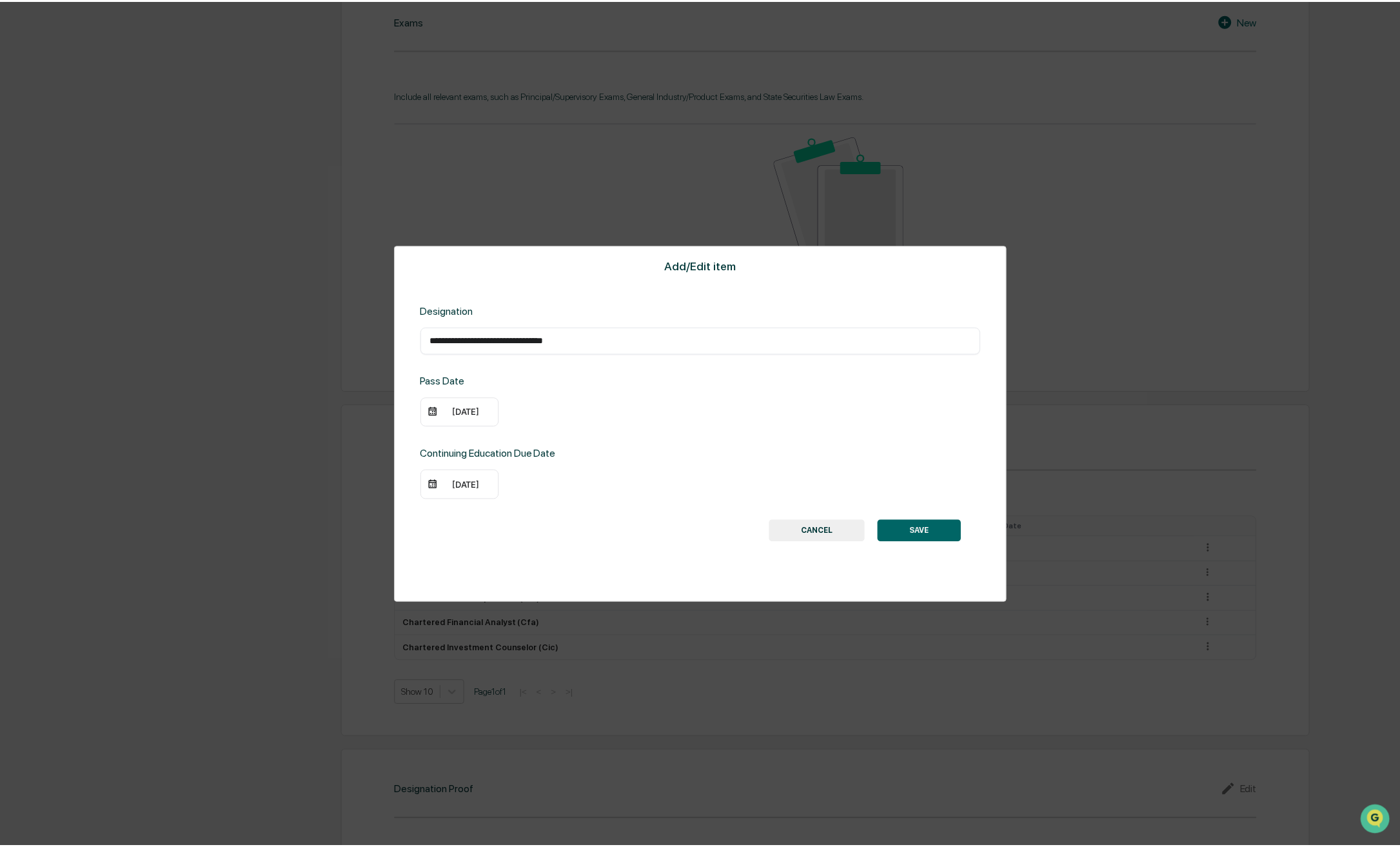
scroll to position [710, 0]
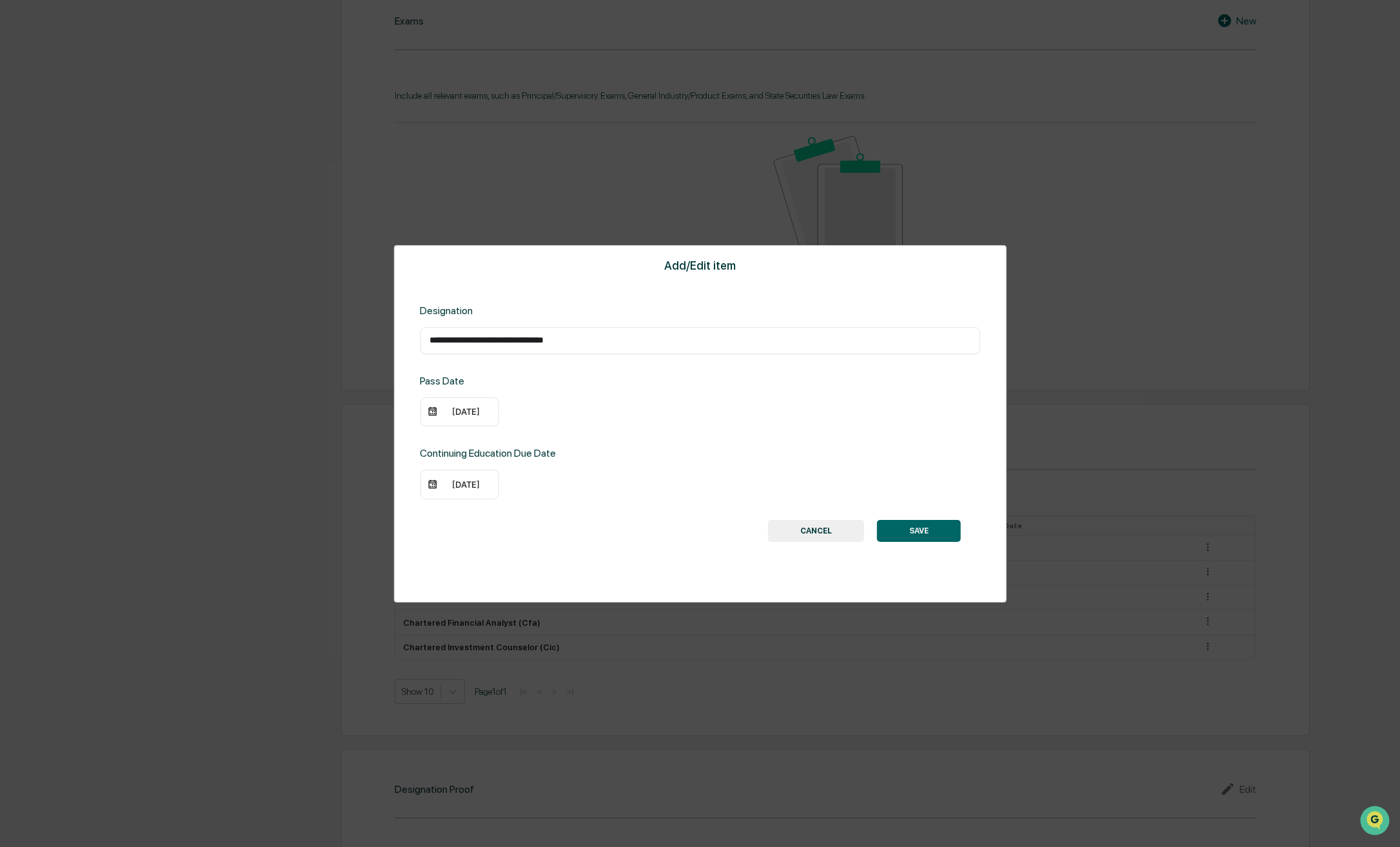
click at [923, 536] on button "SAVE" at bounding box center [919, 530] width 84 height 22
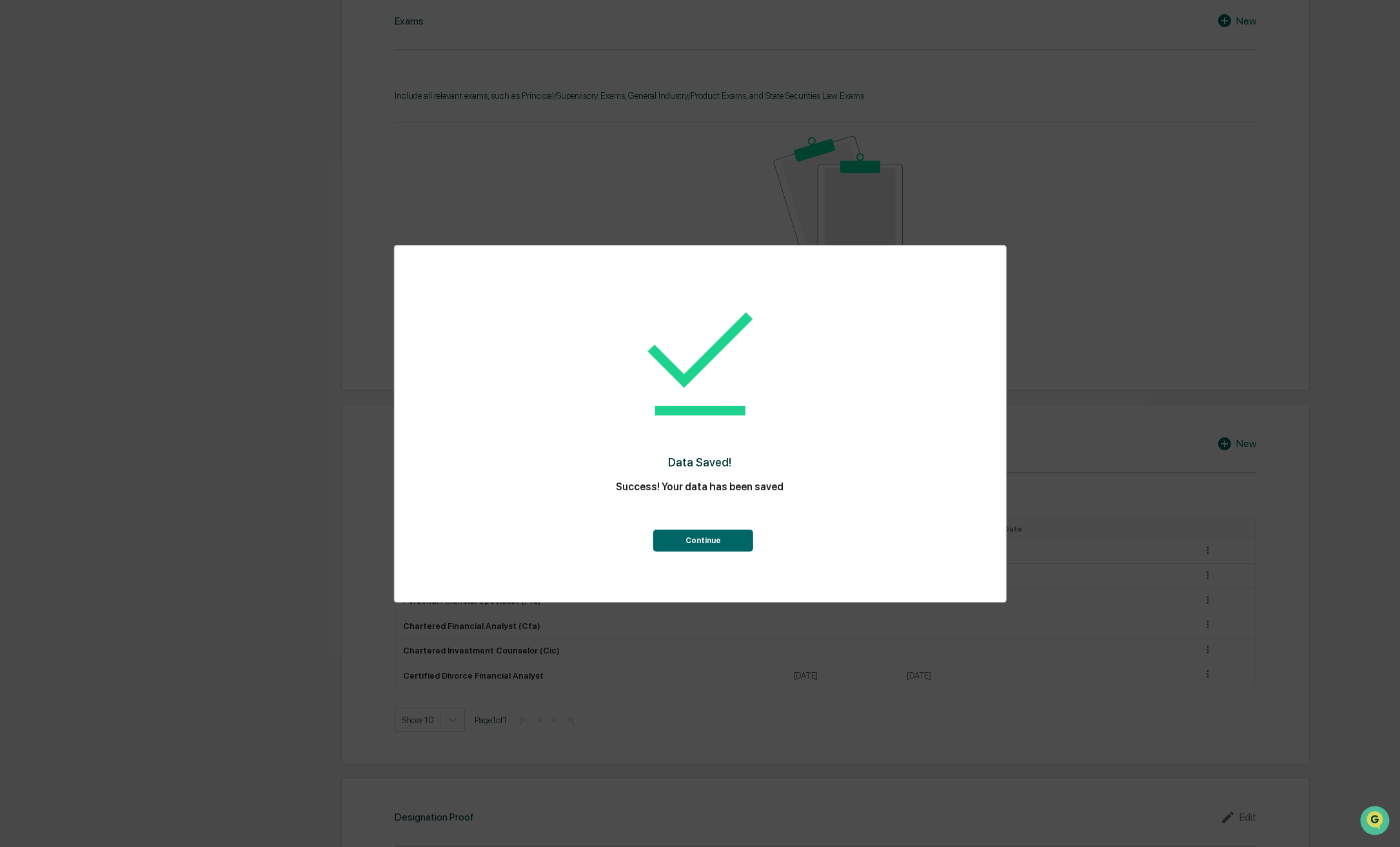
click at [732, 544] on button "Continue" at bounding box center [704, 540] width 100 height 22
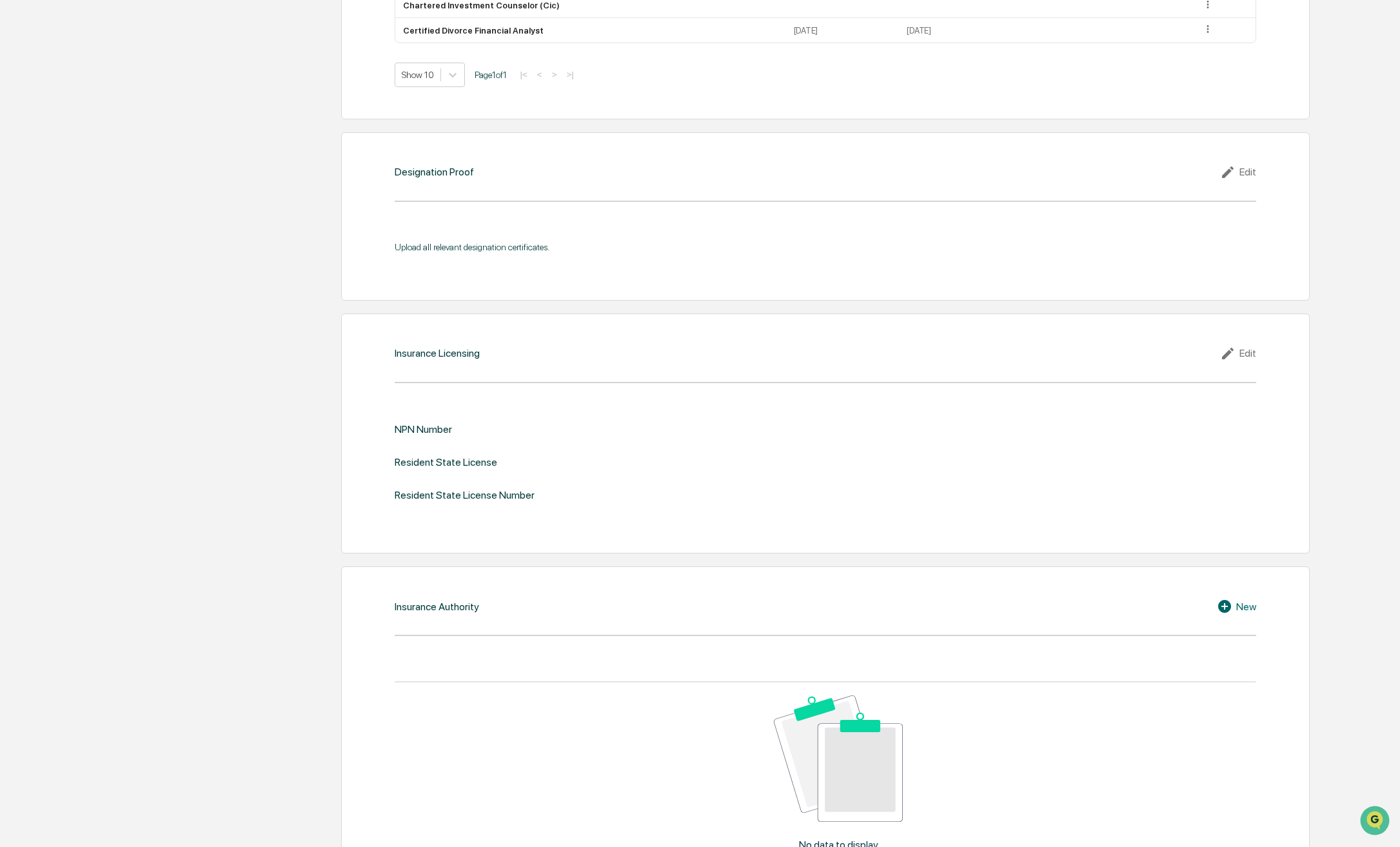
scroll to position [1161, 0]
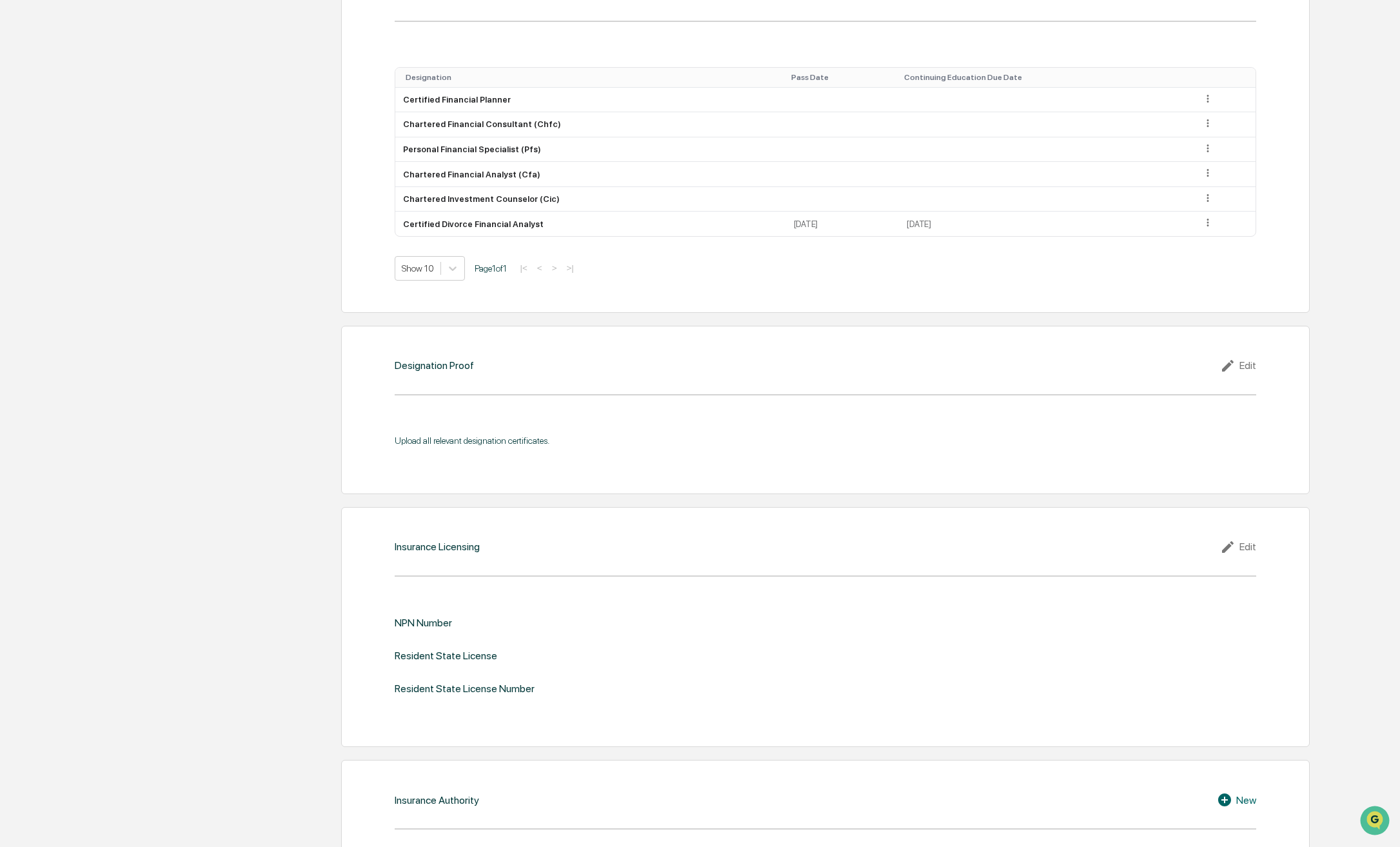
click at [1242, 358] on div "Edit" at bounding box center [1238, 366] width 36 height 16
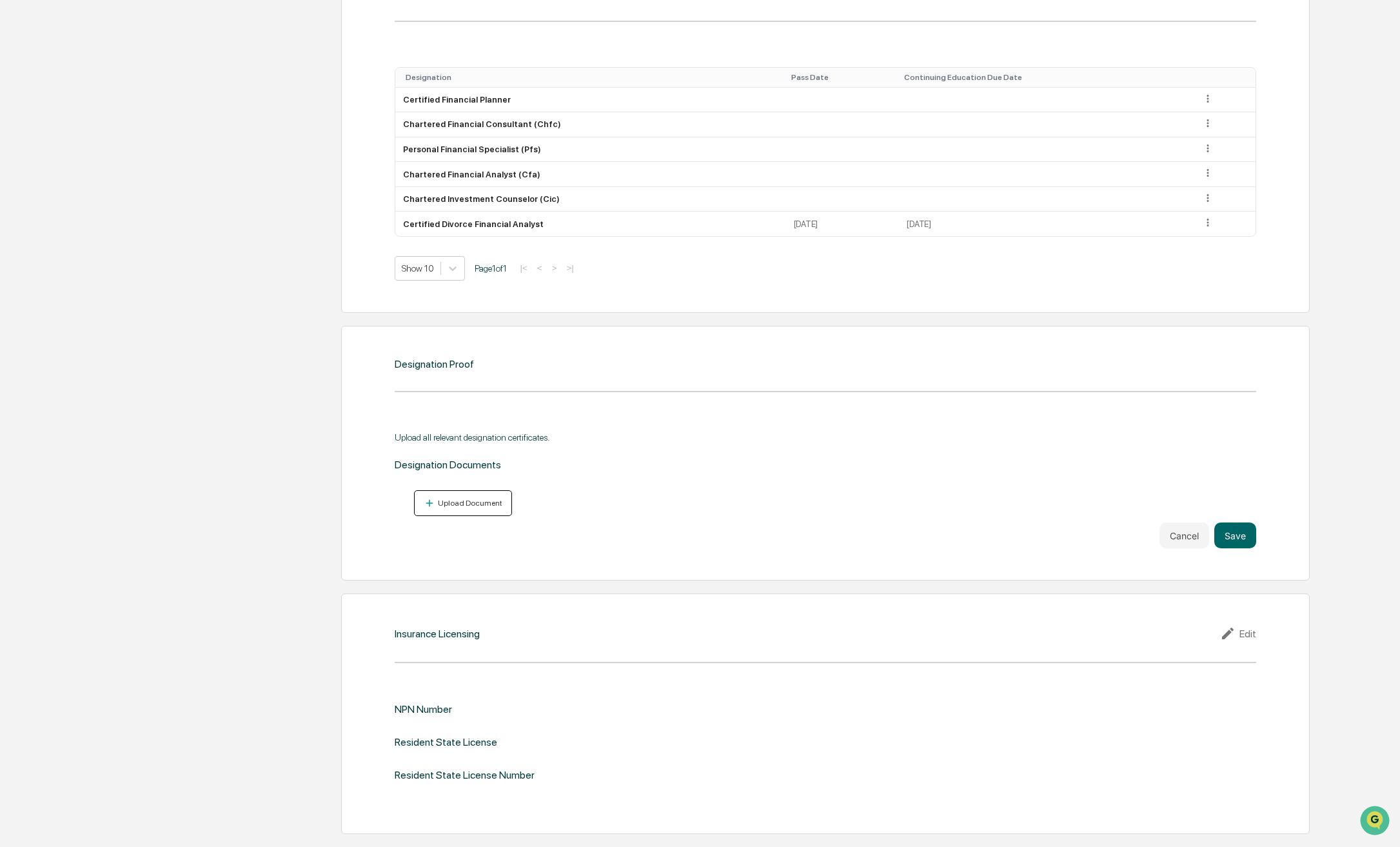
click at [448, 499] on div "Upload Document" at bounding box center [469, 503] width 67 height 9
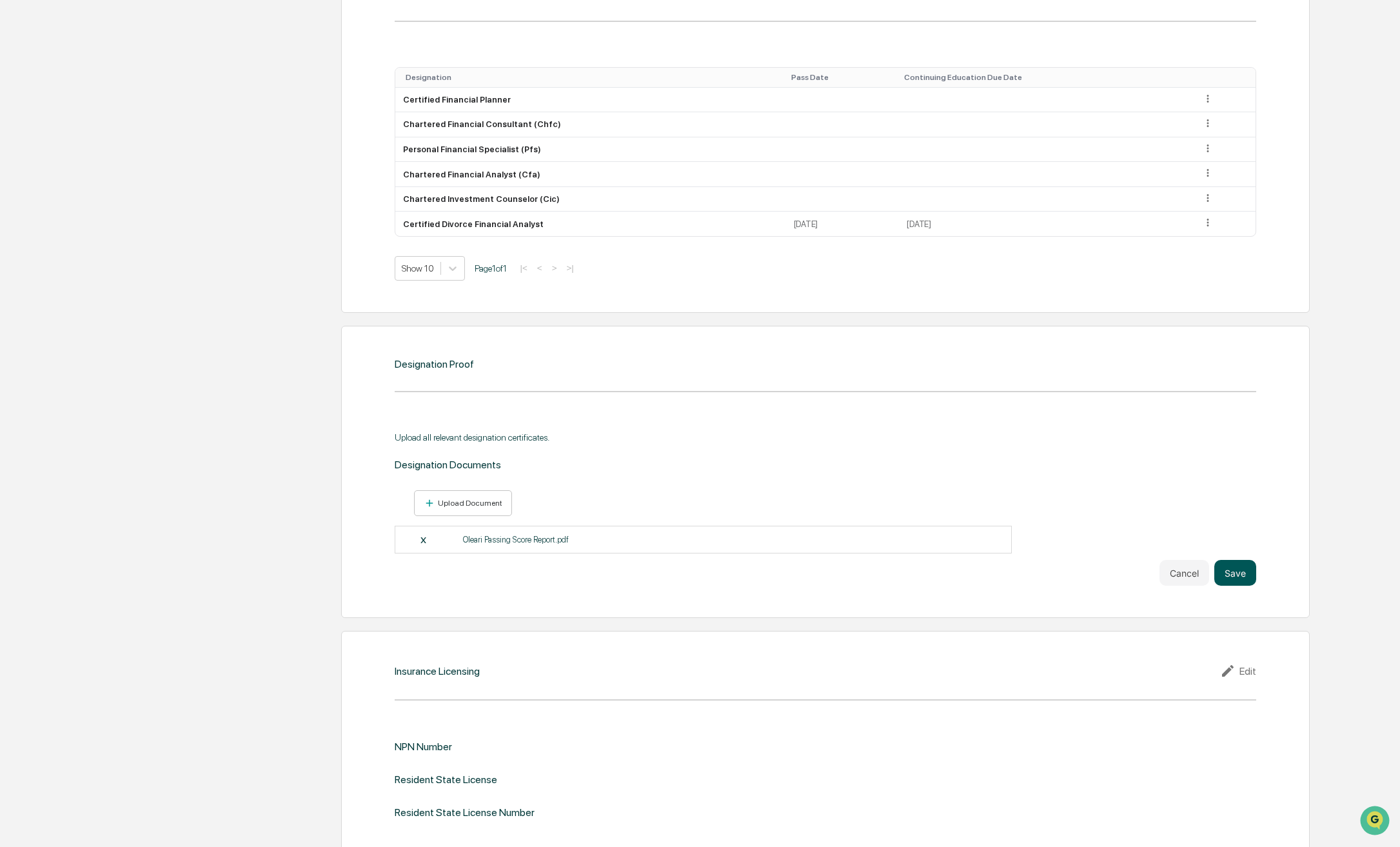
click at [1242, 561] on button "Save" at bounding box center [1236, 572] width 42 height 25
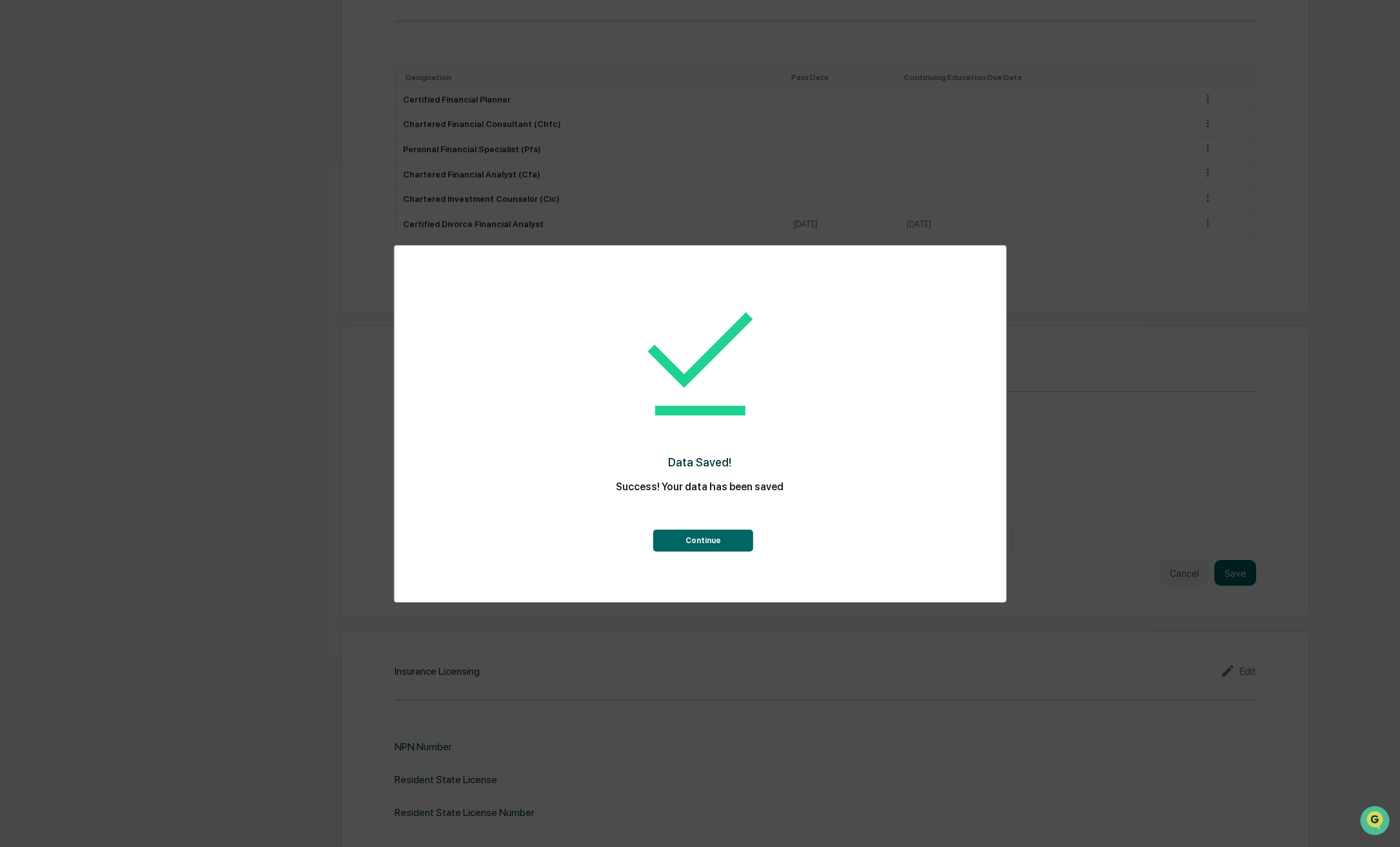
click at [716, 538] on button "Continue" at bounding box center [704, 540] width 100 height 22
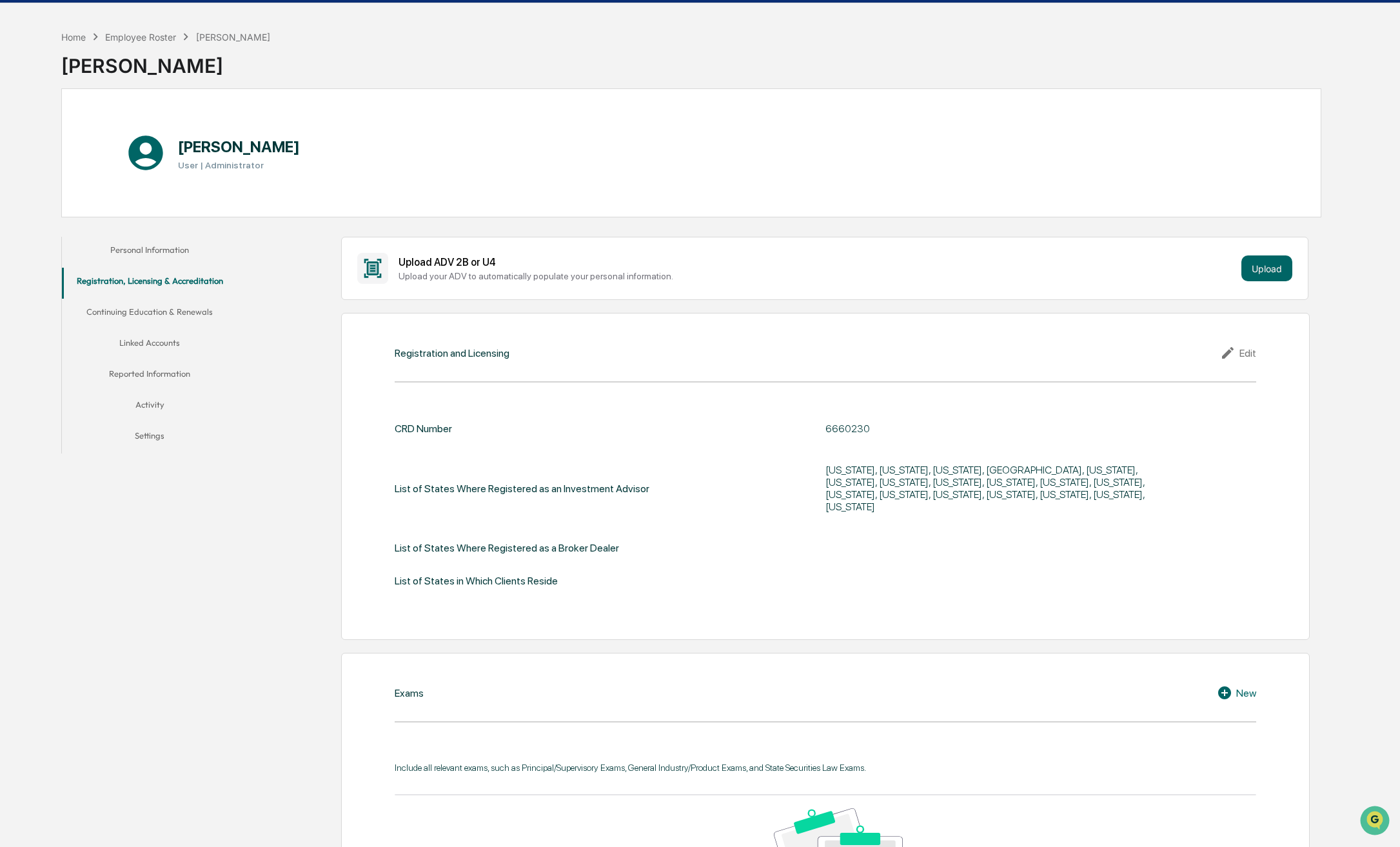
scroll to position [0, 0]
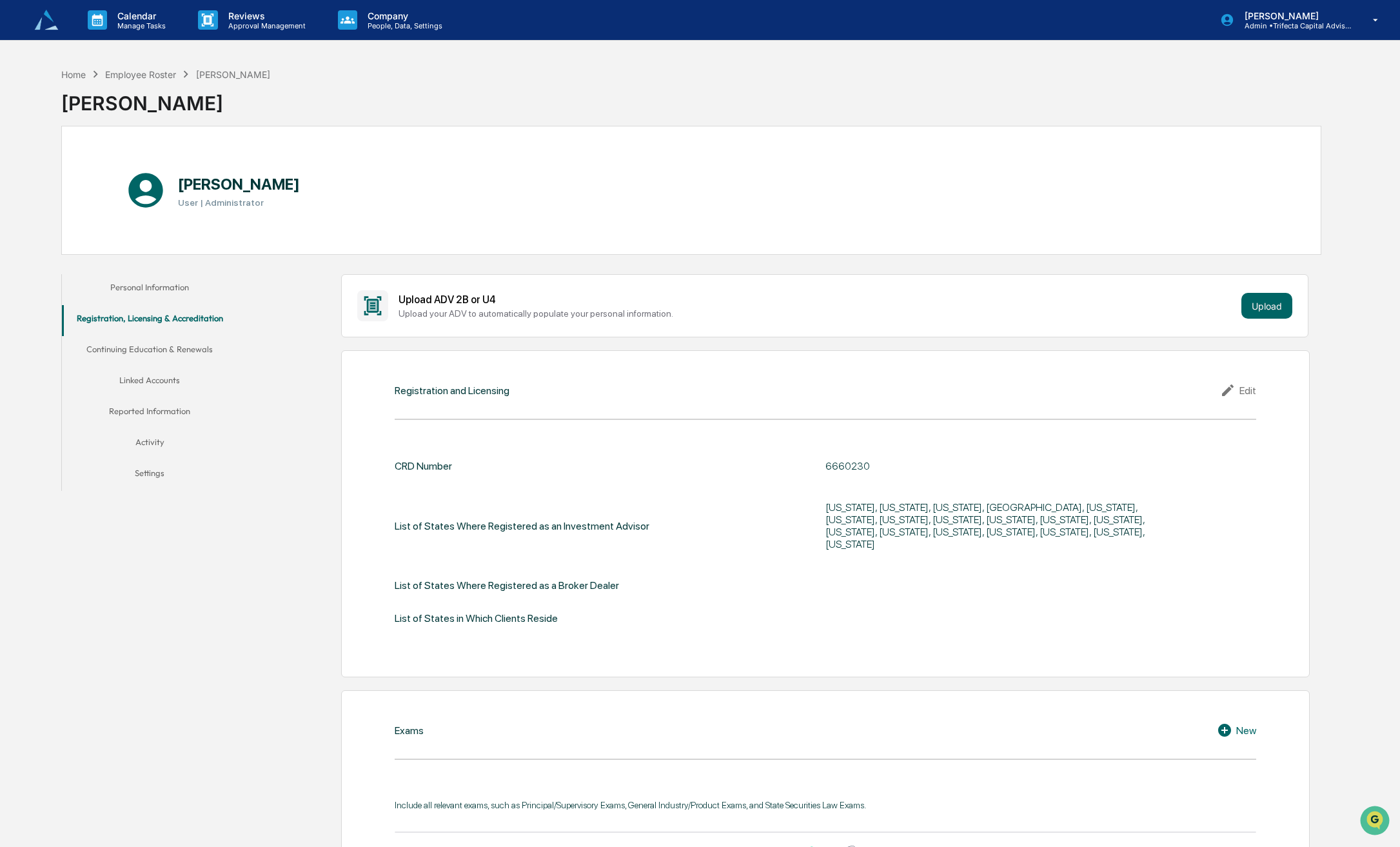
click at [153, 352] on button "Continuing Education & Renewals" at bounding box center [150, 351] width 176 height 31
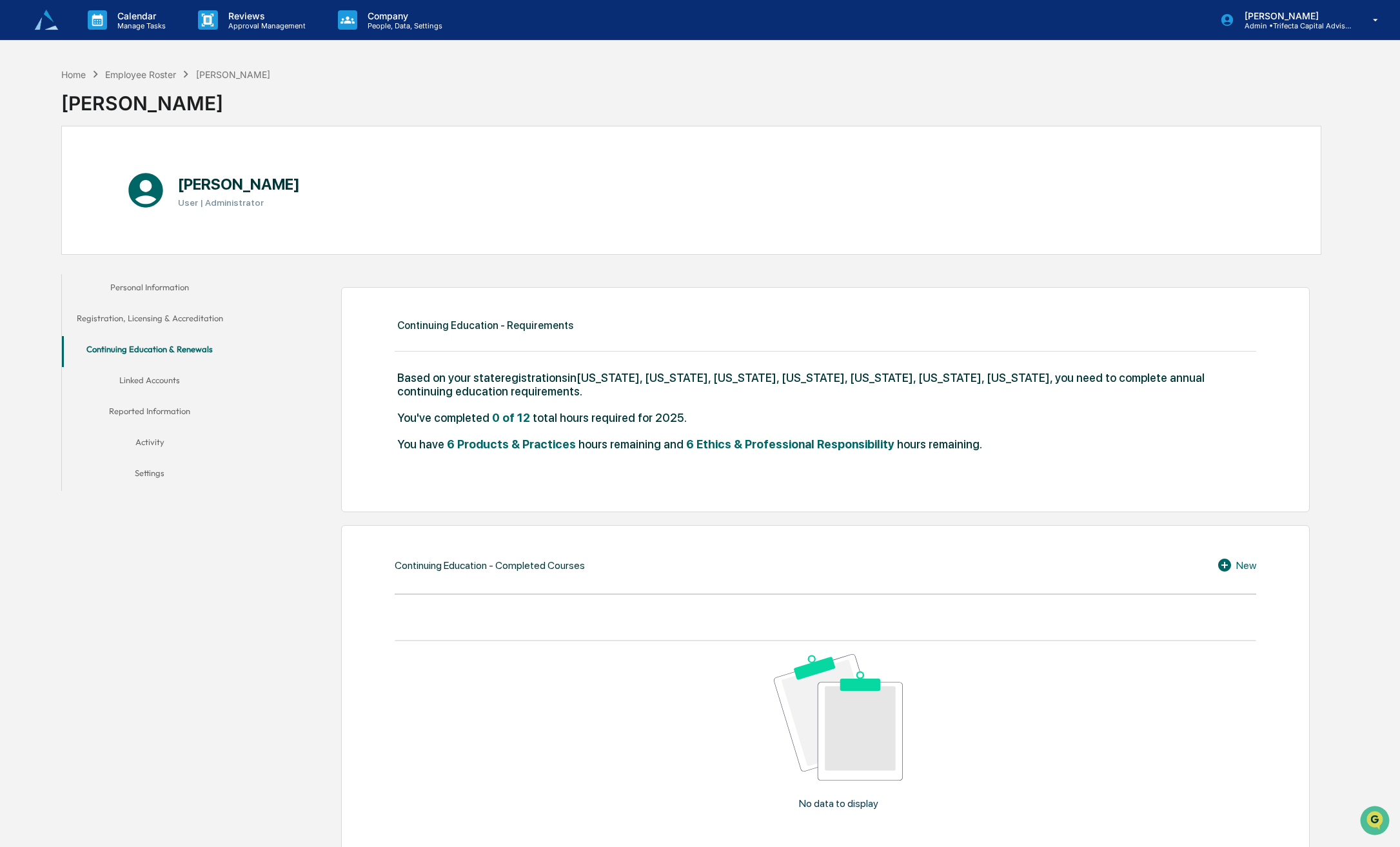
click at [156, 380] on button "Linked Accounts" at bounding box center [150, 382] width 176 height 31
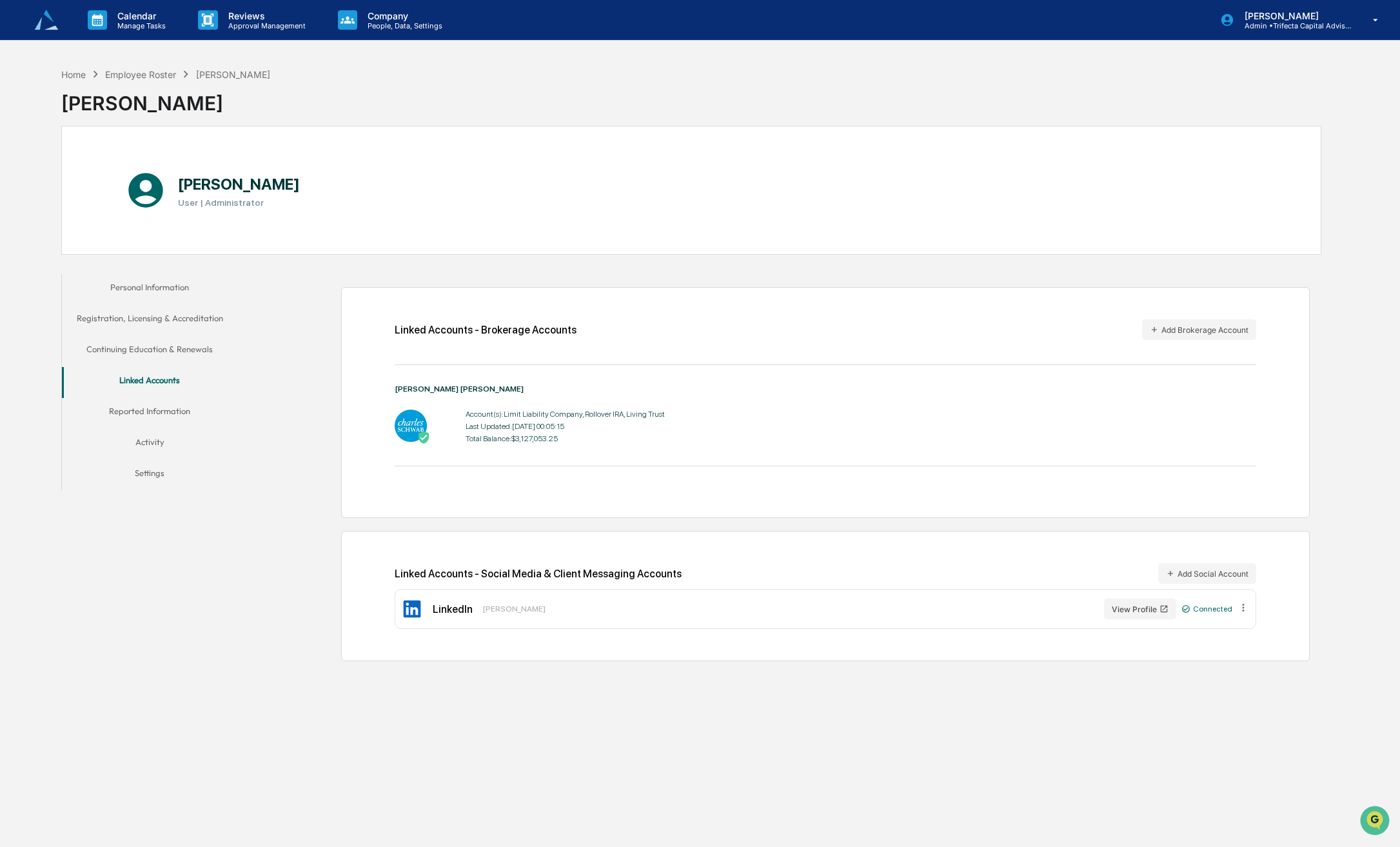
click at [156, 411] on button "Reported Information" at bounding box center [150, 413] width 176 height 31
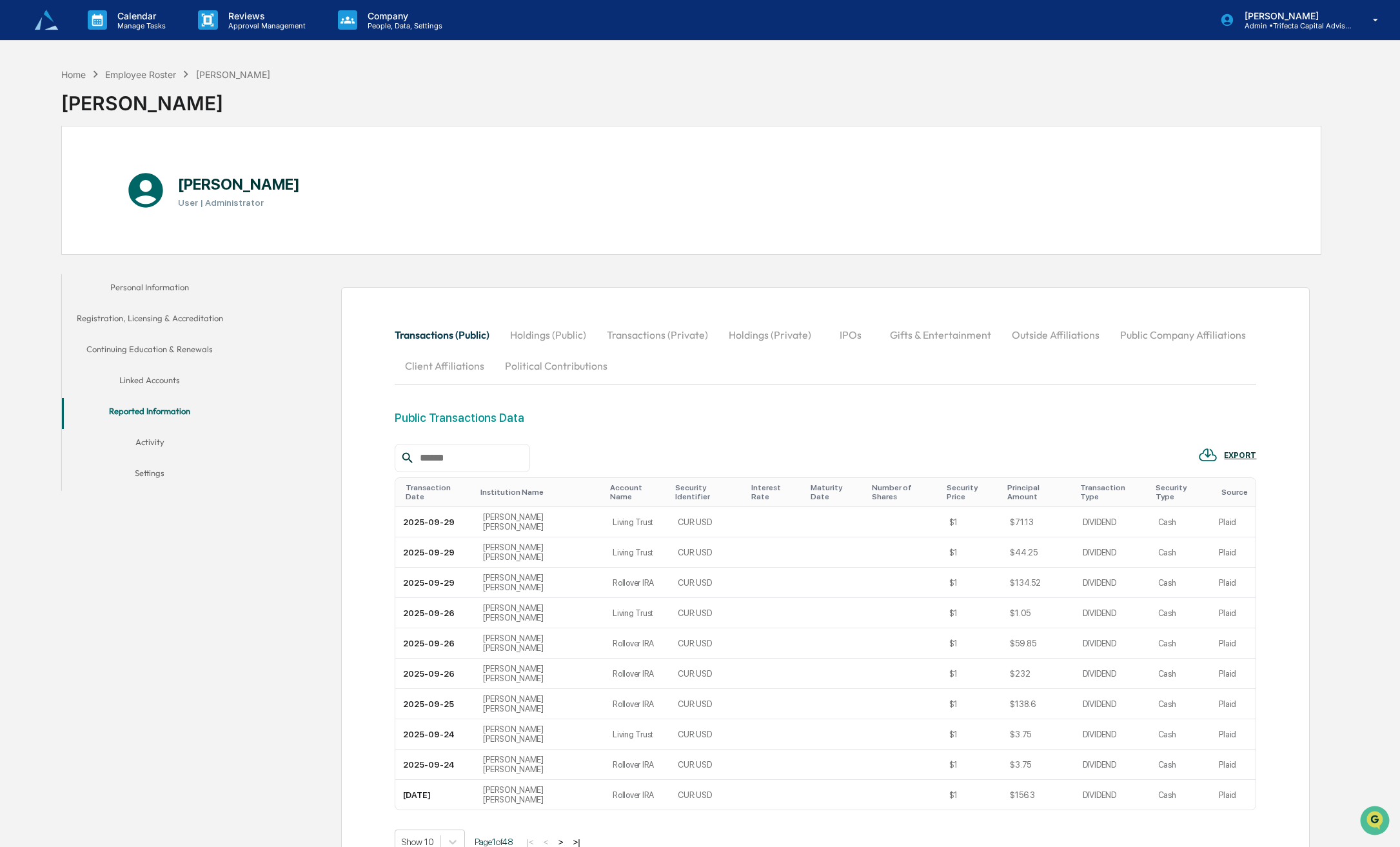
click at [152, 440] on button "Activity" at bounding box center [150, 444] width 176 height 31
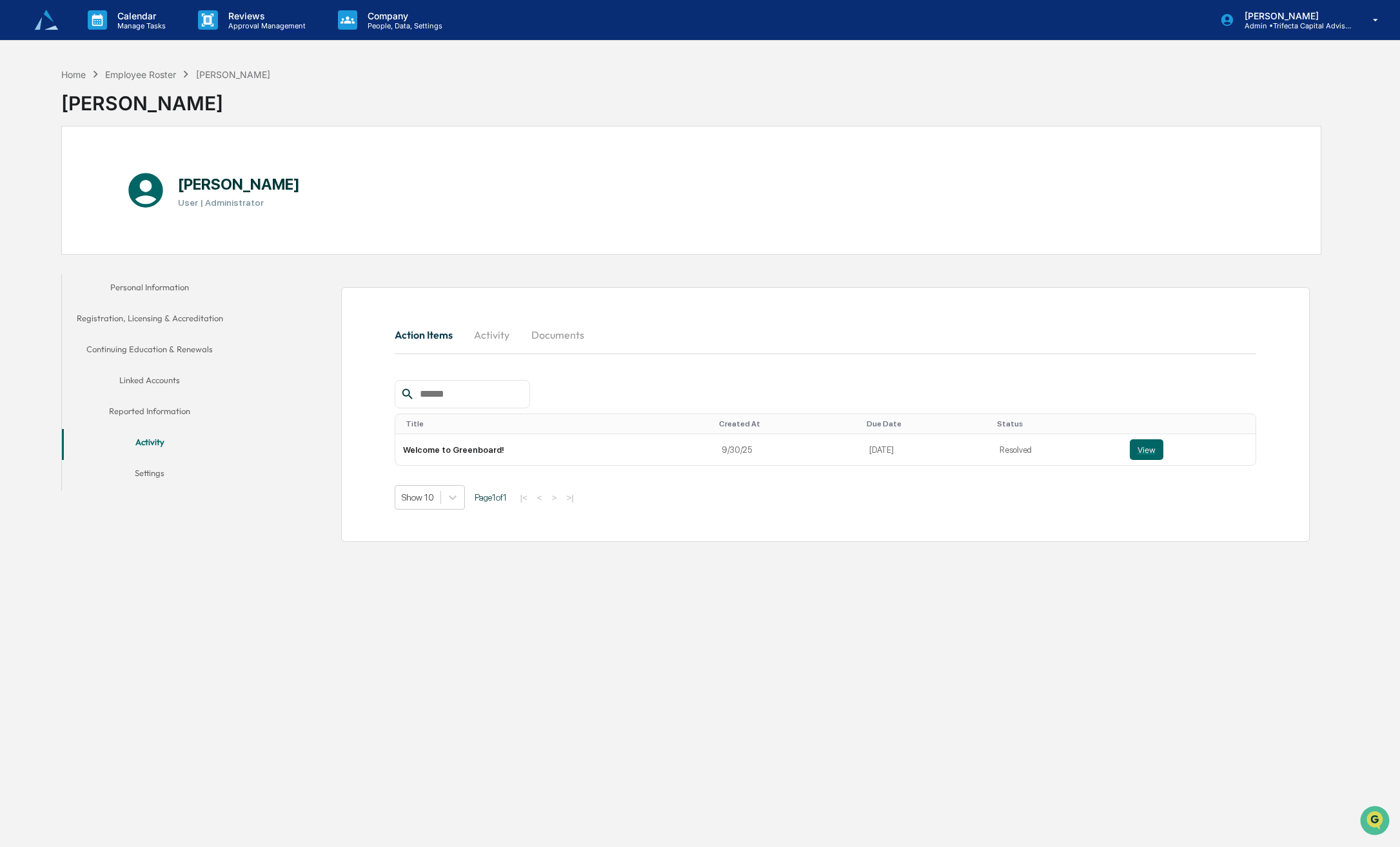
click at [158, 473] on button "Settings" at bounding box center [150, 475] width 176 height 31
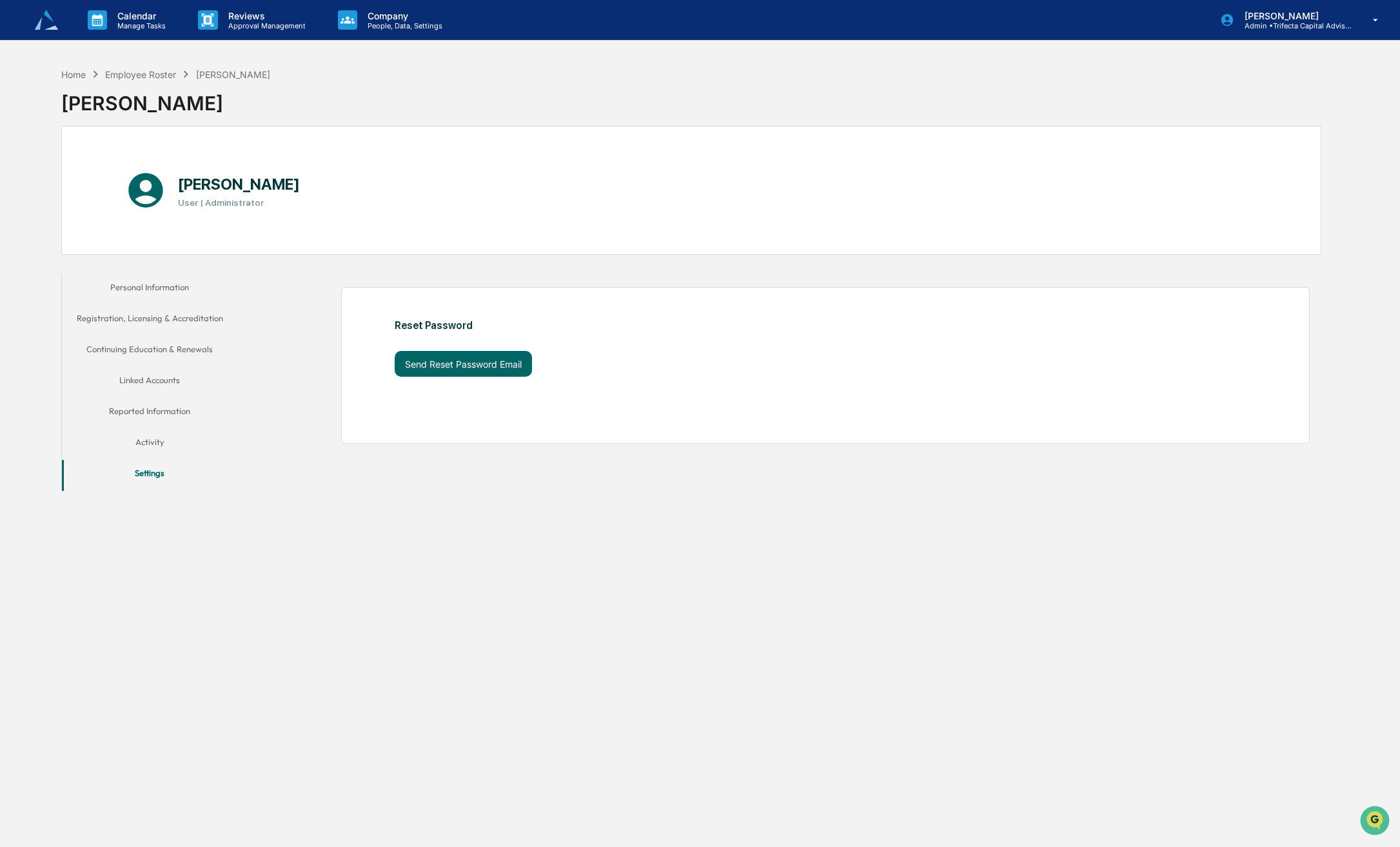
click at [166, 318] on button "Registration, Licensing & Accreditation" at bounding box center [150, 320] width 176 height 31
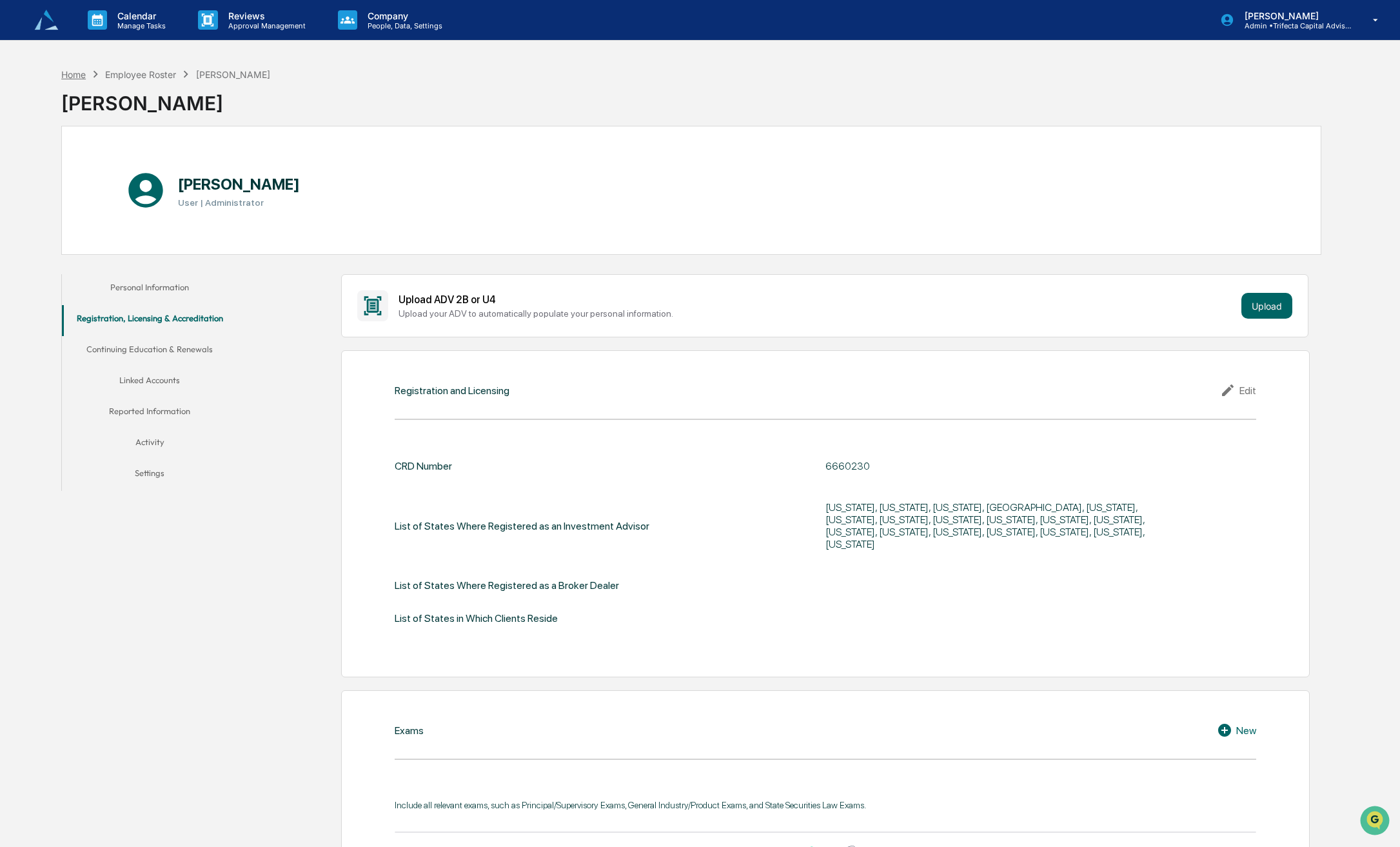
click at [75, 69] on div "Home" at bounding box center [74, 74] width 24 height 11
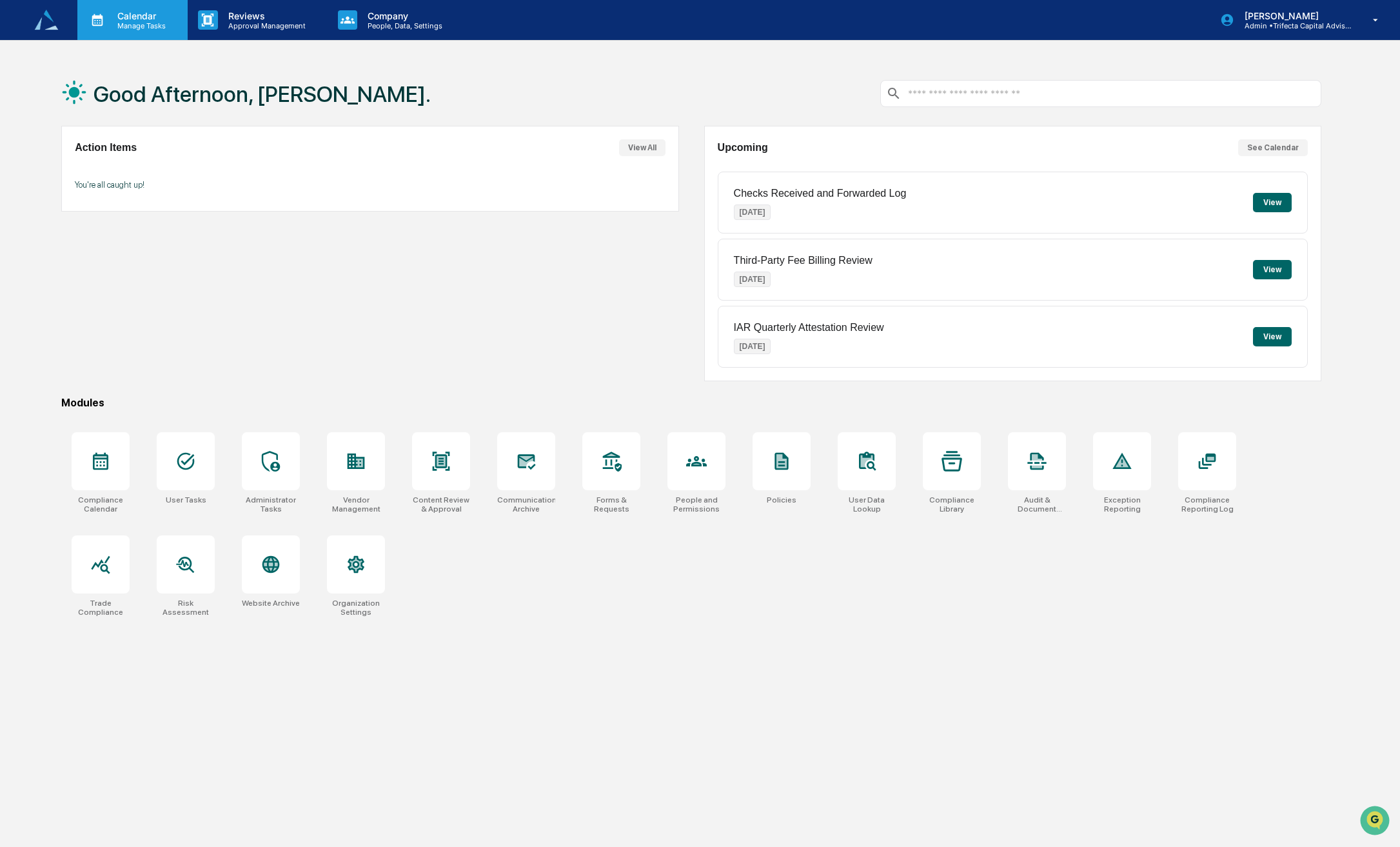
click at [130, 25] on p "Manage Tasks" at bounding box center [139, 25] width 65 height 9
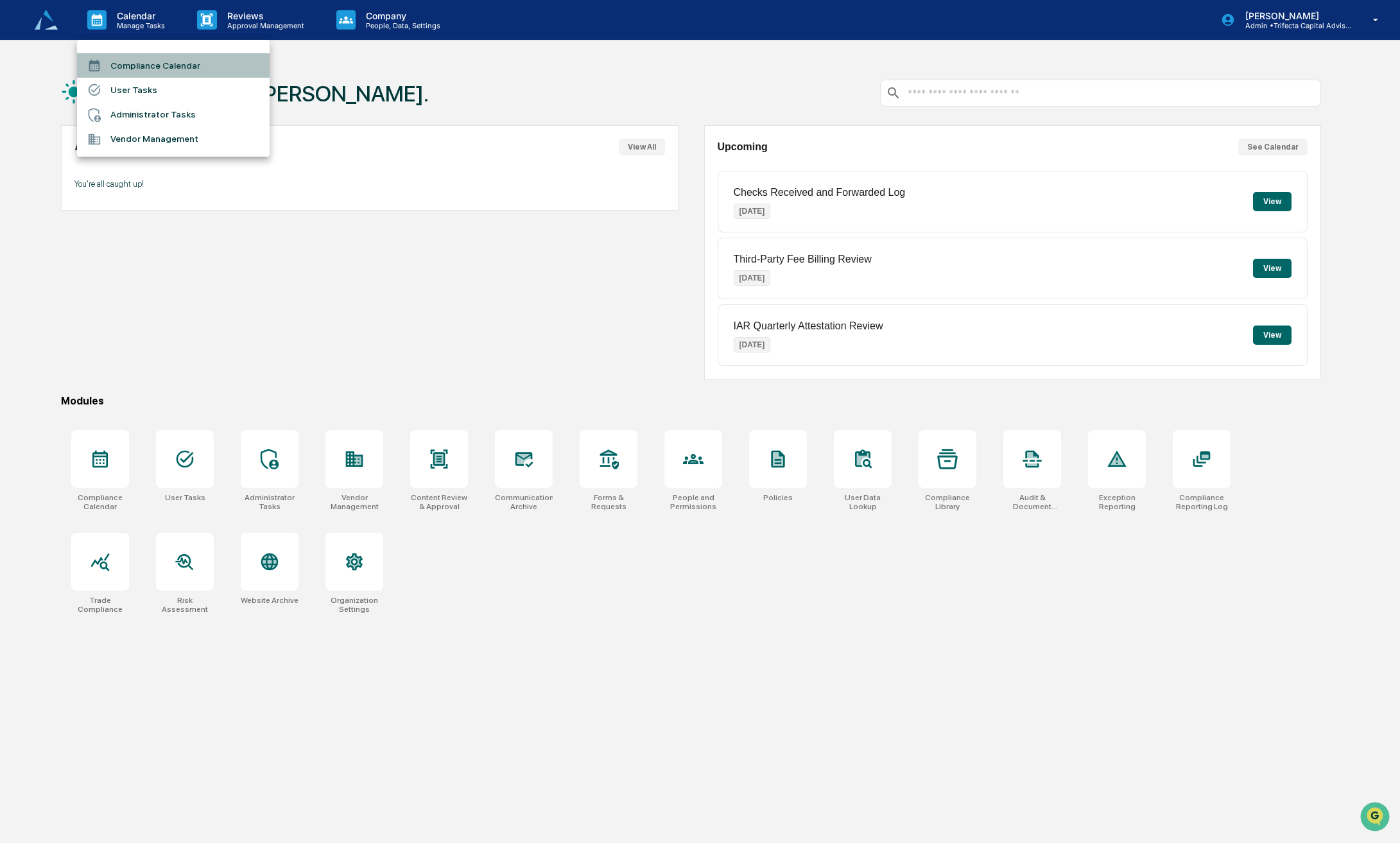
click at [145, 66] on li "Compliance Calendar" at bounding box center [172, 65] width 192 height 24
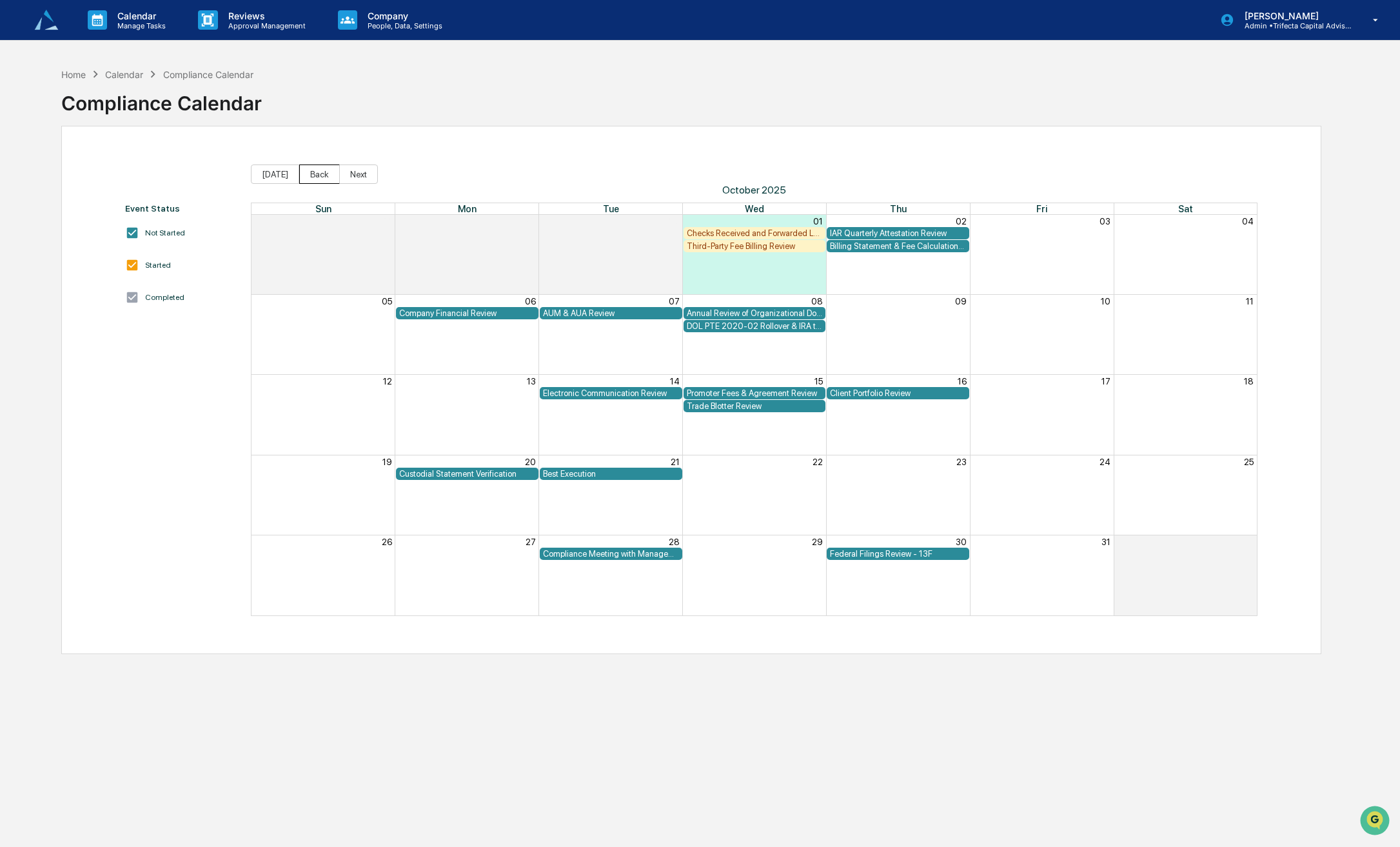
click at [315, 172] on button "Back" at bounding box center [319, 174] width 40 height 19
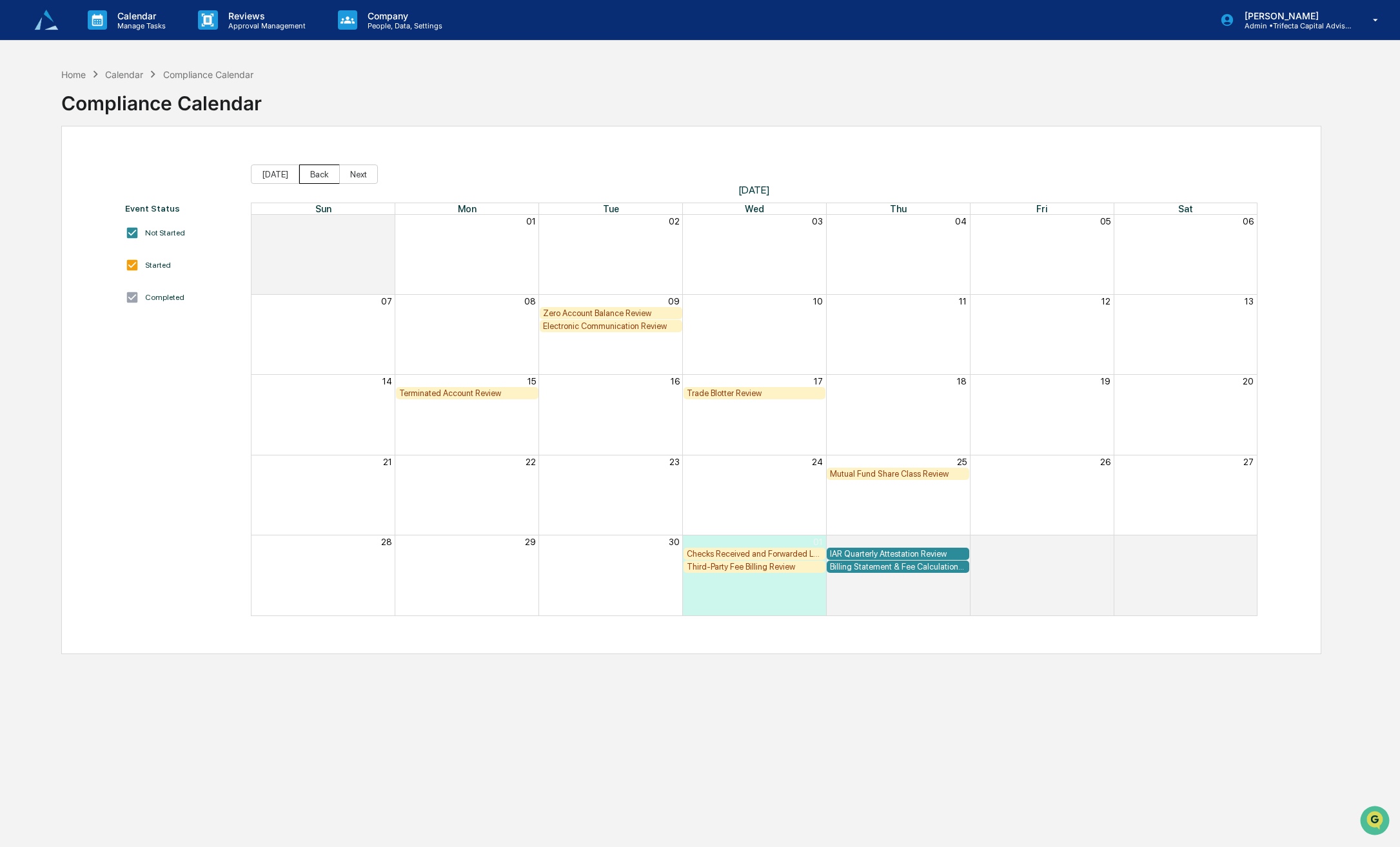
click at [315, 172] on button "Back" at bounding box center [319, 174] width 40 height 19
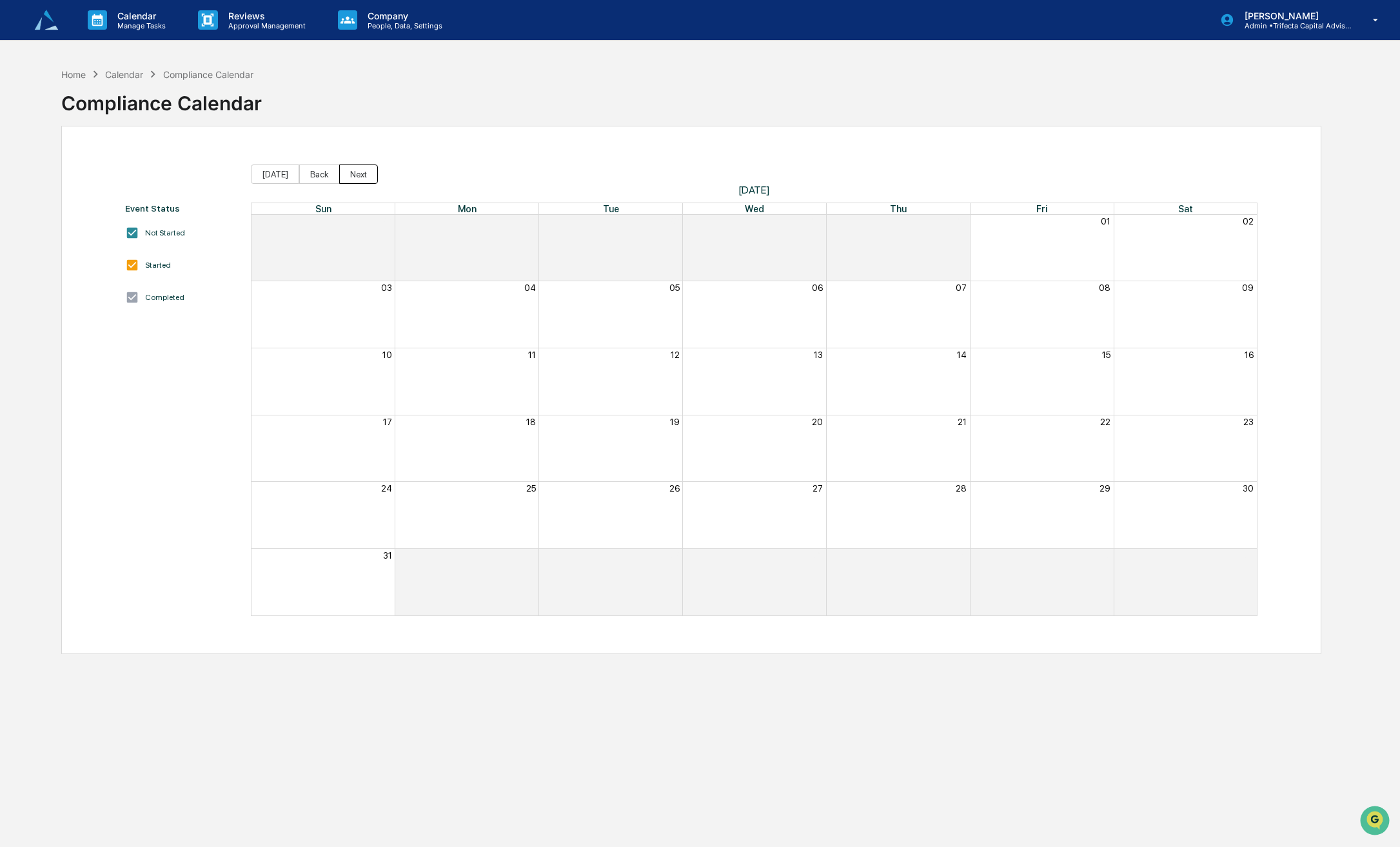
click at [349, 173] on button "Next" at bounding box center [359, 174] width 38 height 19
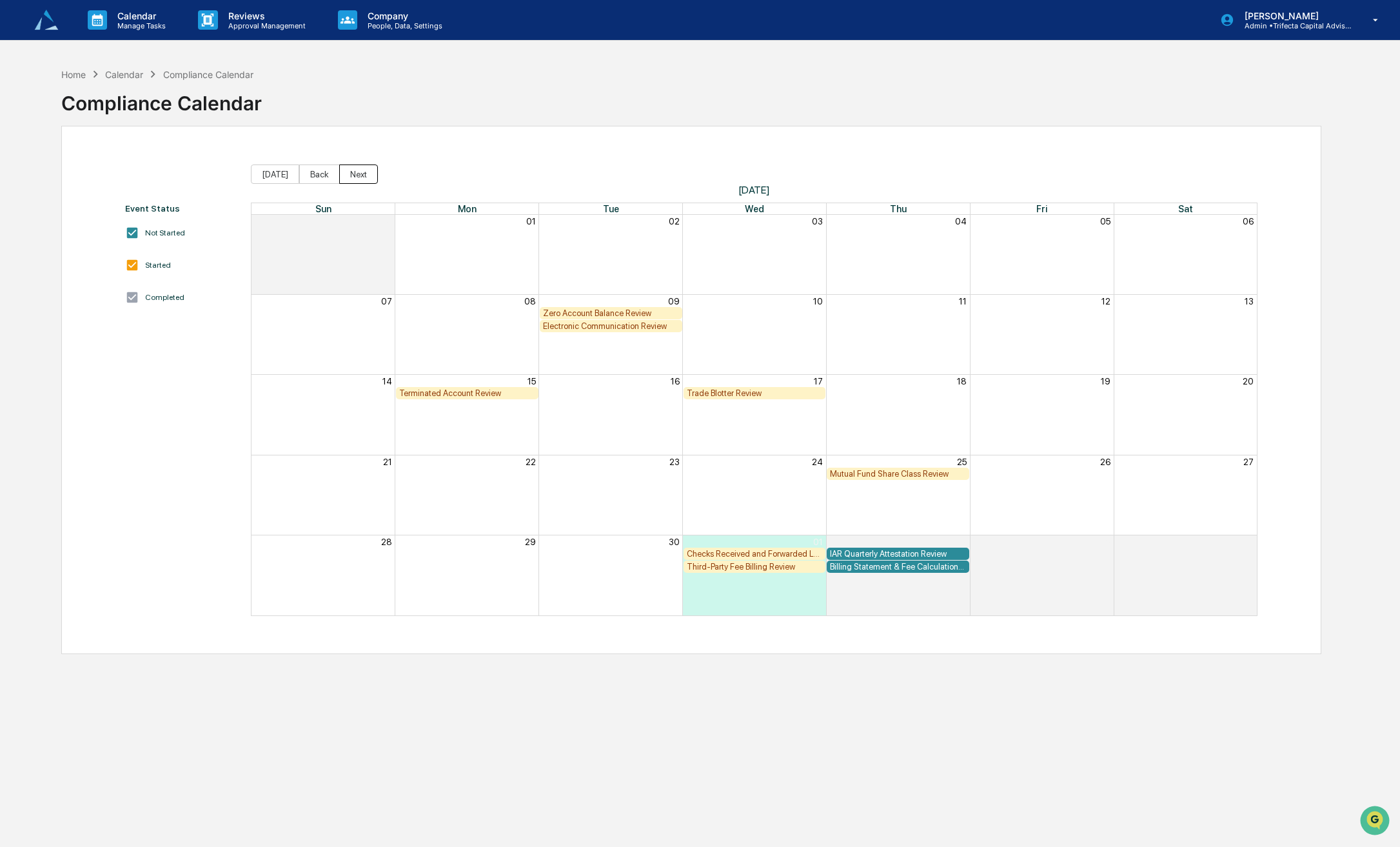
click at [350, 172] on button "Next" at bounding box center [359, 174] width 38 height 19
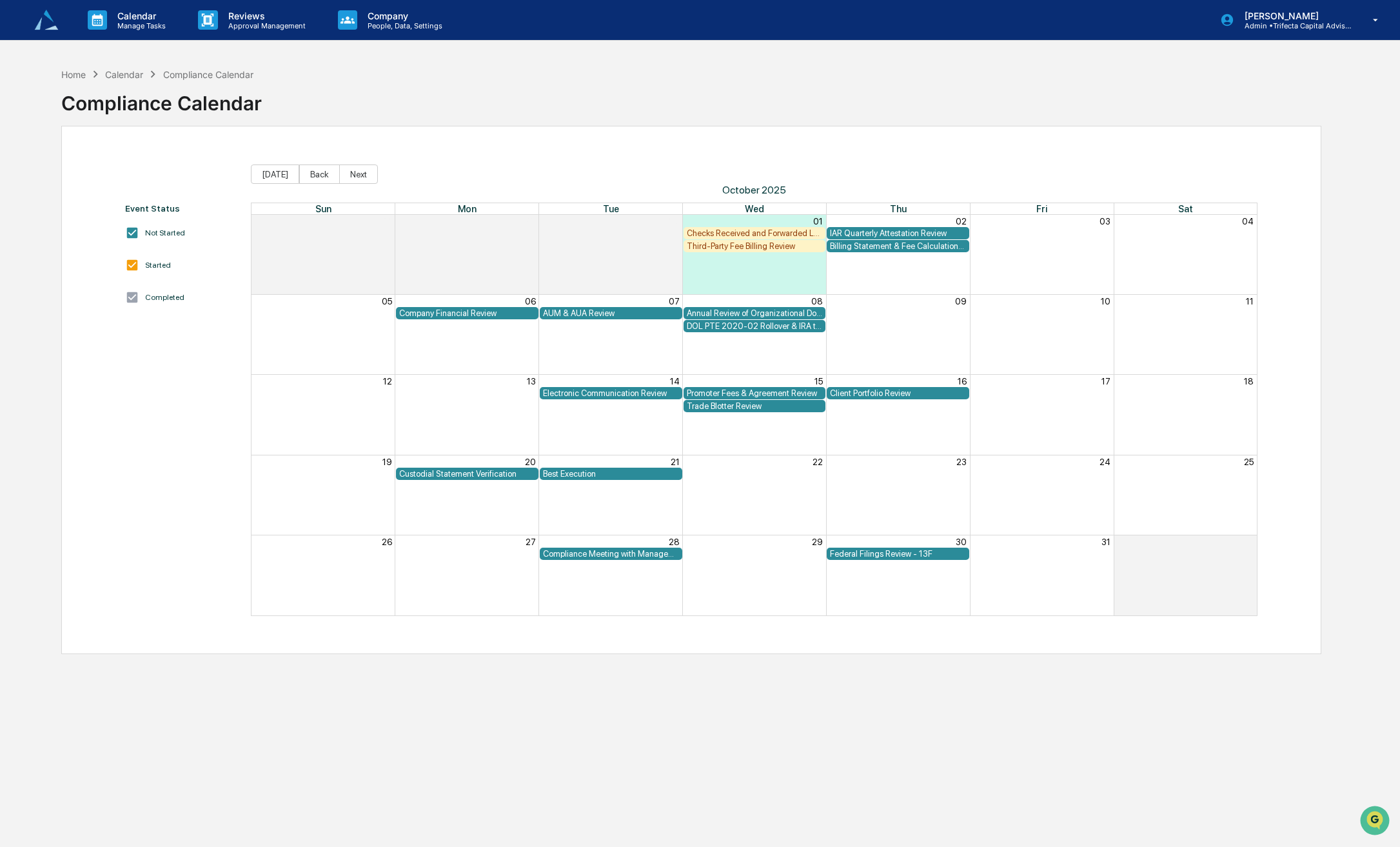
click at [745, 232] on div "Checks Received and Forwarded Log" at bounding box center [755, 233] width 136 height 10
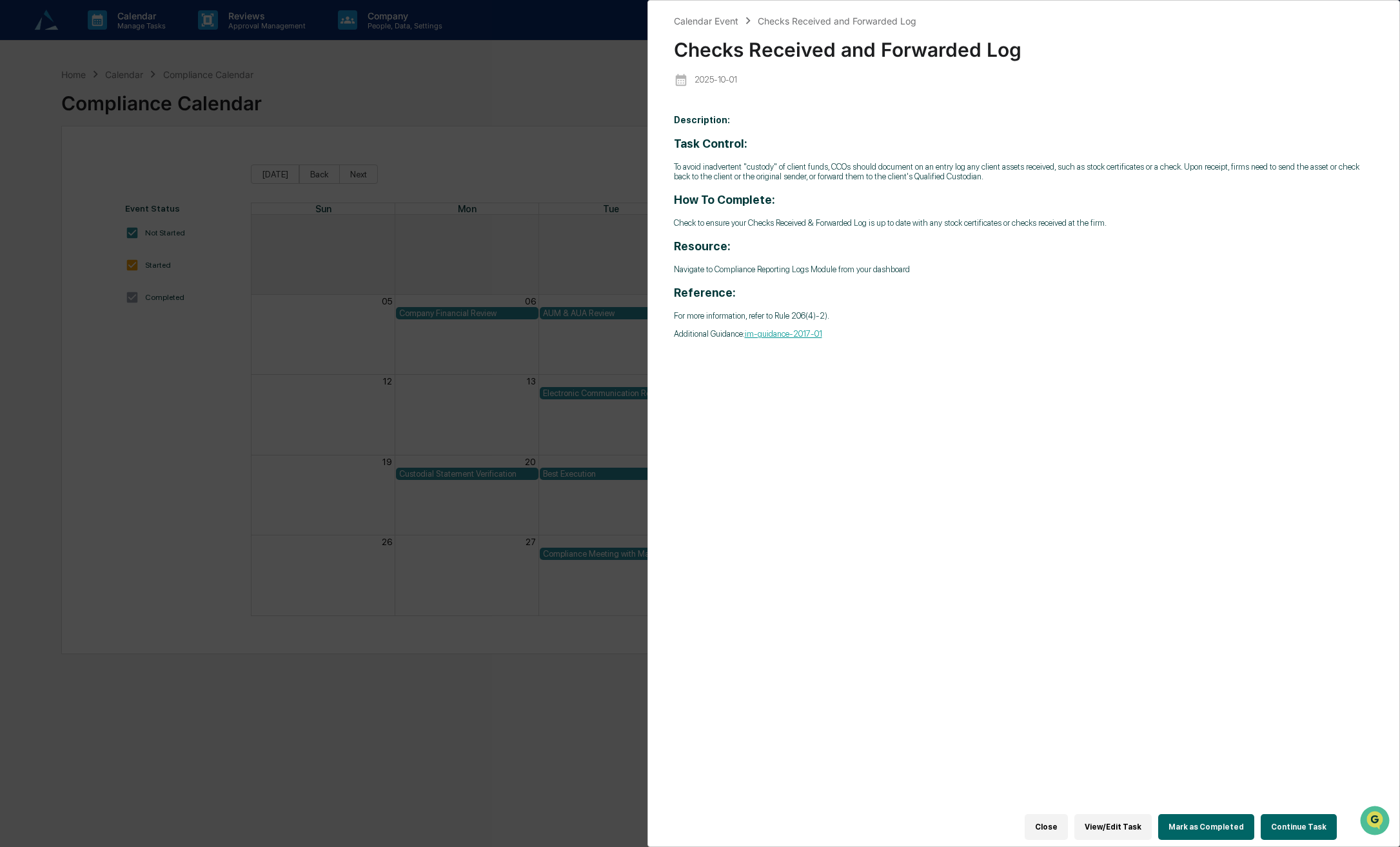
click at [1200, 822] on button "Mark as Completed" at bounding box center [1207, 826] width 96 height 25
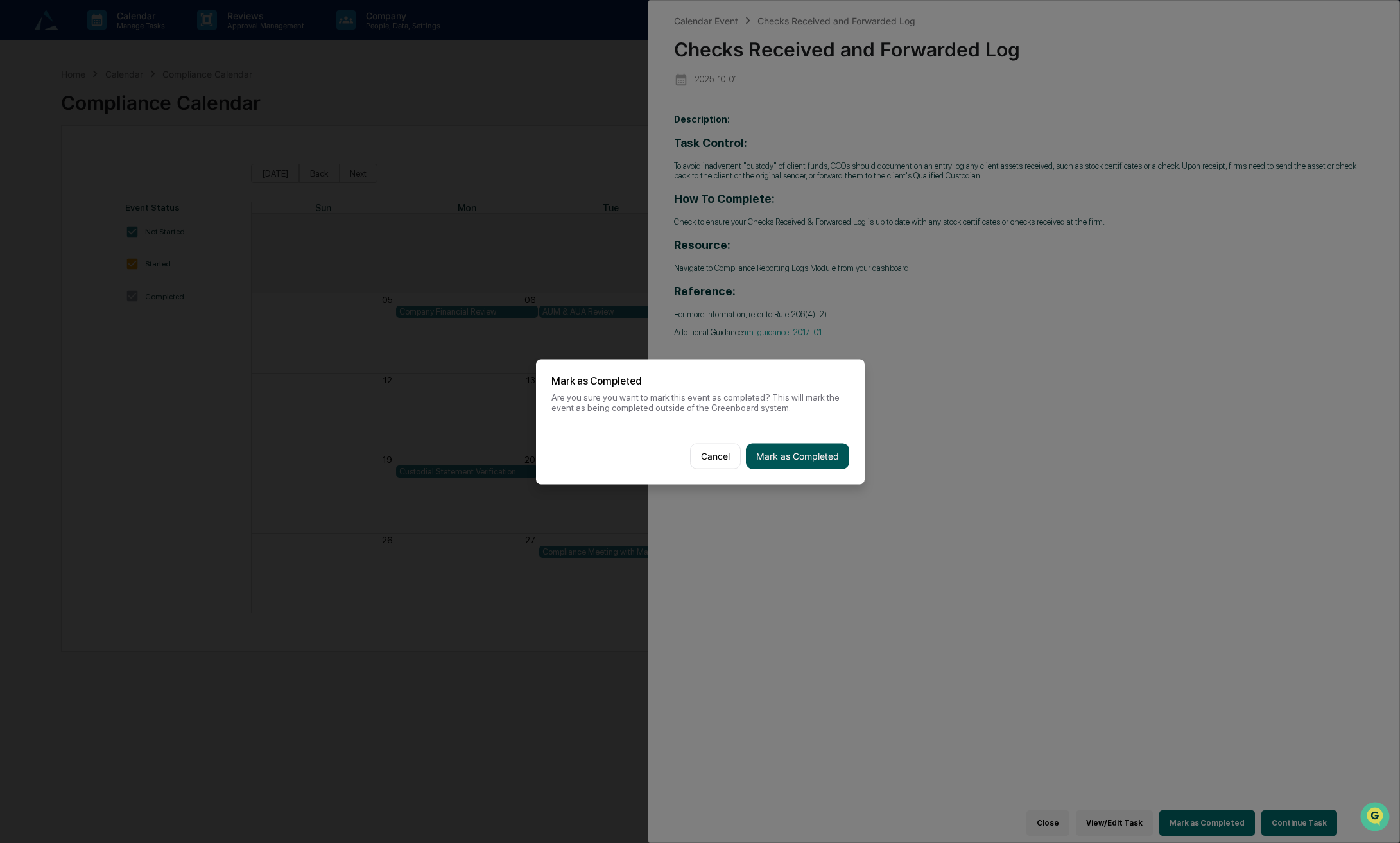
click at [771, 462] on button "Mark as Completed" at bounding box center [798, 455] width 104 height 25
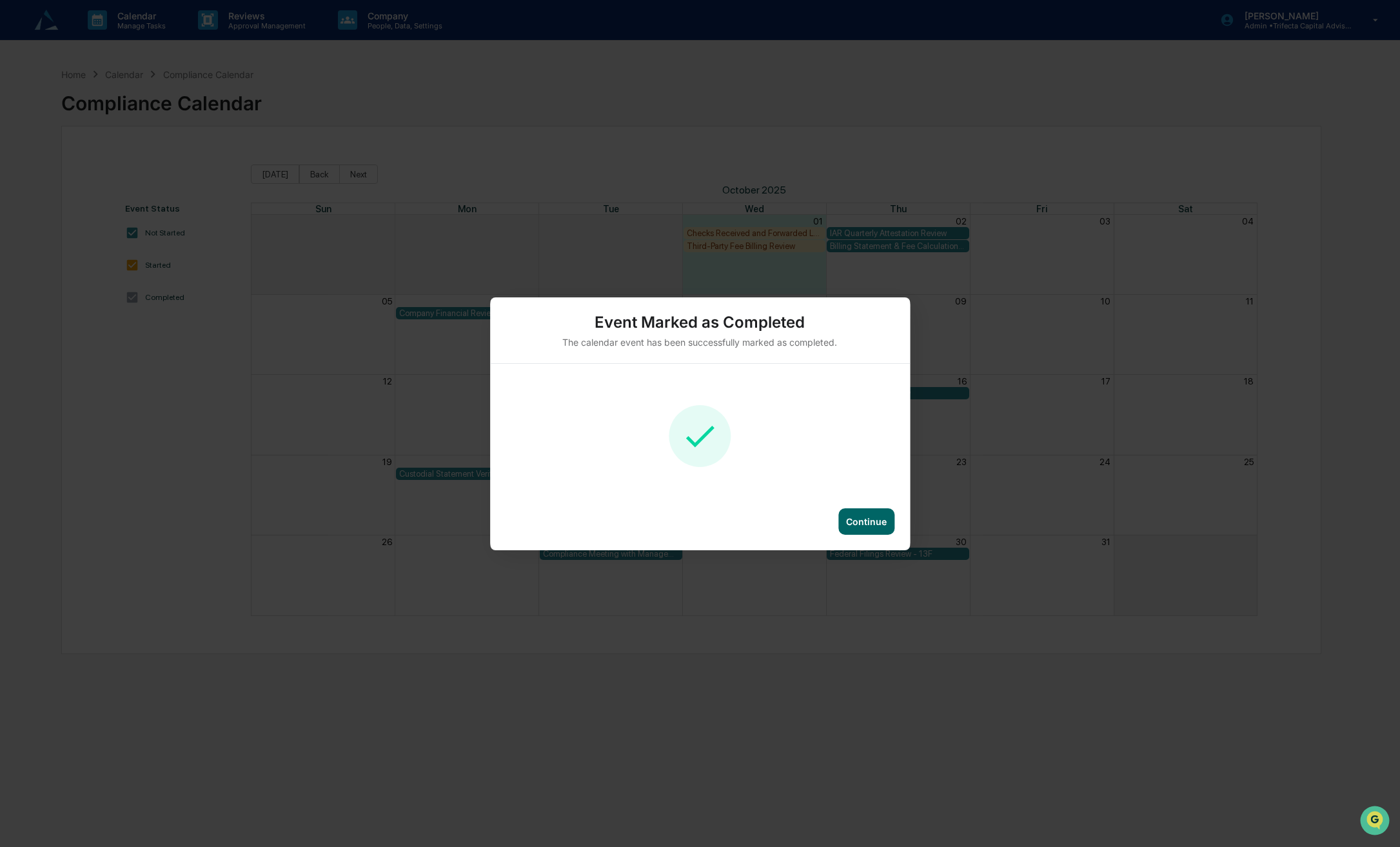
click at [869, 527] on div "Continue" at bounding box center [866, 522] width 40 height 11
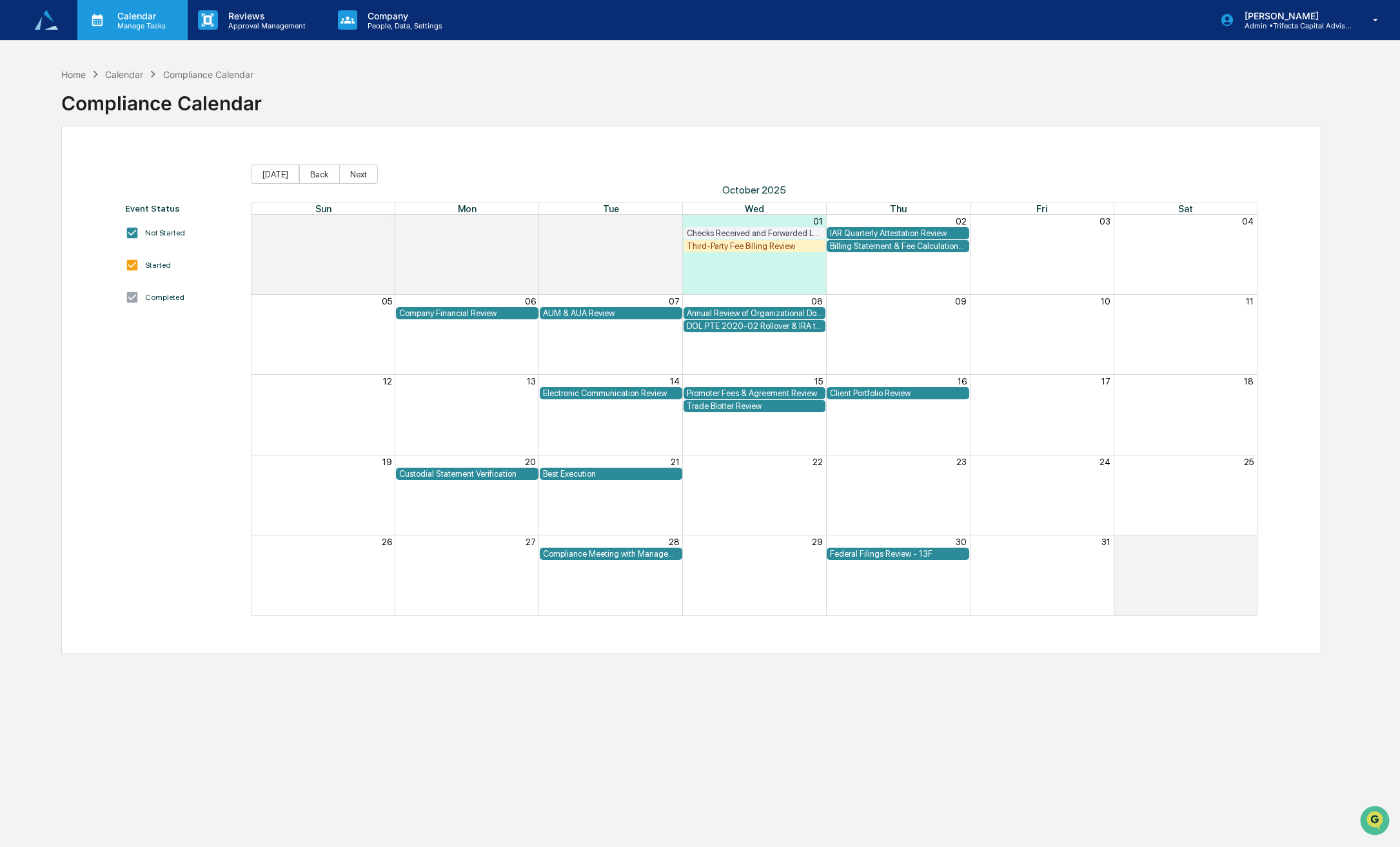
click at [134, 17] on p "Calendar" at bounding box center [139, 16] width 65 height 11
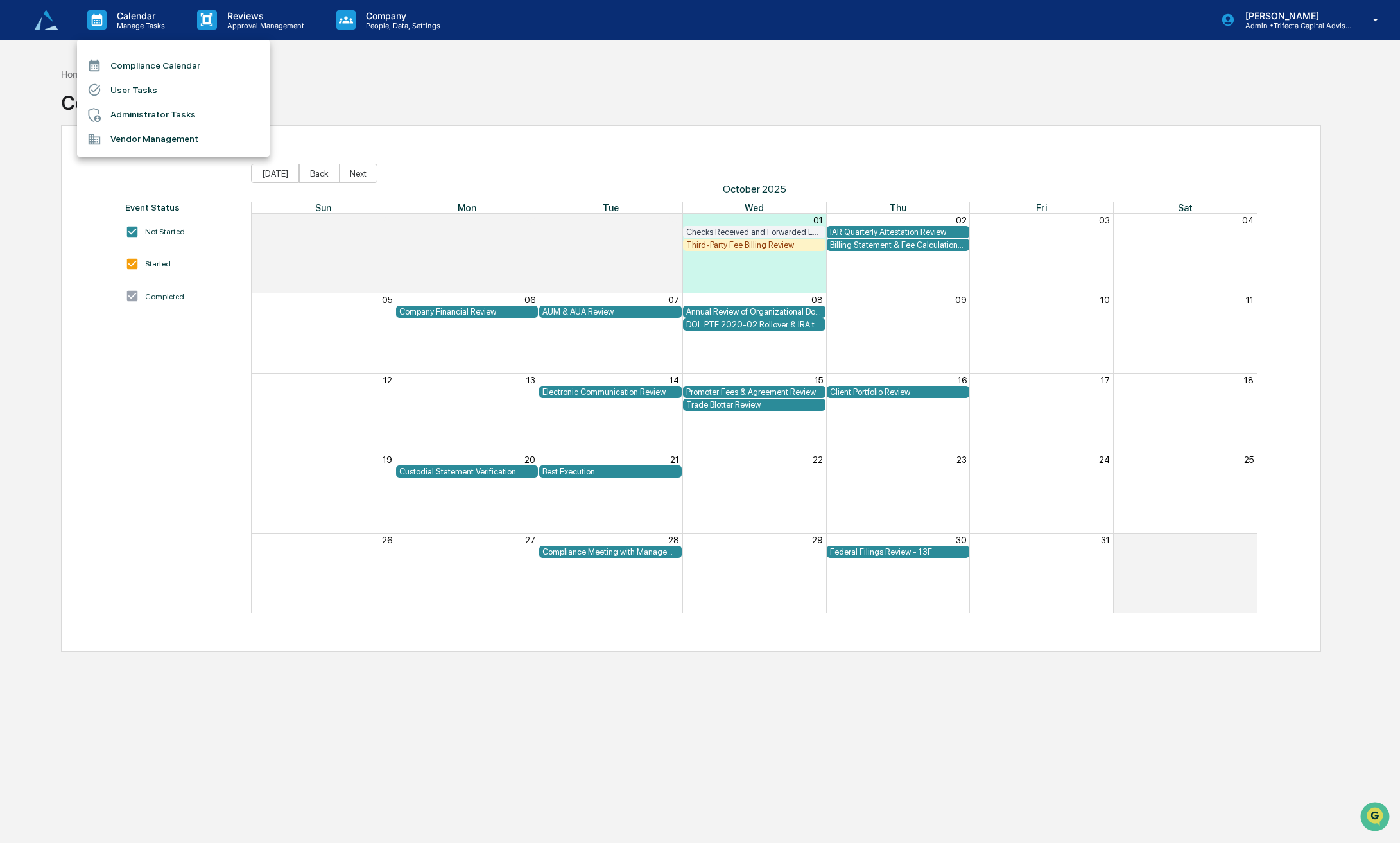
click at [62, 67] on div at bounding box center [700, 422] width 1400 height 843
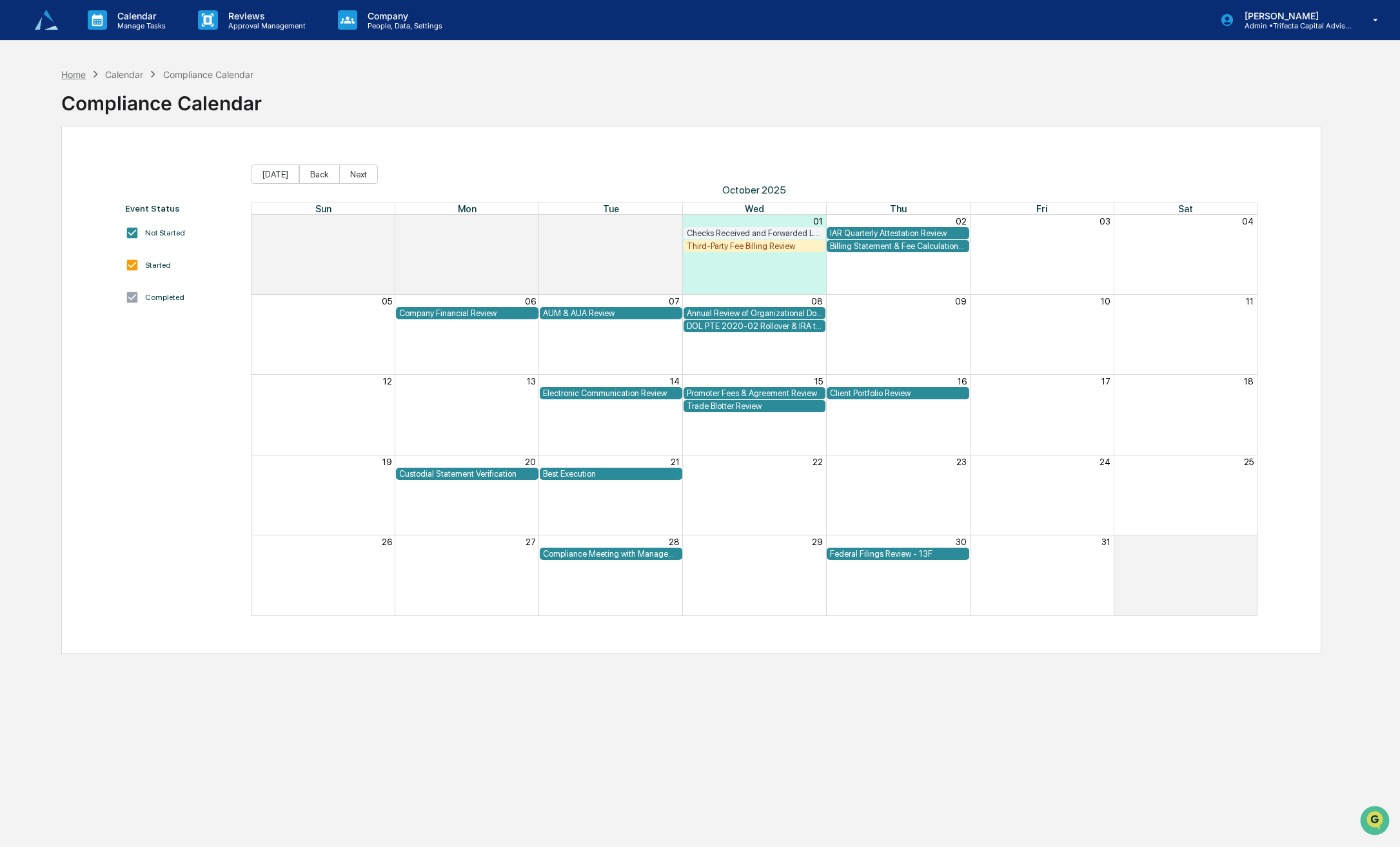
click at [70, 69] on div "Home" at bounding box center [74, 74] width 24 height 11
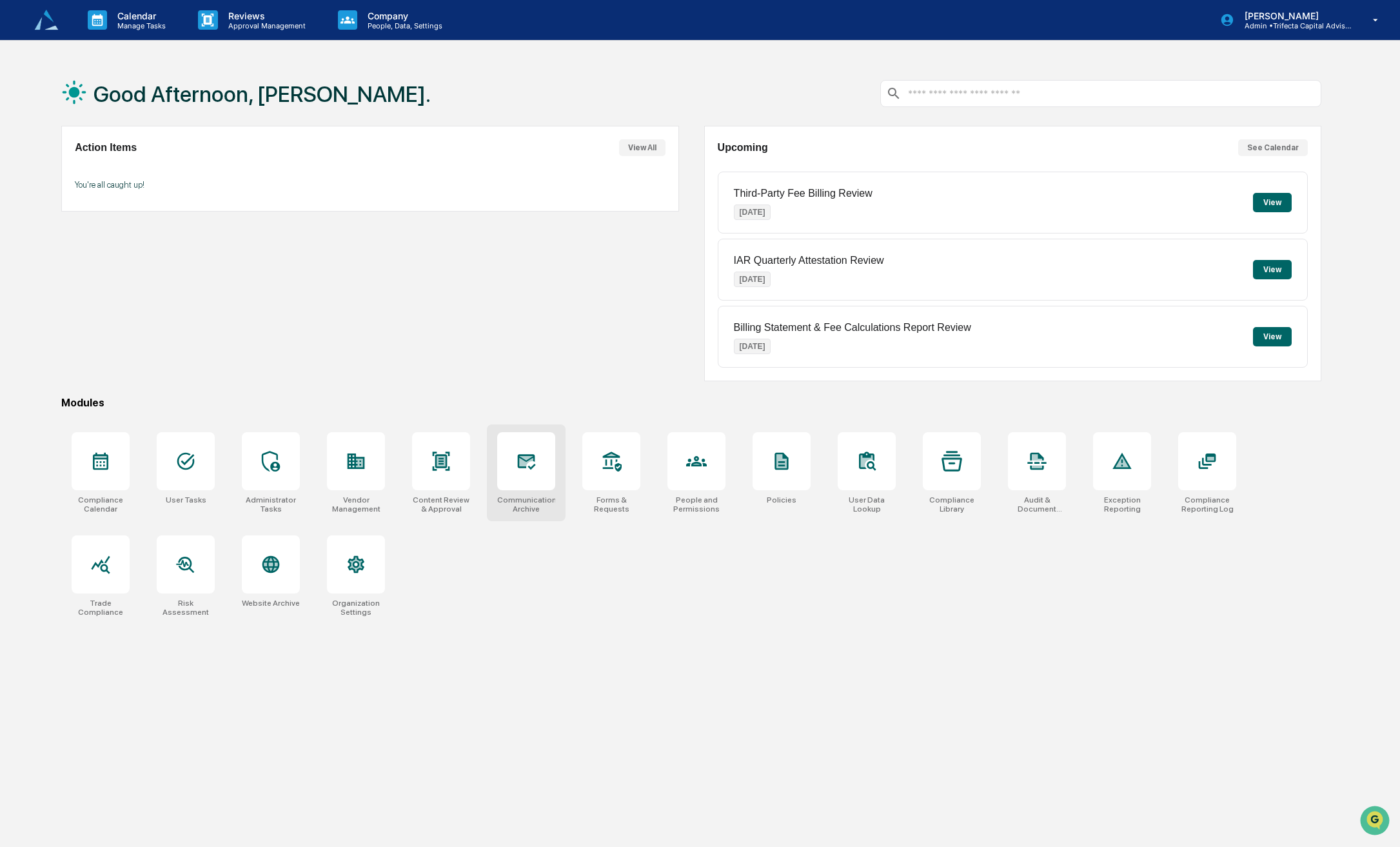
click at [525, 478] on div at bounding box center [526, 461] width 58 height 58
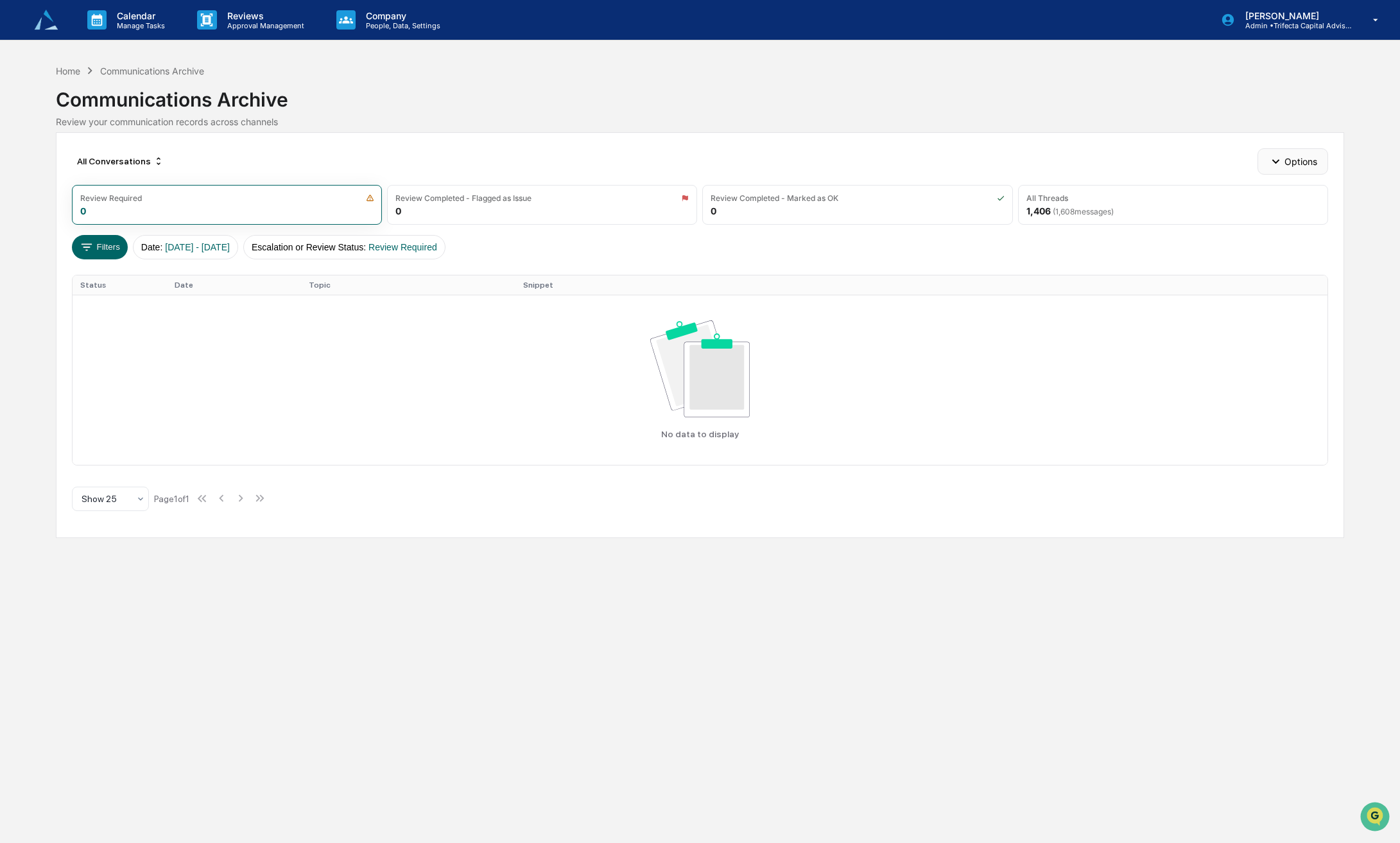
click at [1299, 174] on button "Options" at bounding box center [1292, 160] width 70 height 25
click at [71, 71] on div "Home" at bounding box center [68, 71] width 24 height 11
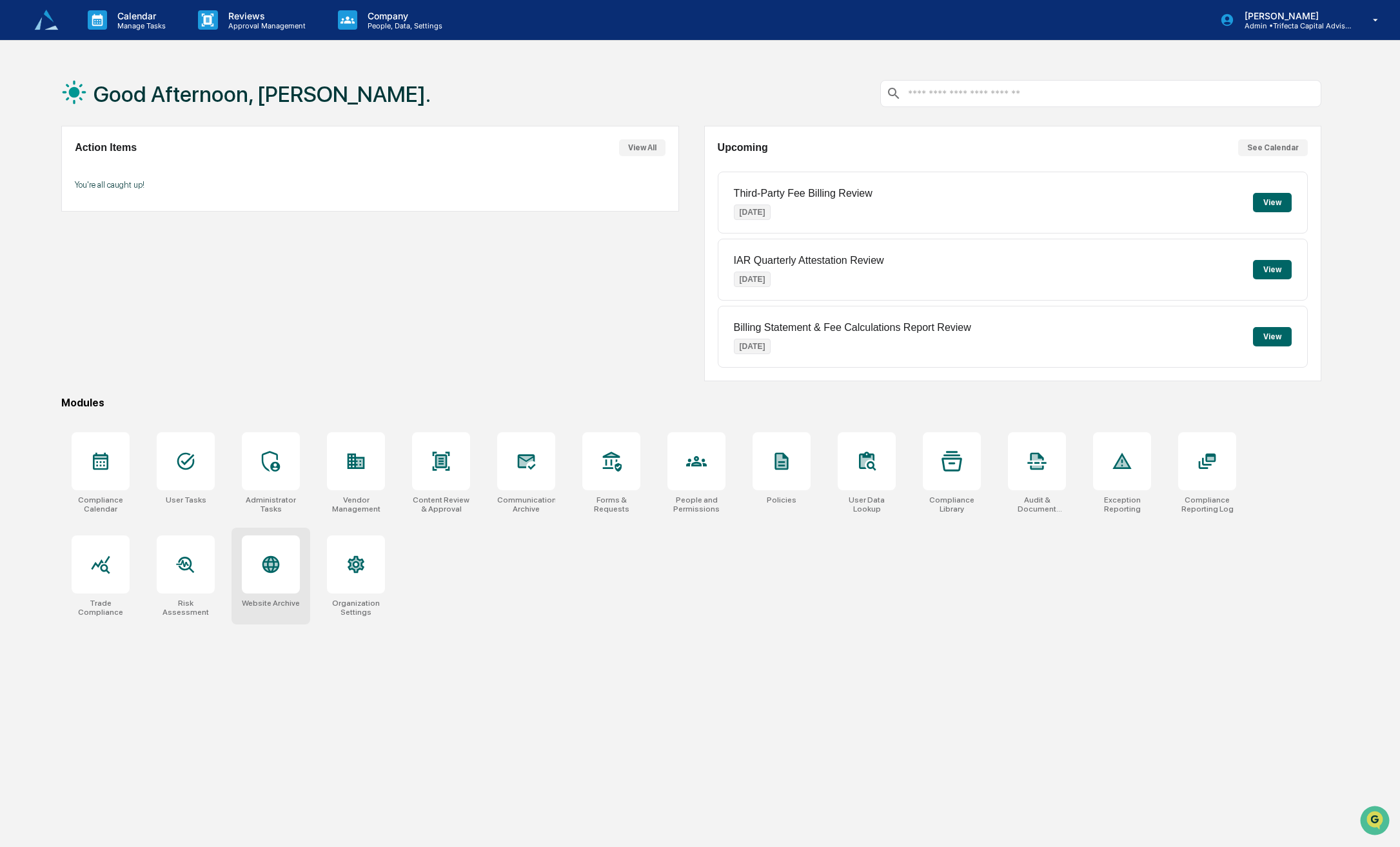
click at [262, 579] on div at bounding box center [270, 564] width 58 height 58
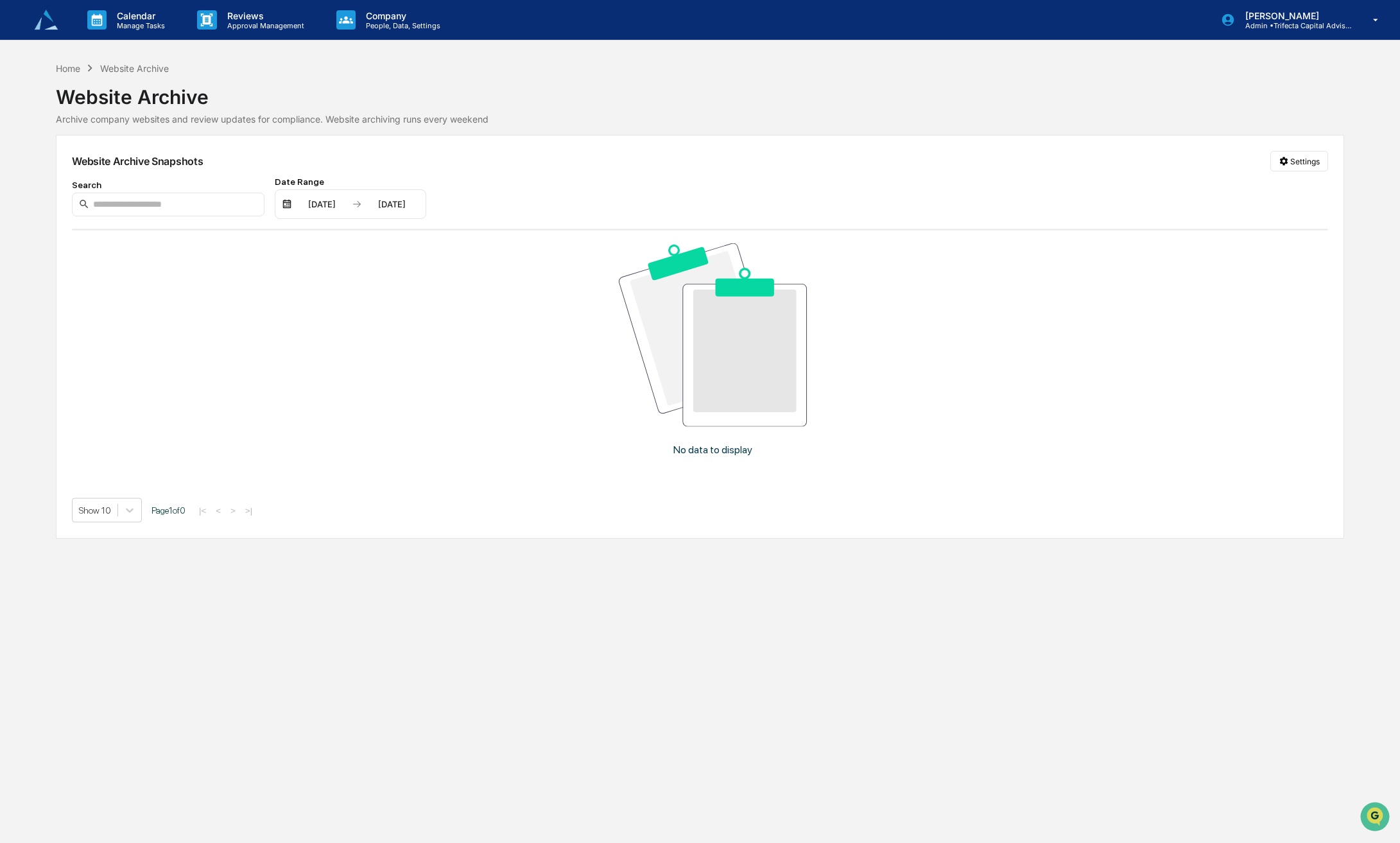
click at [724, 381] on img at bounding box center [713, 334] width 188 height 184
click at [1290, 193] on html "Calendar Manage Tasks Reviews Approval Management Company People, Data, Setting…" at bounding box center [700, 422] width 1400 height 843
click at [152, 216] on input at bounding box center [168, 204] width 192 height 24
type input "**********"
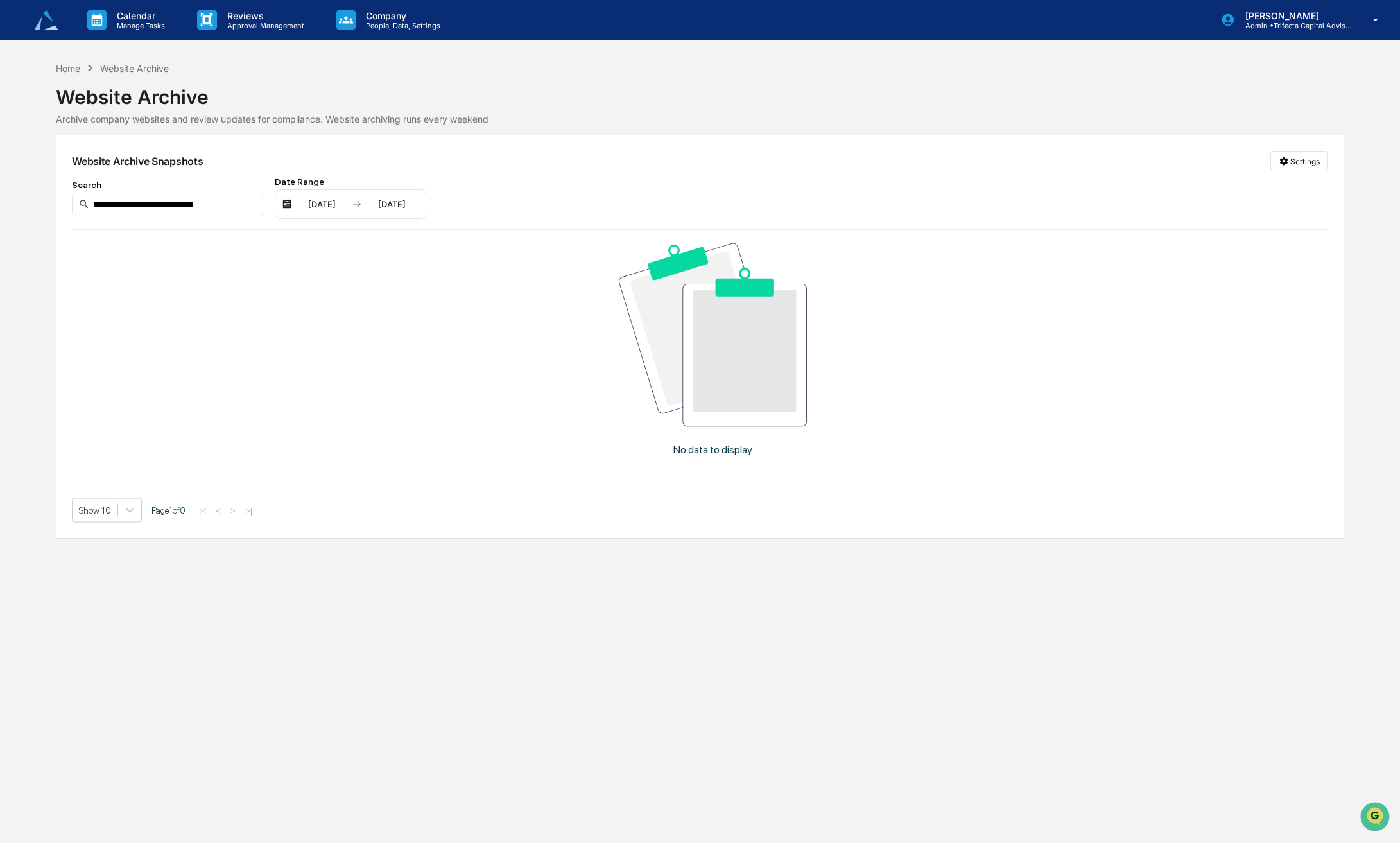
click at [1031, 419] on div "No data to display" at bounding box center [713, 354] width 1282 height 248
click at [117, 216] on input "**********" at bounding box center [168, 204] width 192 height 24
click at [128, 516] on icon at bounding box center [130, 510] width 13 height 13
drag, startPoint x: 1152, startPoint y: 315, endPoint x: 958, endPoint y: 328, distance: 194.4
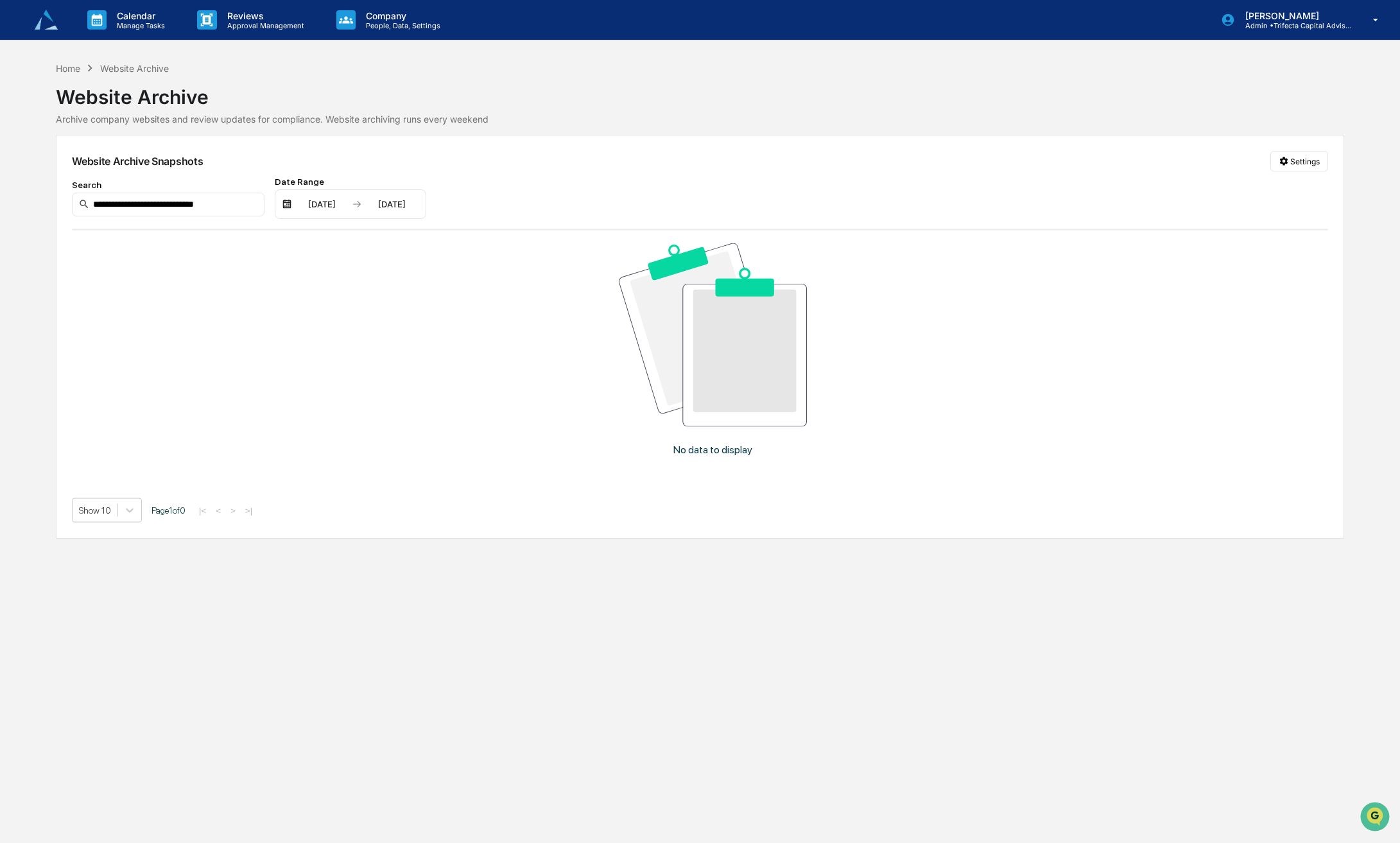
click at [1151, 315] on div "No data to display" at bounding box center [713, 354] width 1282 height 248
click at [62, 66] on div "Home" at bounding box center [68, 68] width 24 height 11
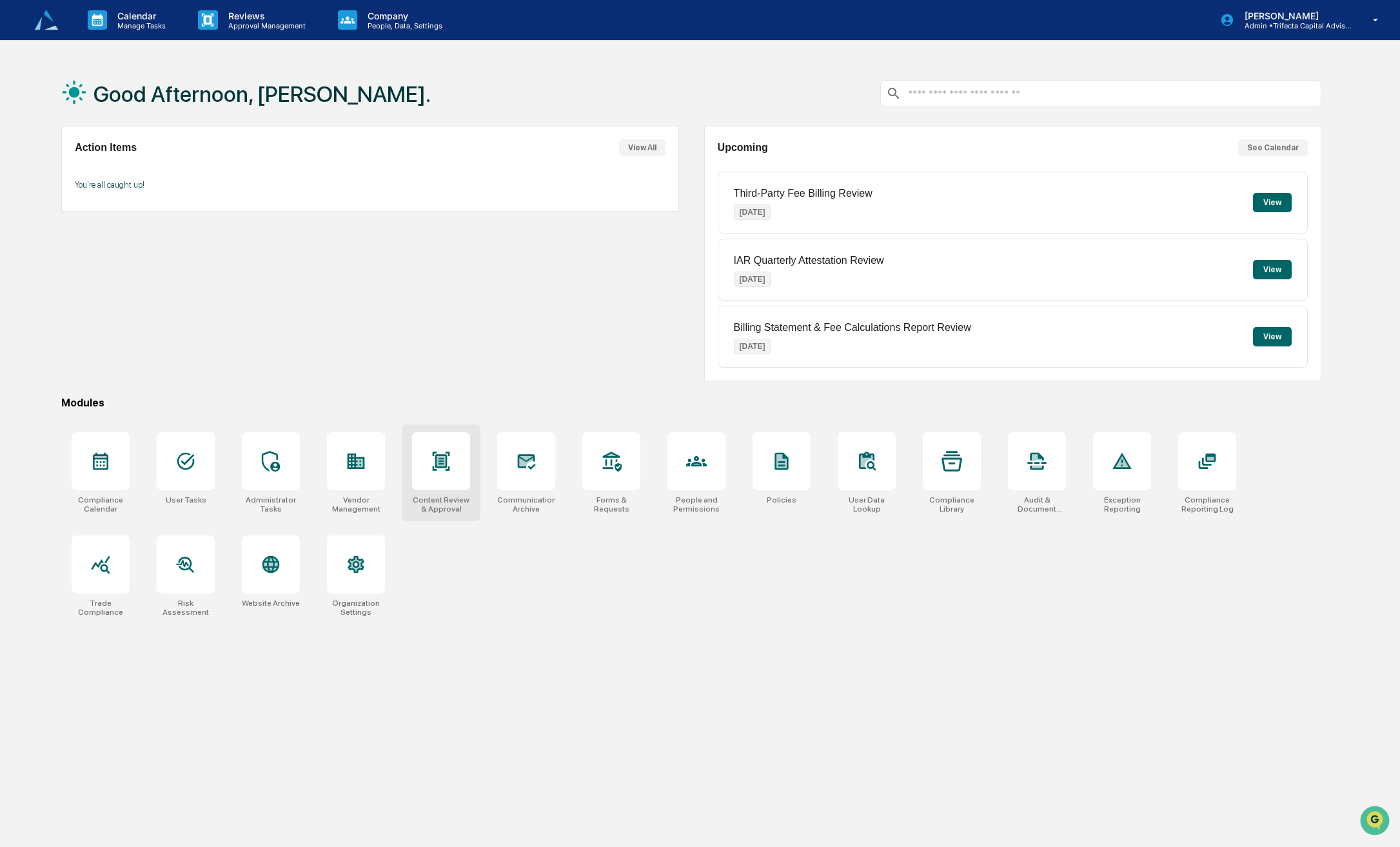
click at [452, 467] on icon at bounding box center [441, 461] width 21 height 21
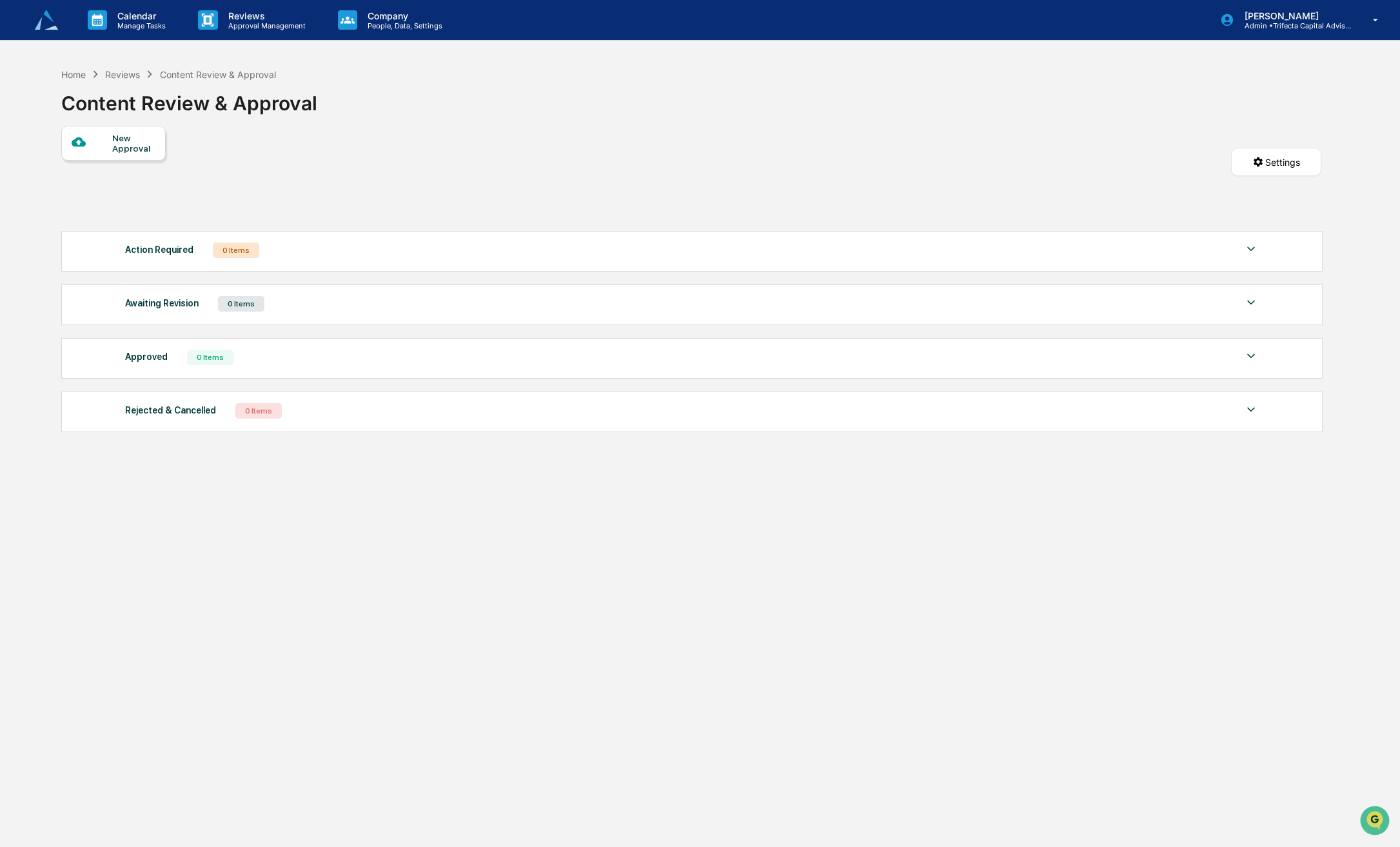
click at [88, 67] on div "Home Reviews Content Review & Approval" at bounding box center [168, 74] width 214 height 14
click at [66, 69] on div "Home" at bounding box center [74, 74] width 24 height 11
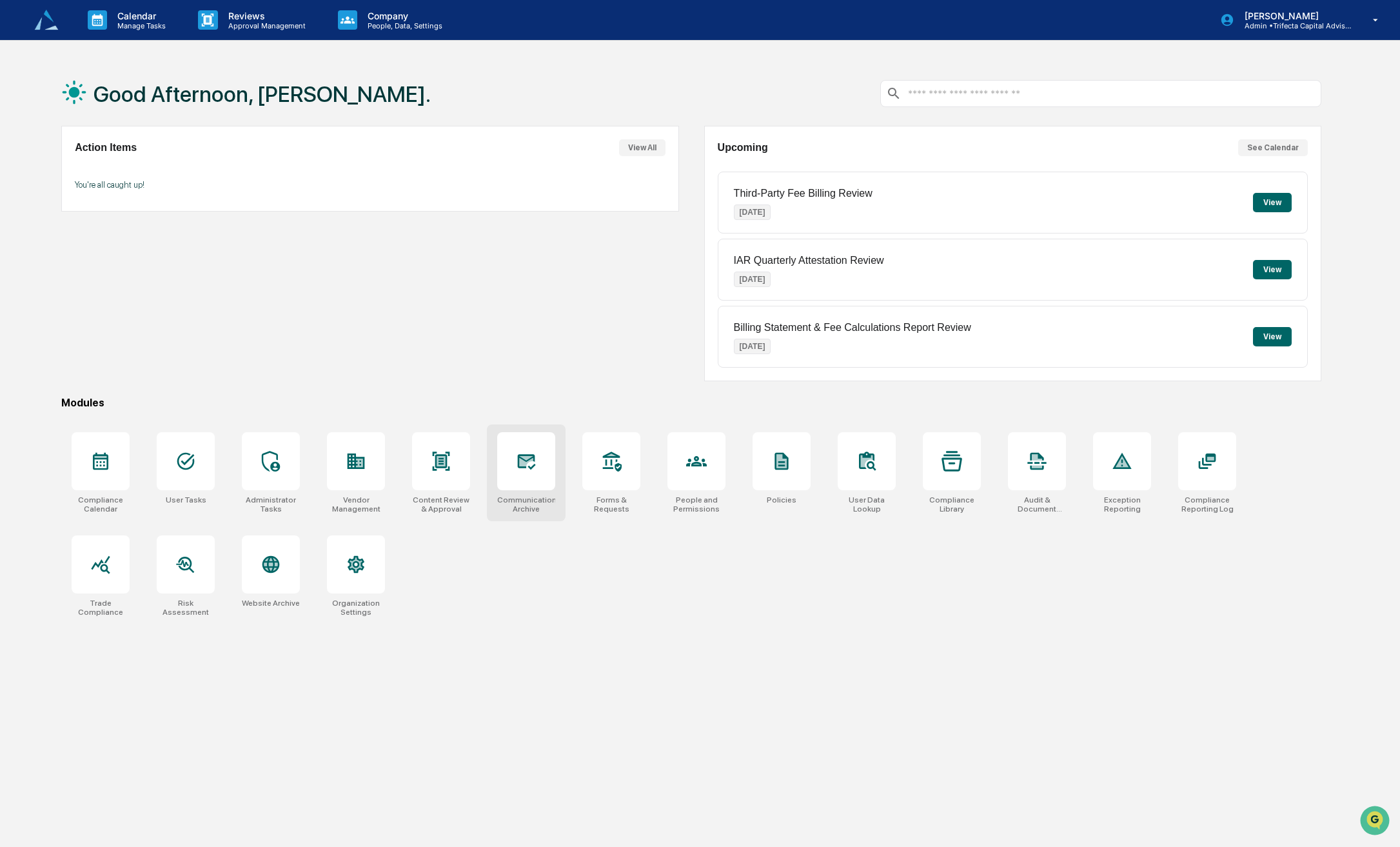
click at [530, 477] on div at bounding box center [526, 461] width 58 height 58
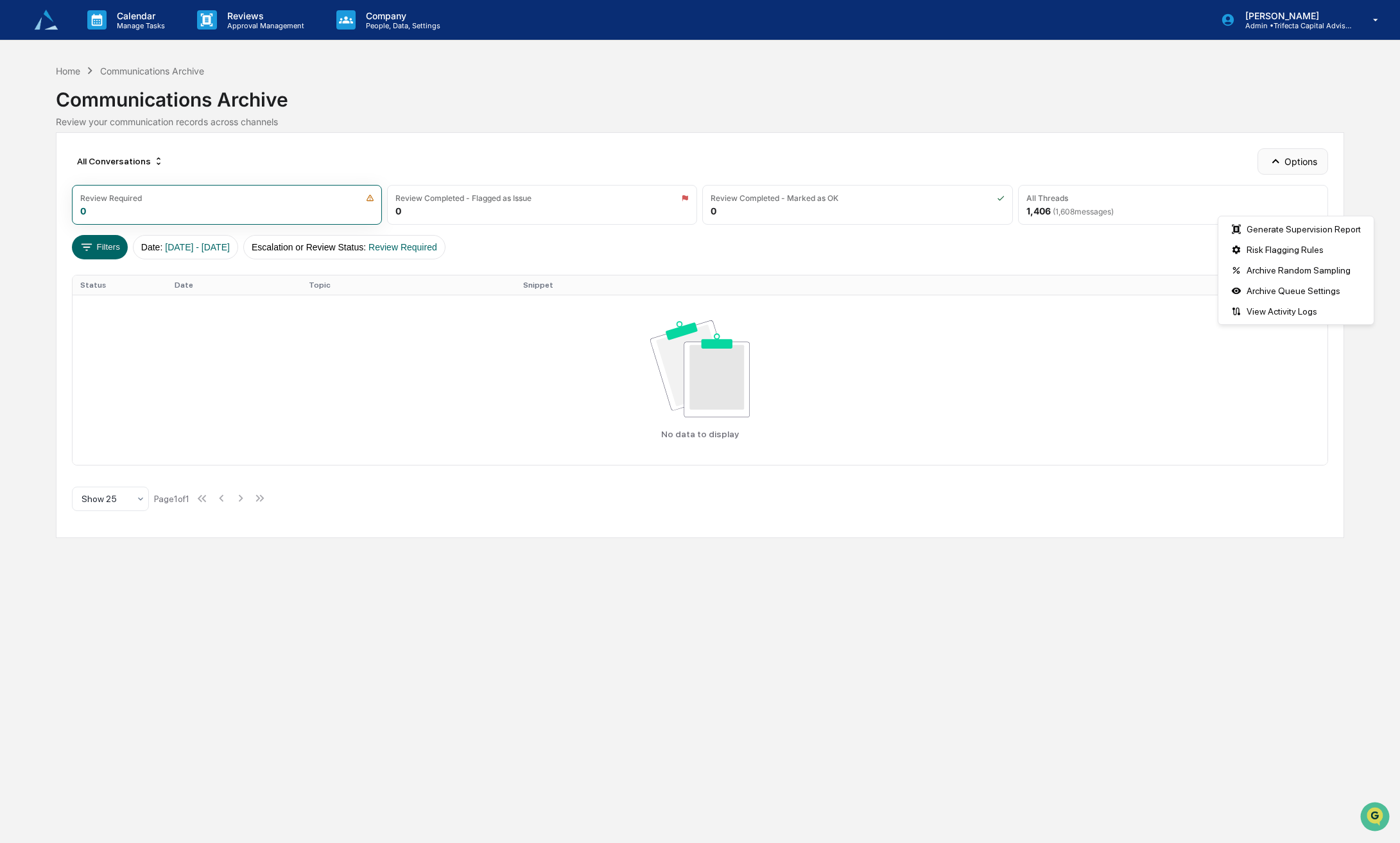
click at [1285, 174] on button "Options" at bounding box center [1292, 160] width 70 height 25
click at [66, 72] on div "Home" at bounding box center [68, 71] width 24 height 11
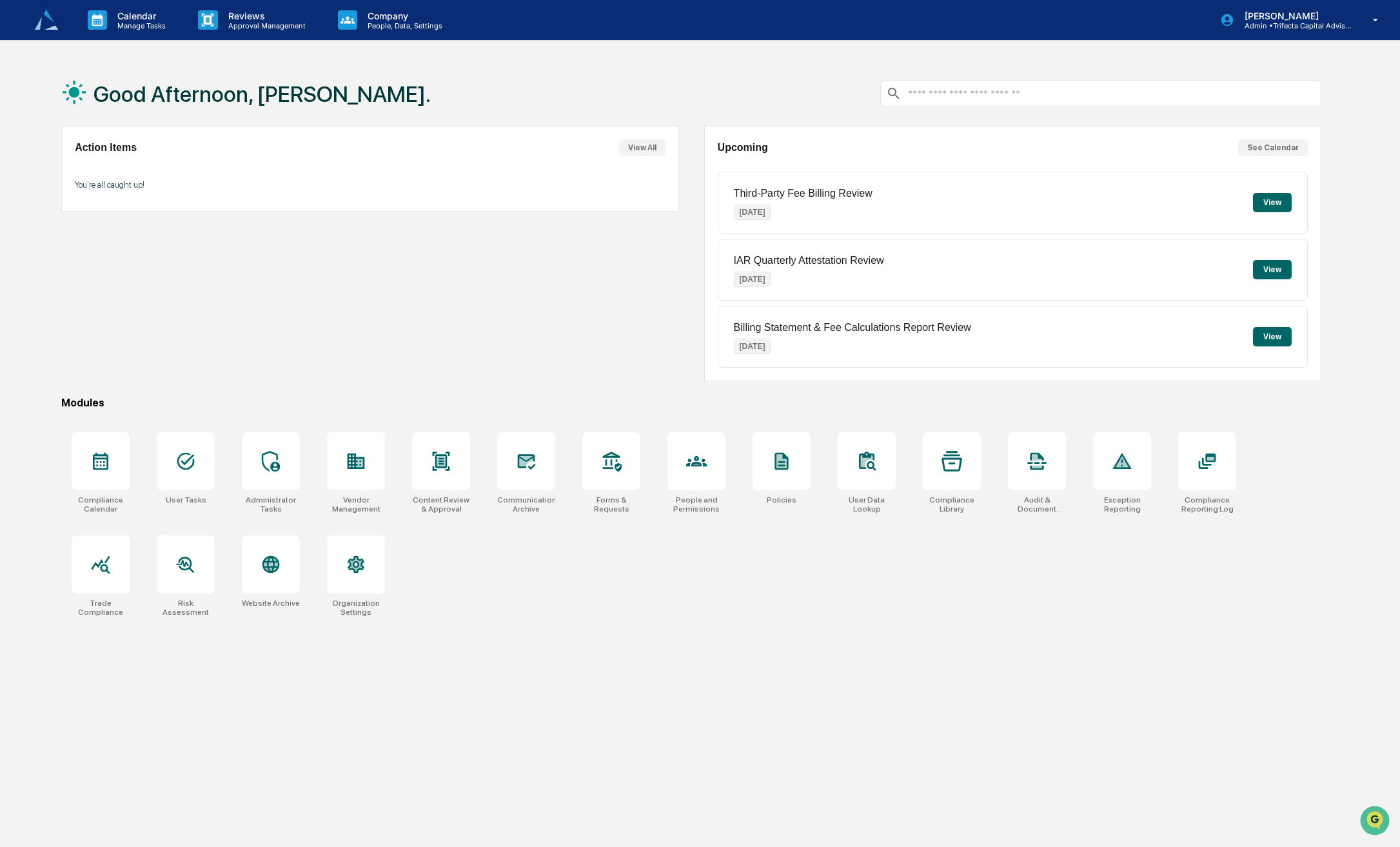
click at [49, 16] on img at bounding box center [46, 19] width 31 height 31
